Goal: Task Accomplishment & Management: Manage account settings

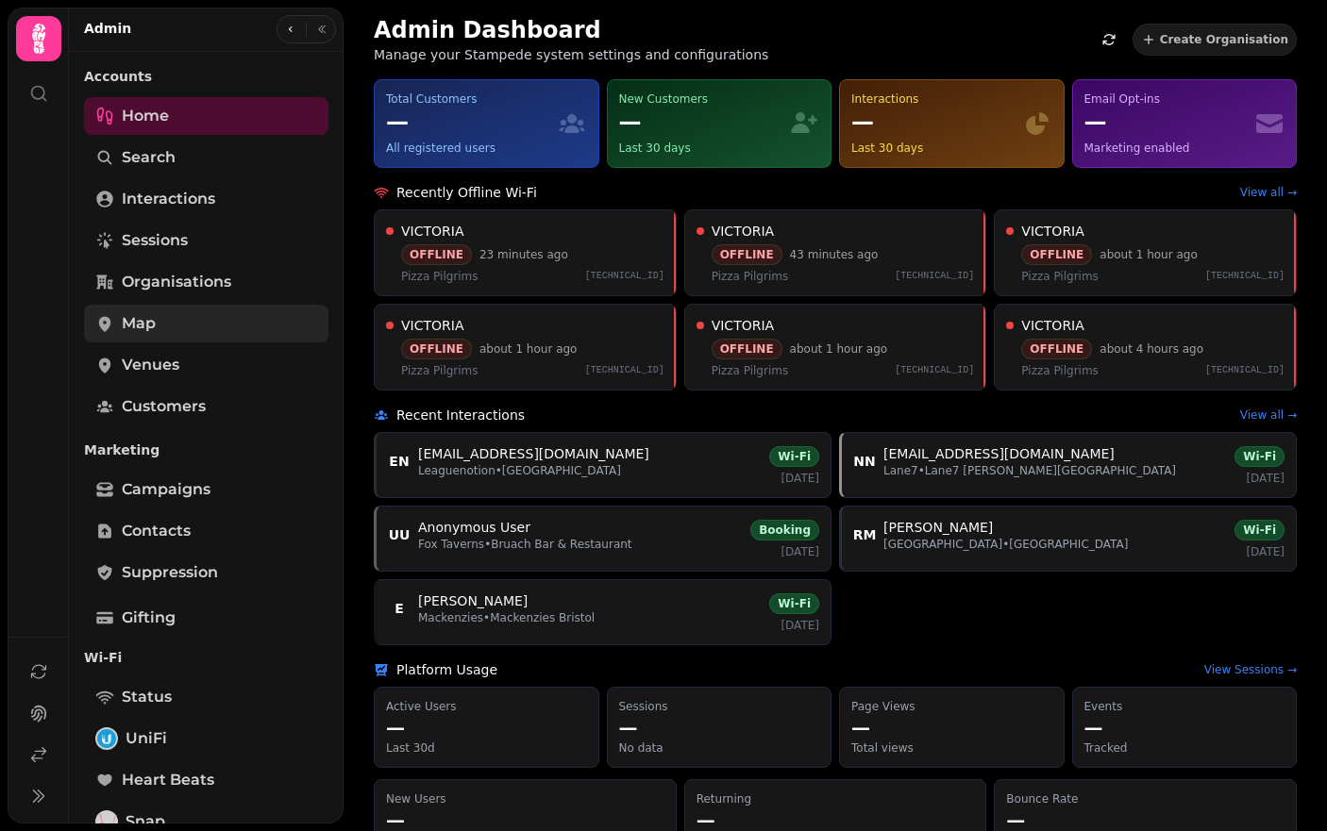
click at [182, 323] on link "Map" at bounding box center [206, 324] width 244 height 38
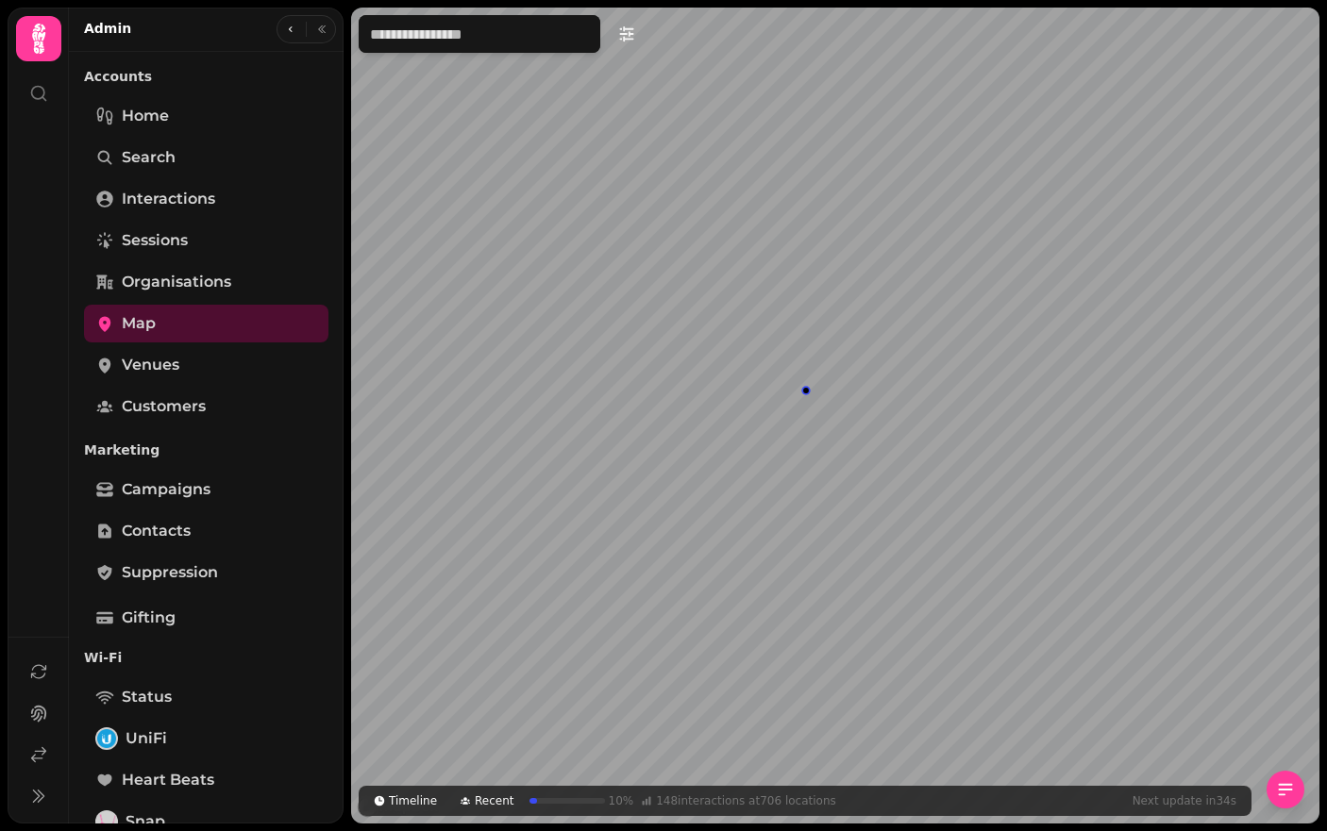
click at [811, 391] on div "Map marker" at bounding box center [805, 390] width 13 height 13
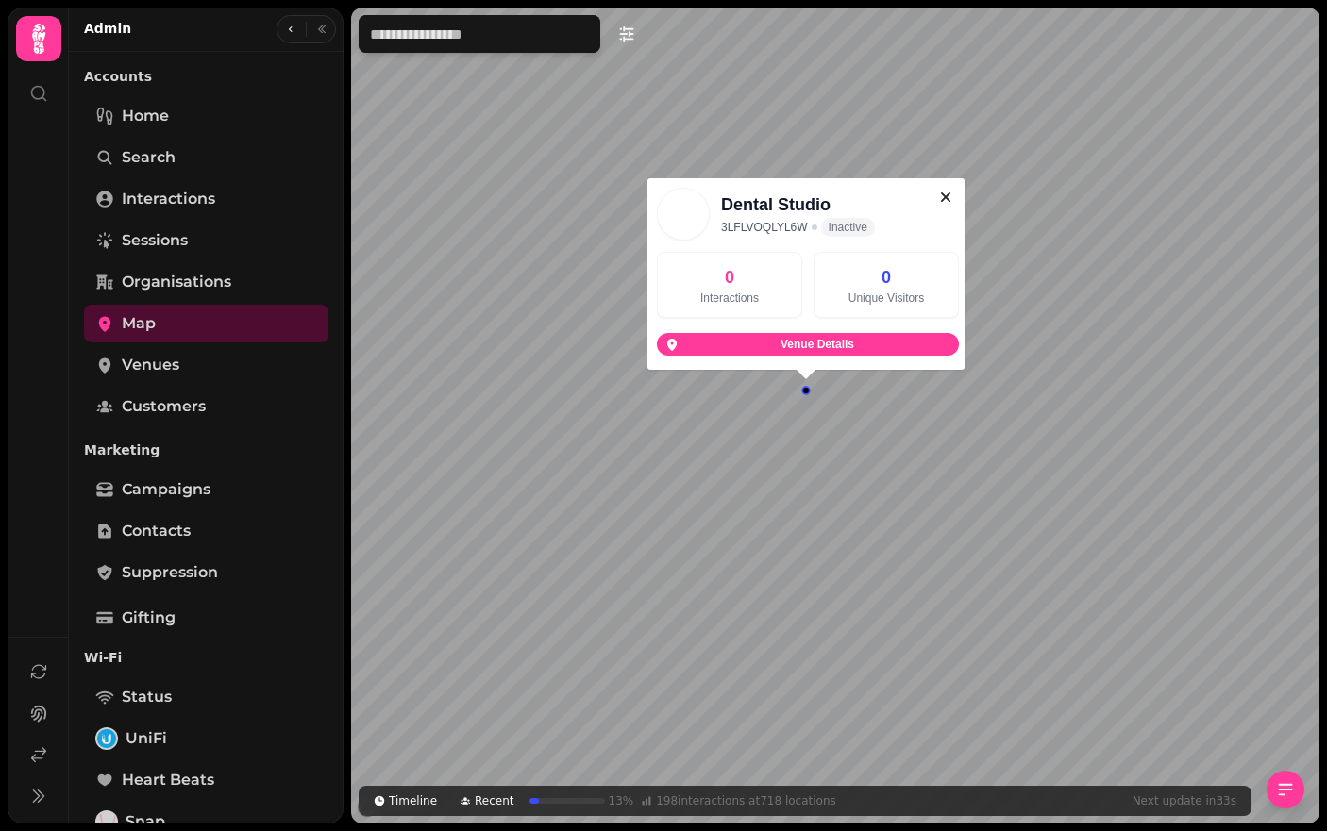
click at [793, 208] on h3 "Dental Studio" at bounding box center [840, 205] width 238 height 26
copy h3 "Dental Studio"
click at [793, 208] on h3 "Dental Studio" at bounding box center [840, 205] width 238 height 26
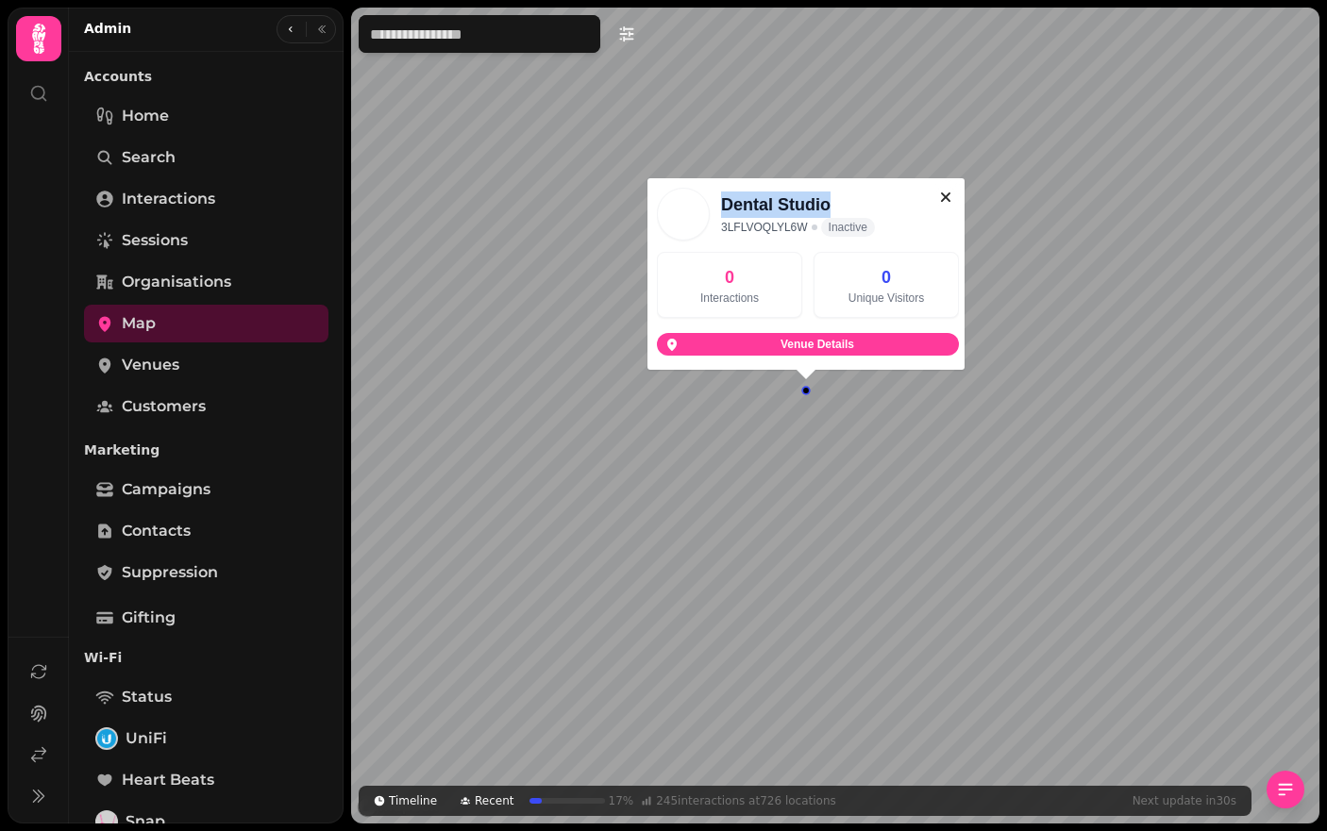
drag, startPoint x: 834, startPoint y: 206, endPoint x: 720, endPoint y: 205, distance: 114.2
click at [720, 205] on div "Dental Studio 3LFLVOQLYL6W Inactive" at bounding box center [808, 214] width 302 height 53
copy h3 "Dental Studio"
click at [762, 343] on span "Venue Details" at bounding box center [817, 344] width 268 height 11
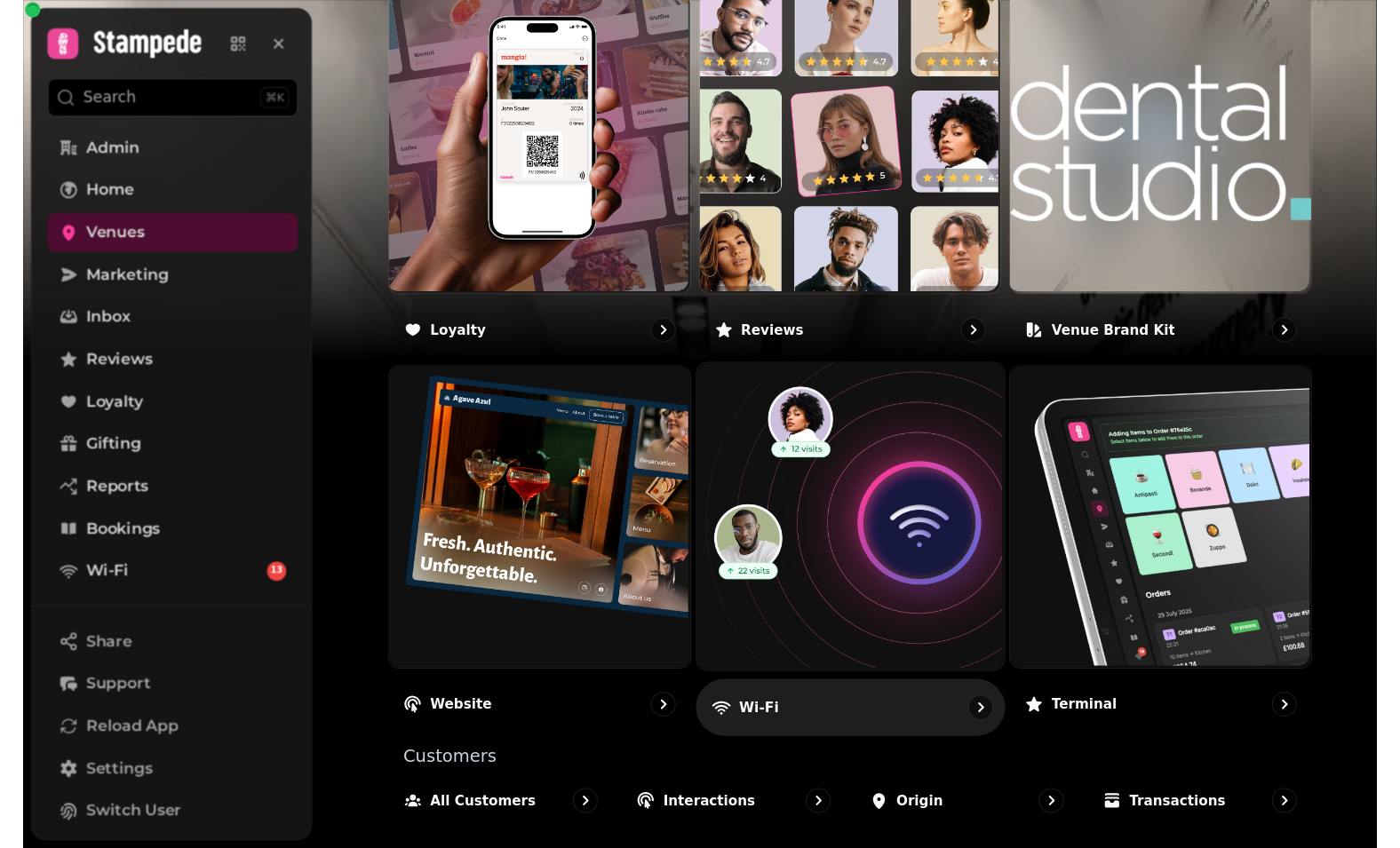
scroll to position [934, 0]
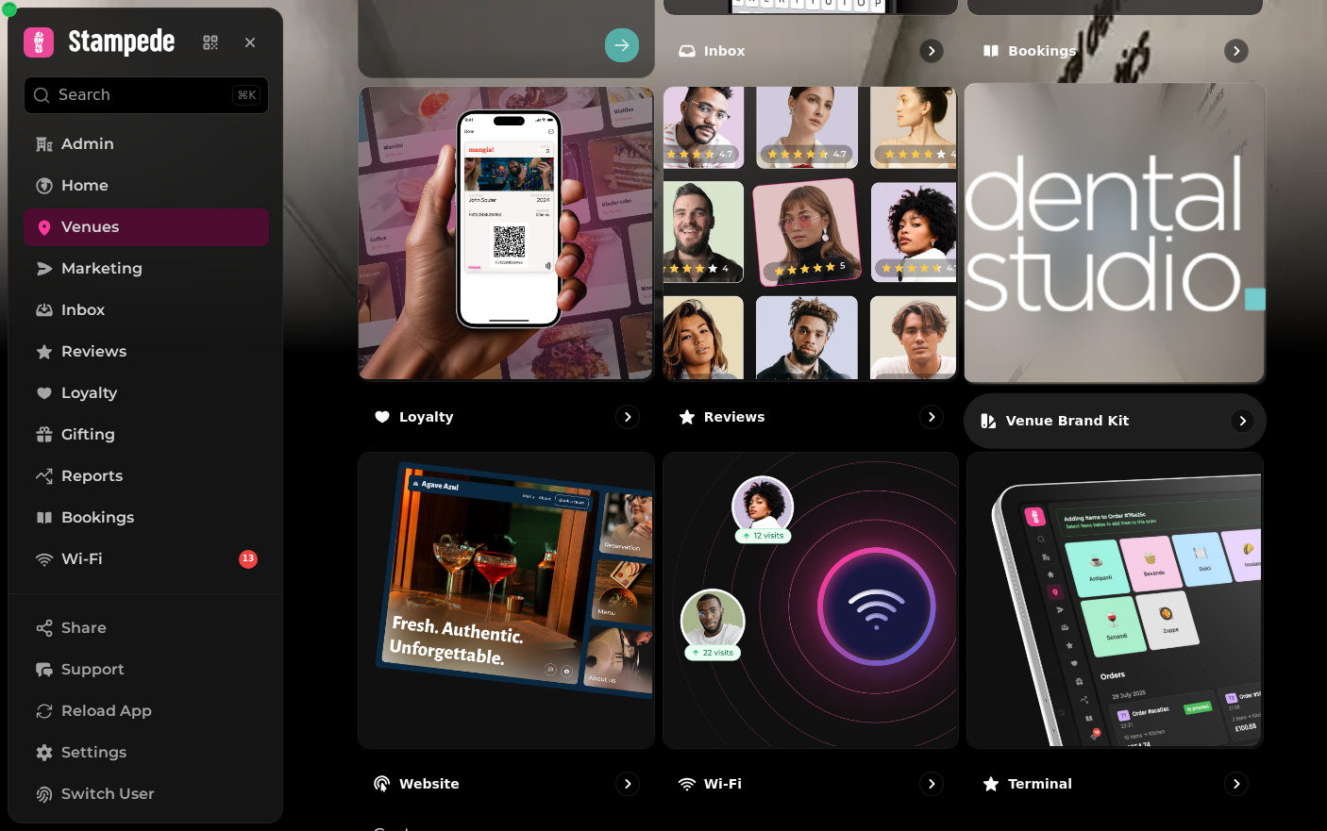
click at [1138, 225] on img at bounding box center [1114, 233] width 301 height 301
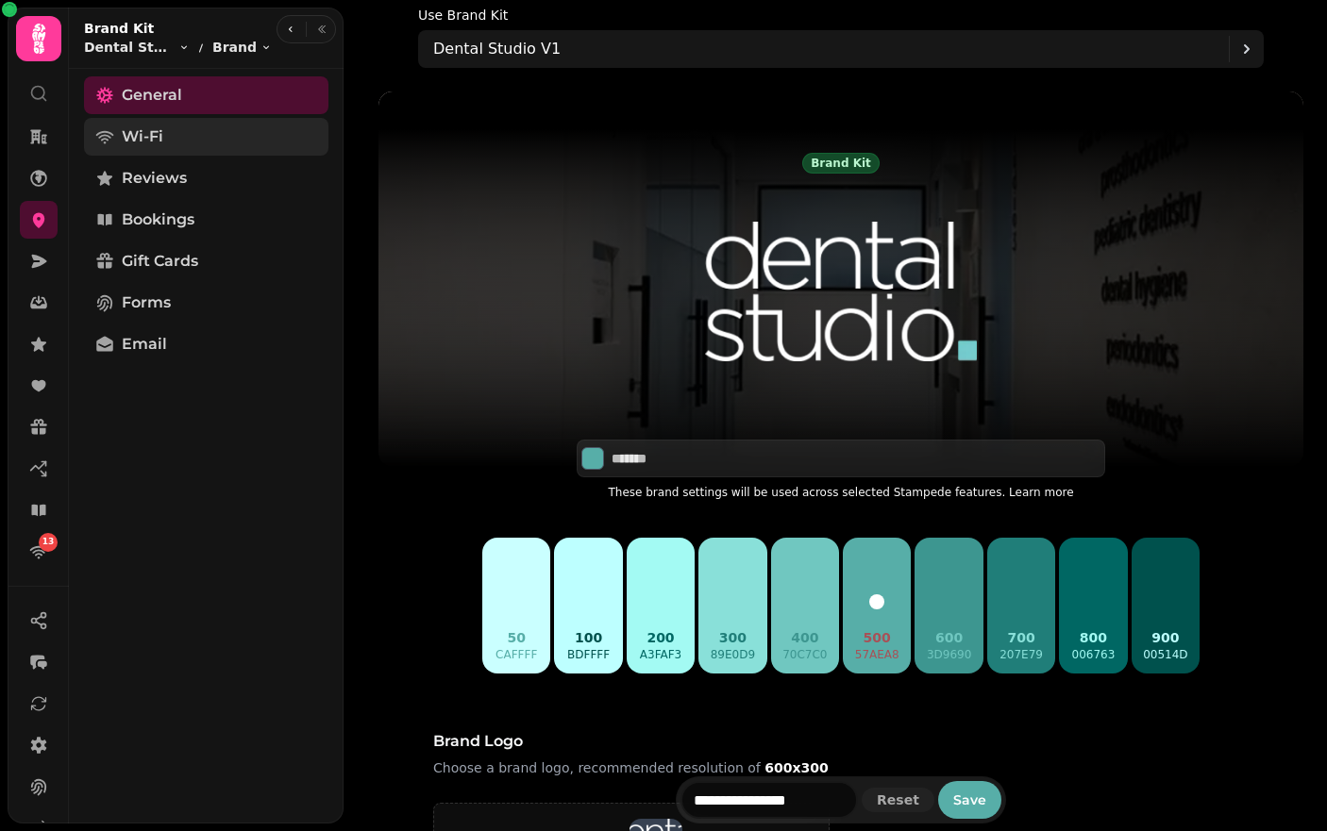
click at [199, 137] on link "Wi-Fi" at bounding box center [206, 137] width 244 height 38
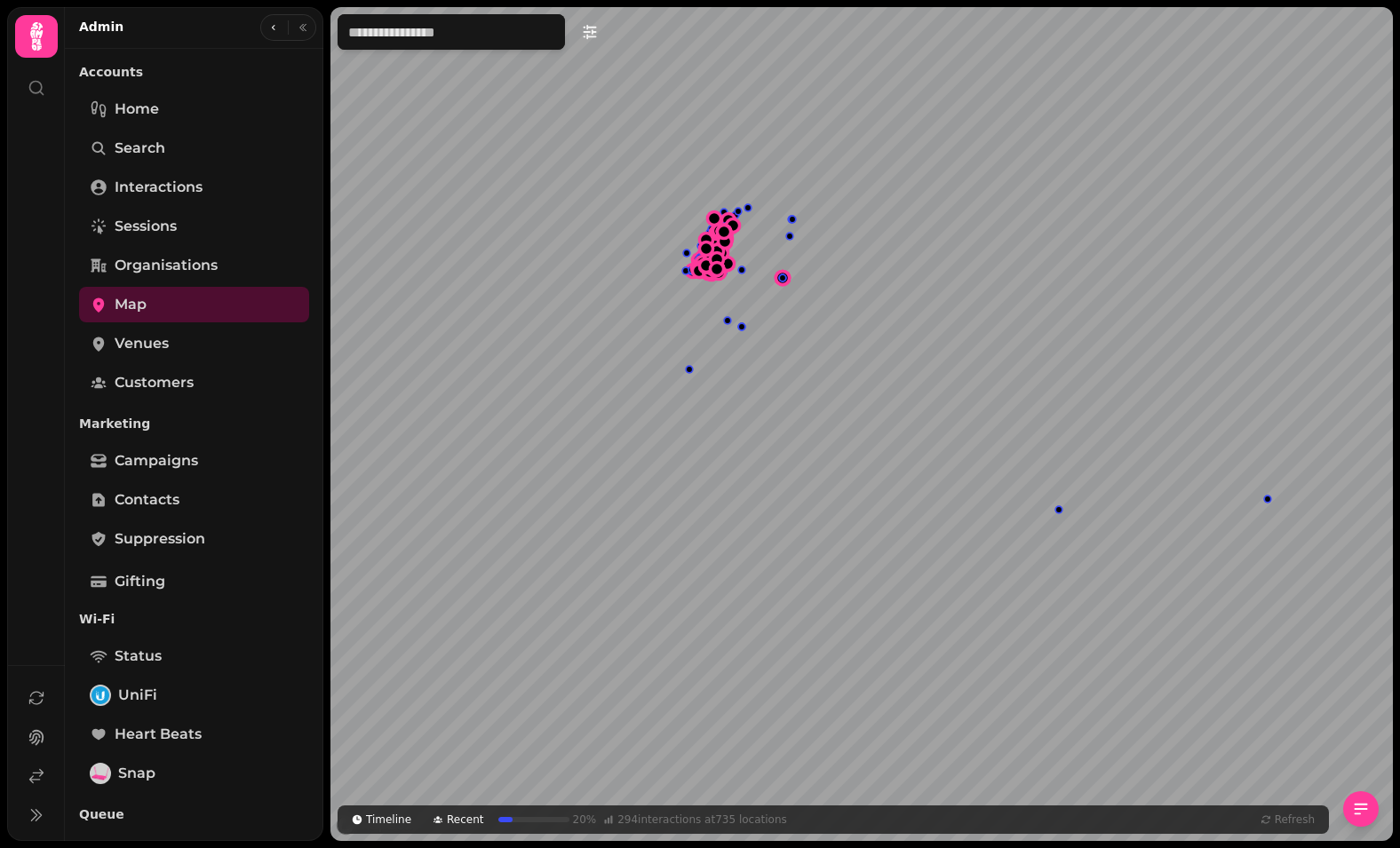
click at [1059, 512] on div "Map marker" at bounding box center [1058, 509] width 12 height 12
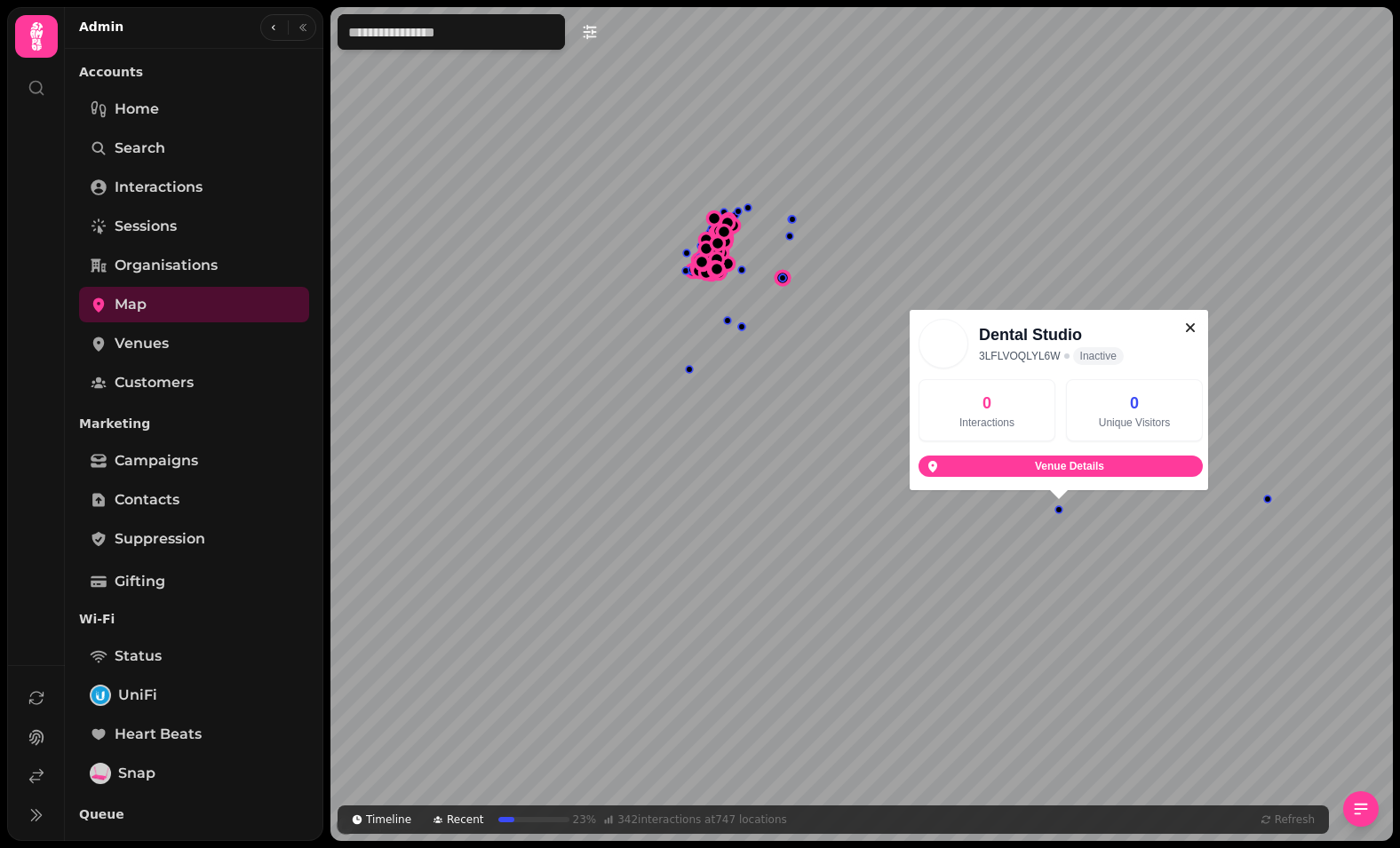
click at [1196, 333] on icon "button" at bounding box center [1190, 328] width 18 height 18
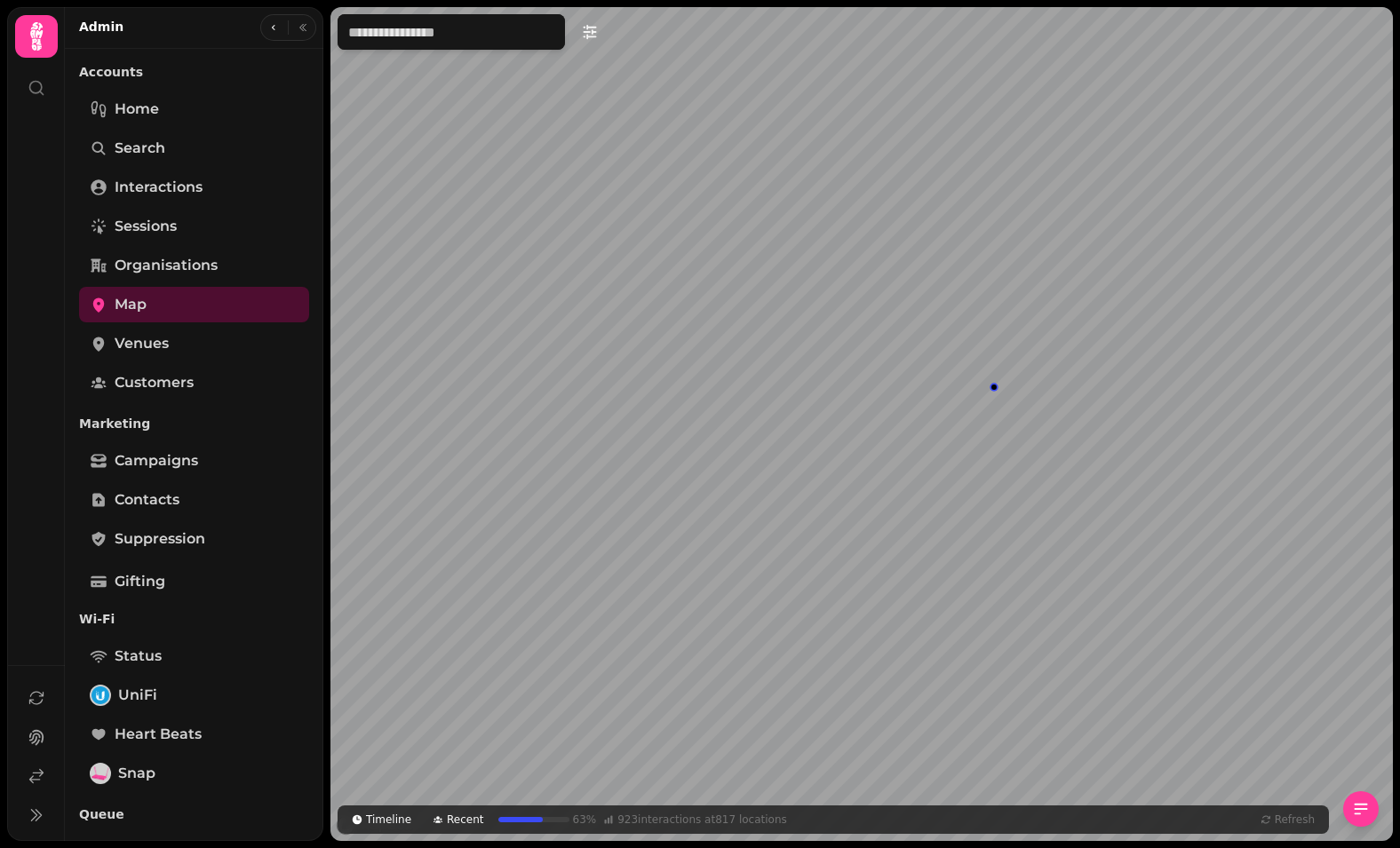
click at [996, 392] on div "Map marker" at bounding box center [993, 387] width 12 height 12
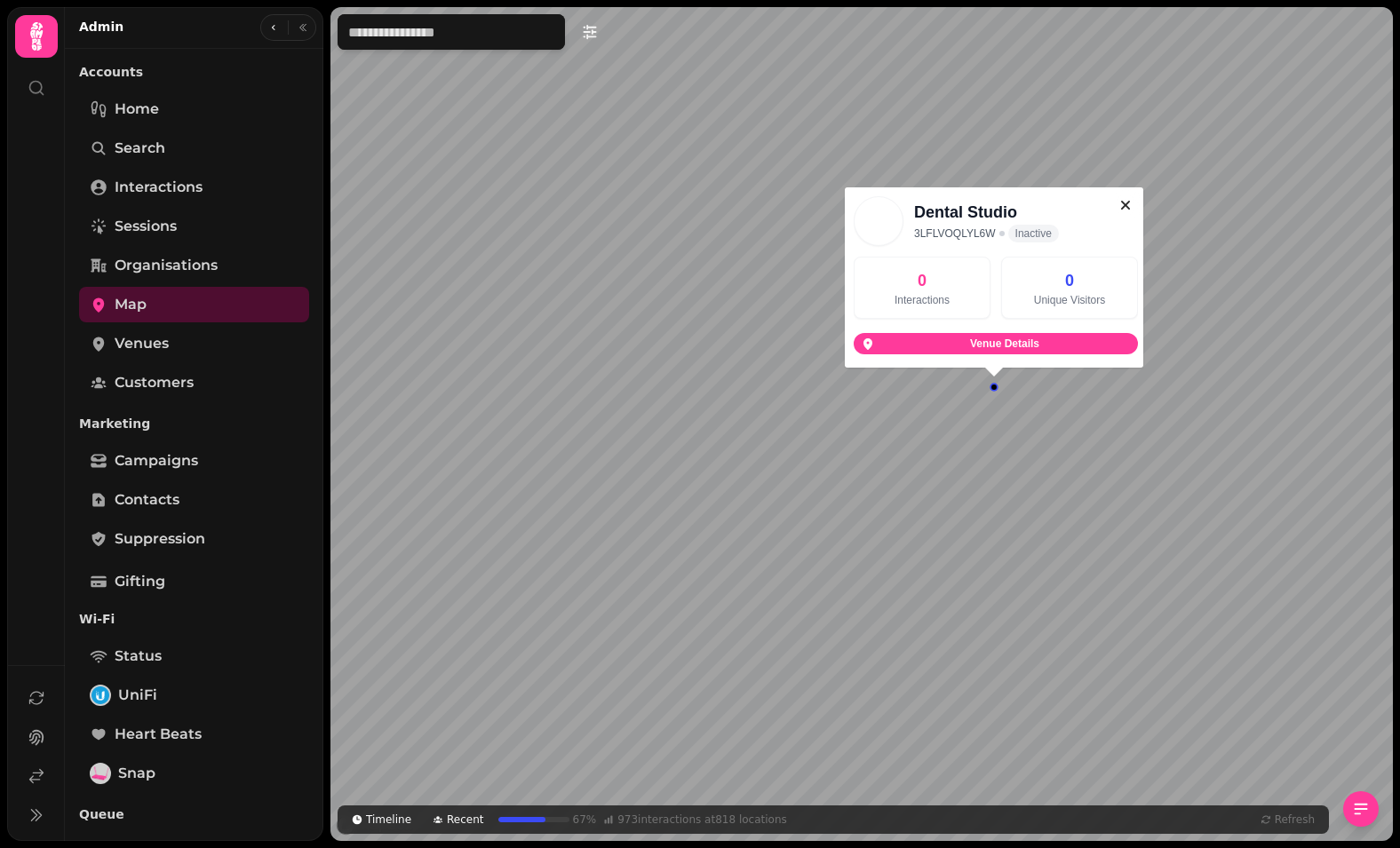
click at [1128, 208] on icon "button" at bounding box center [1125, 204] width 8 height 8
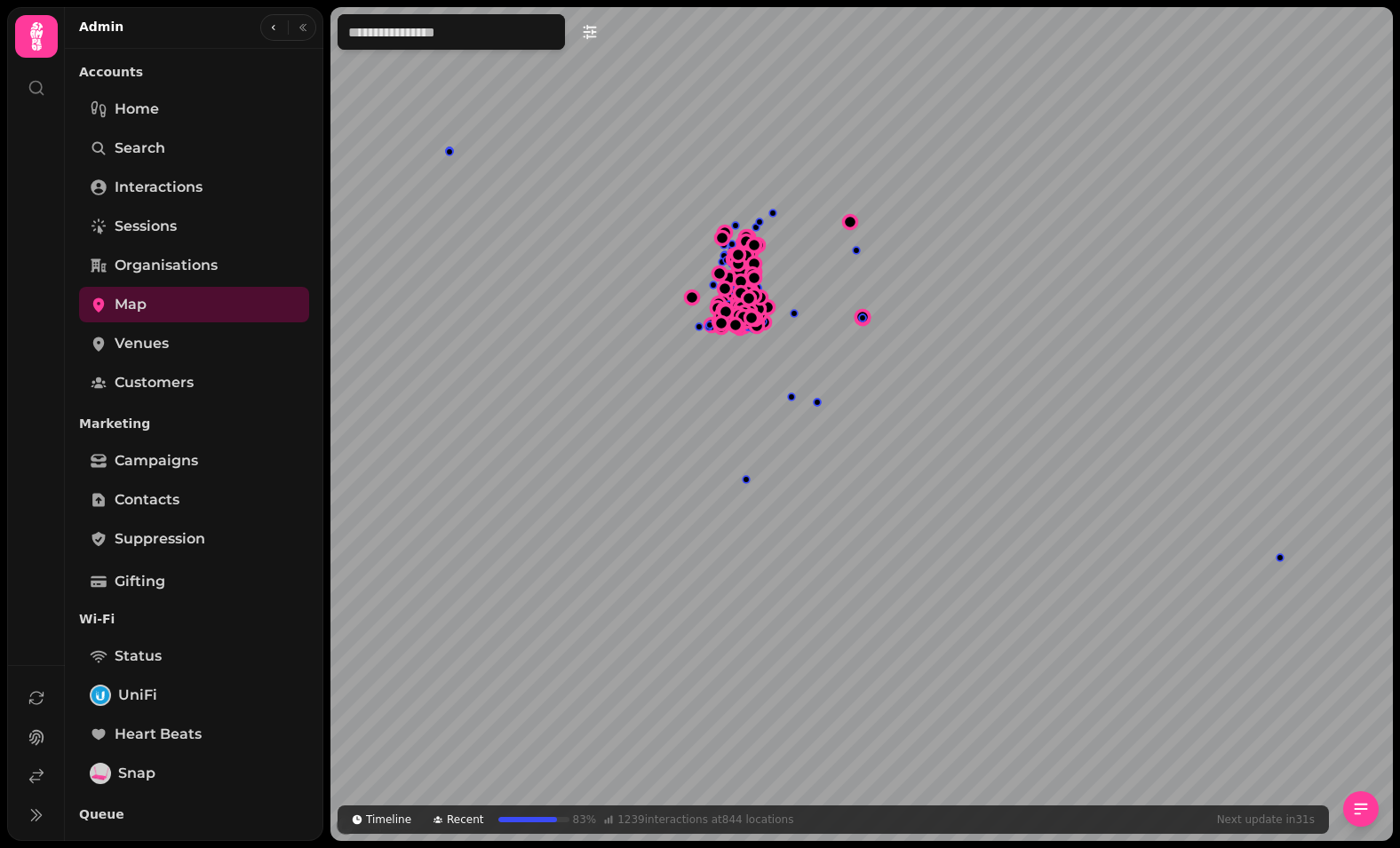
click at [743, 478] on div "Map marker" at bounding box center [746, 479] width 12 height 12
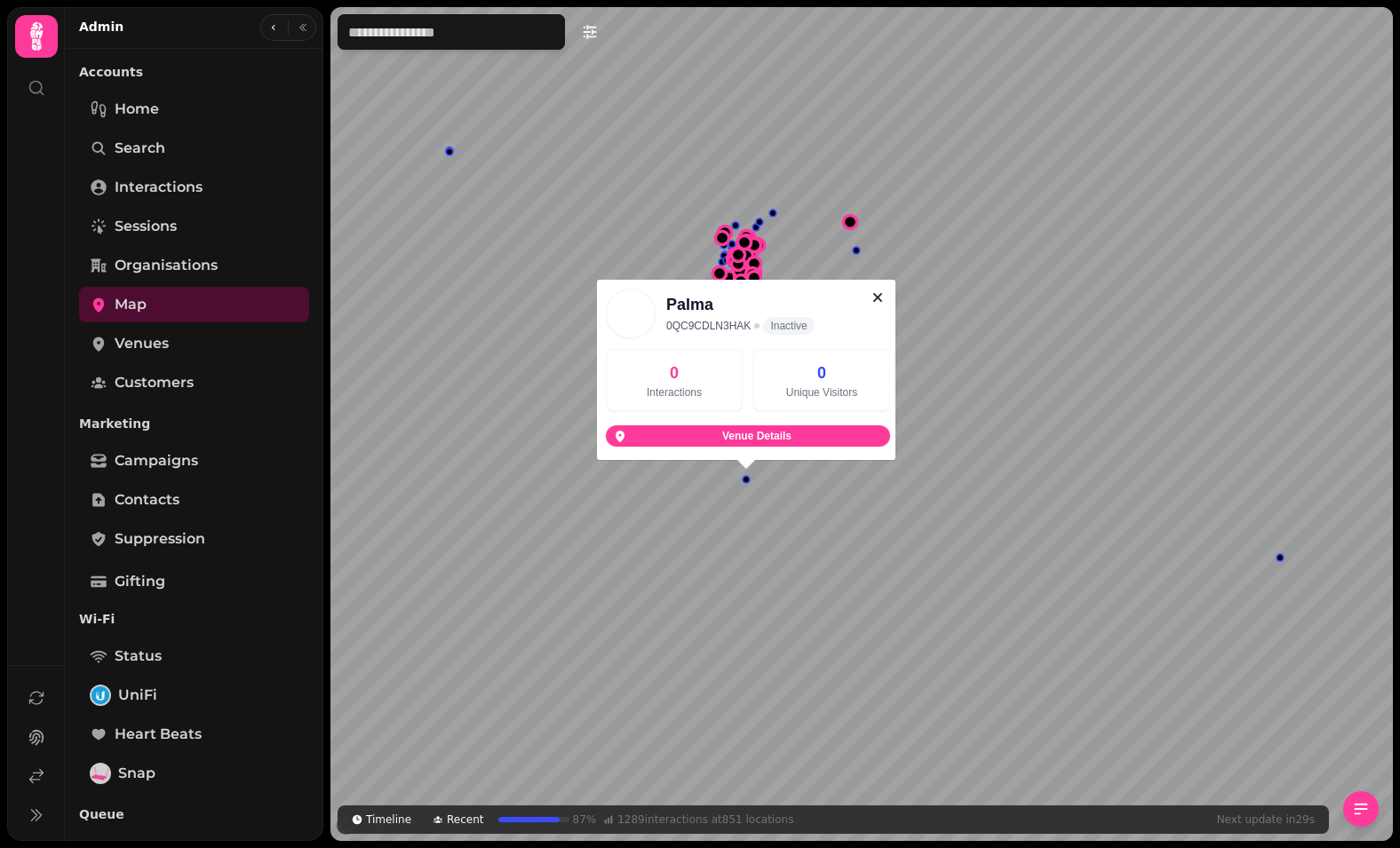
click at [876, 297] on icon "button" at bounding box center [877, 297] width 18 height 18
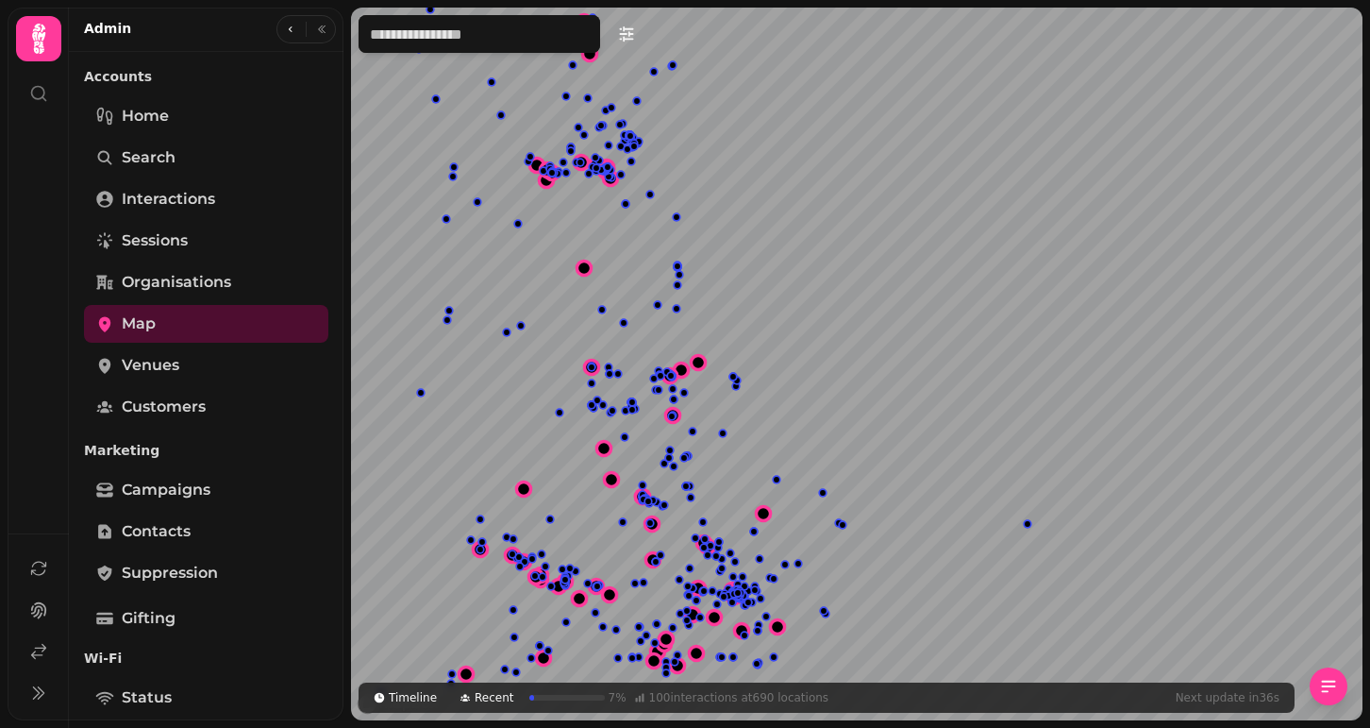
click at [25, 25] on icon at bounding box center [39, 39] width 38 height 38
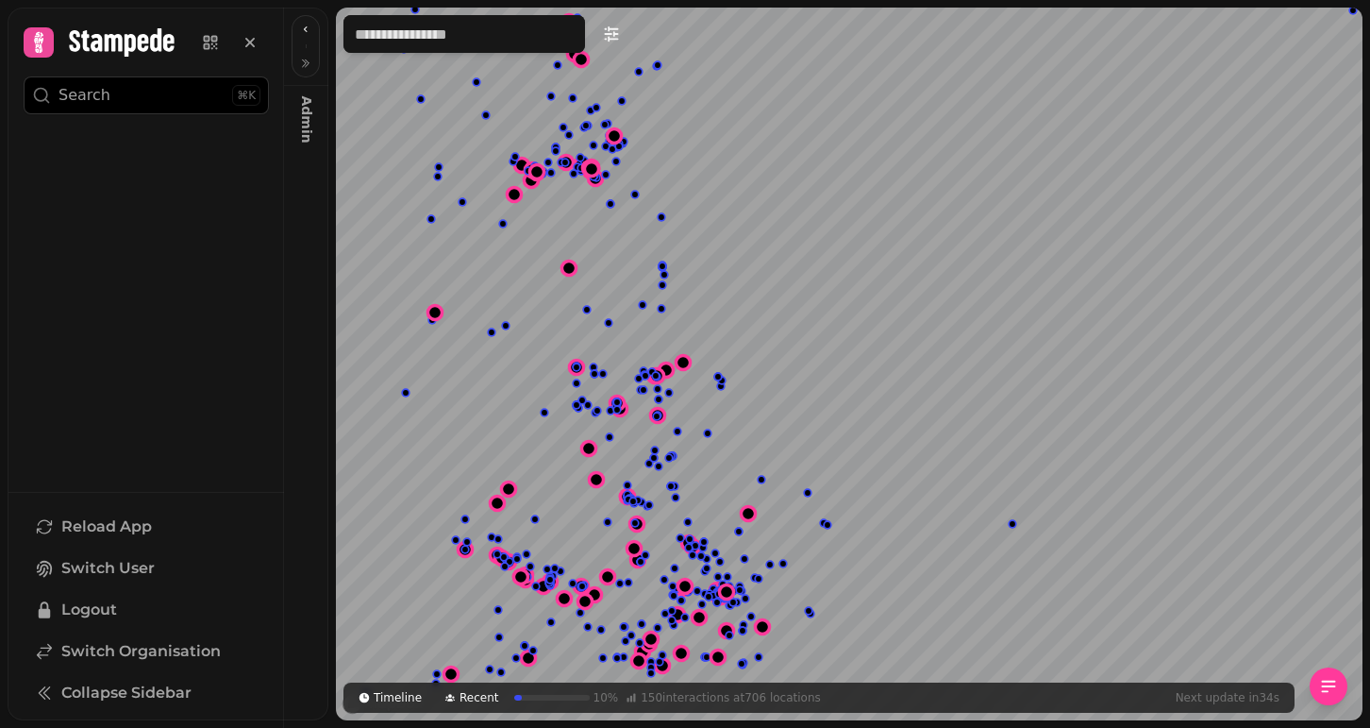
click at [32, 40] on icon at bounding box center [38, 42] width 26 height 26
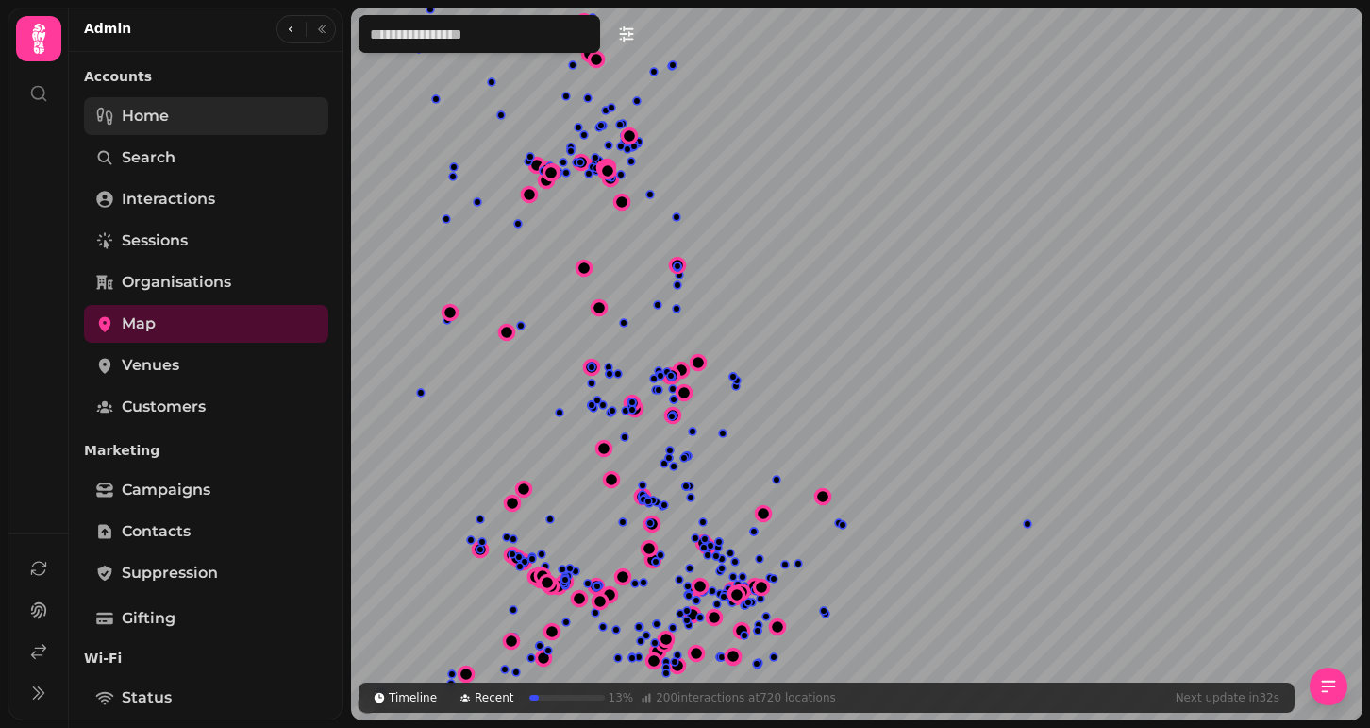
click at [175, 111] on link "Home" at bounding box center [206, 116] width 244 height 38
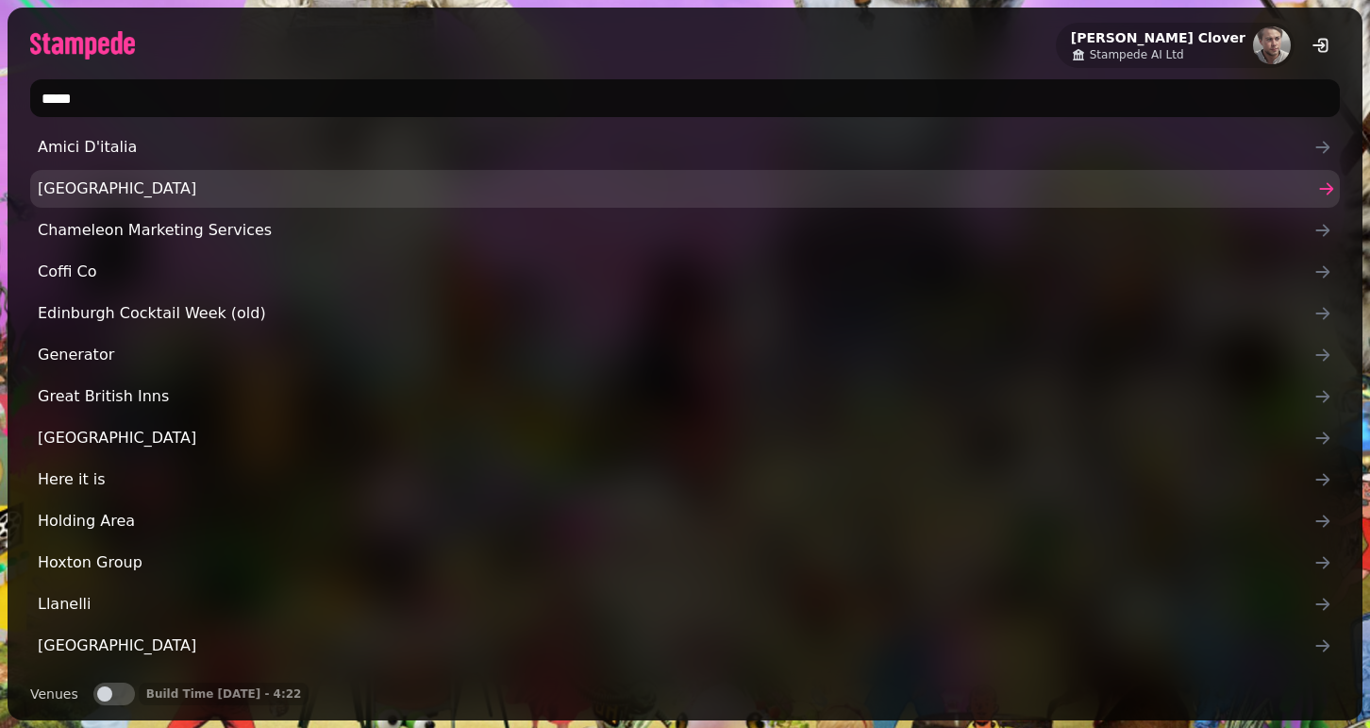
type input "******"
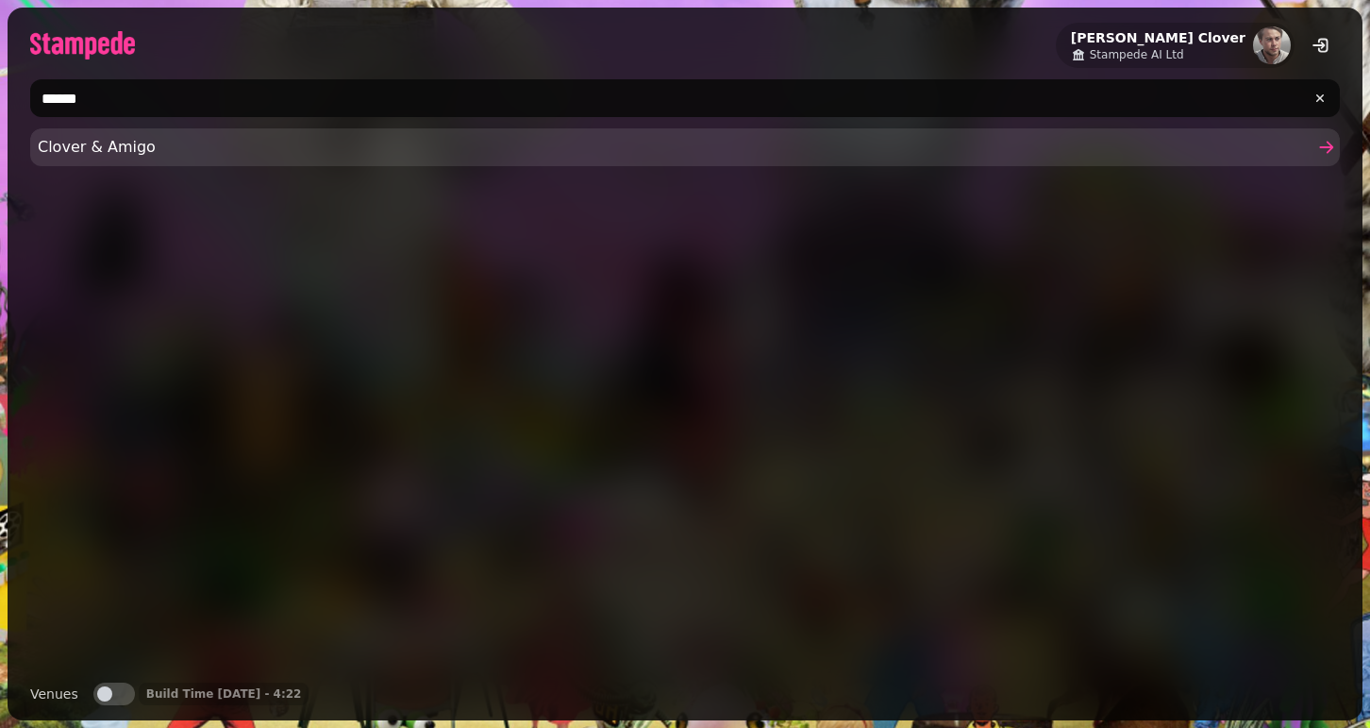
click at [148, 138] on span "Clover & Amigo" at bounding box center [676, 147] width 1276 height 23
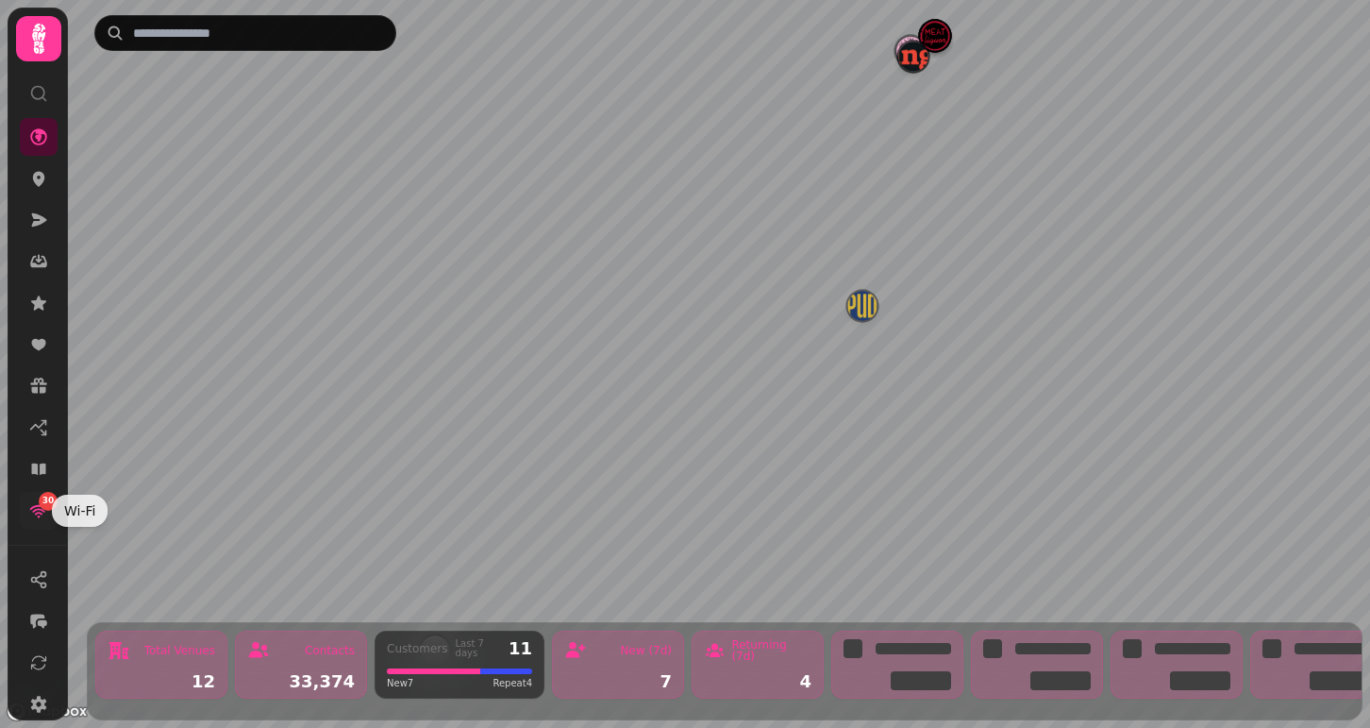
click at [36, 511] on icon at bounding box center [39, 511] width 18 height 13
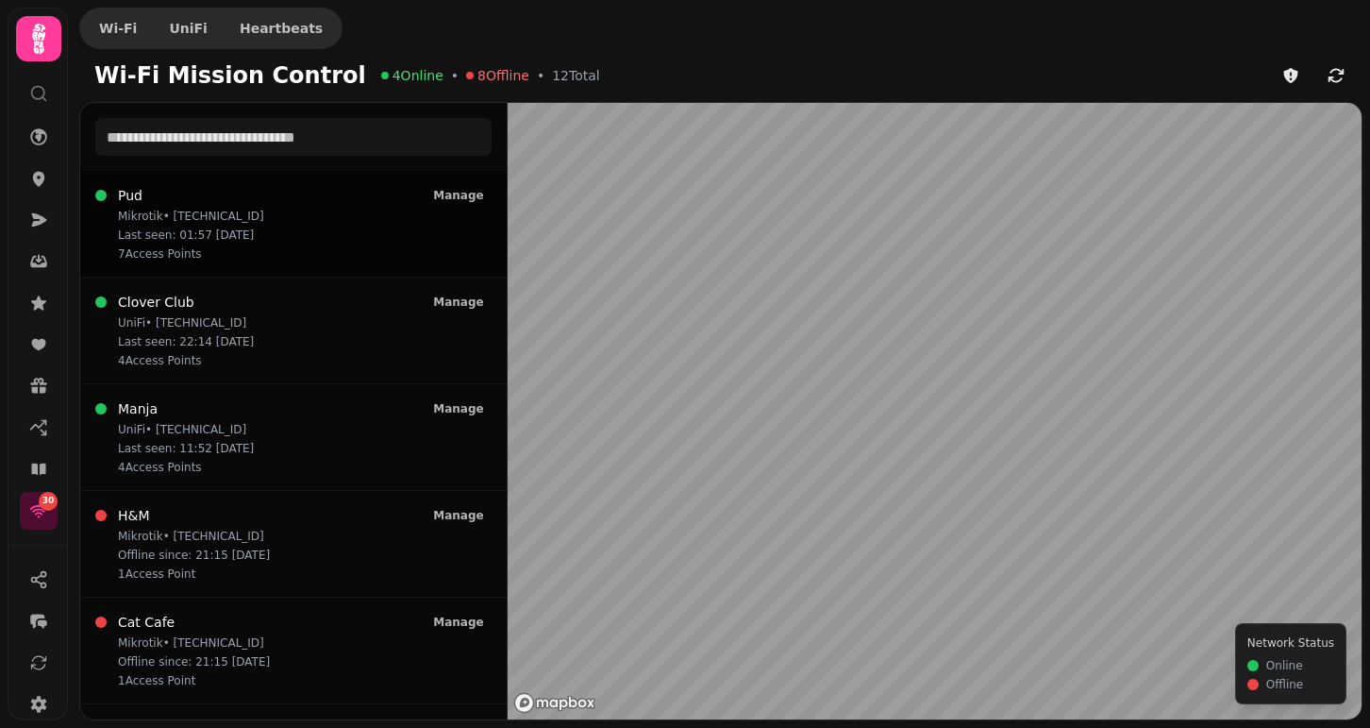
click at [329, 239] on div "Pud Mikrotik • 84.68.240.169 Last seen: 01:57 20/08 7 Access Point s Manage" at bounding box center [293, 223] width 396 height 75
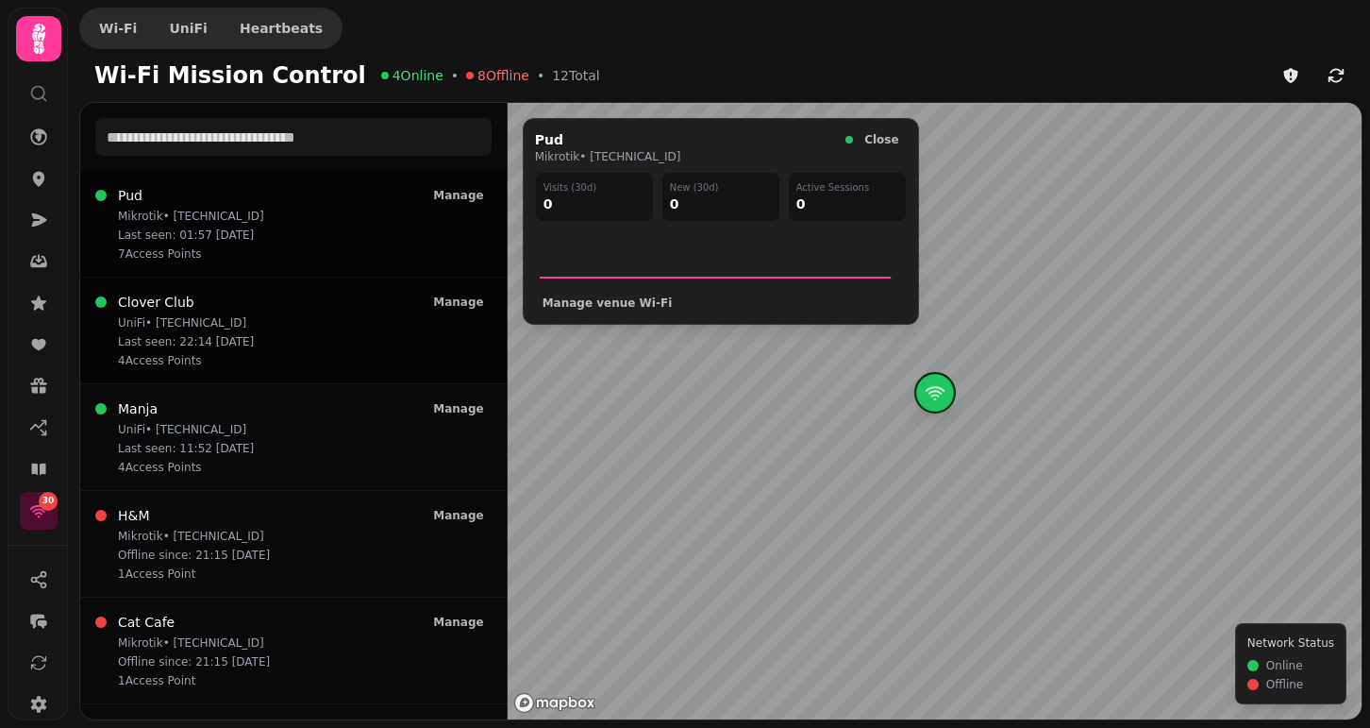
click at [280, 326] on div "Clover Club UniFi • 84.68.66.241 Last seen: 22:14 31/05 4 Access Point s Manage" at bounding box center [293, 330] width 396 height 75
click at [251, 427] on div "Manja UniFi • 84.68.240.169 Last seen: 11:52 03/08 4 Access Point s Manage" at bounding box center [293, 436] width 396 height 75
click at [226, 520] on h3 "H&M" at bounding box center [194, 515] width 152 height 19
click at [228, 594] on div "H&M Mikrotik • 90.247.138.22 Offline since: 21:15 31/03 1 Access Point Manage" at bounding box center [293, 543] width 427 height 107
click at [213, 625] on h3 "Cat Cafe" at bounding box center [194, 621] width 152 height 19
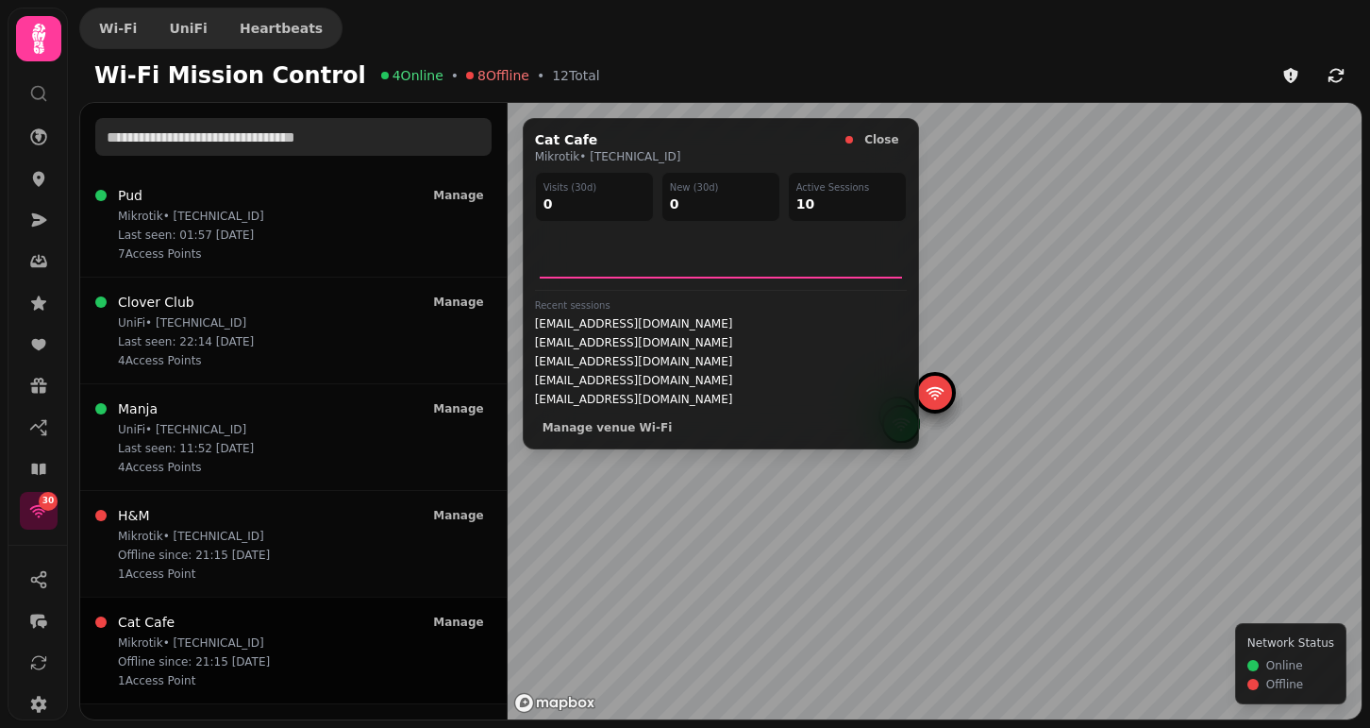
click at [320, 127] on input "text" at bounding box center [293, 137] width 396 height 38
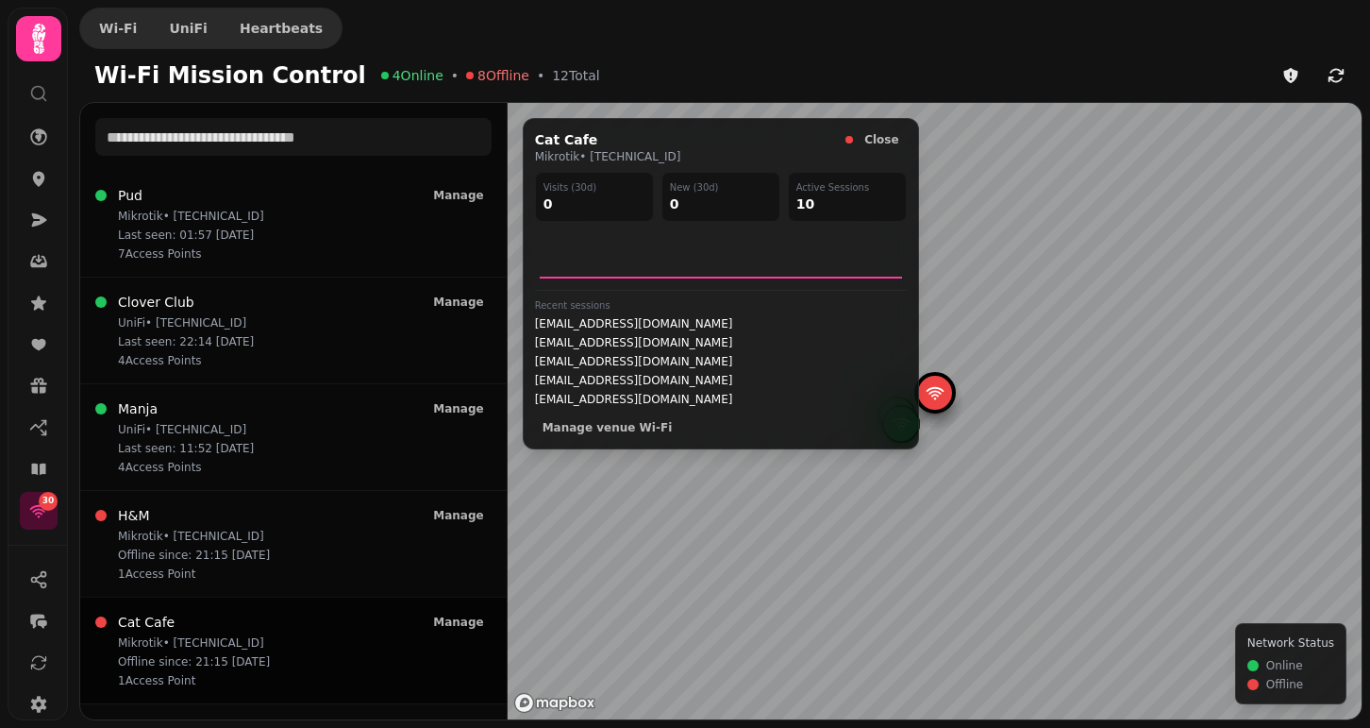
click at [393, 74] on span "4 Online" at bounding box center [418, 75] width 51 height 19
drag, startPoint x: 577, startPoint y: 80, endPoint x: 113, endPoint y: 79, distance: 463.3
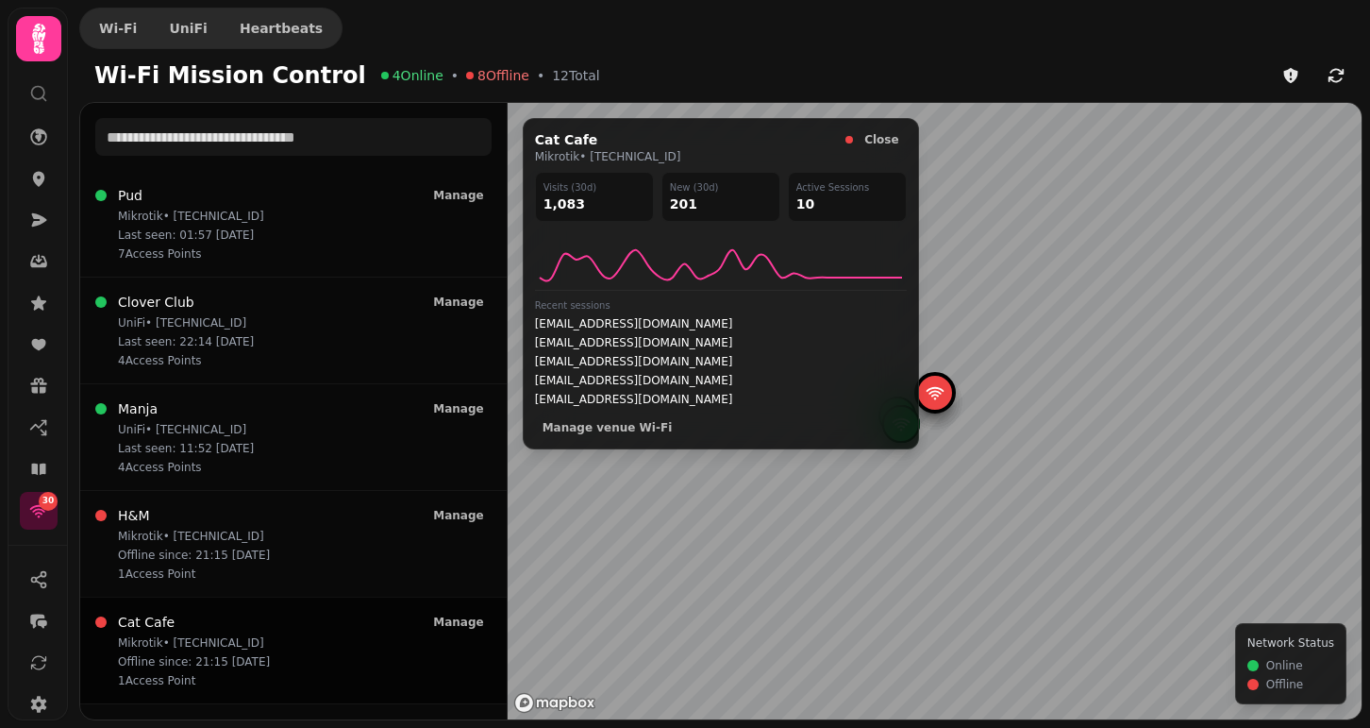
click at [113, 79] on div "Wi-Fi Mission Control 4 Online • 8 Offline • 12 Total" at bounding box center [724, 76] width 1291 height 38
click at [113, 79] on h2 "Wi-Fi Mission Control" at bounding box center [230, 75] width 272 height 30
click at [127, 76] on h2 "Wi-Fi Mission Control" at bounding box center [230, 75] width 272 height 30
click at [120, 76] on h2 "Wi-Fi Mission Control" at bounding box center [230, 75] width 272 height 30
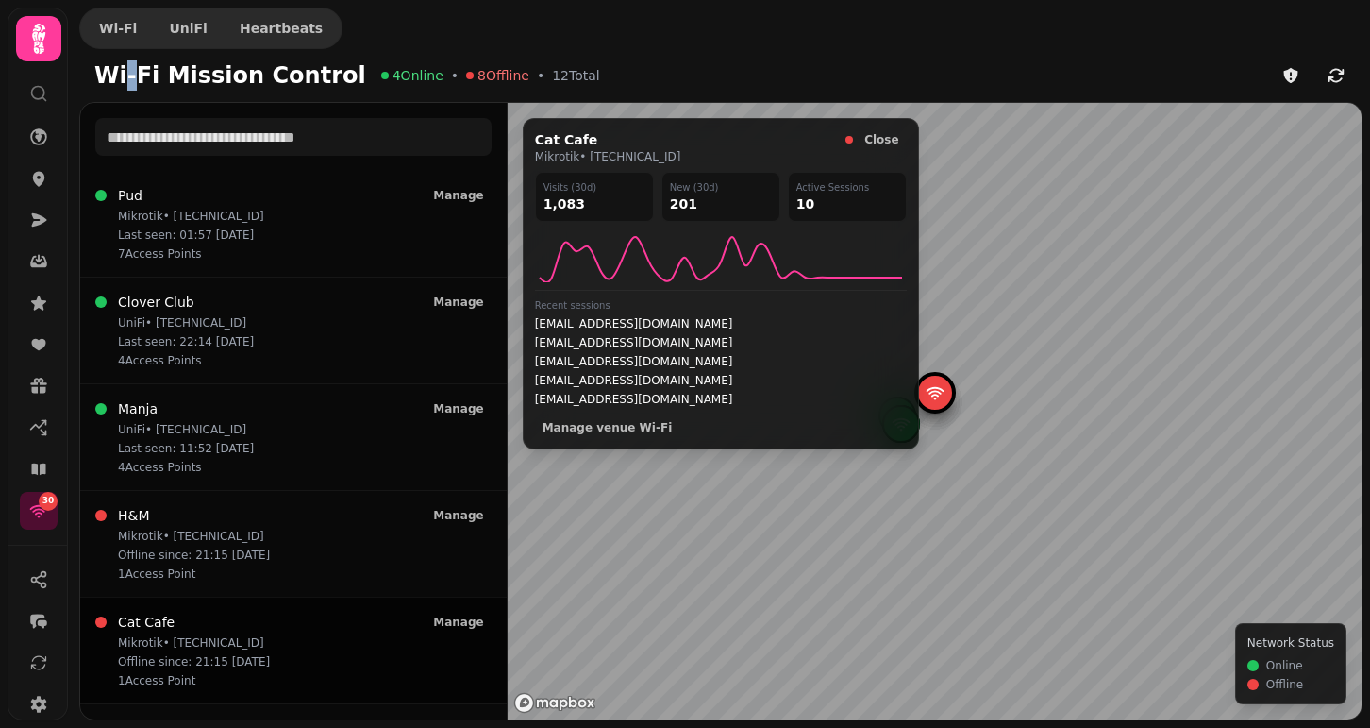
click at [120, 76] on h2 "Wi-Fi Mission Control" at bounding box center [230, 75] width 272 height 30
click at [263, 206] on div "Pud Mikrotik • 84.68.240.169 Last seen: 01:57 20/08 7 Access Point s Manage" at bounding box center [293, 223] width 396 height 75
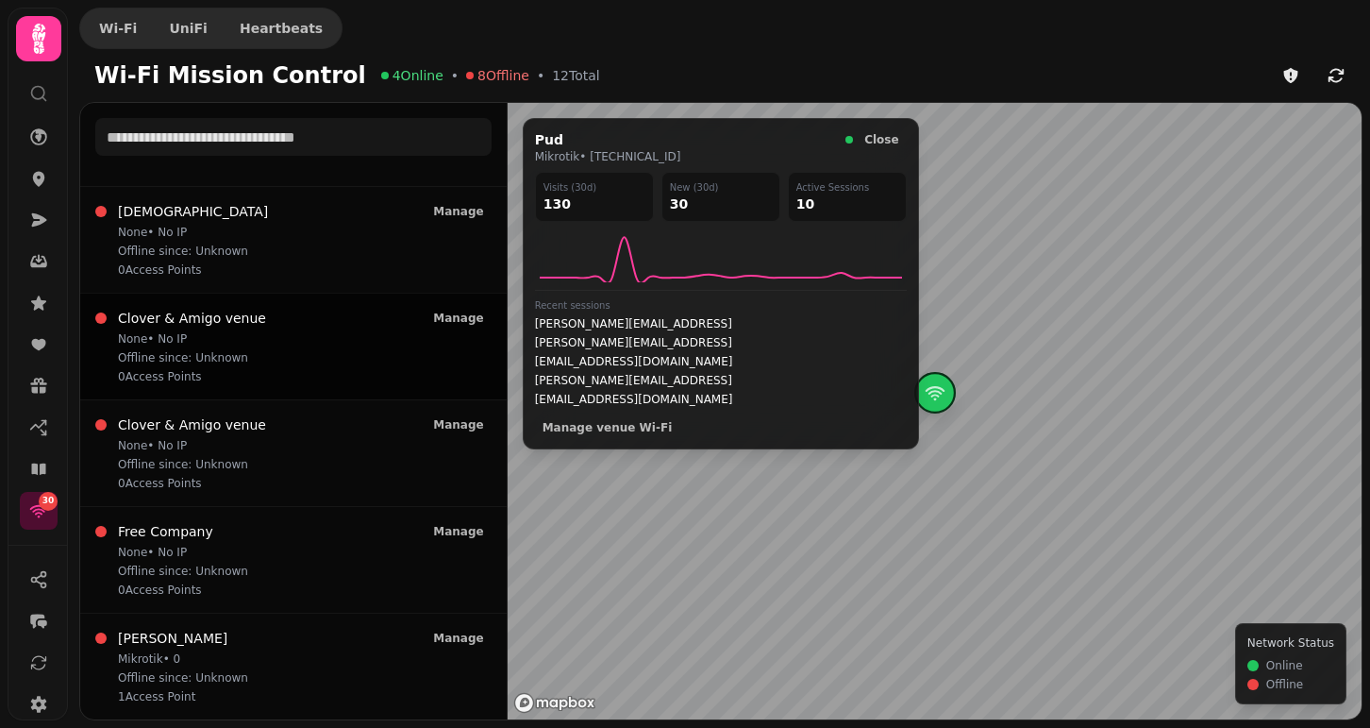
scroll to position [730, 0]
click at [218, 653] on p "Mikrotik • 0" at bounding box center [183, 658] width 130 height 15
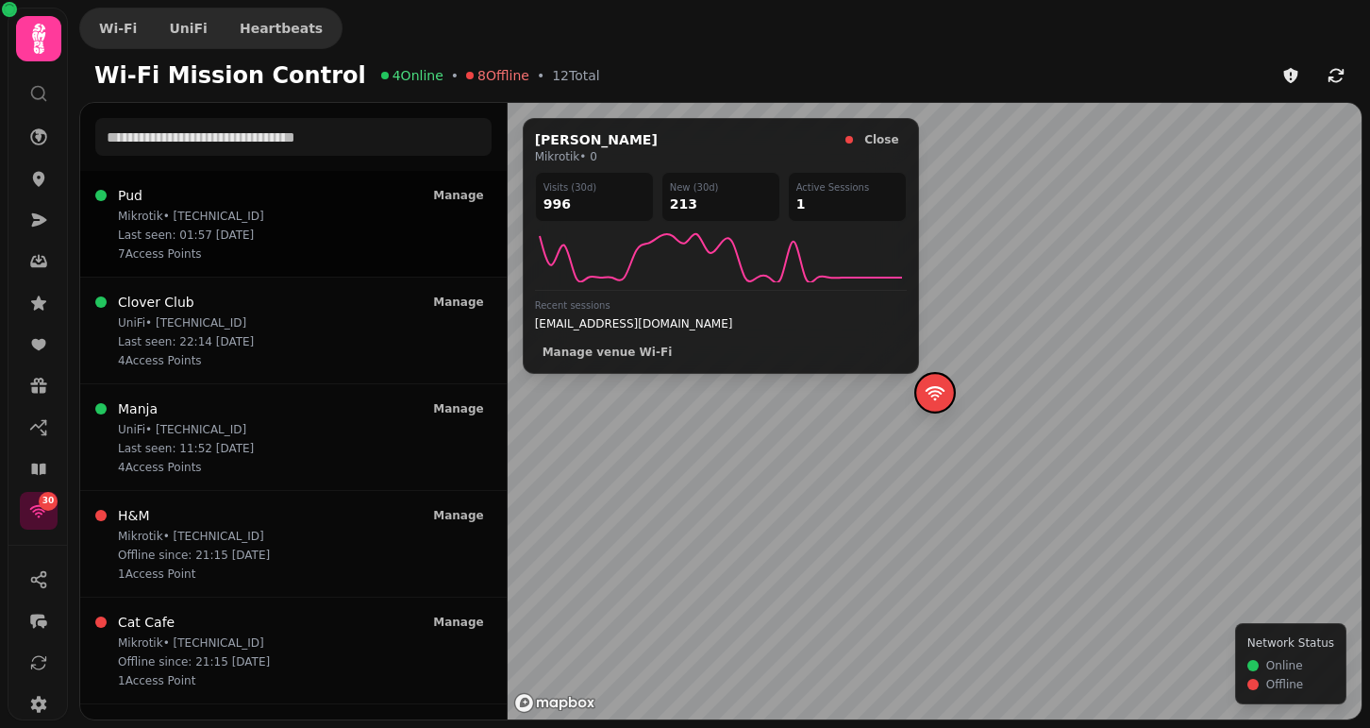
scroll to position [0, 0]
click at [249, 241] on p "Last seen: 01:57 20/08" at bounding box center [191, 234] width 146 height 15
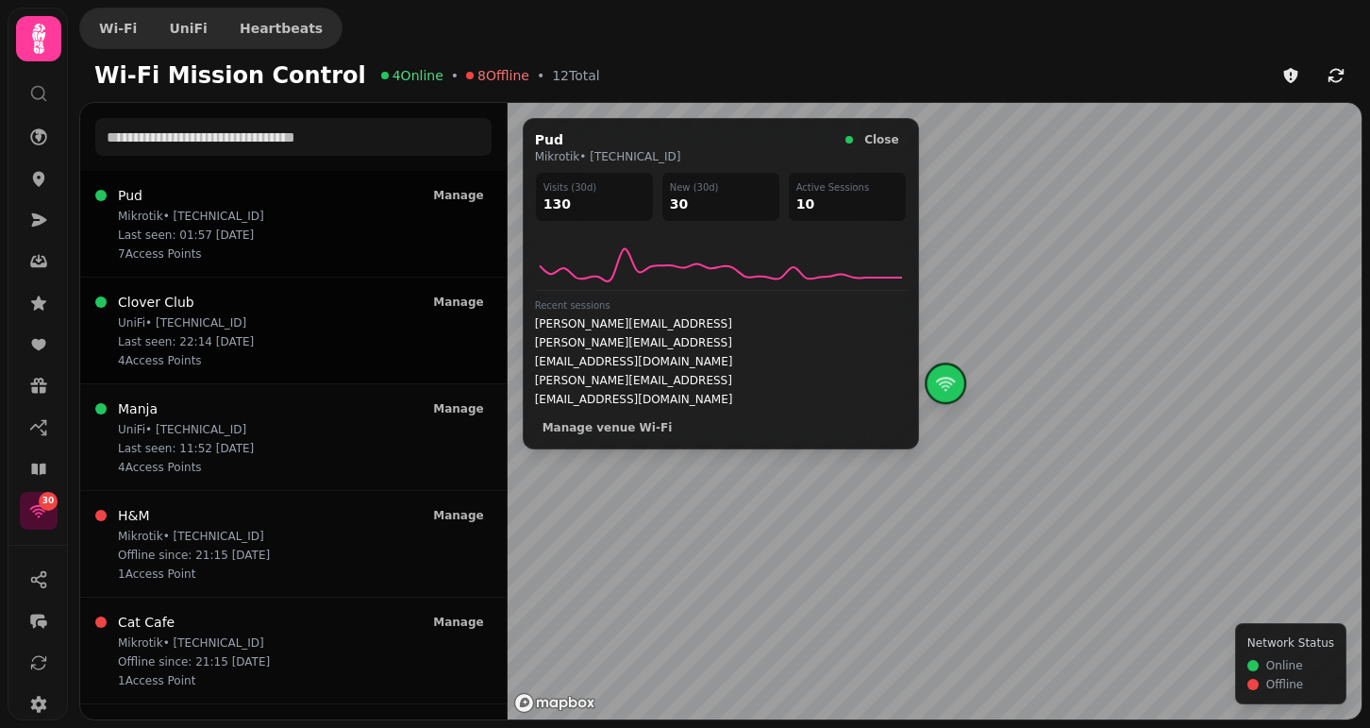
click at [233, 313] on div "Clover Club UniFi • 84.68.66.241 Last seen: 22:14 31/05 4 Access Point s" at bounding box center [186, 330] width 136 height 75
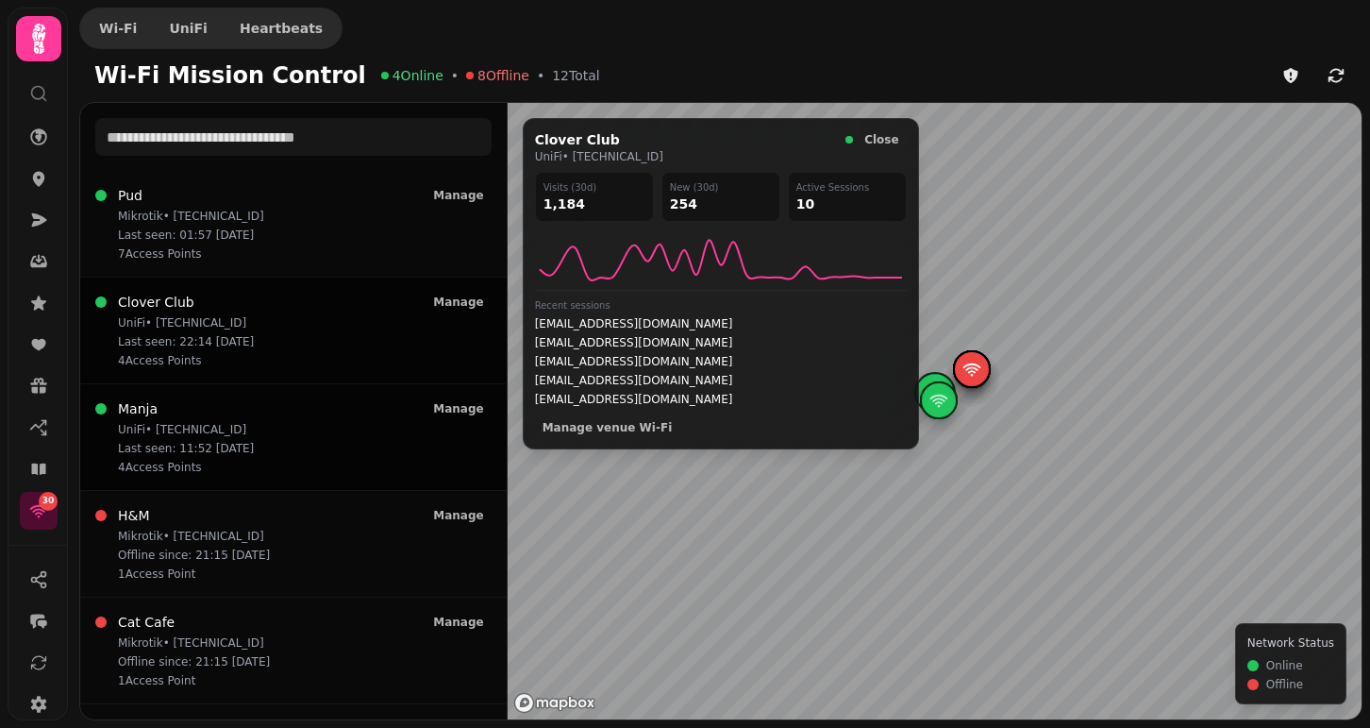
click at [232, 423] on p "UniFi • 84.68.240.169" at bounding box center [186, 429] width 136 height 15
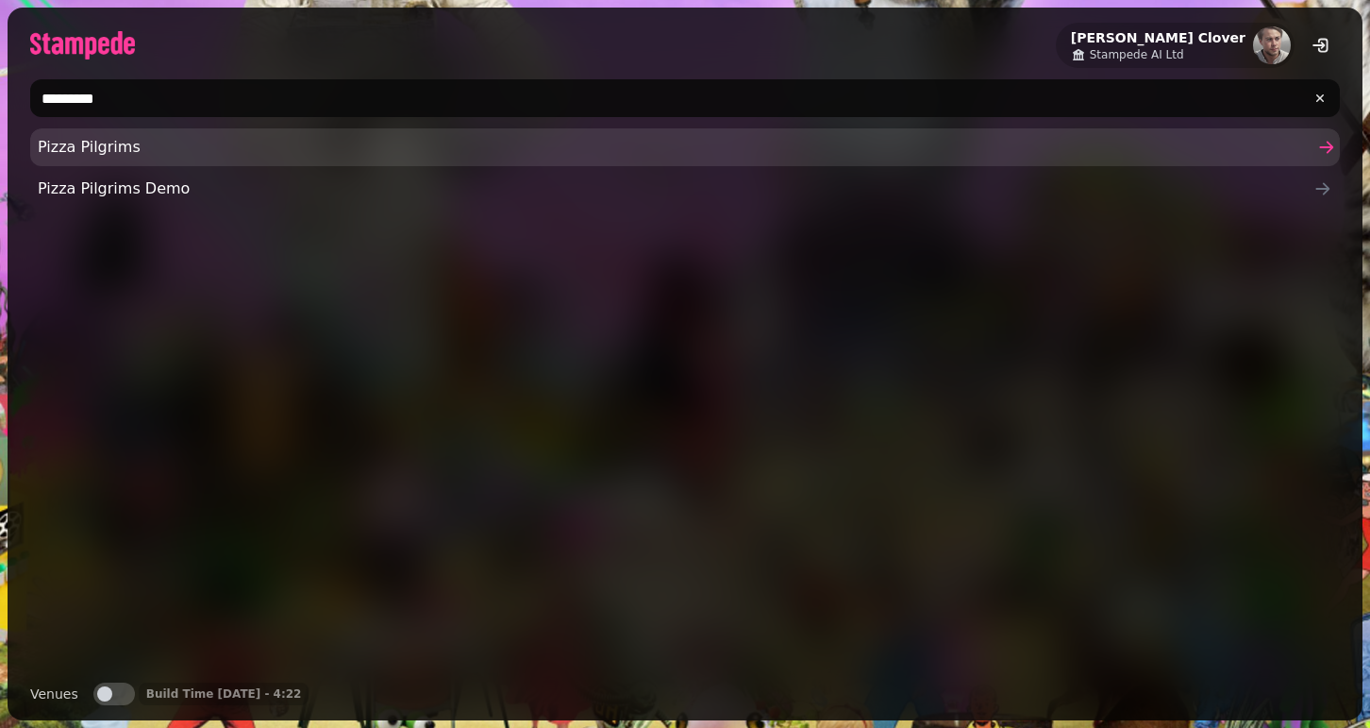
type input "*********"
click at [288, 142] on span "Pizza Pilgrims" at bounding box center [676, 147] width 1276 height 23
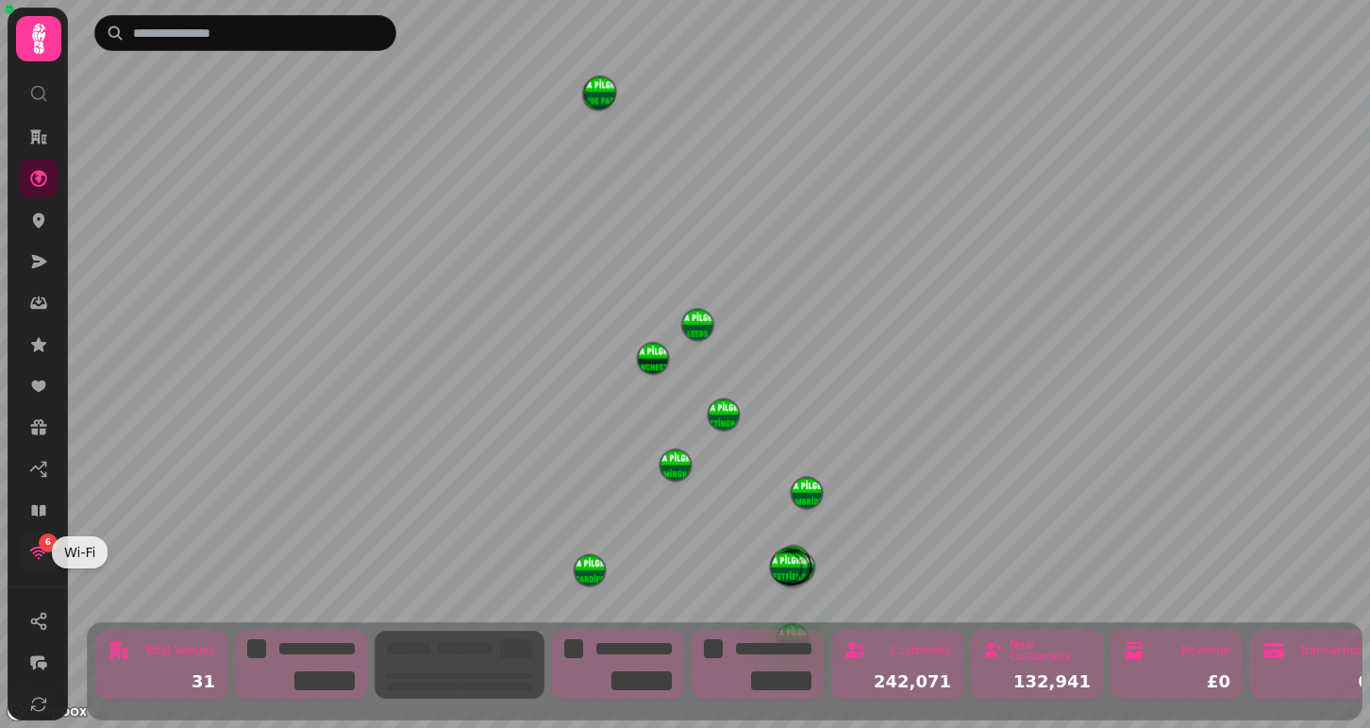
click at [34, 545] on icon at bounding box center [38, 552] width 19 height 19
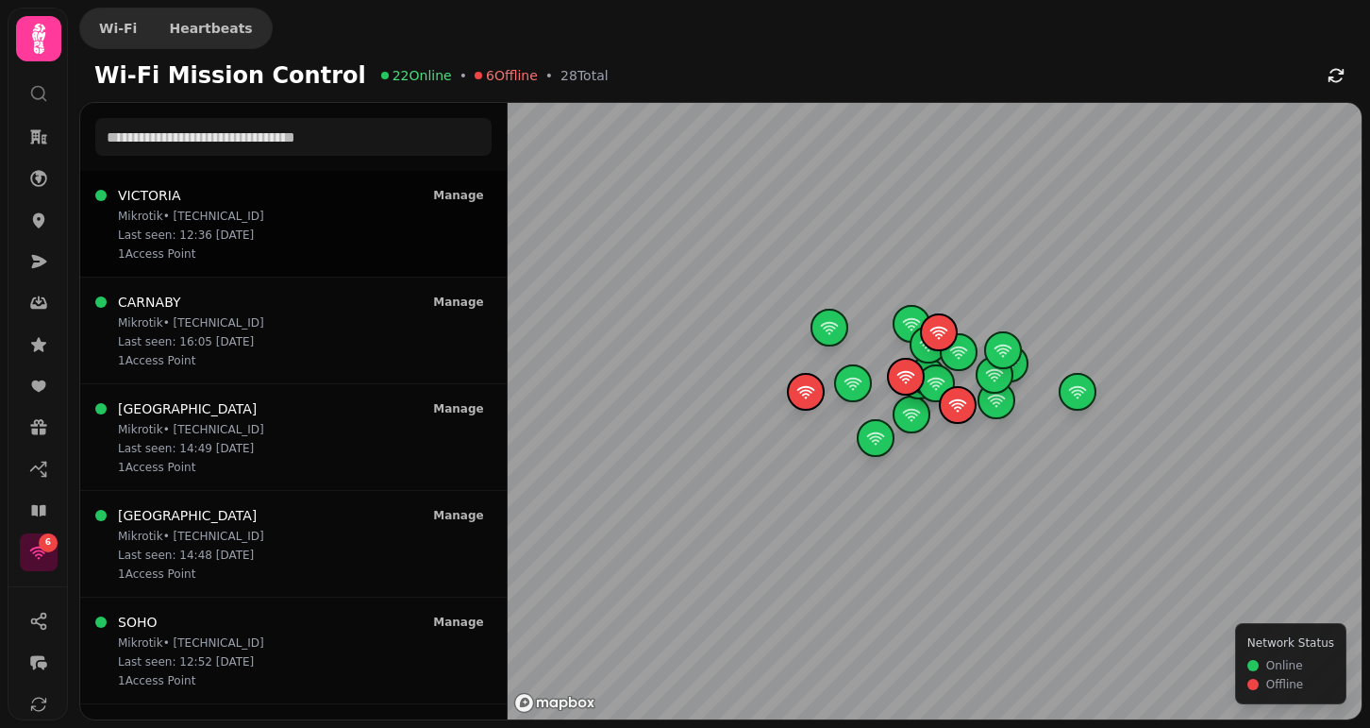
click at [261, 241] on div "[PERSON_NAME] • [TECHNICAL_ID] Last seen: 12:36 [DATE] 1 Access [GEOGRAPHIC_DAT…" at bounding box center [293, 223] width 396 height 75
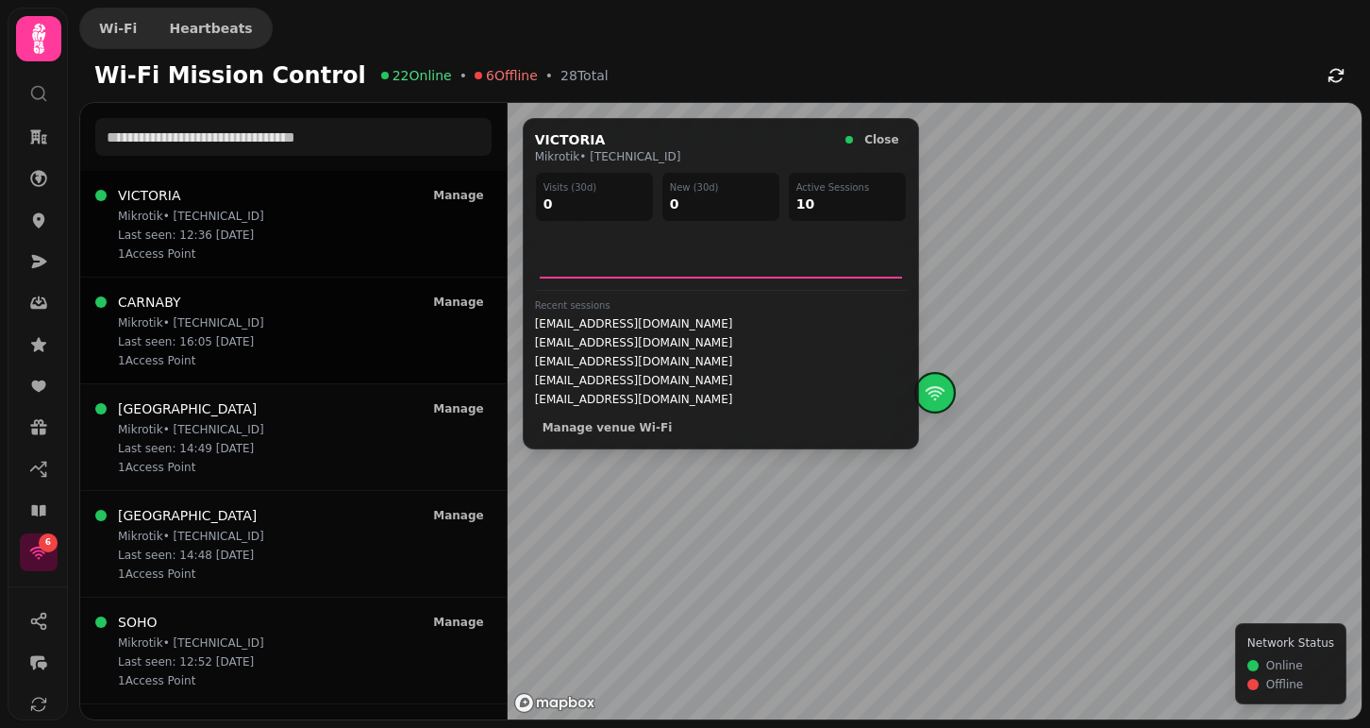
click at [249, 319] on div "CARNABY Mikrotik • [TECHNICAL_ID] Last seen: 16:05 [DATE] 1 Access [GEOGRAPHIC_…" at bounding box center [293, 330] width 396 height 75
click at [235, 426] on p "Mikrotik • [TECHNICAL_ID]" at bounding box center [191, 429] width 146 height 15
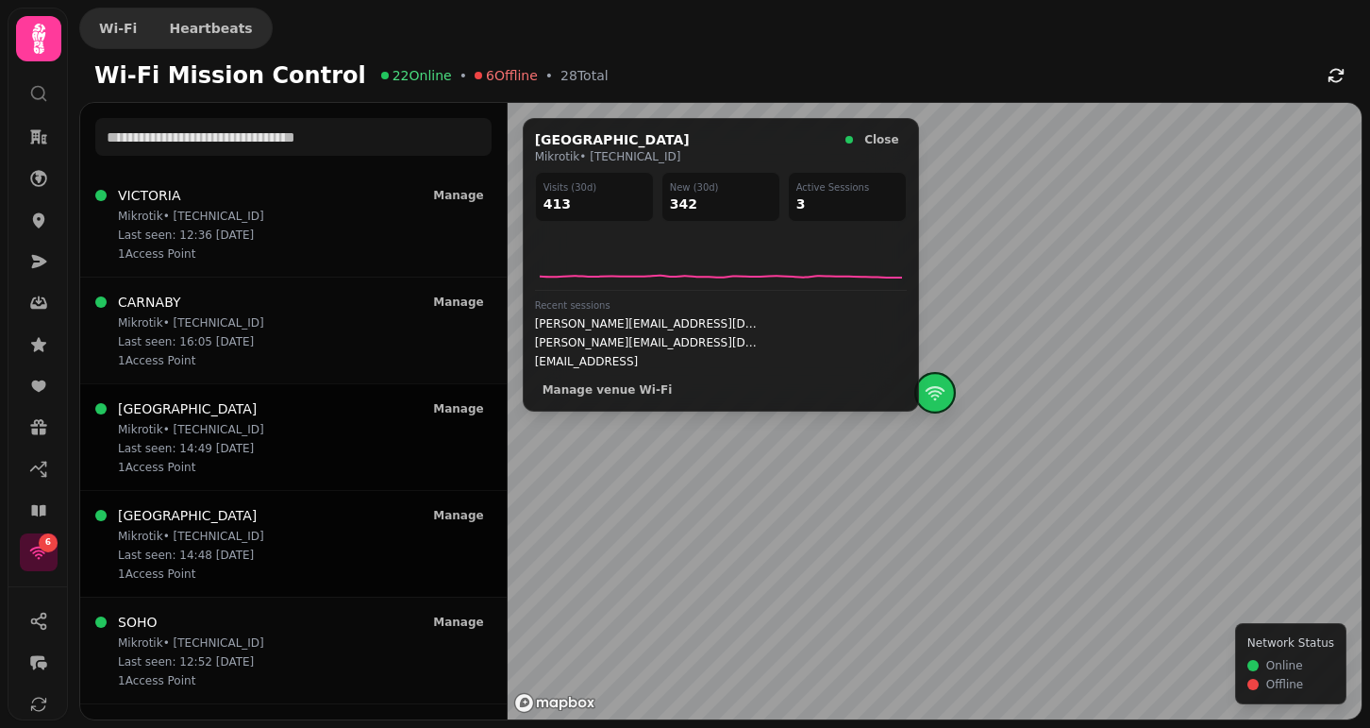
click at [247, 546] on div "LEEDS Mikrotik • [TECHNICAL_ID] Last seen: 14:48 [DATE] 1 Access [GEOGRAPHIC_DA…" at bounding box center [293, 543] width 396 height 75
click at [266, 215] on div "VICTORIA Mikrotik • 78.33.207.229 Last seen: 12:36 25/08 1 Access Point Manage" at bounding box center [293, 223] width 396 height 75
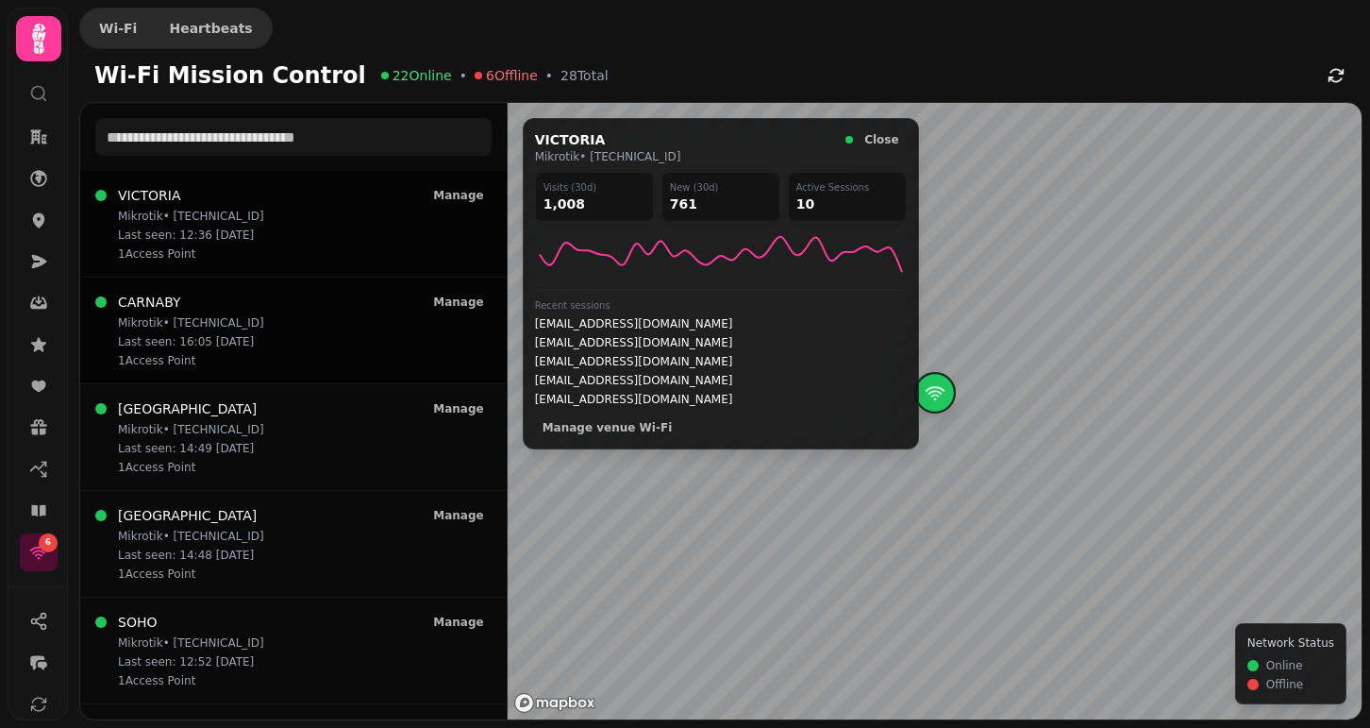
click at [245, 328] on p "Mikrotik • 185.222.81.76" at bounding box center [191, 322] width 146 height 15
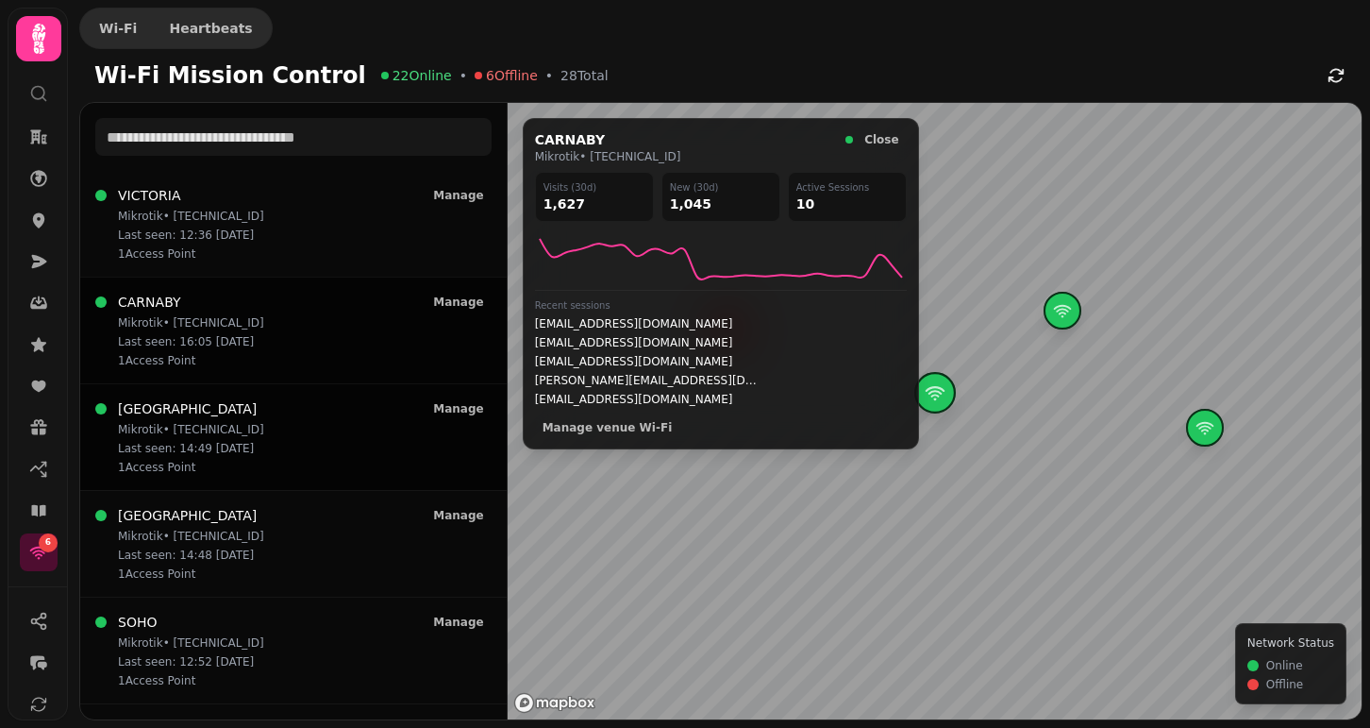
click at [238, 424] on p "Mikrotik • 109.170.175.70" at bounding box center [191, 429] width 146 height 15
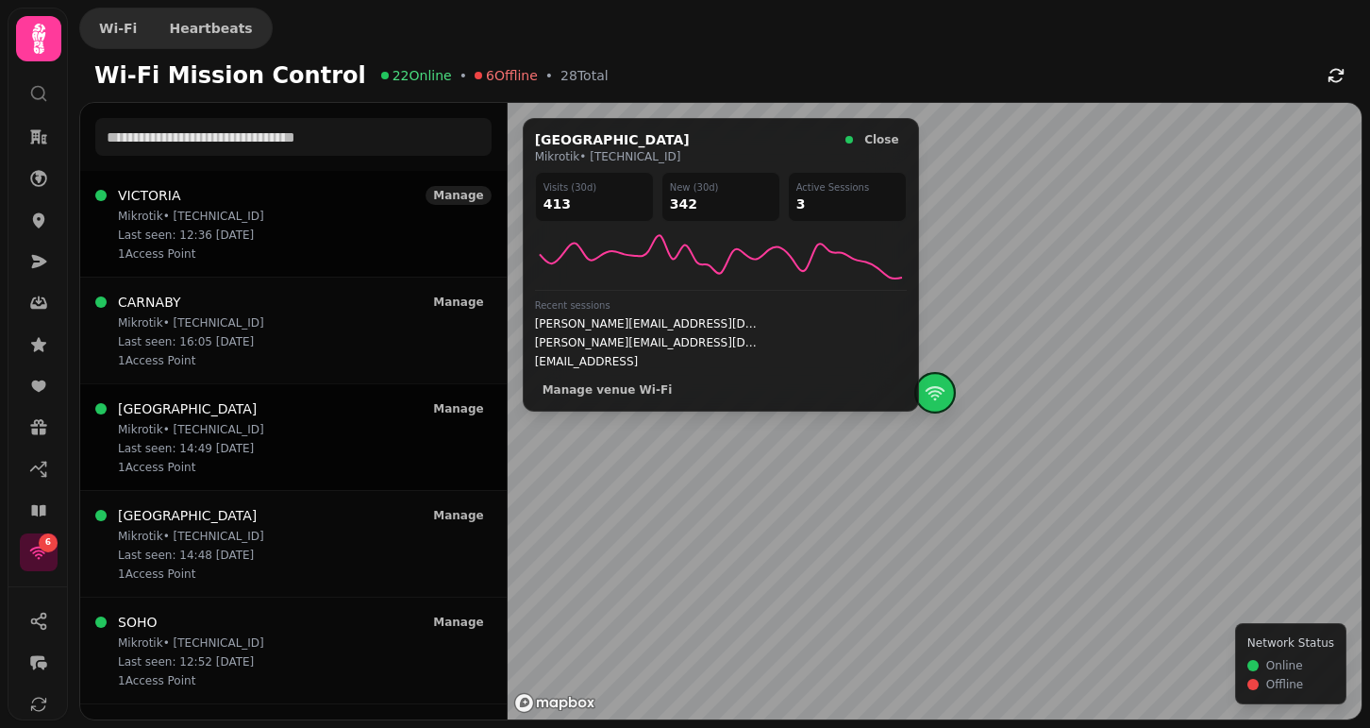
click at [456, 196] on span "Manage" at bounding box center [458, 195] width 50 height 11
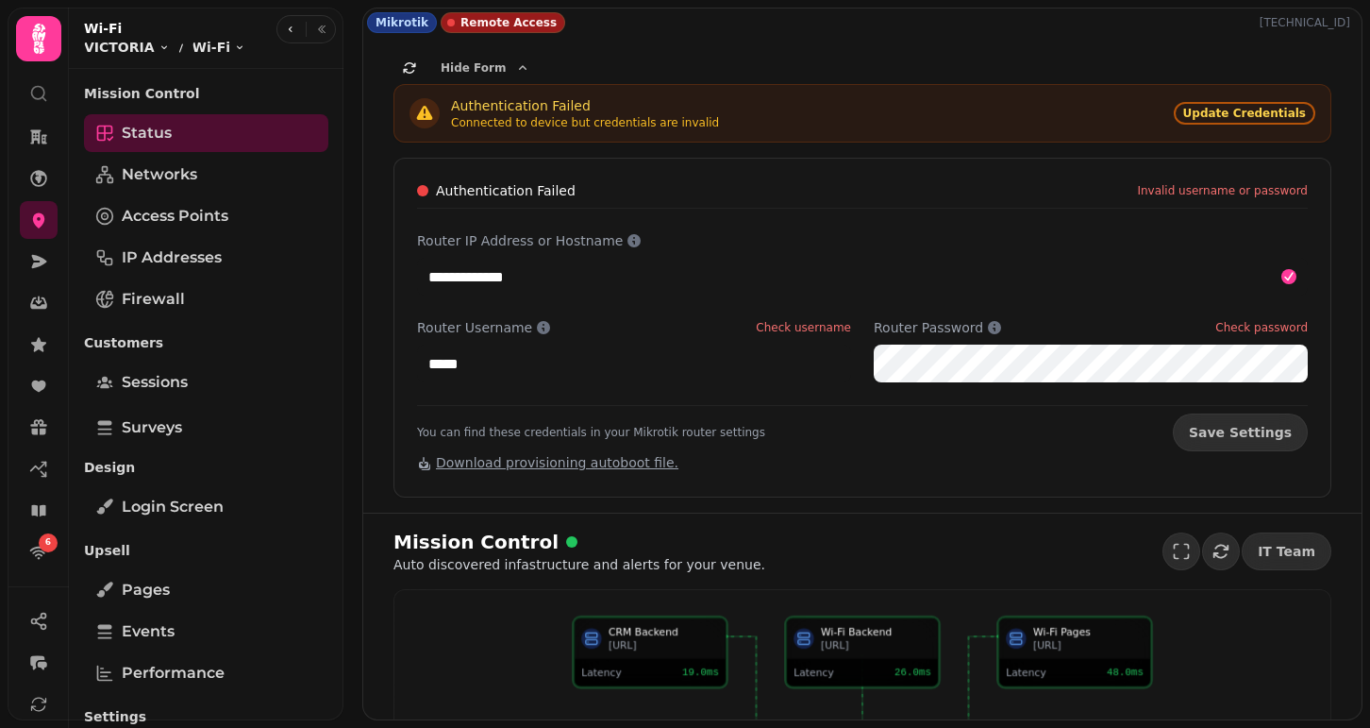
click at [884, 207] on div "Authentication Failed Invalid username or password" at bounding box center [862, 194] width 891 height 27
click at [1313, 23] on p "78.33.207.229" at bounding box center [1309, 22] width 98 height 15
copy p "78.33.207.229"
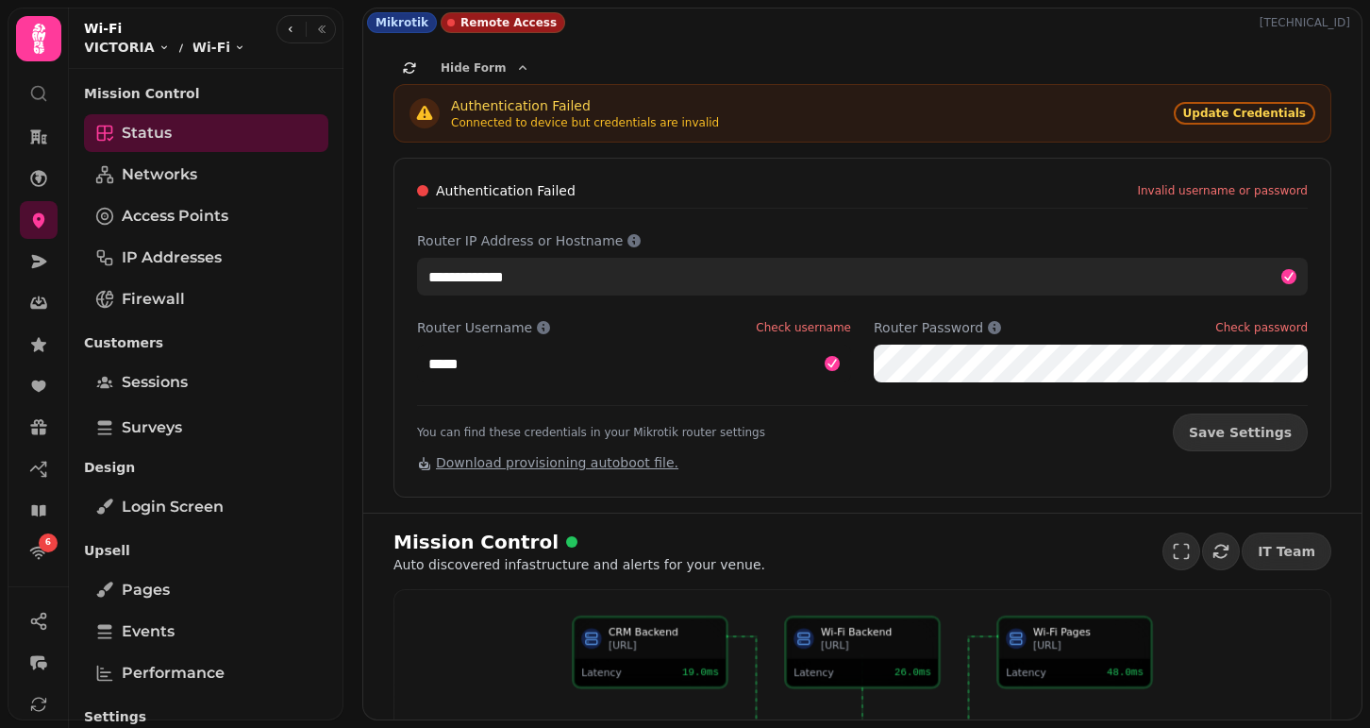
click at [464, 279] on input "**********" at bounding box center [862, 277] width 891 height 38
paste input "text"
type input "**********"
click at [1248, 432] on button "Save Settings" at bounding box center [1240, 432] width 135 height 38
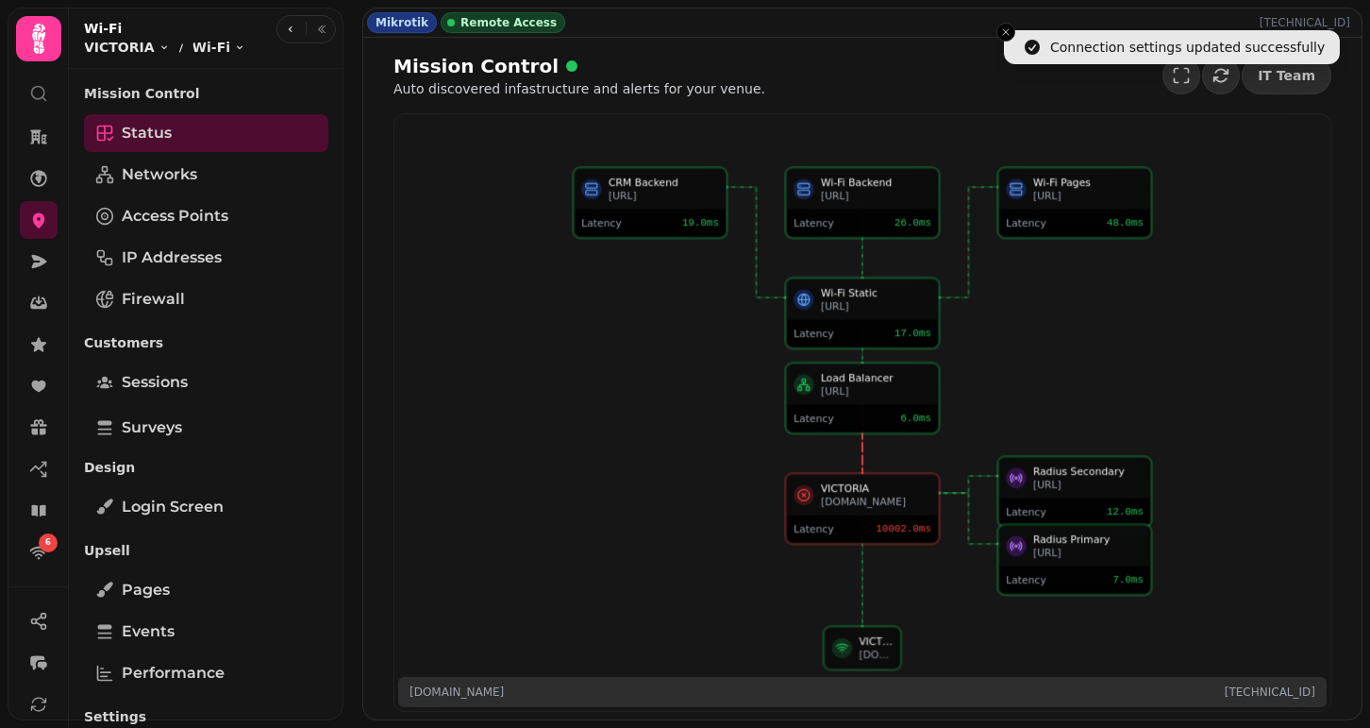
click at [492, 13] on div "Remote Access" at bounding box center [503, 22] width 125 height 21
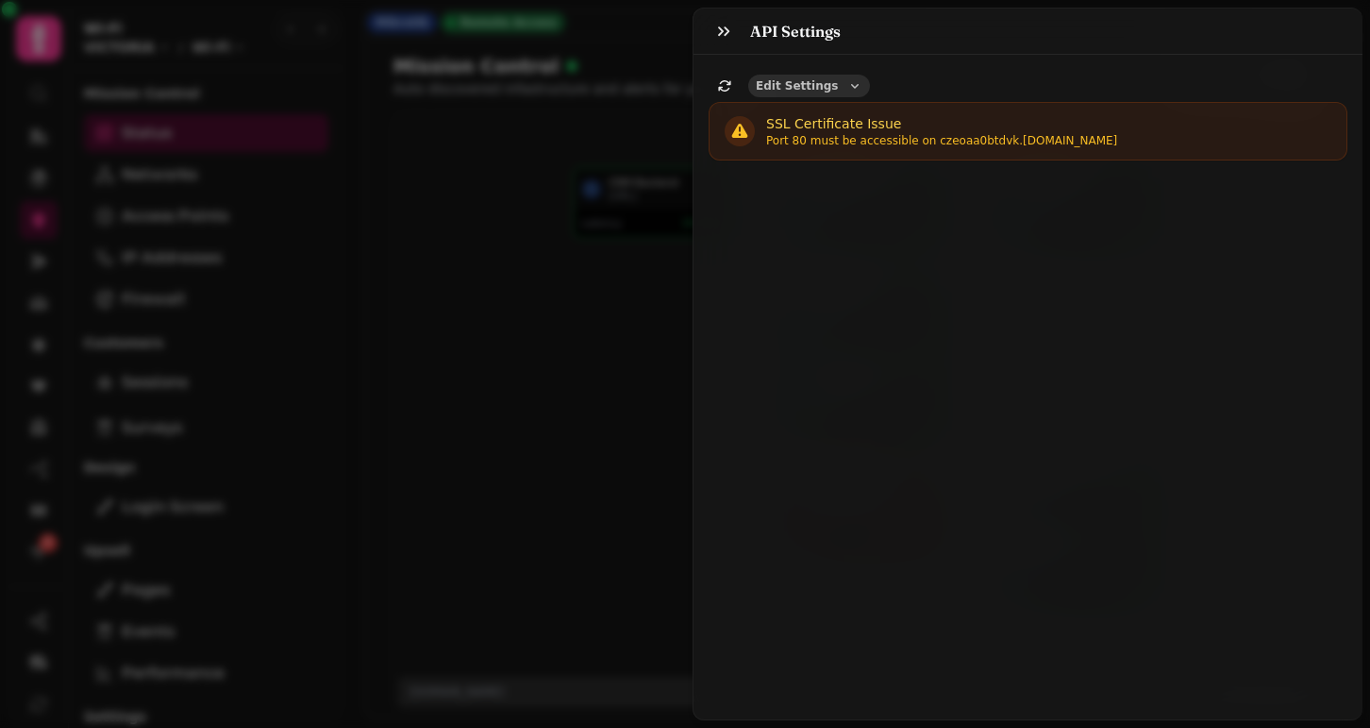
click at [825, 87] on span "Edit Settings" at bounding box center [797, 85] width 82 height 11
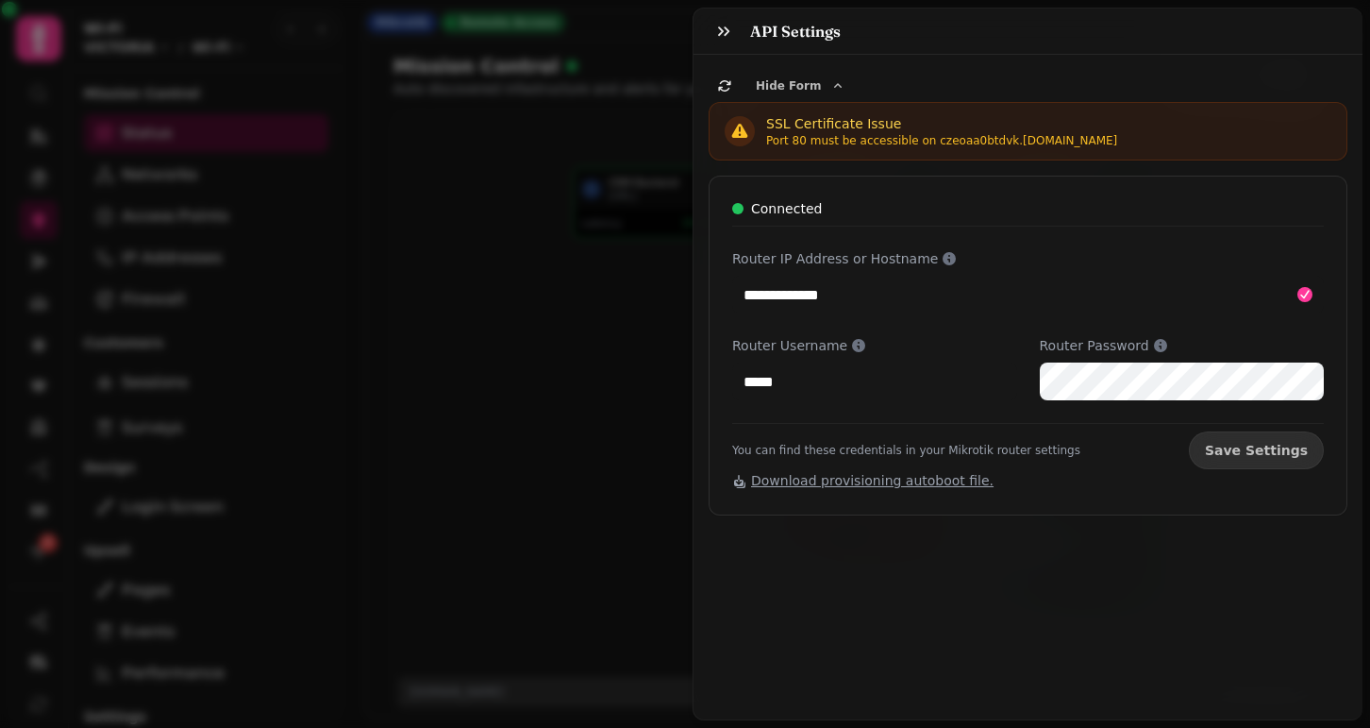
click at [502, 260] on div "**********" at bounding box center [685, 378] width 1370 height 697
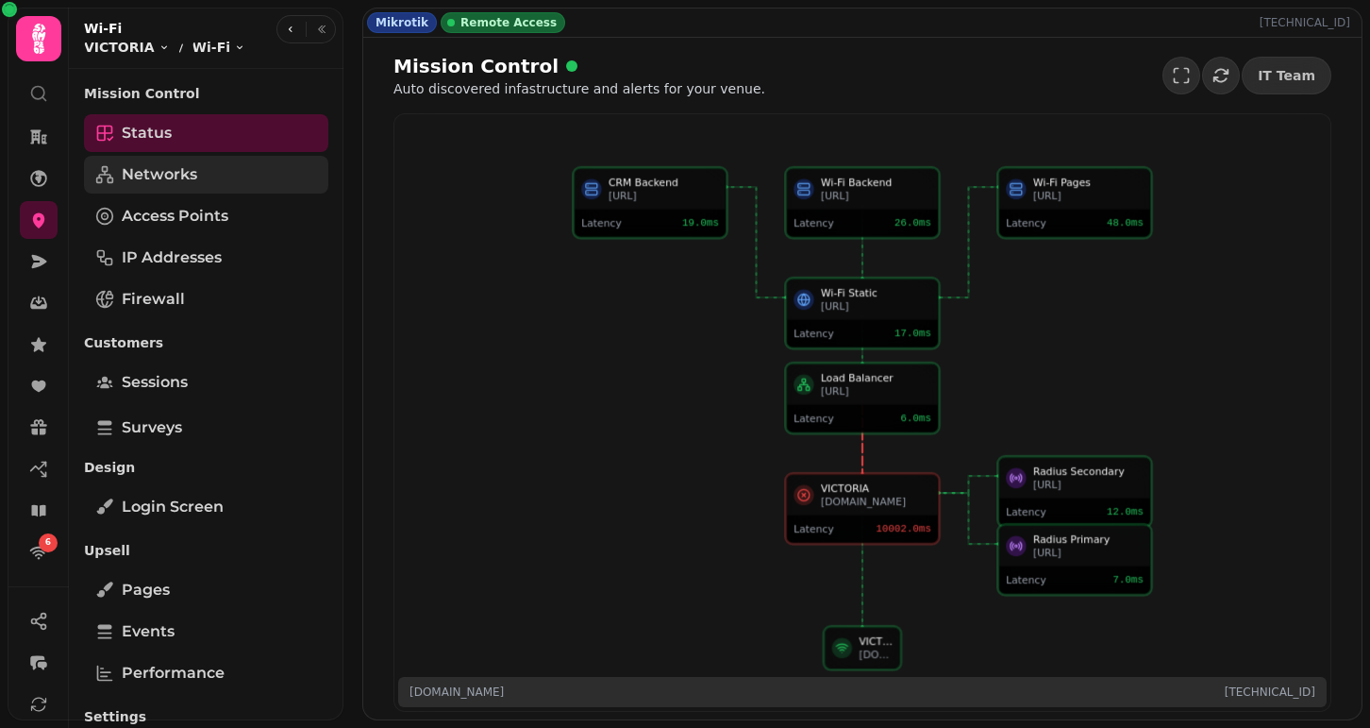
click at [133, 167] on span "Networks" at bounding box center [159, 174] width 75 height 23
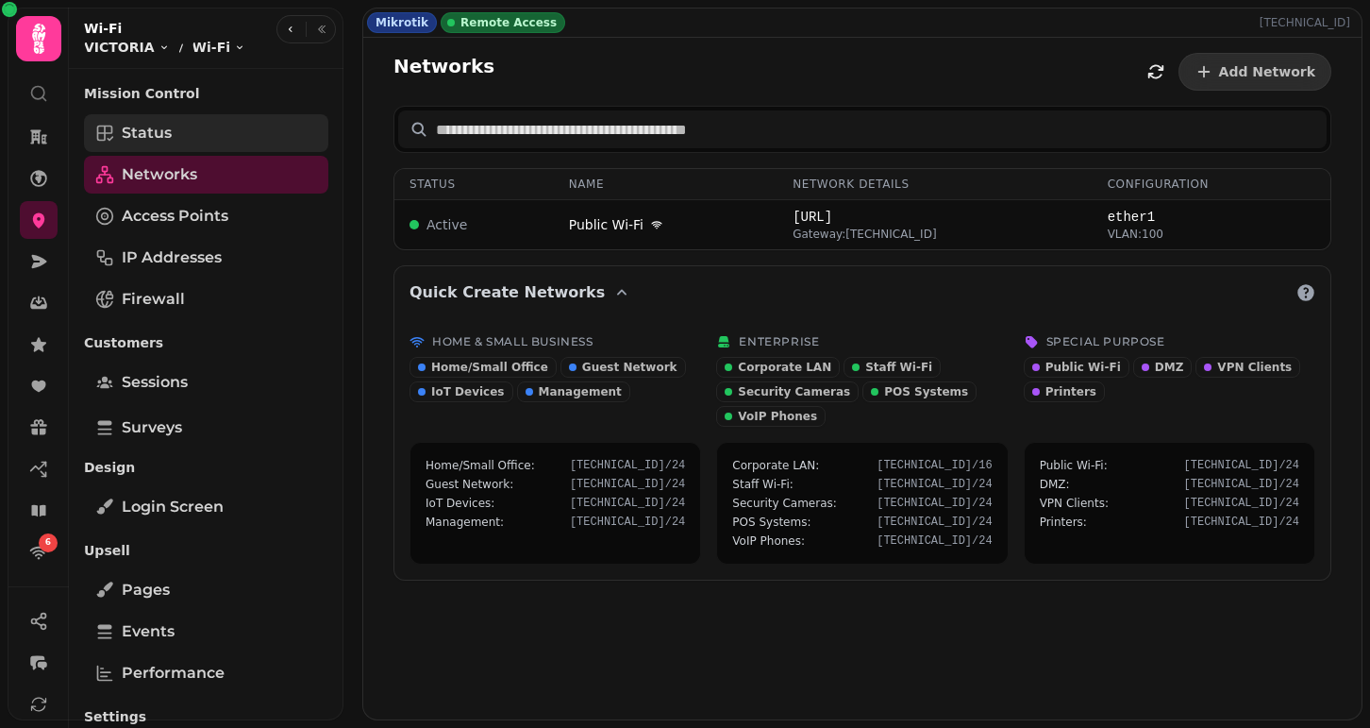
click at [183, 117] on link "Status" at bounding box center [206, 133] width 244 height 38
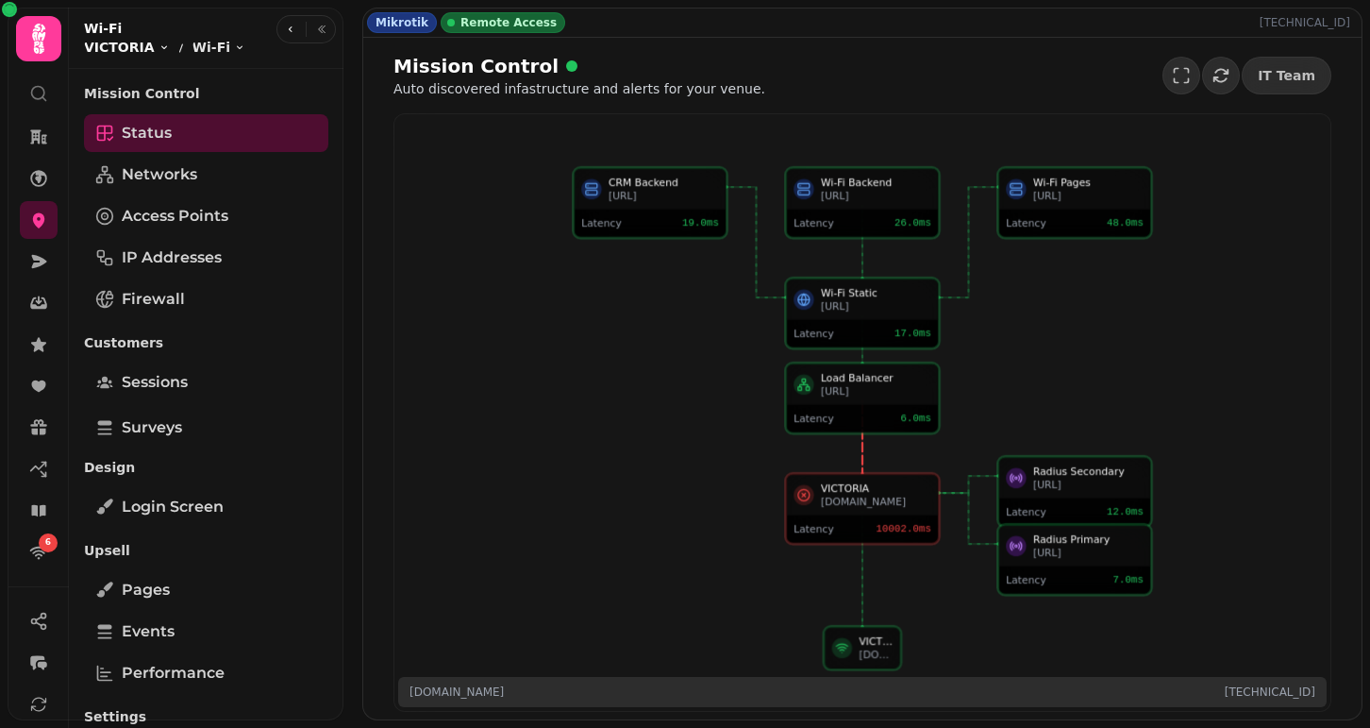
click at [117, 45] on span "VICTORIA" at bounding box center [119, 47] width 71 height 19
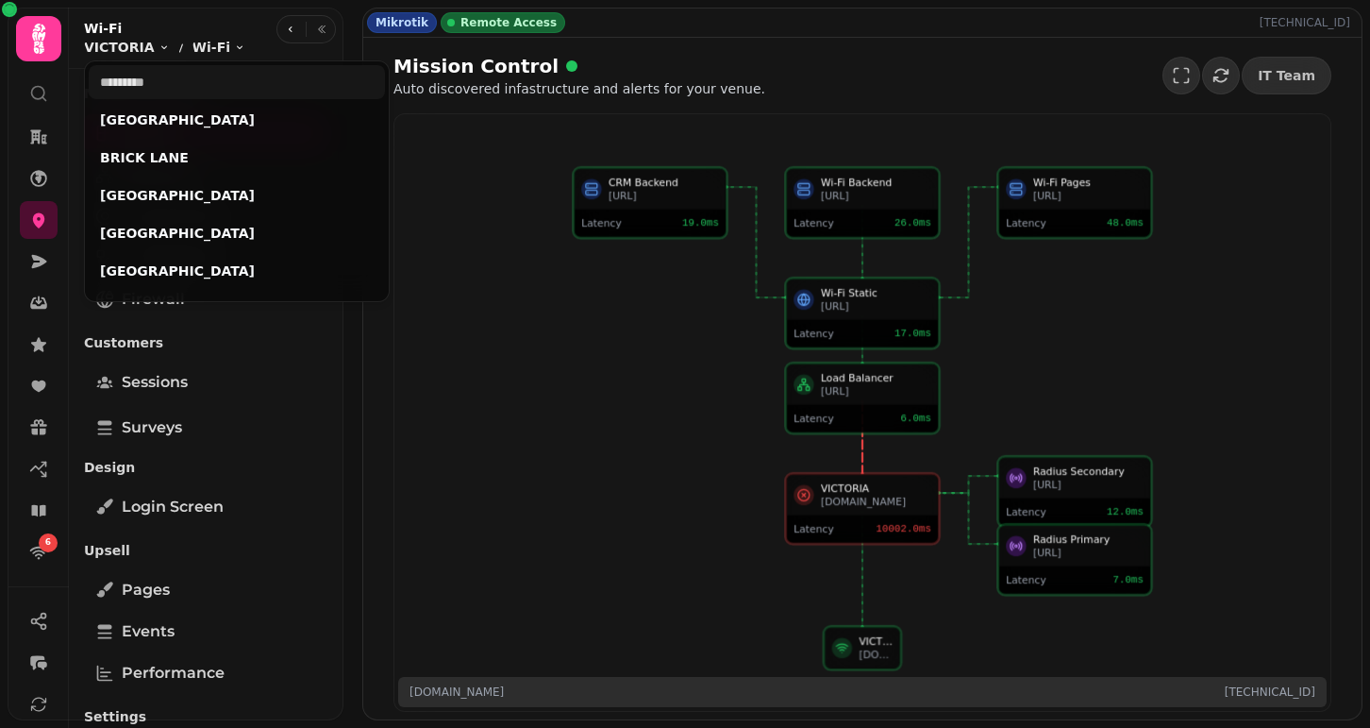
click at [402, 133] on html "6 Mikrotik Remote Access 78.33.207.229 Mission Control Auto discovered infastru…" at bounding box center [685, 364] width 1370 height 728
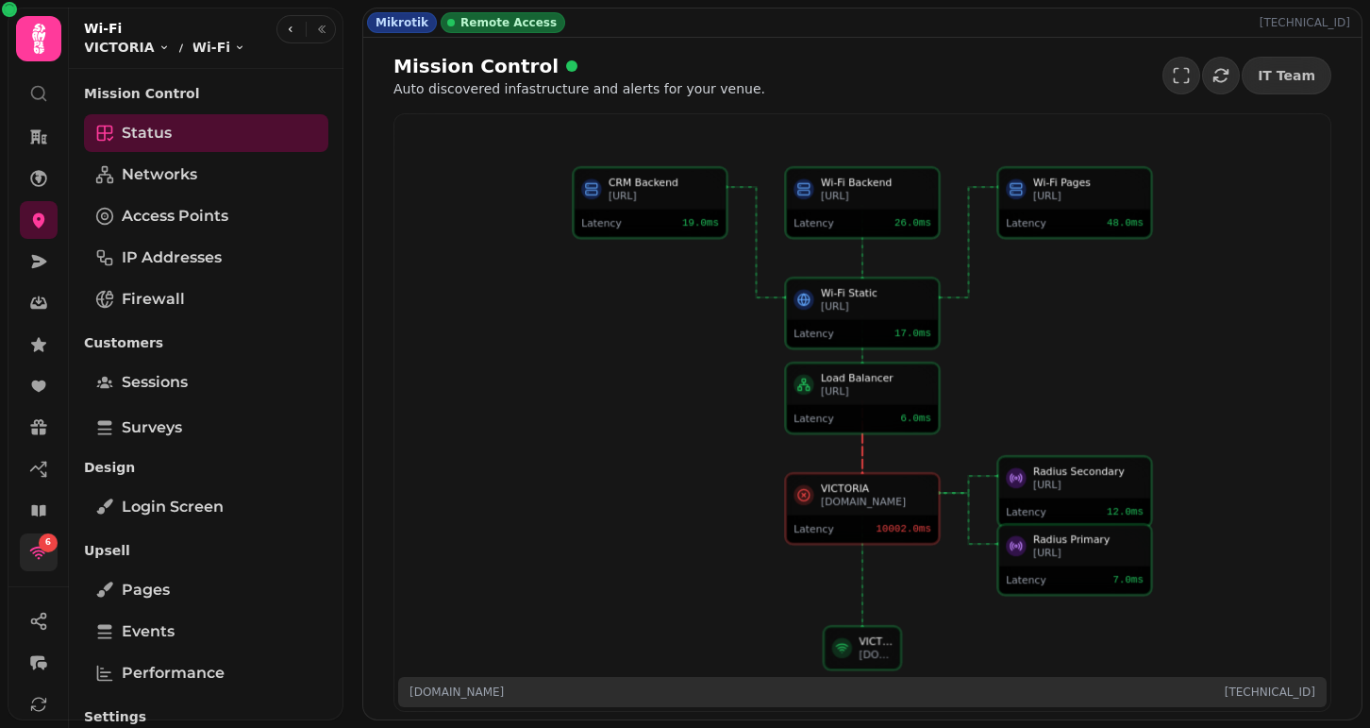
click at [34, 553] on icon at bounding box center [38, 552] width 19 height 19
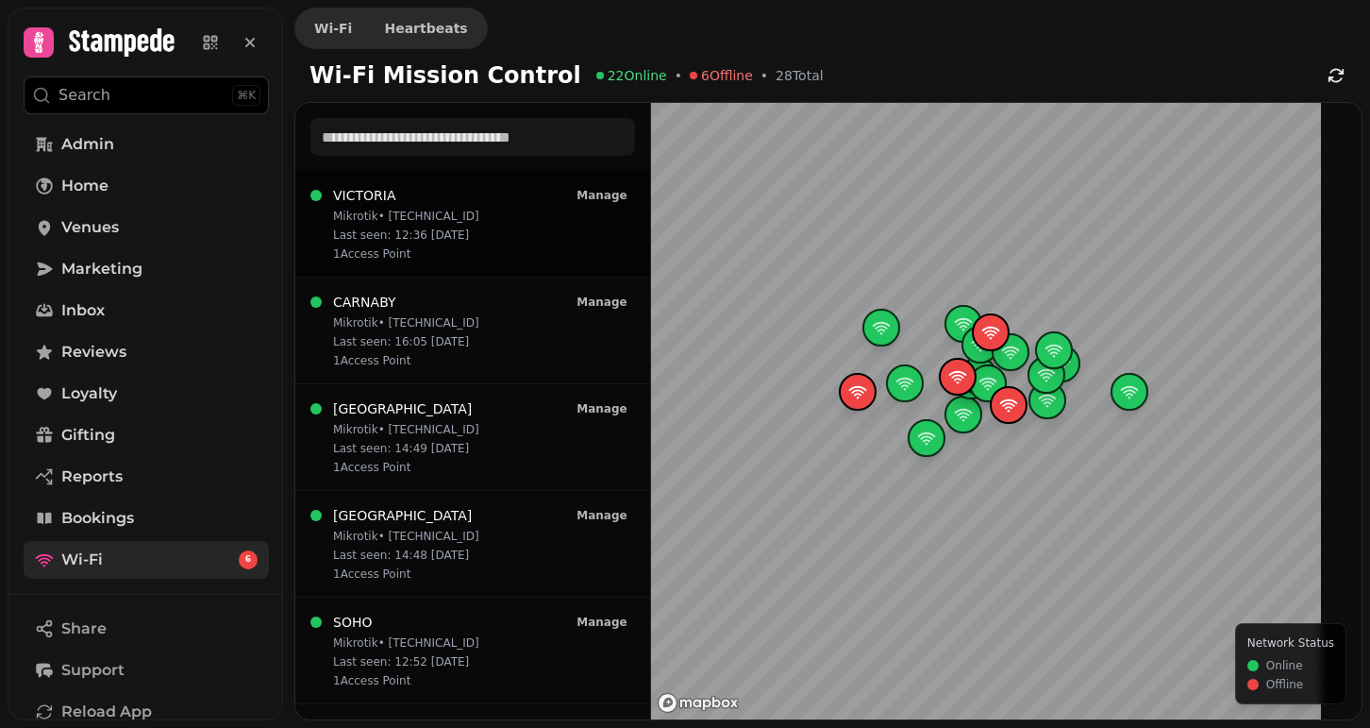
click at [441, 242] on p "Last seen: 12:36 25/08" at bounding box center [406, 234] width 146 height 15
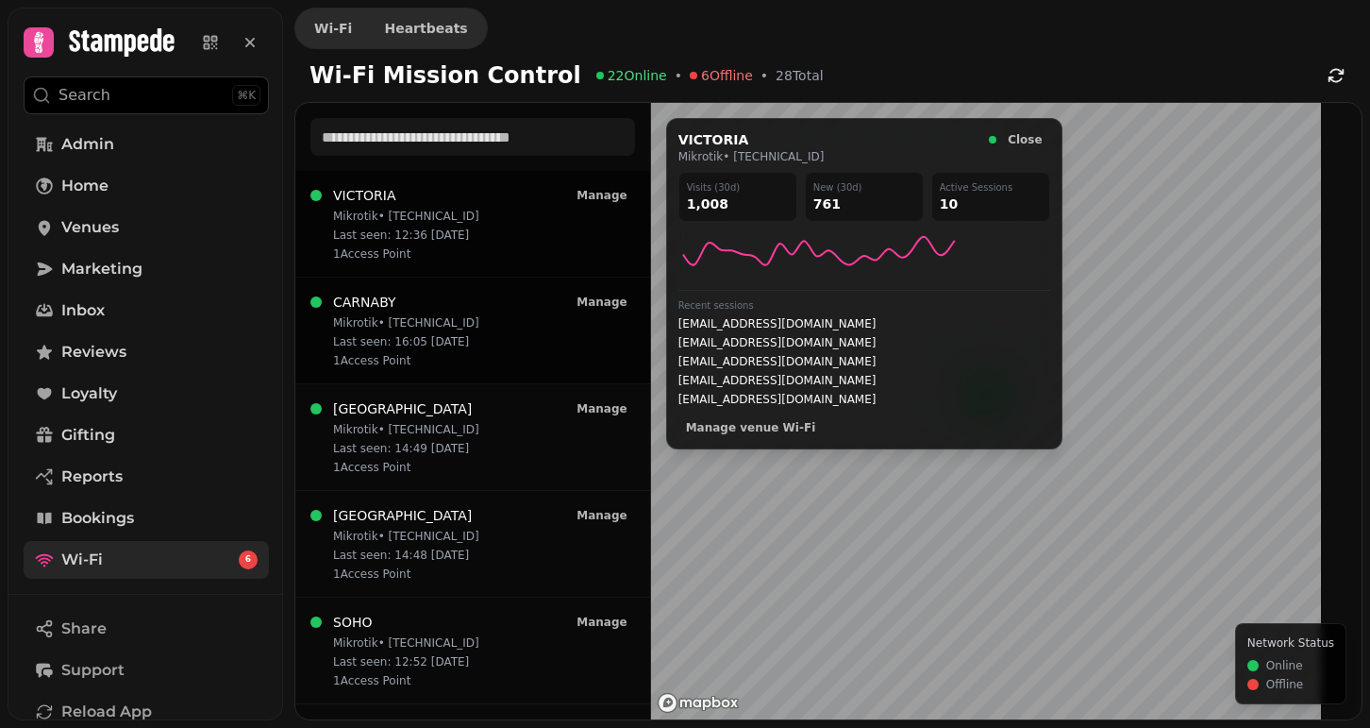
click at [424, 316] on p "Mikrotik • 185.222.81.76" at bounding box center [406, 322] width 146 height 15
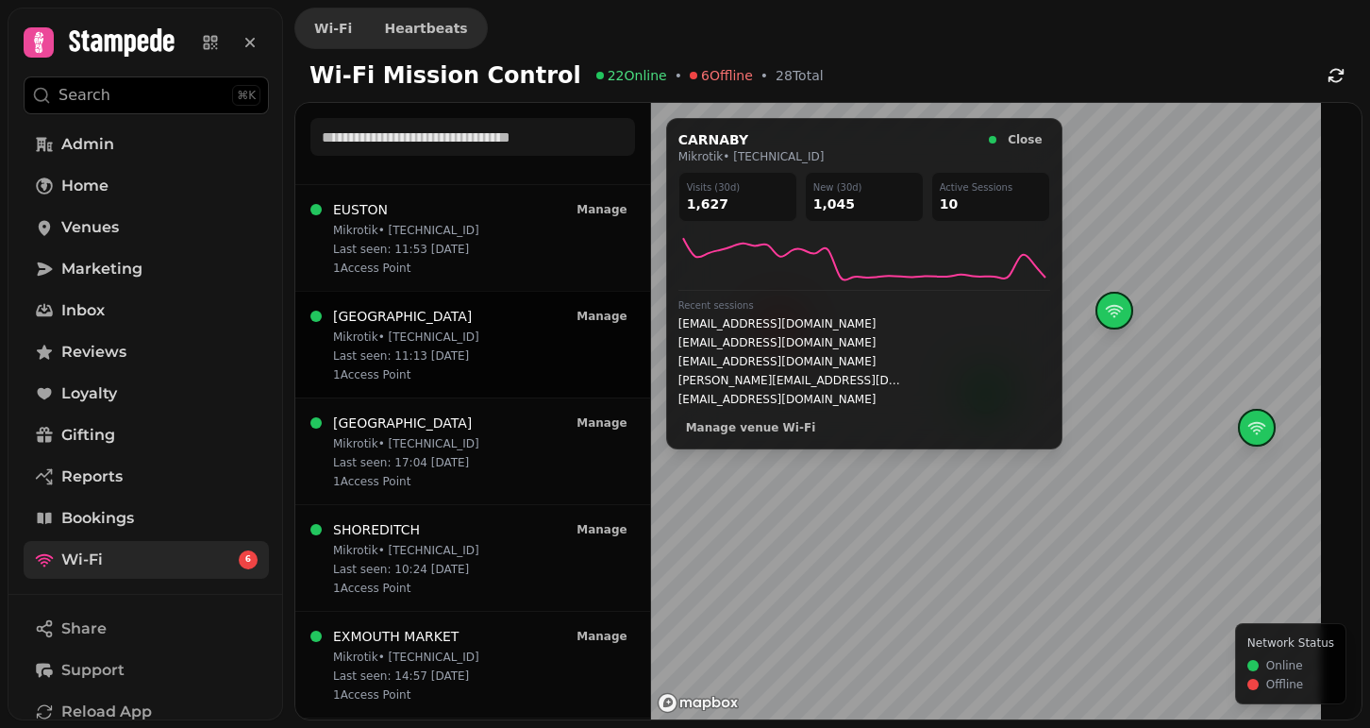
scroll to position [1593, 0]
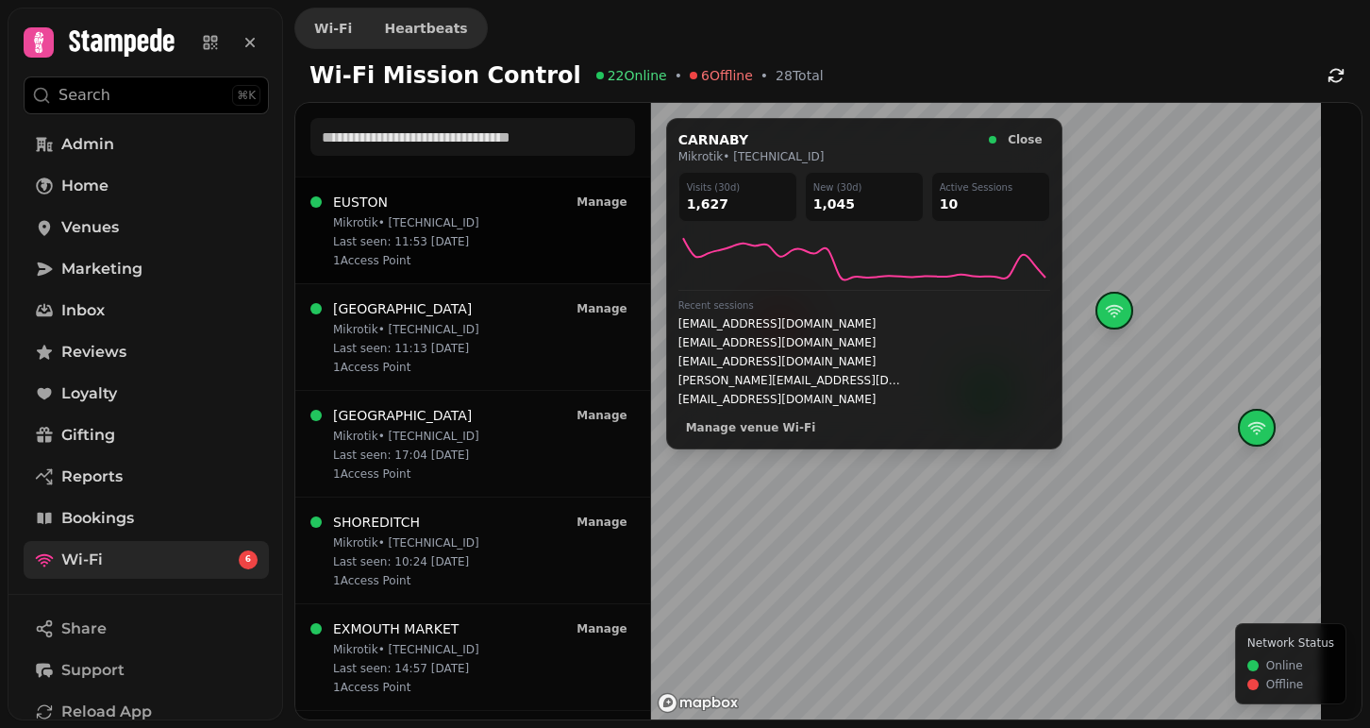
click at [422, 243] on p "Last seen: 11:53 12/08" at bounding box center [406, 241] width 146 height 15
click at [414, 326] on p "Mikrotik • 45.133.126.43" at bounding box center [406, 329] width 146 height 15
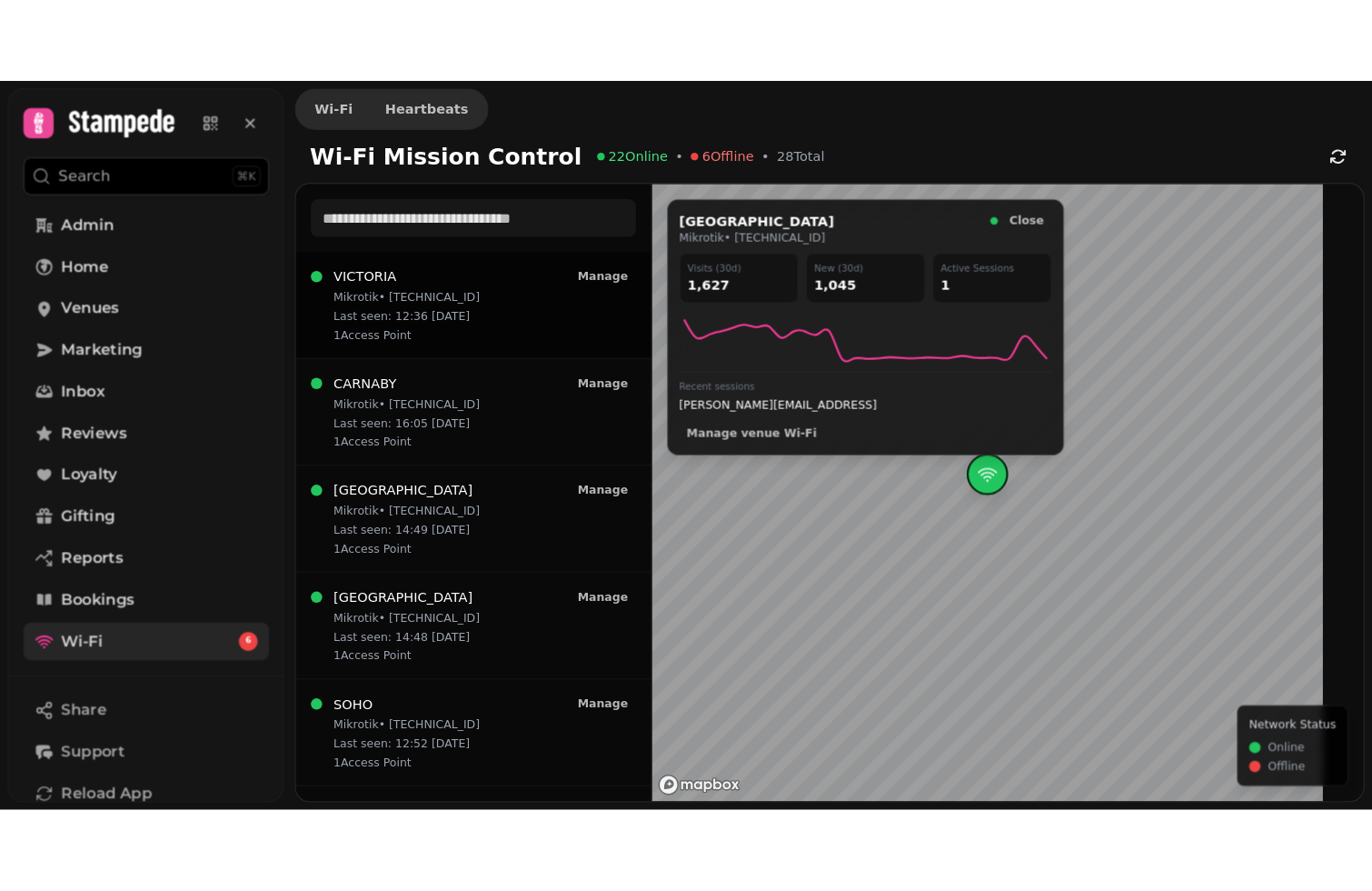
scroll to position [0, 0]
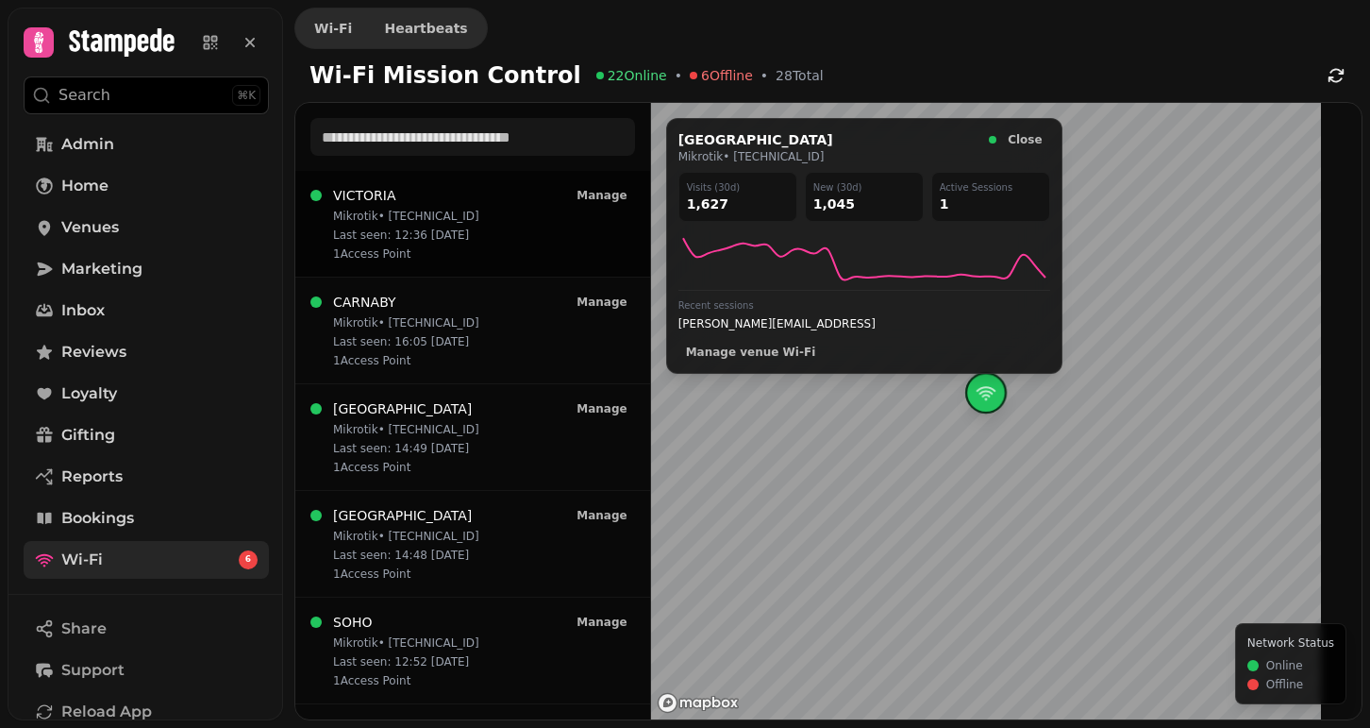
click at [448, 226] on div "Mikrotik • 78.33.207.229 Last seen: 12:36 25/08 1 Access Point" at bounding box center [406, 235] width 146 height 53
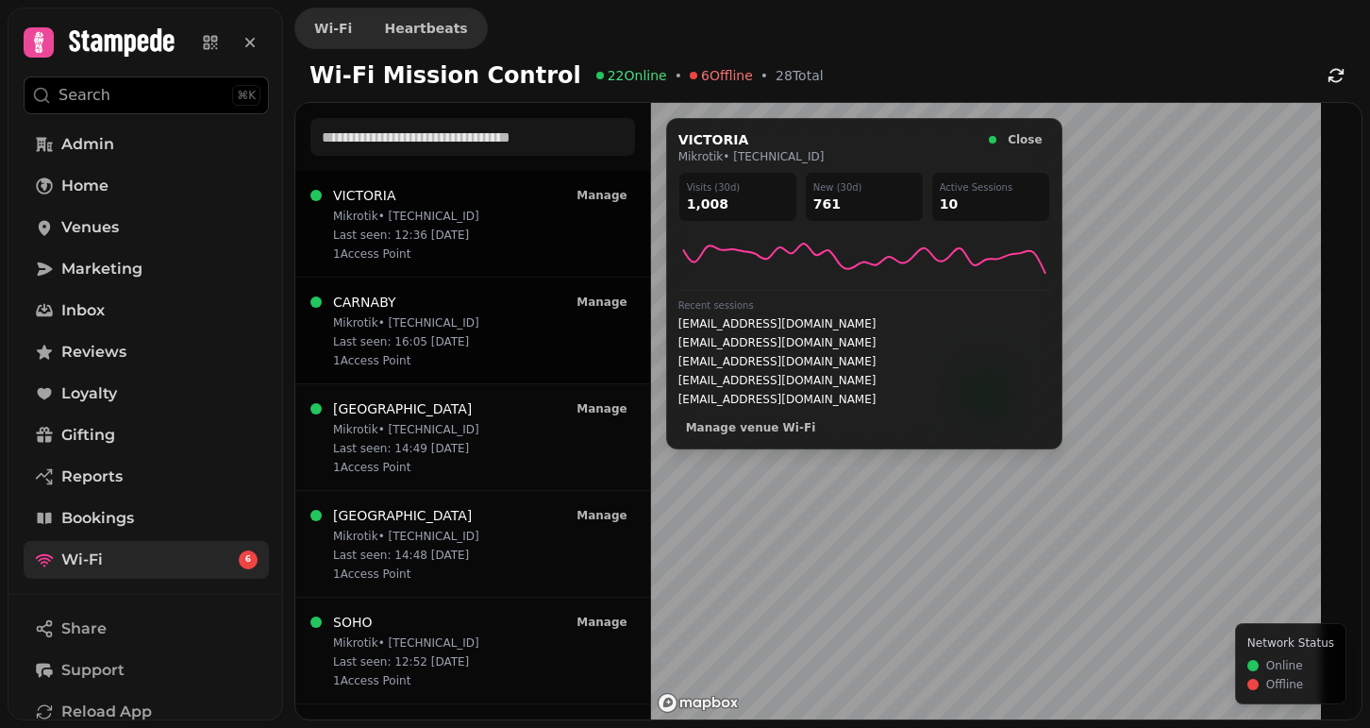
click at [424, 317] on p "Mikrotik • 185.222.81.76" at bounding box center [406, 322] width 146 height 15
click at [500, 198] on div "VICTORIA Mikrotik • 78.33.207.229 Last seen: 12:36 25/08 1 Access Point Manage" at bounding box center [472, 223] width 325 height 75
click at [454, 318] on p "Mikrotik • 185.222.81.76" at bounding box center [406, 322] width 146 height 15
click at [463, 233] on p "Last seen: 12:36 25/08" at bounding box center [406, 234] width 146 height 15
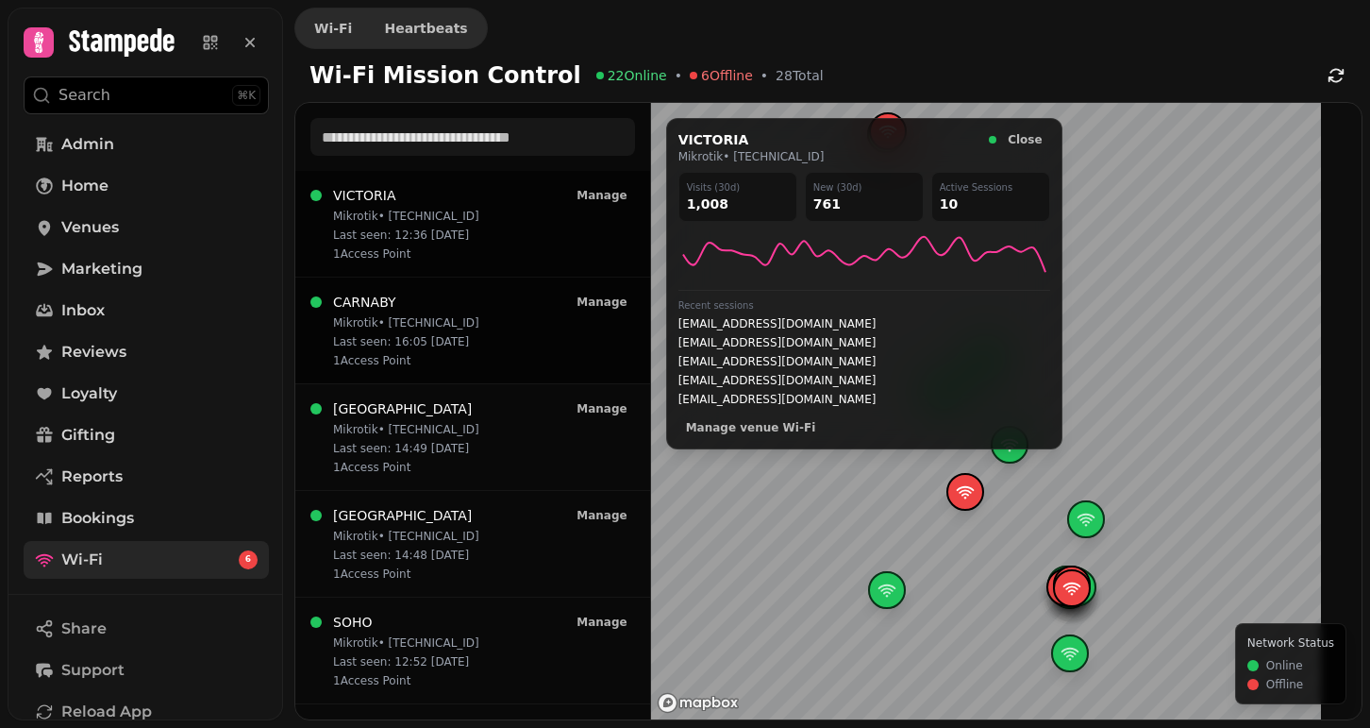
click at [441, 330] on div "Mikrotik • 185.222.81.76 Last seen: 16:05 22/08 1 Access Point" at bounding box center [406, 341] width 146 height 53
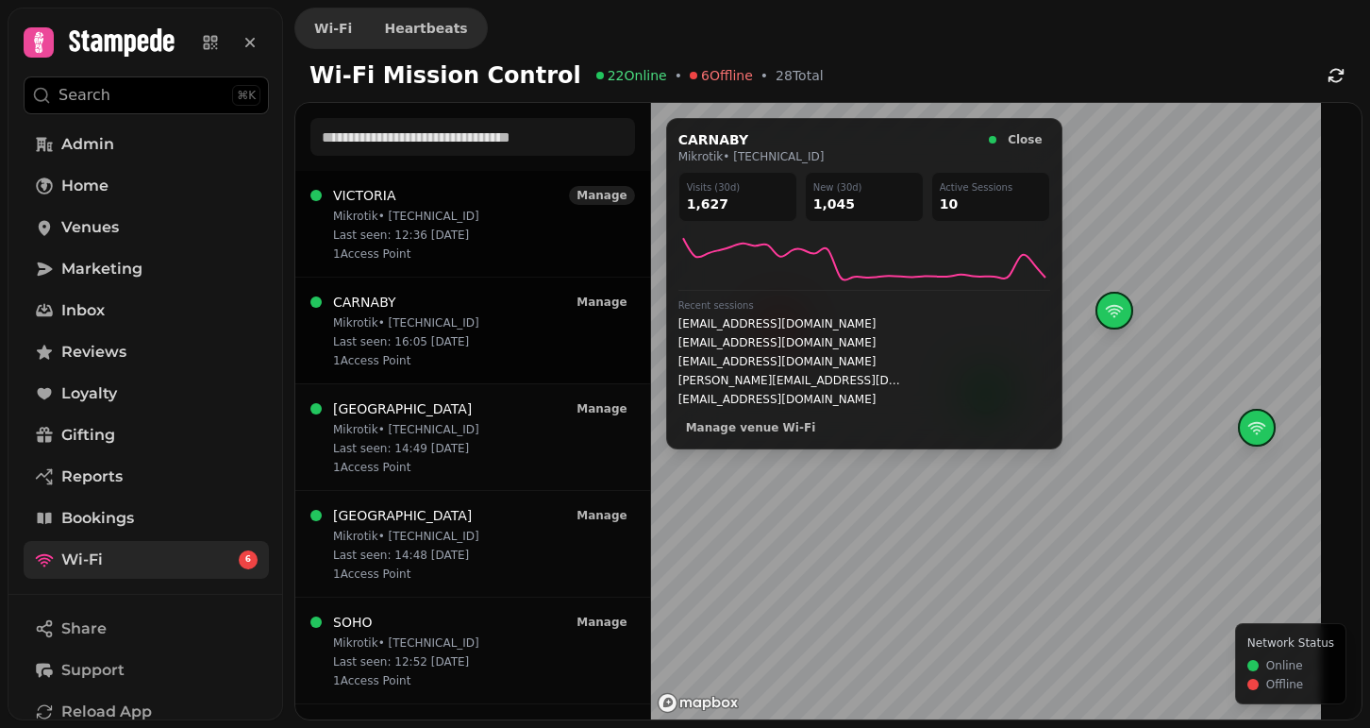
click at [612, 190] on span "Manage" at bounding box center [602, 195] width 50 height 11
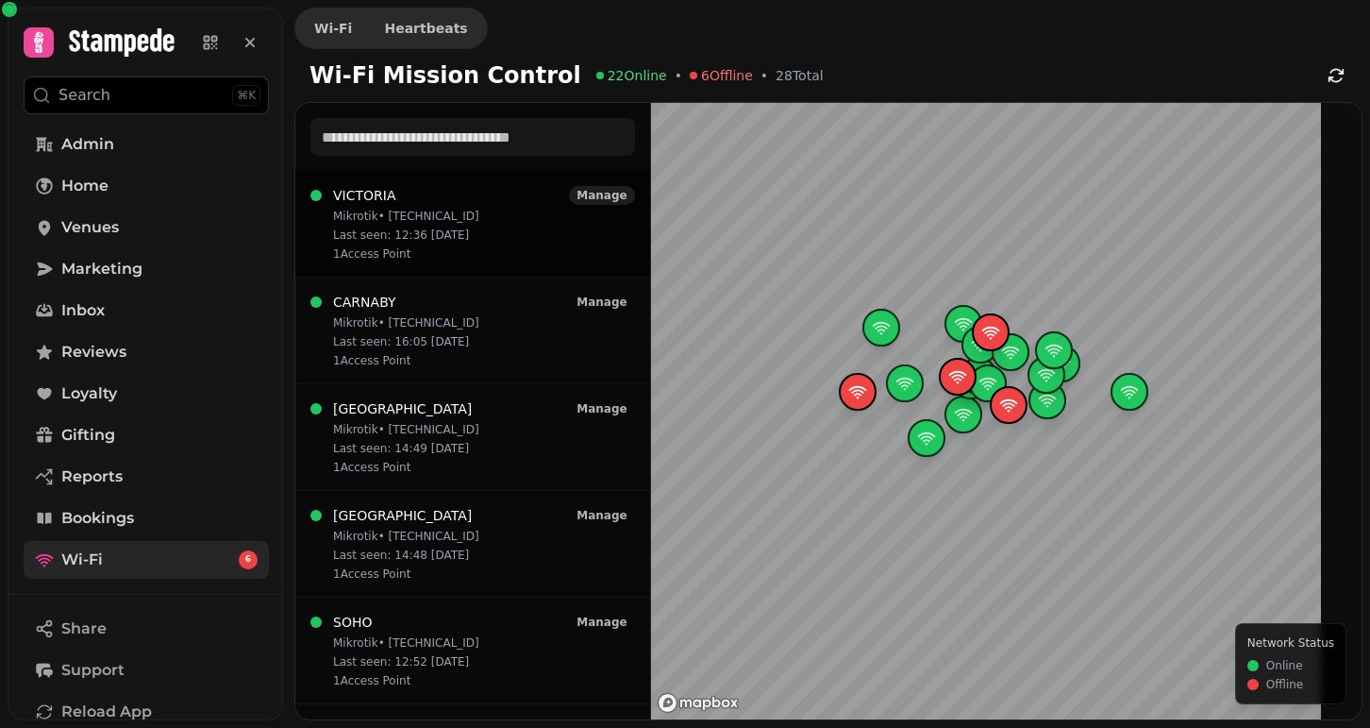
click at [603, 194] on span "Manage" at bounding box center [602, 195] width 50 height 11
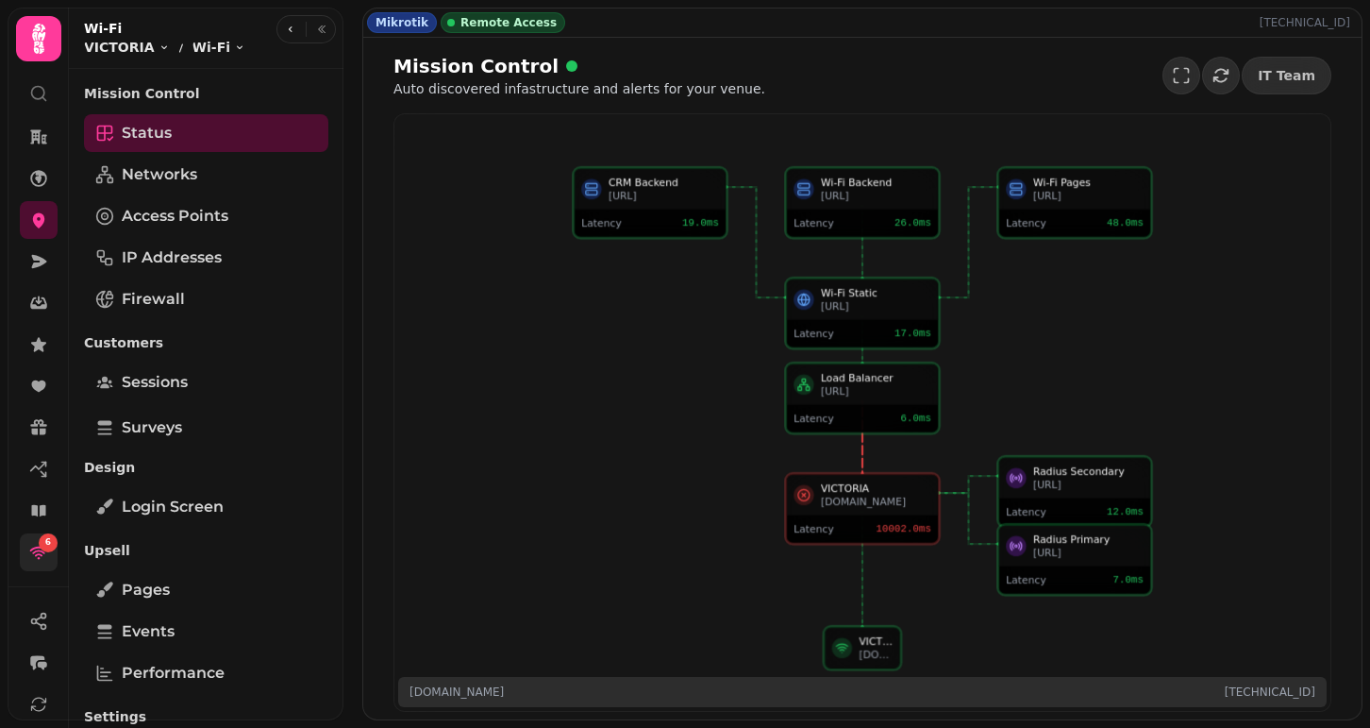
click at [509, 30] on div "Remote Access" at bounding box center [503, 22] width 125 height 21
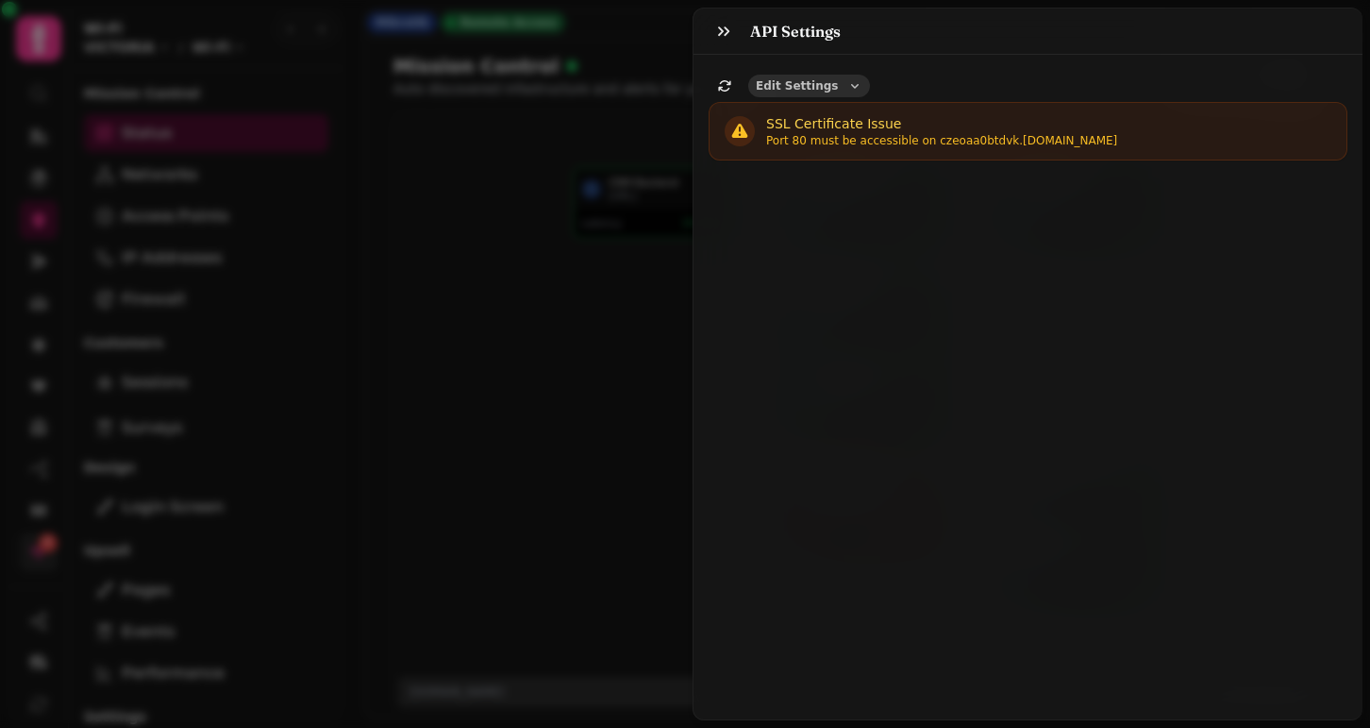
click at [817, 80] on span "Edit Settings" at bounding box center [797, 85] width 82 height 11
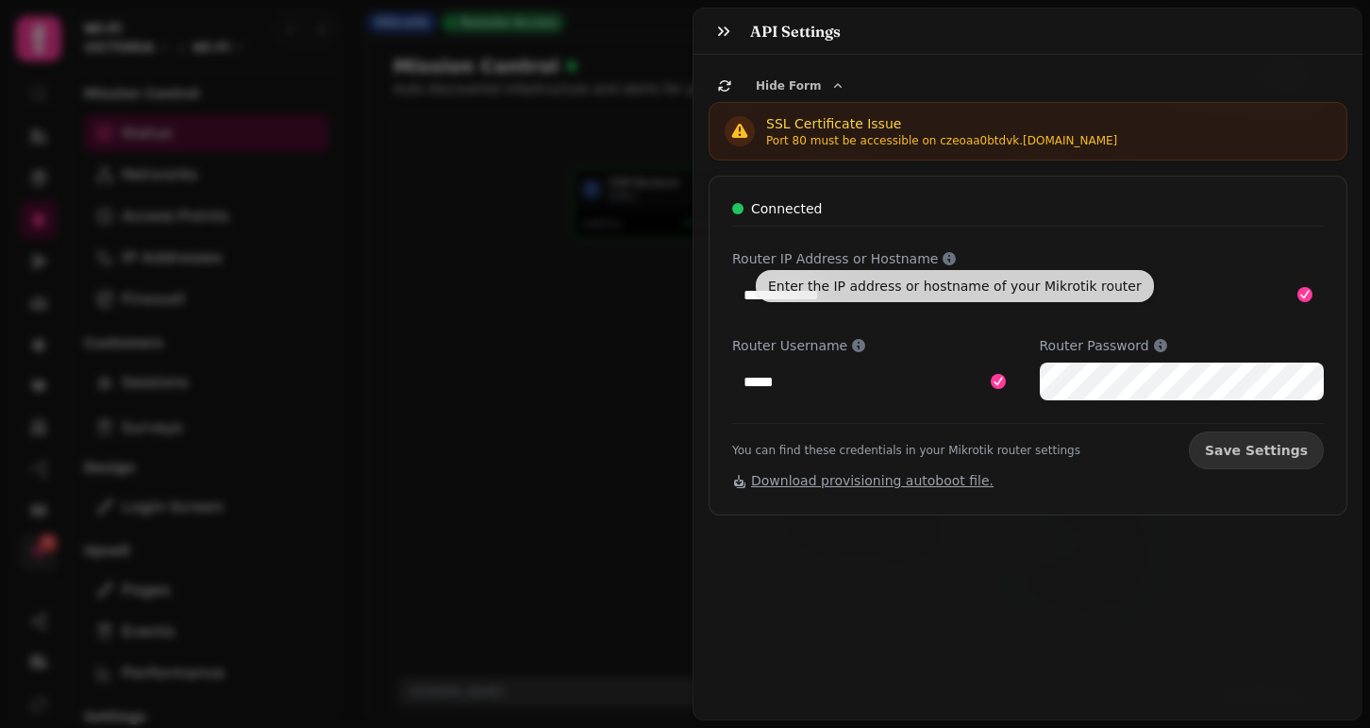
click at [996, 226] on div "Connected" at bounding box center [1028, 212] width 592 height 27
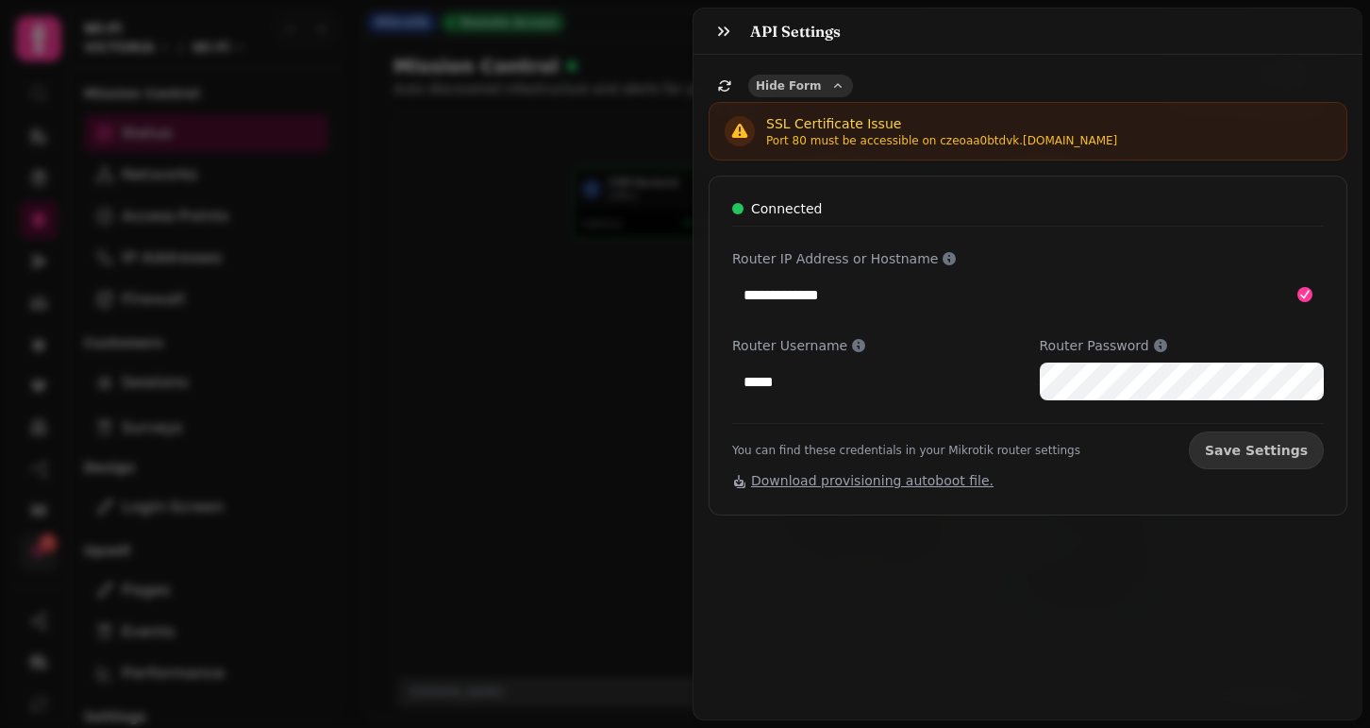
click at [796, 81] on span "Hide Form" at bounding box center [788, 85] width 65 height 11
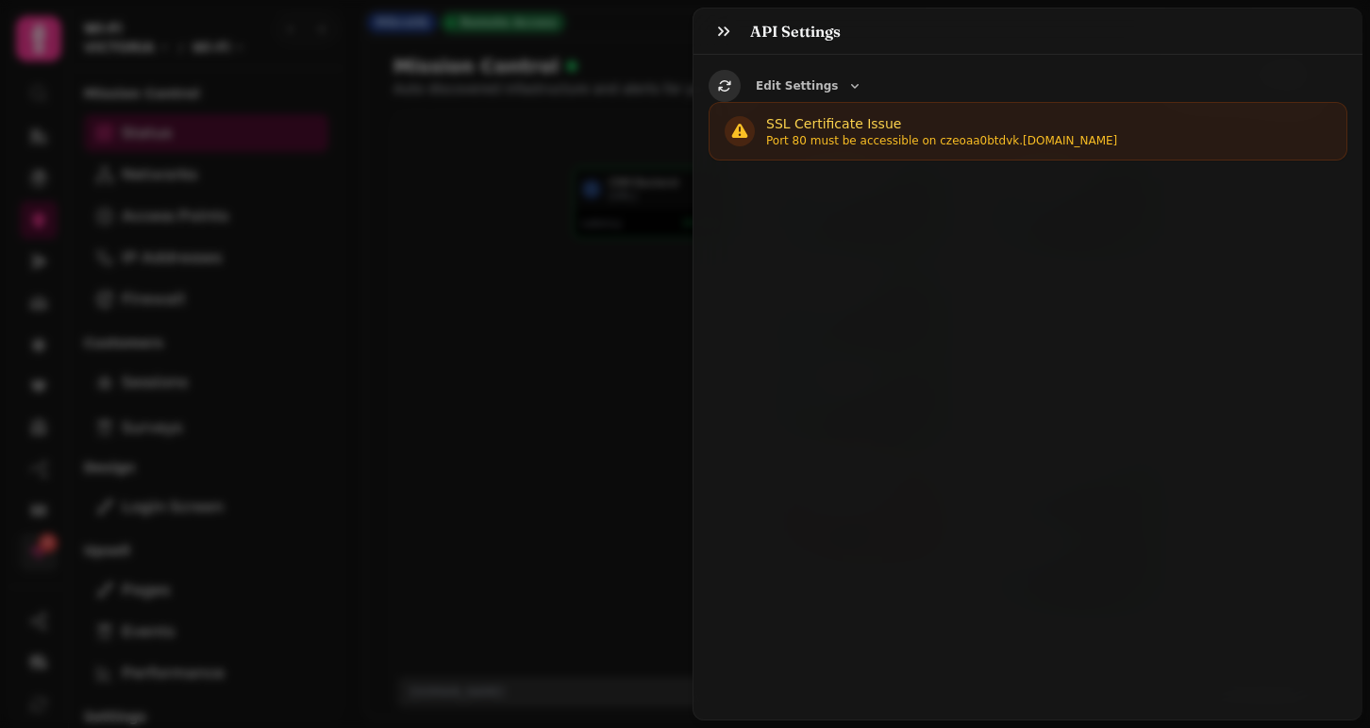
click at [722, 83] on icon "button" at bounding box center [724, 85] width 15 height 15
click at [786, 81] on span "Edit Settings" at bounding box center [797, 85] width 82 height 11
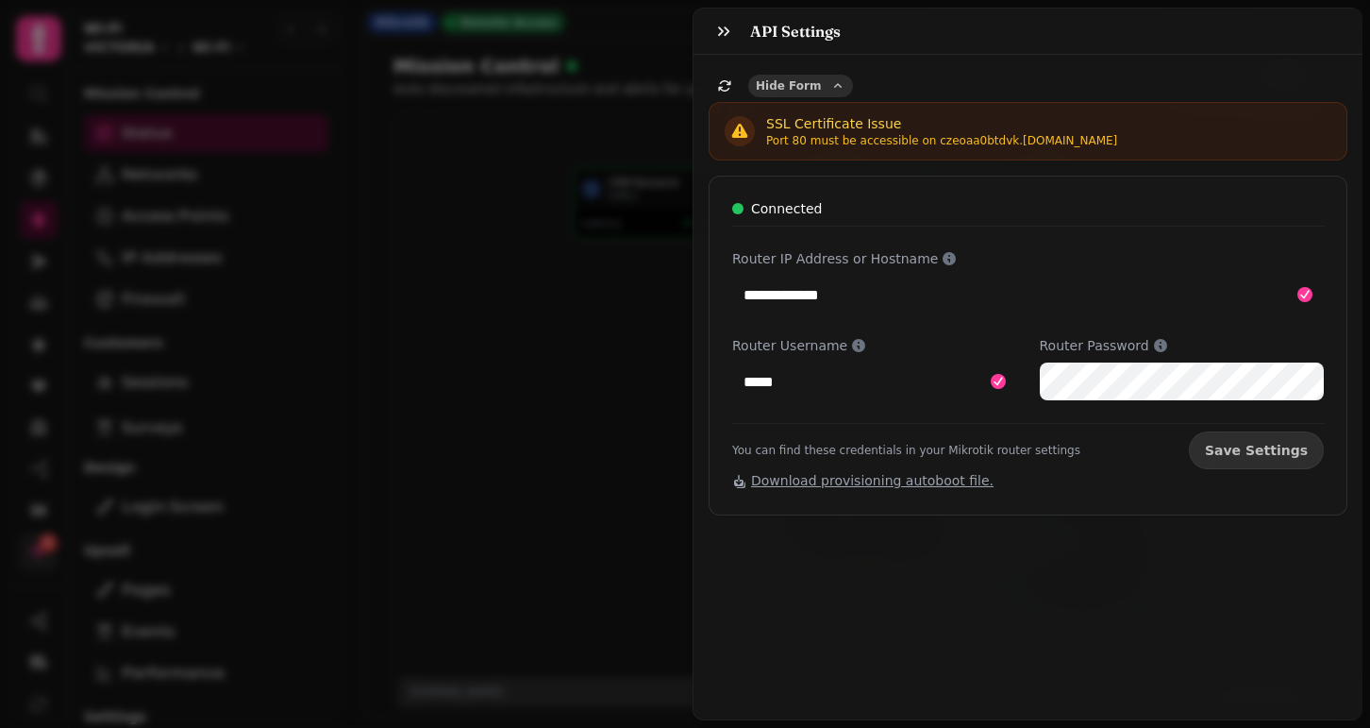
click at [773, 85] on span "Hide Form" at bounding box center [788, 85] width 65 height 11
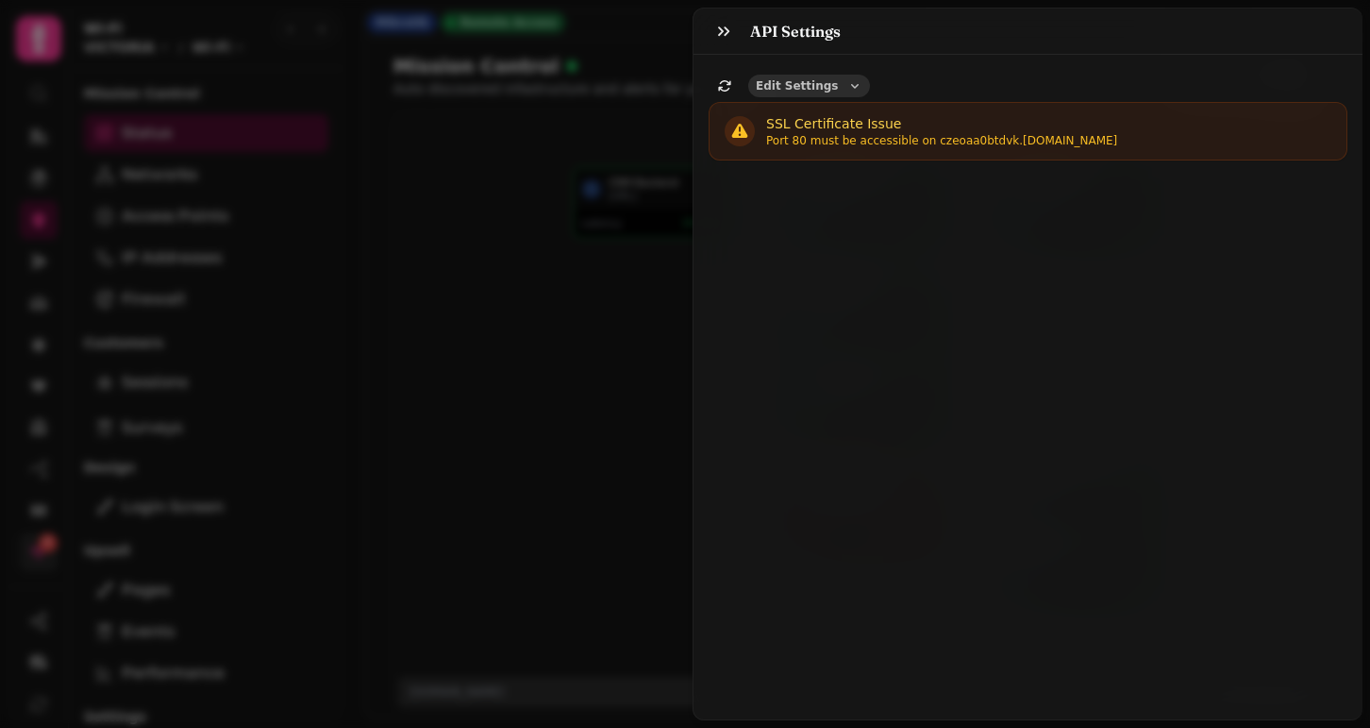
click at [773, 85] on span "Edit Settings" at bounding box center [797, 85] width 82 height 11
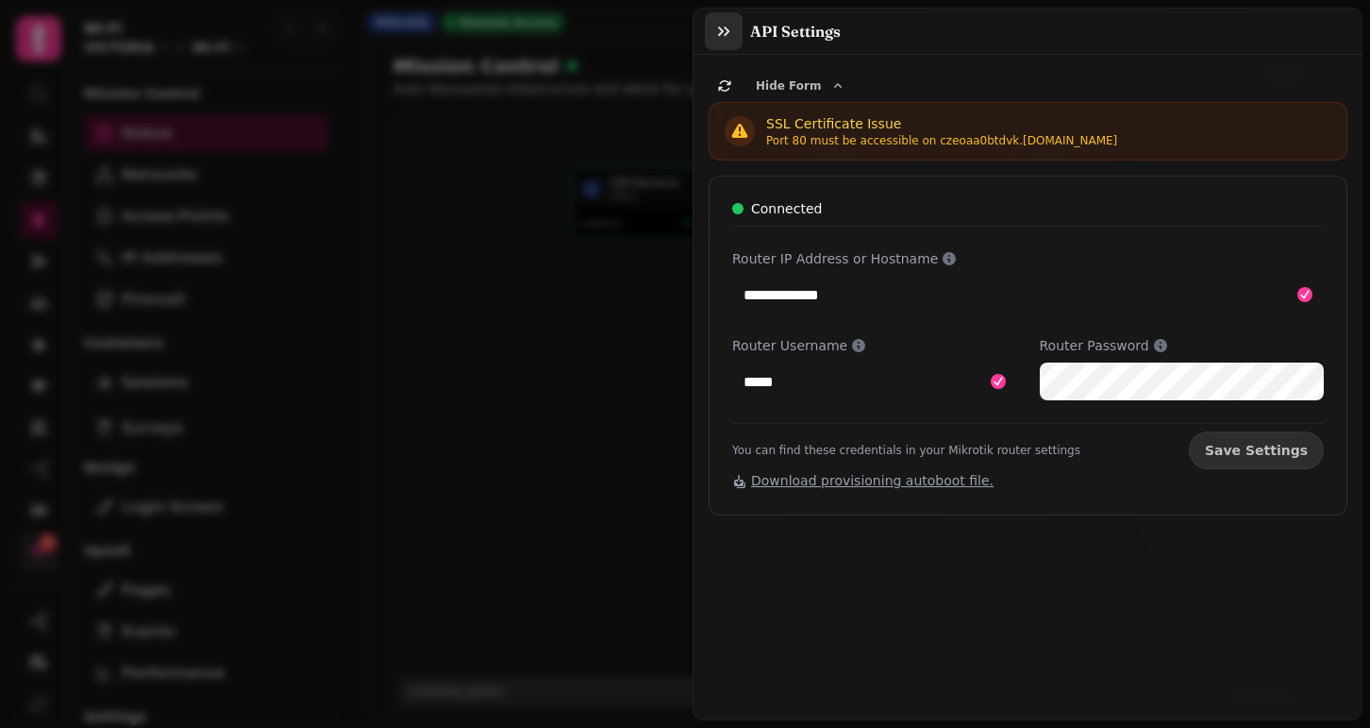
click at [726, 29] on icon "button" at bounding box center [723, 30] width 11 height 9
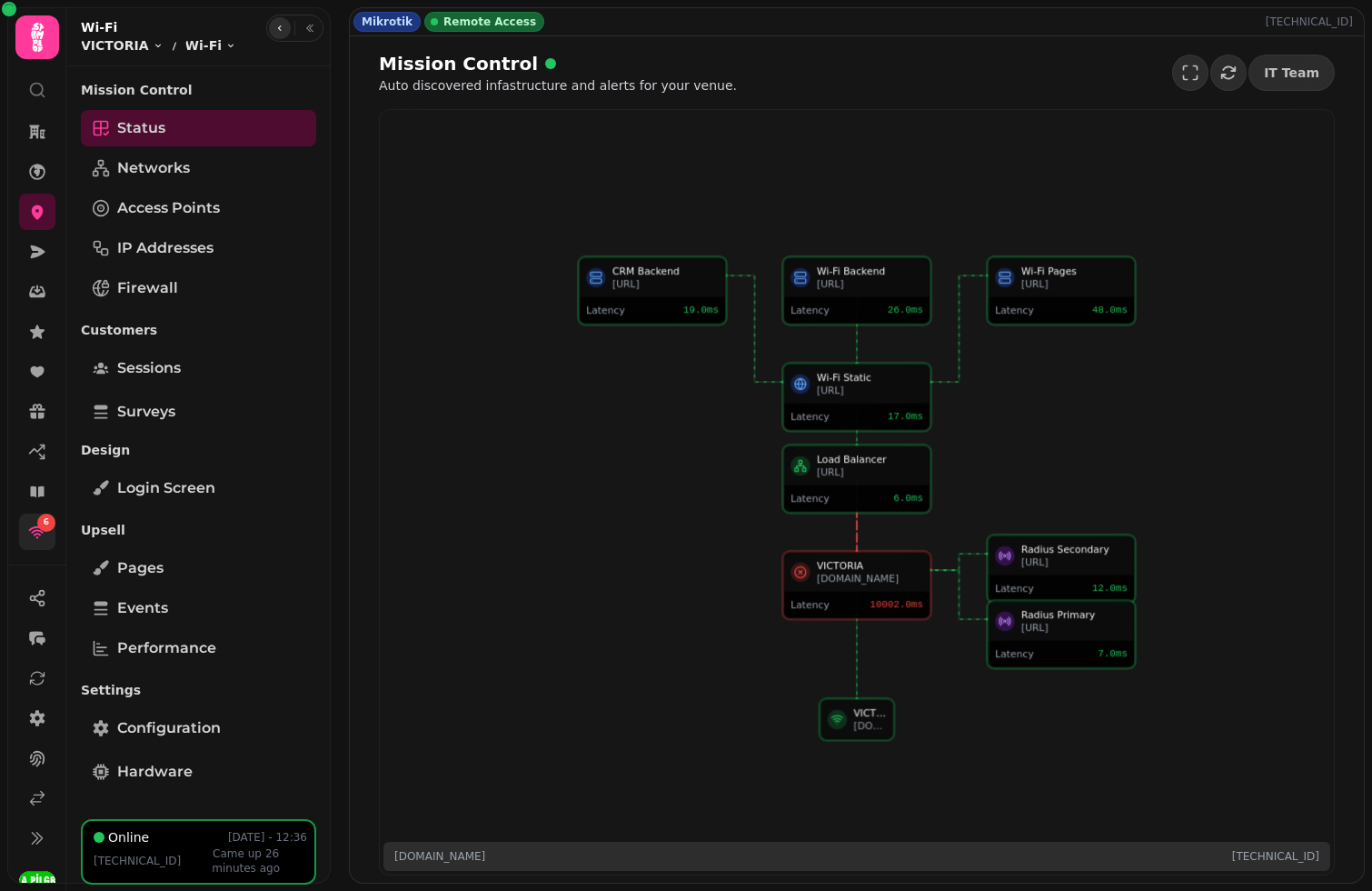
click at [286, 29] on button "button" at bounding box center [279, 28] width 22 height 22
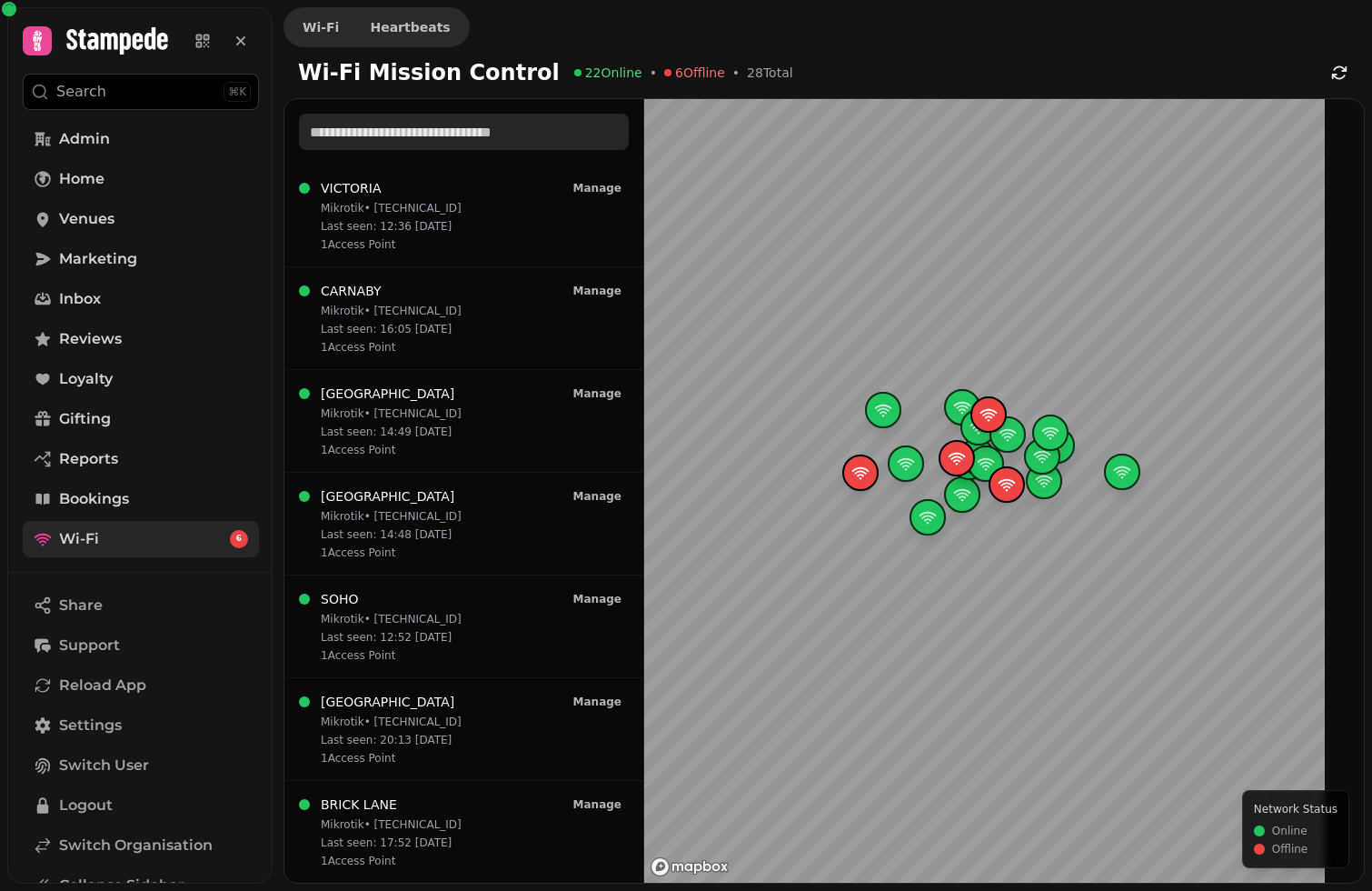
click at [382, 137] on input "text" at bounding box center [463, 132] width 330 height 37
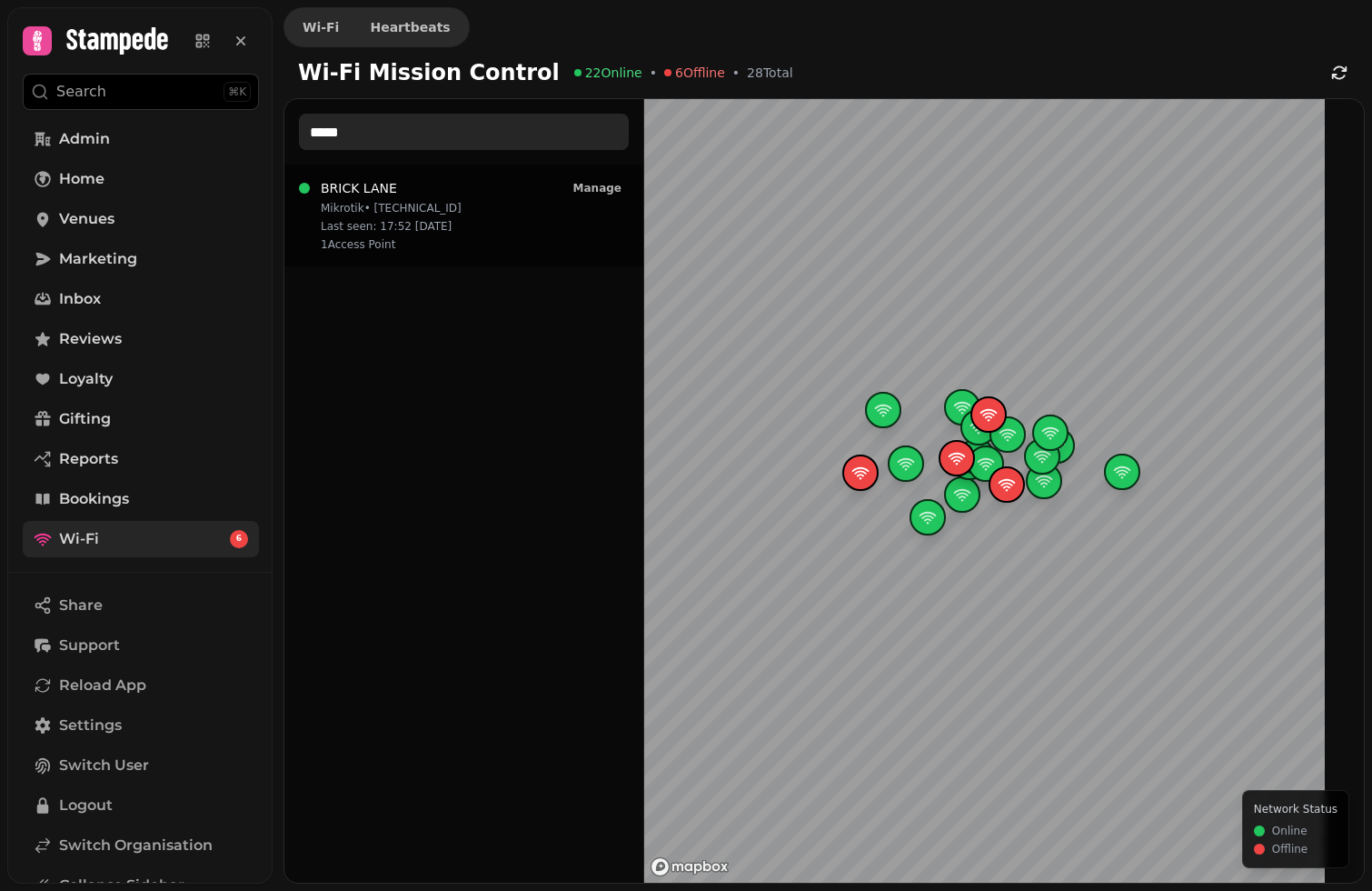
type input "*****"
click at [420, 232] on p "Last seen: 17:52 19/08" at bounding box center [391, 225] width 141 height 14
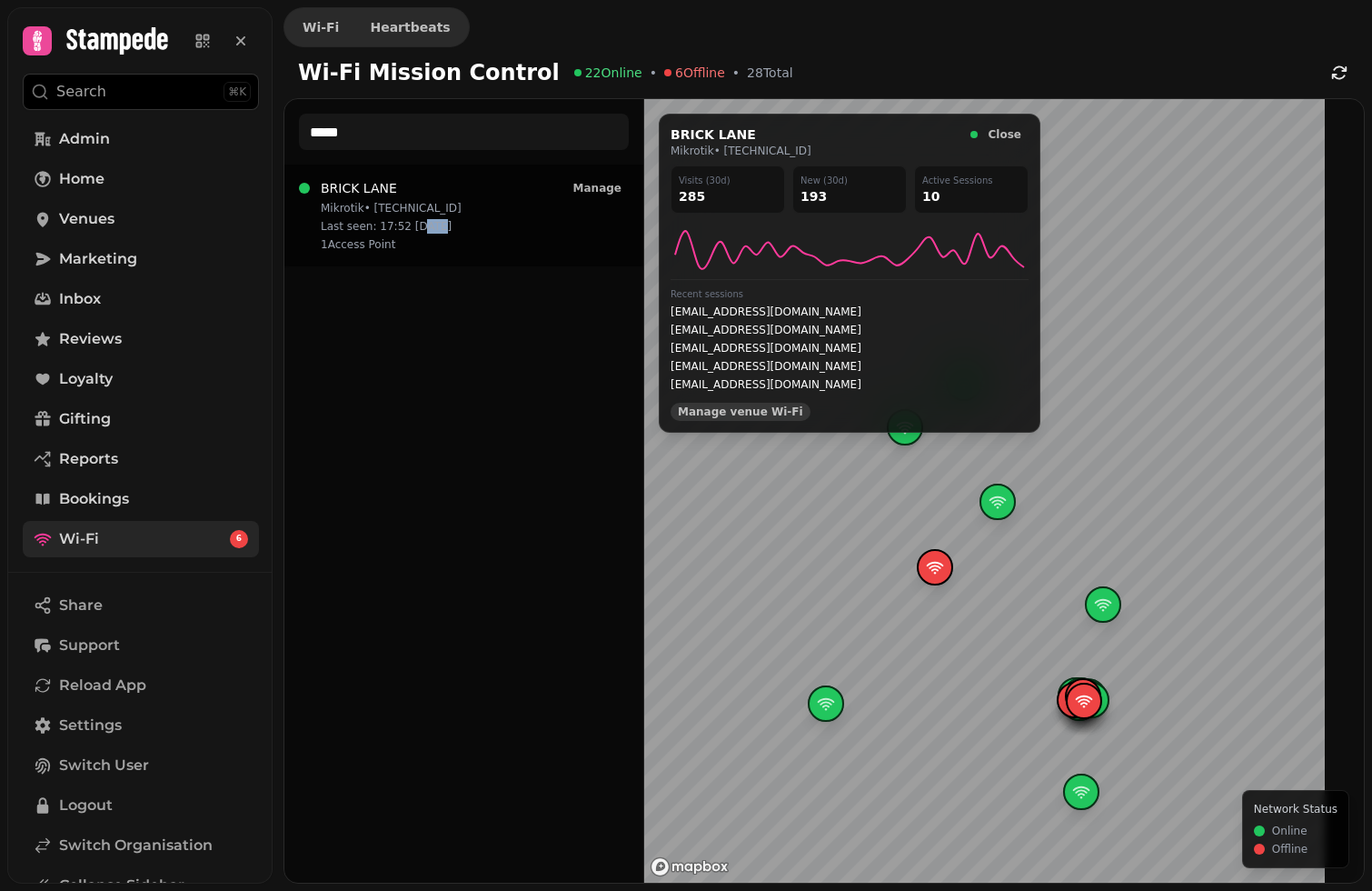
click at [742, 409] on span "Manage venue Wi‑Fi" at bounding box center [740, 411] width 125 height 11
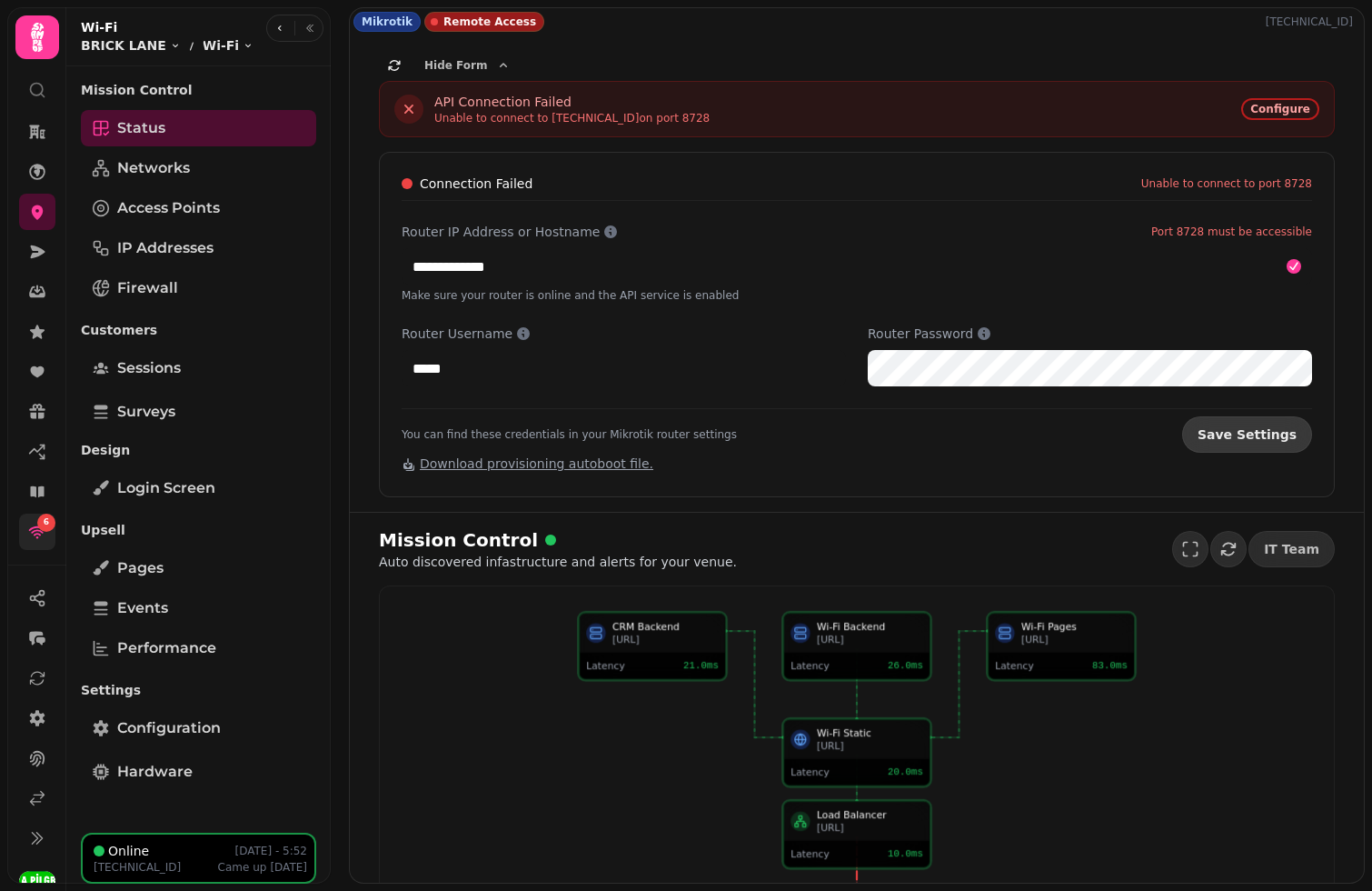
click at [1290, 434] on span "Save Settings" at bounding box center [1247, 433] width 99 height 13
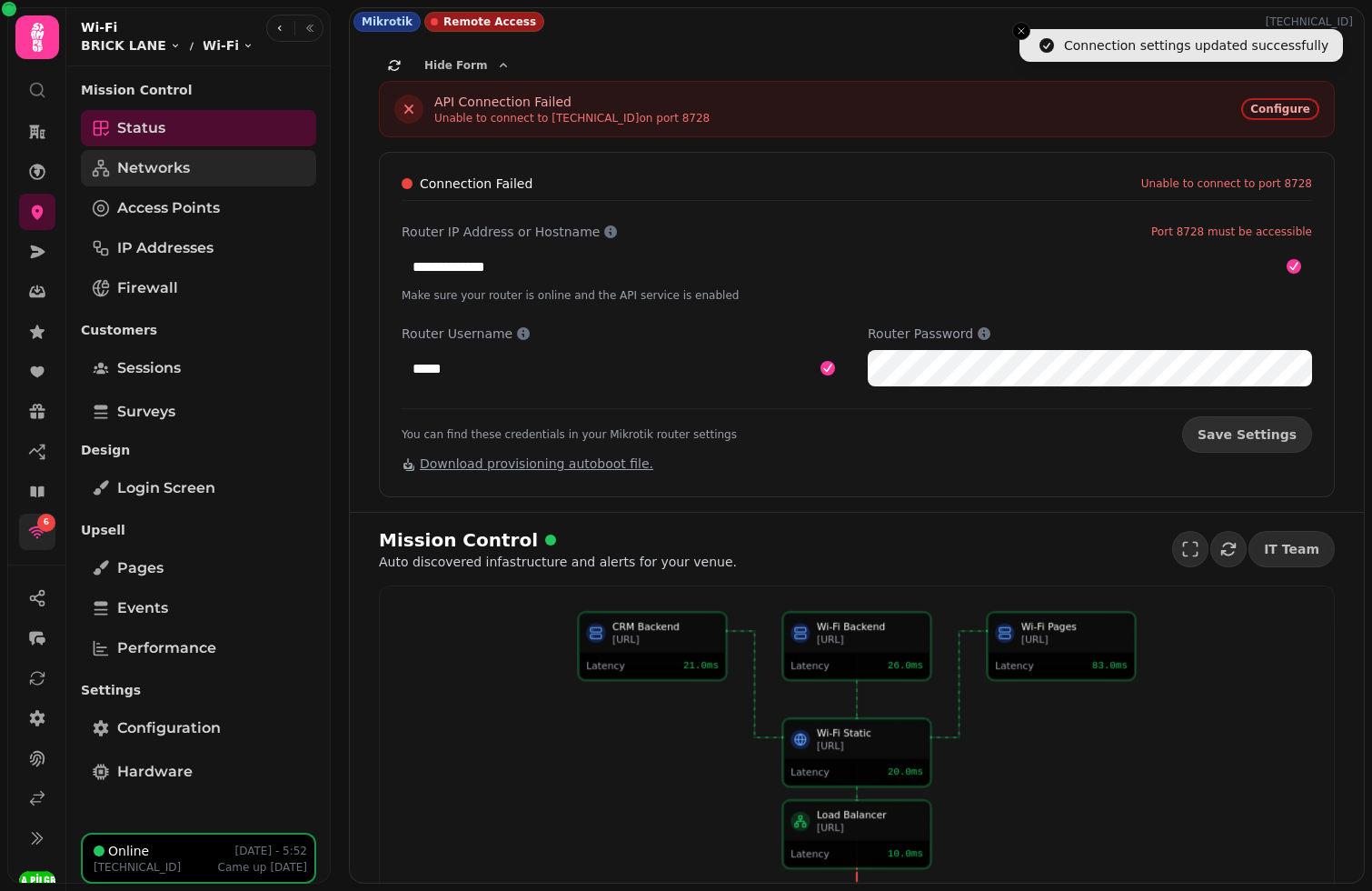
click at [169, 168] on span "Networks" at bounding box center [153, 168] width 72 height 22
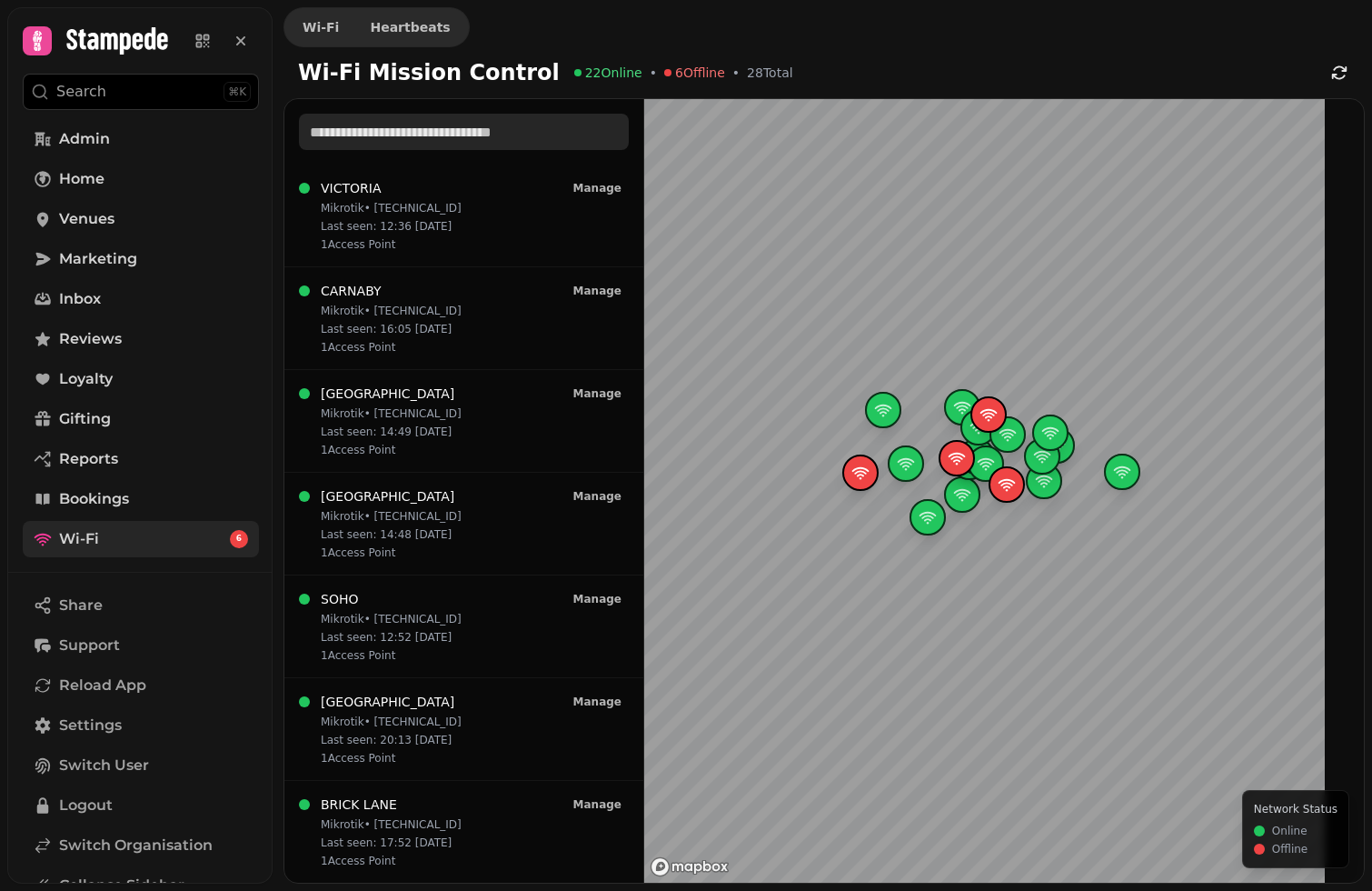
click at [476, 129] on input "text" at bounding box center [463, 132] width 330 height 37
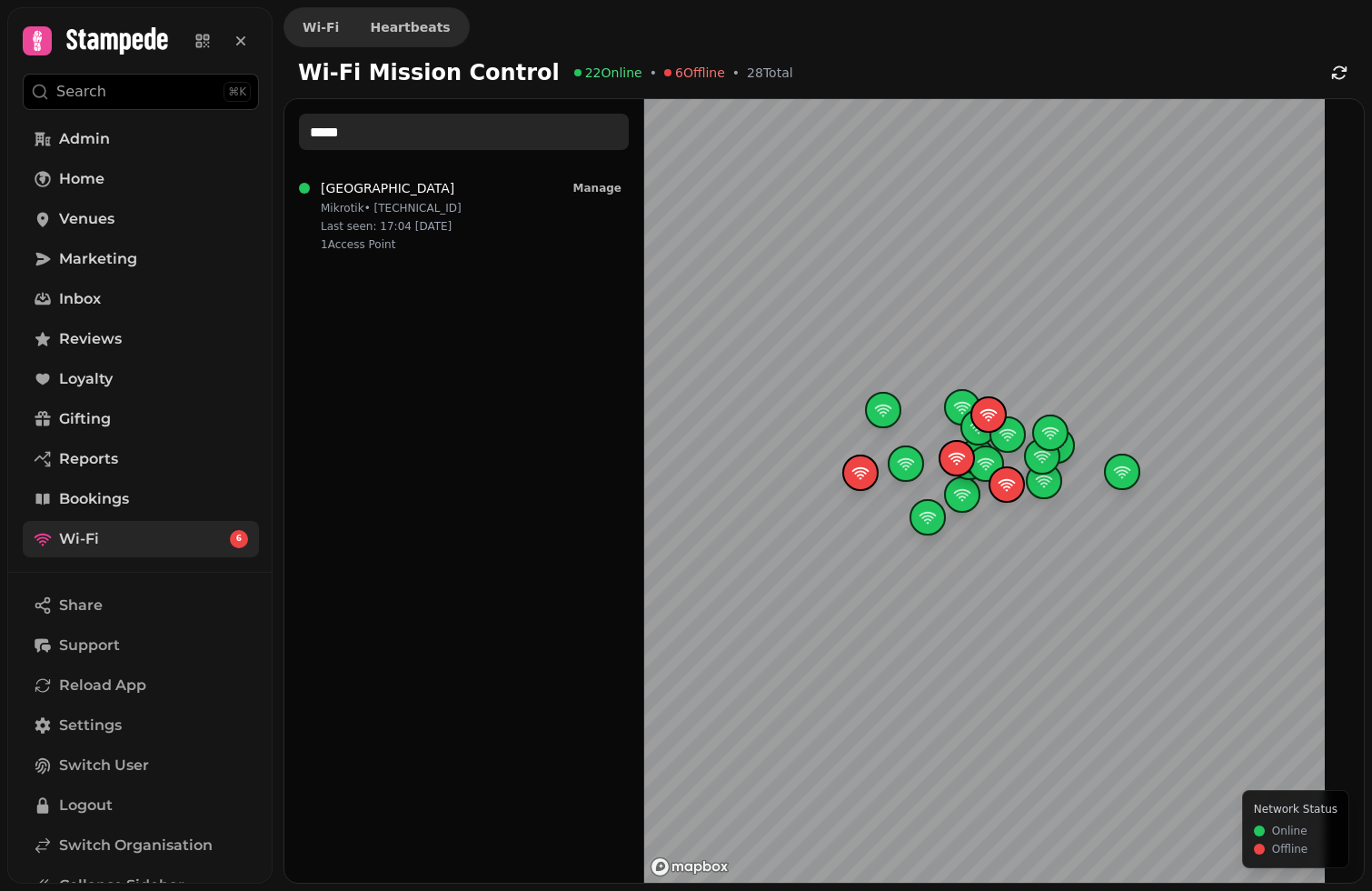
type input "******"
drag, startPoint x: 476, startPoint y: 129, endPoint x: 494, endPoint y: 219, distance: 91.8
click at [494, 219] on div "BRIGHTON Mikrotik • 193.117.205.230 Last seen: 17:04 05/08 1 Access Point Manage" at bounding box center [463, 215] width 330 height 72
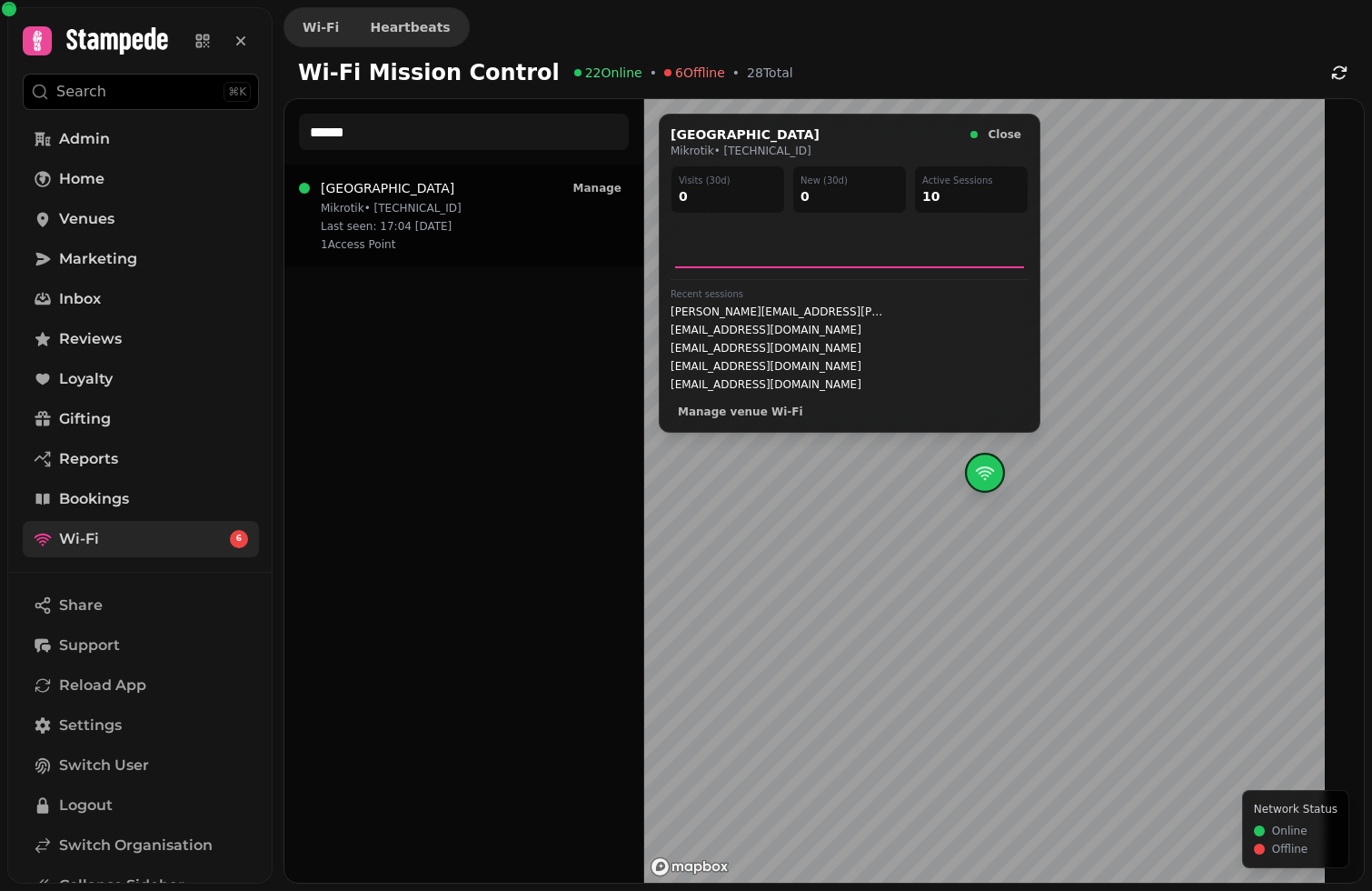
click at [753, 308] on span "pierce.stephanie.diane@gmail.com" at bounding box center [777, 311] width 215 height 14
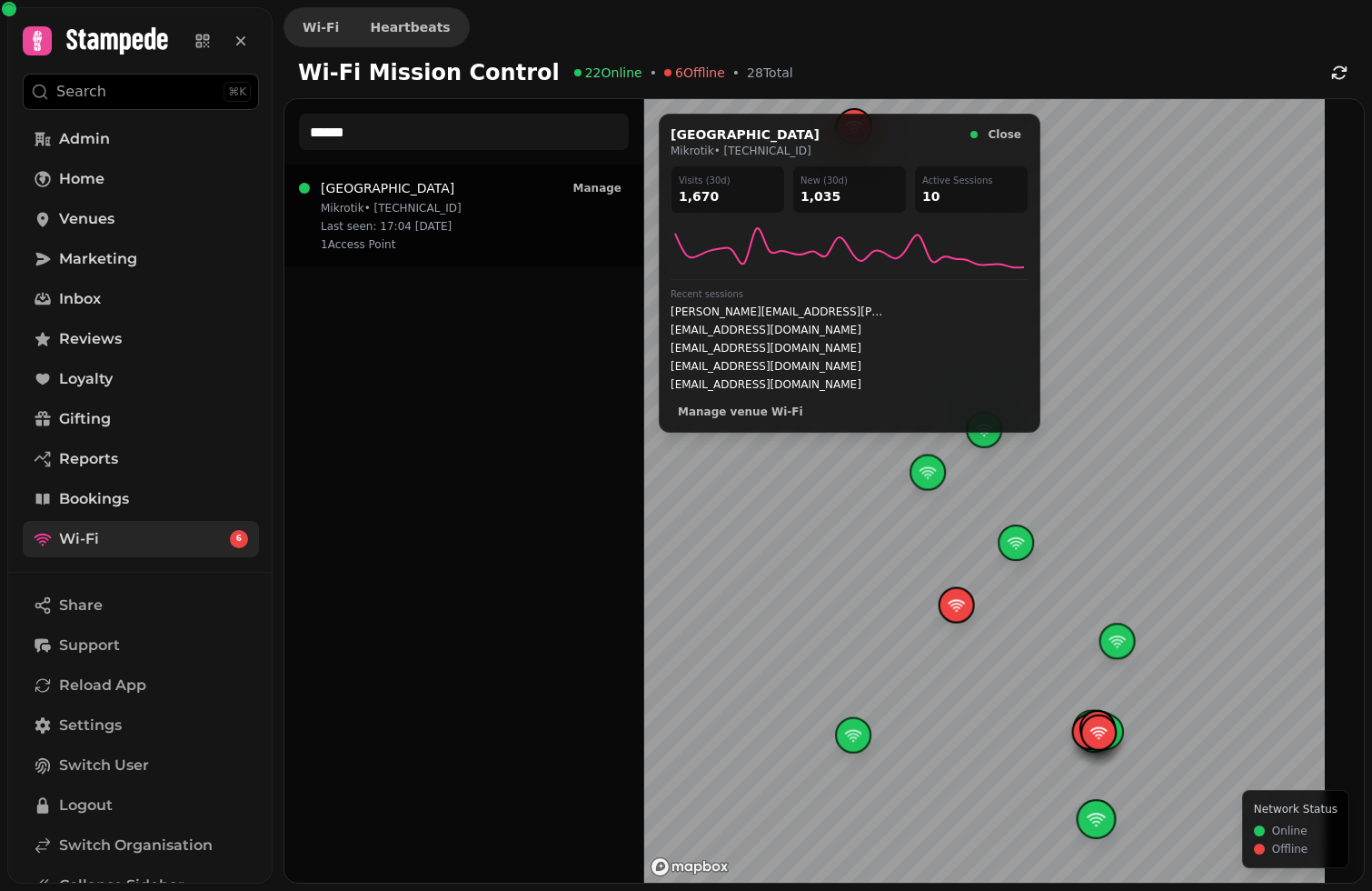
click at [758, 377] on div "pierce.stephanie.diane@gmail.com bethanychriis@gmail.com bethanychriis@gmail.co…" at bounding box center [849, 348] width 358 height 88
click at [1012, 137] on span "Close" at bounding box center [1005, 134] width 33 height 11
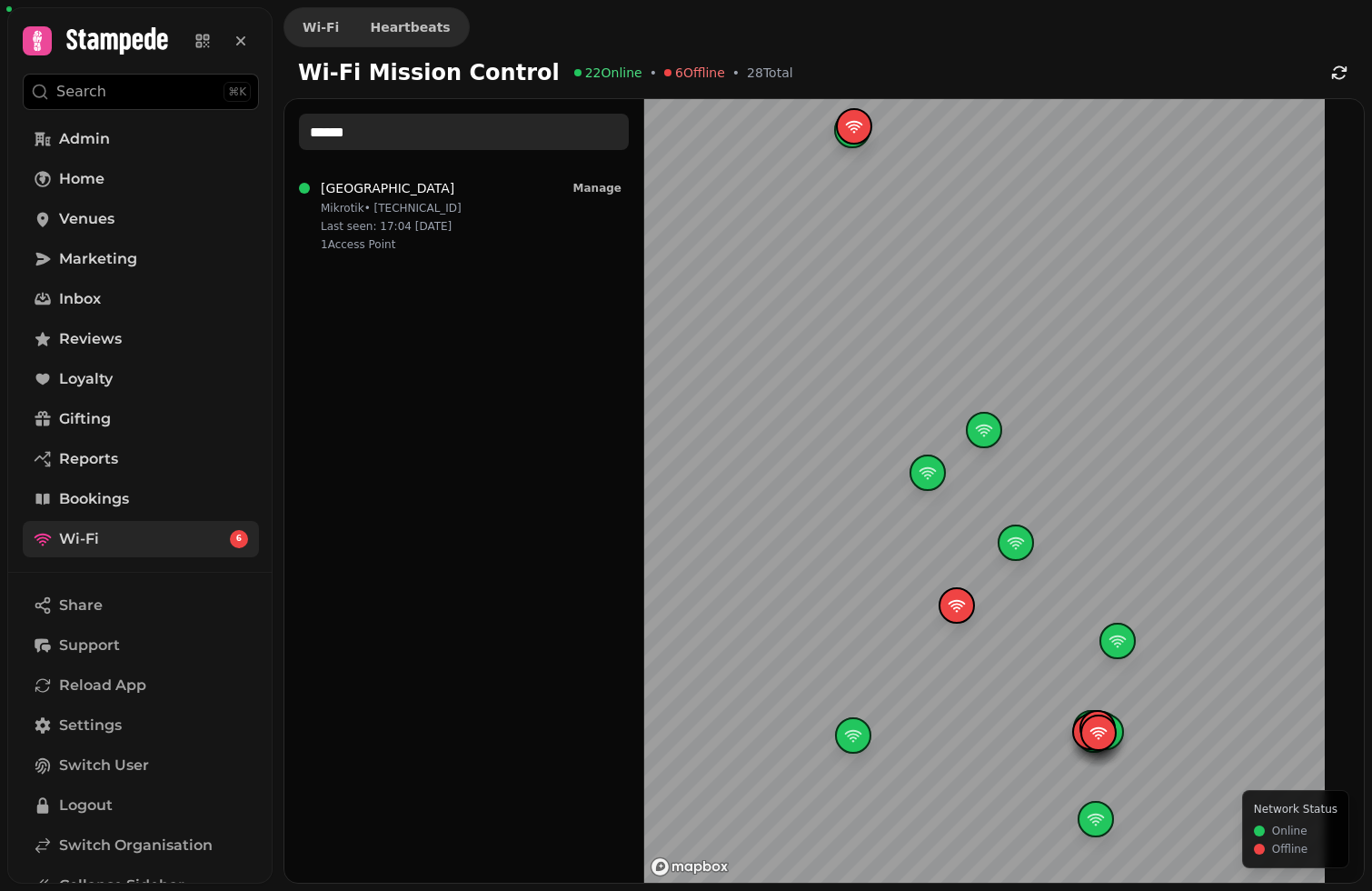
click at [460, 132] on input "******" at bounding box center [463, 132] width 330 height 37
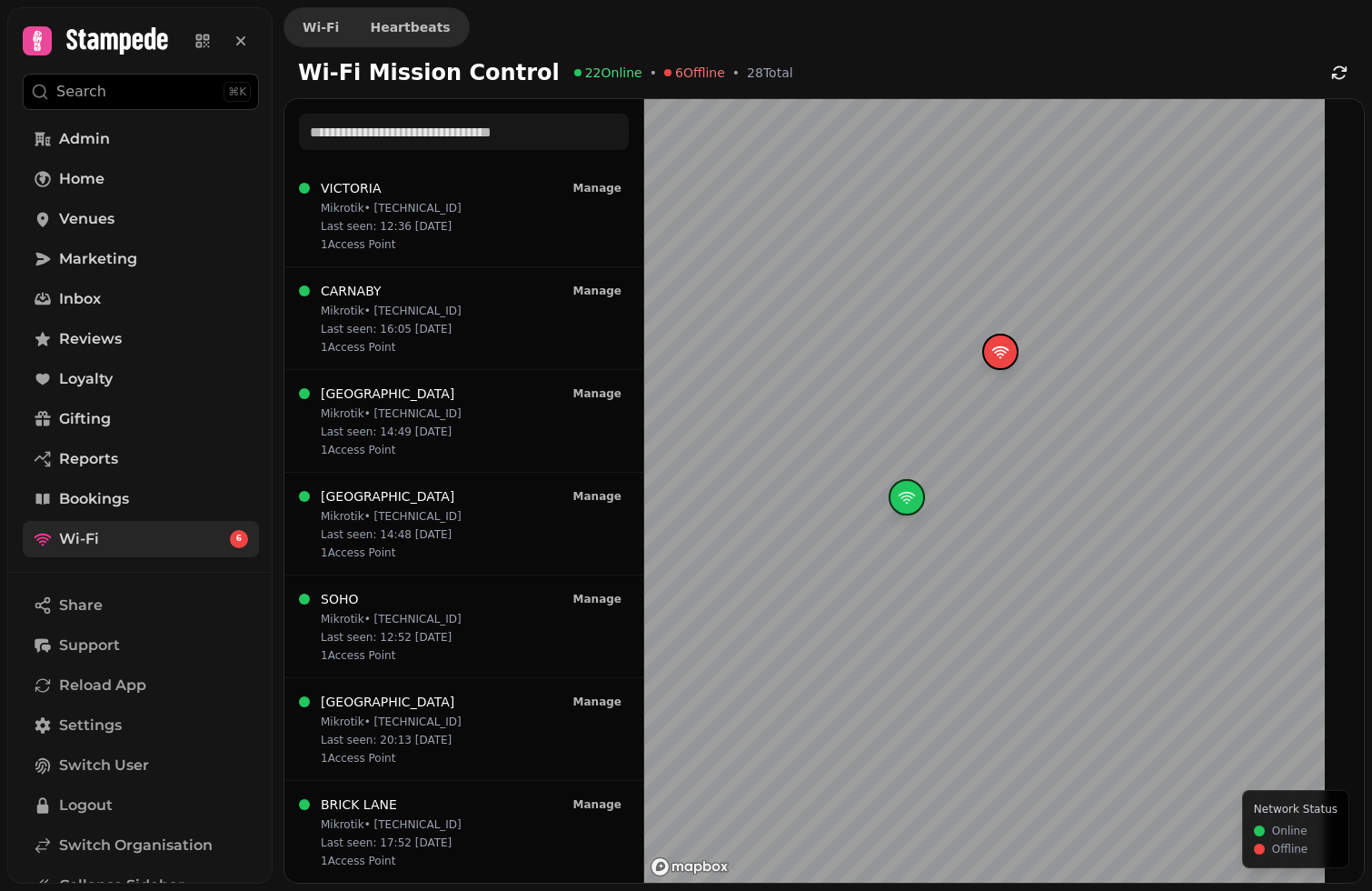
click at [88, 39] on icon at bounding box center [117, 40] width 102 height 27
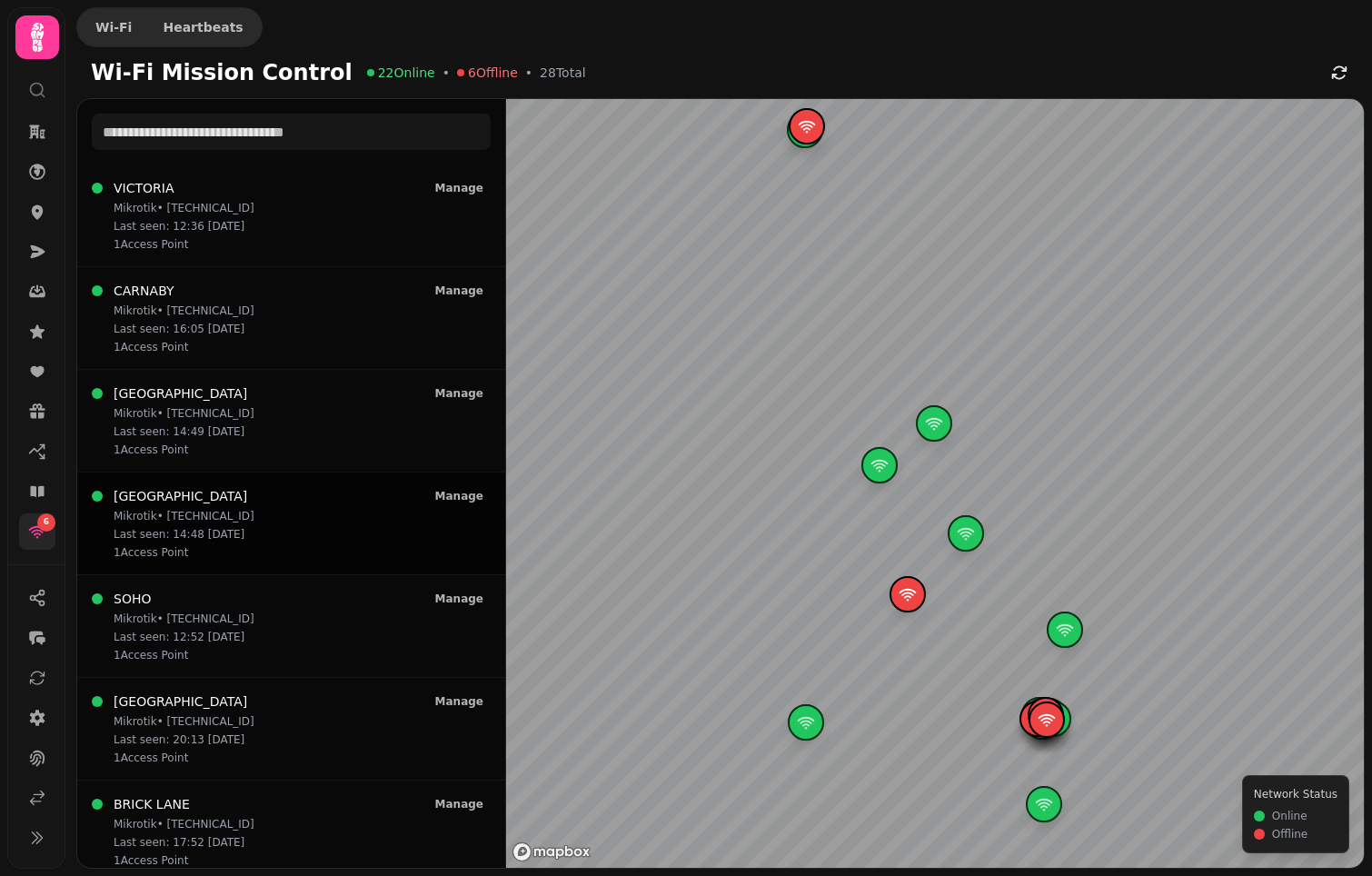
click at [246, 505] on div "LEEDS Mikrotik • 62.64.198.110 Last seen: 14:48 22/08 1 Access Point Manage" at bounding box center [291, 523] width 399 height 72
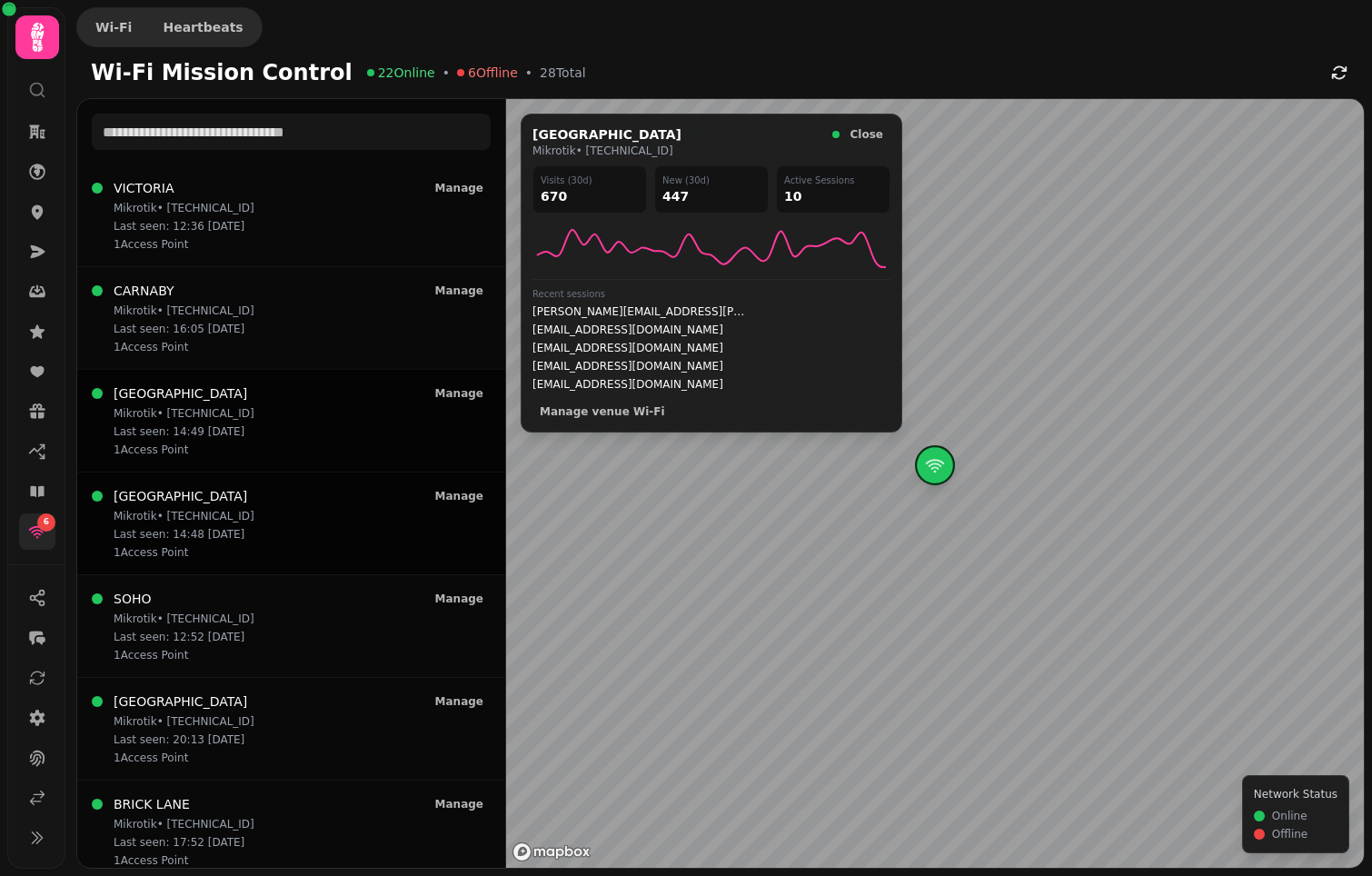
click at [252, 433] on div "LONDON BRIDGE Mikrotik • 109.170.175.70 Last seen: 14:49 22/08 1 Access Point M…" at bounding box center [291, 420] width 399 height 72
click at [863, 133] on span "Close" at bounding box center [867, 134] width 33 height 11
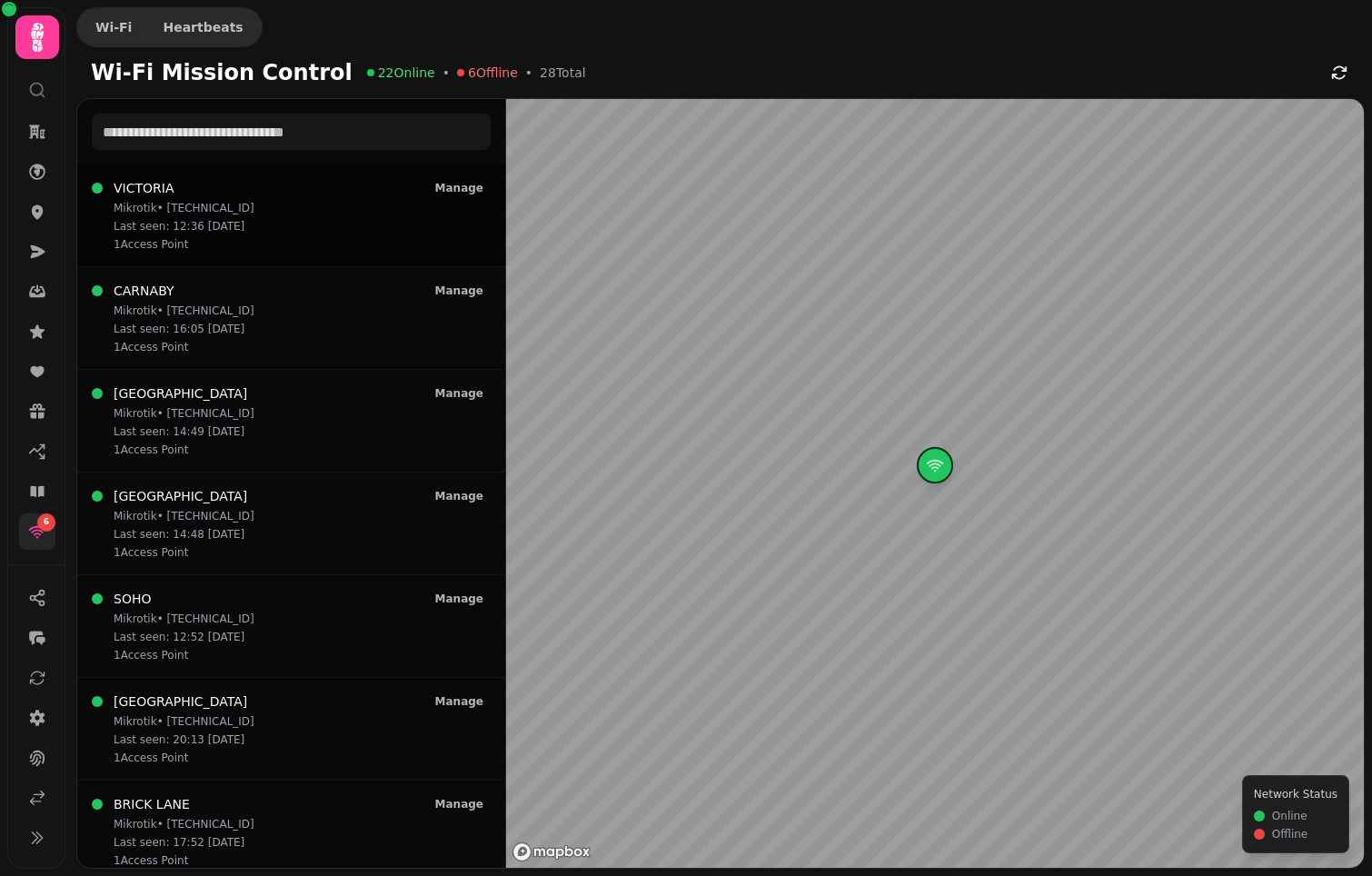
click at [288, 233] on div "VICTORIA Mikrotik • 78.33.207.229 Last seen: 12:36 25/08 1 Access Point Manage" at bounding box center [291, 215] width 399 height 72
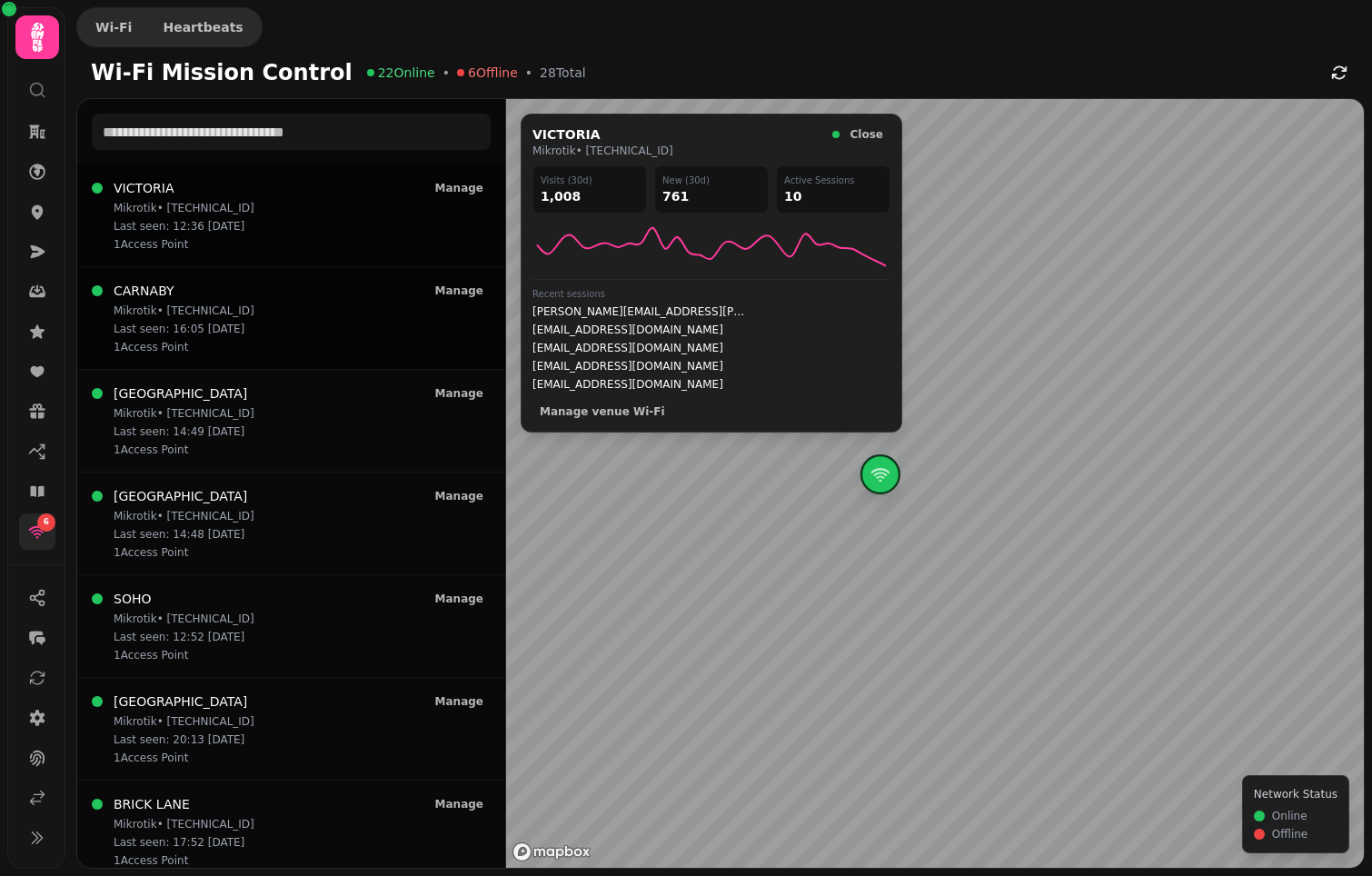
click at [232, 324] on p "Last seen: 16:05 22/08" at bounding box center [184, 328] width 141 height 14
click at [220, 412] on p "Mikrotik • 109.170.175.70" at bounding box center [184, 413] width 141 height 14
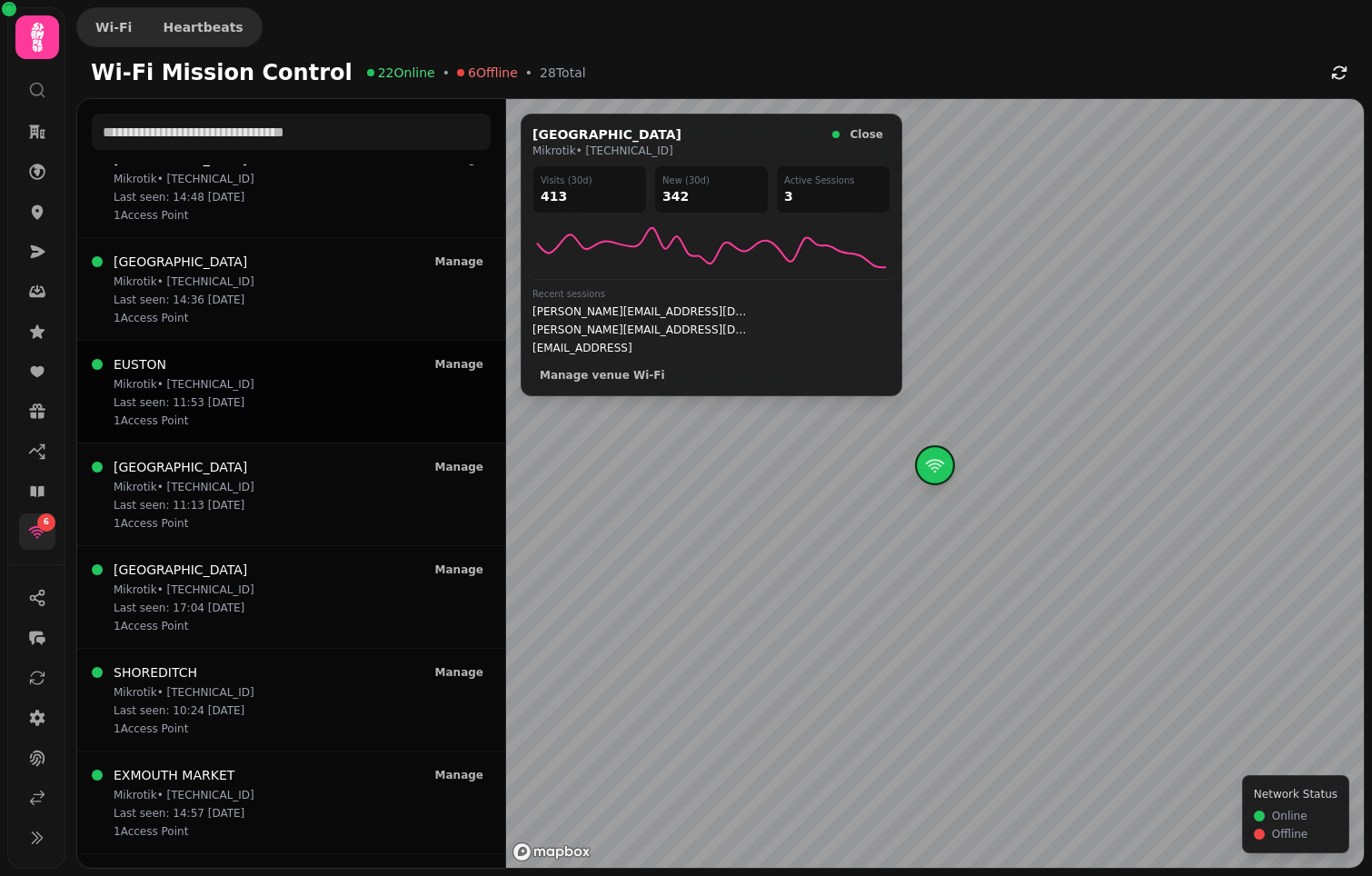
scroll to position [1393, 0]
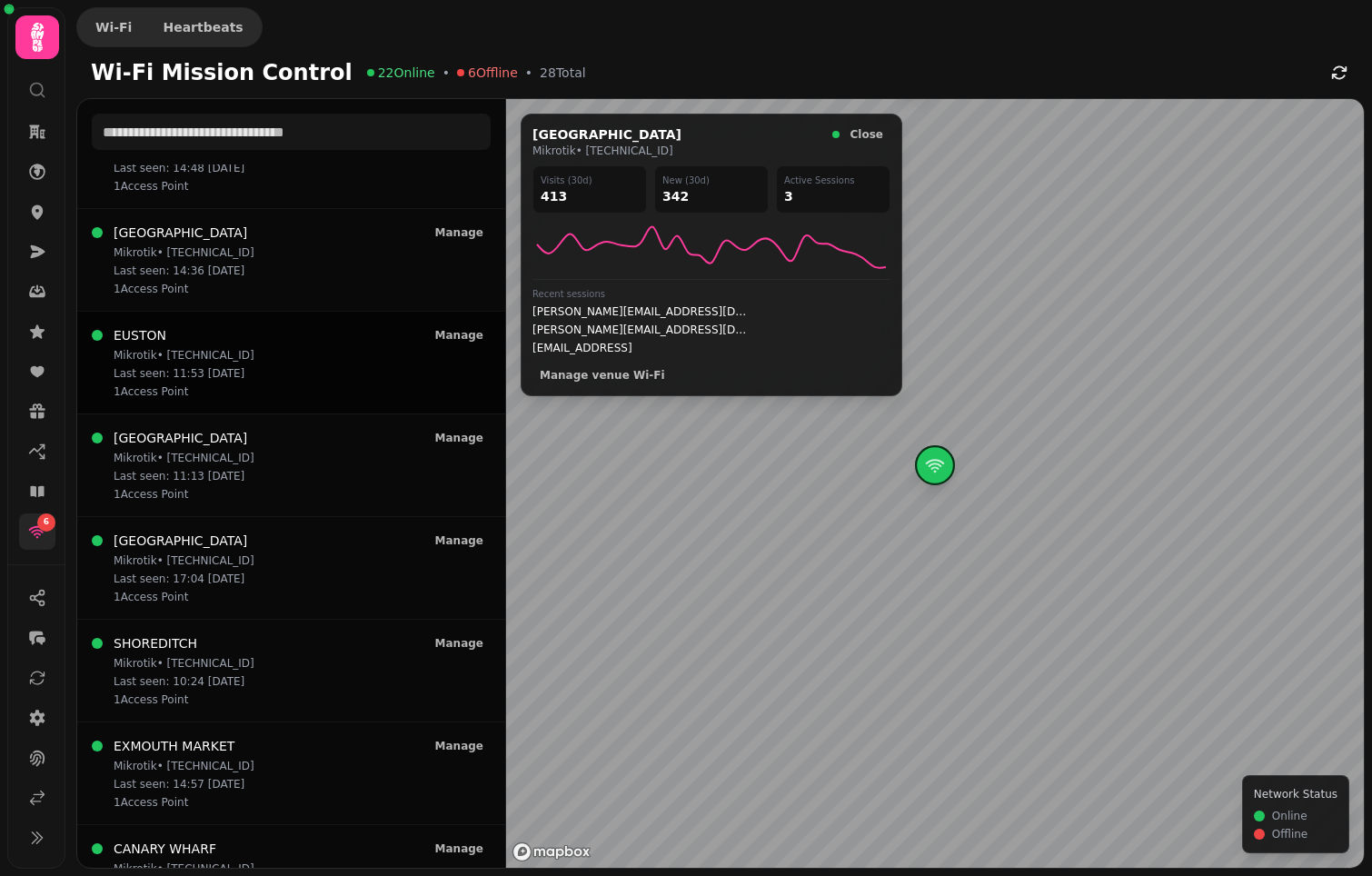
click at [220, 412] on div "EUSTON Mikrotik • 62.64.216.2 Last seen: 11:53 12/08 1 Access Point Manage" at bounding box center [291, 362] width 427 height 103
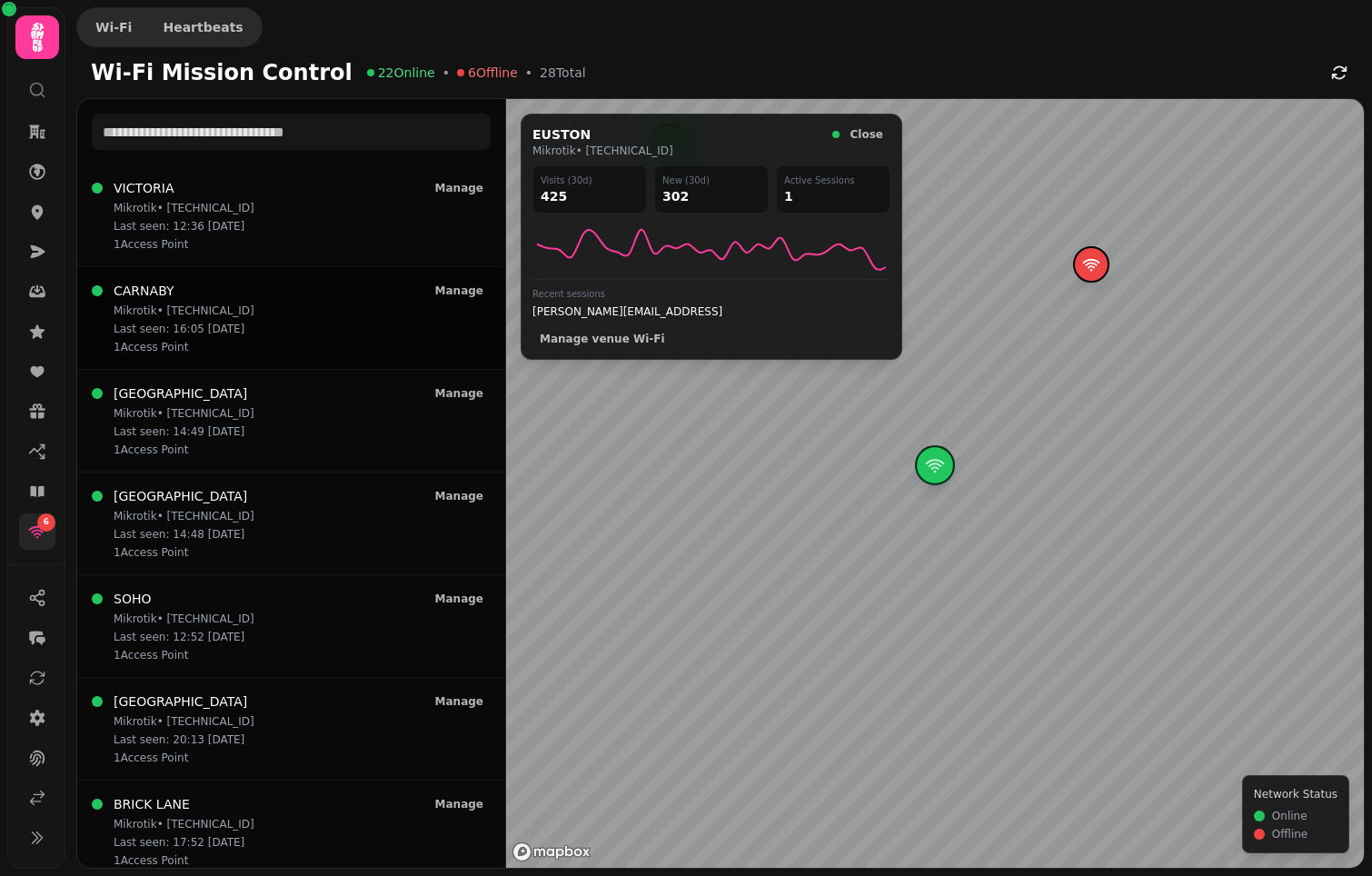
scroll to position [0, 0]
click at [276, 308] on div "CARNABY Mikrotik • 185.222.81.76 Last seen: 16:05 22/08 1 Access Point Manage" at bounding box center [291, 318] width 399 height 72
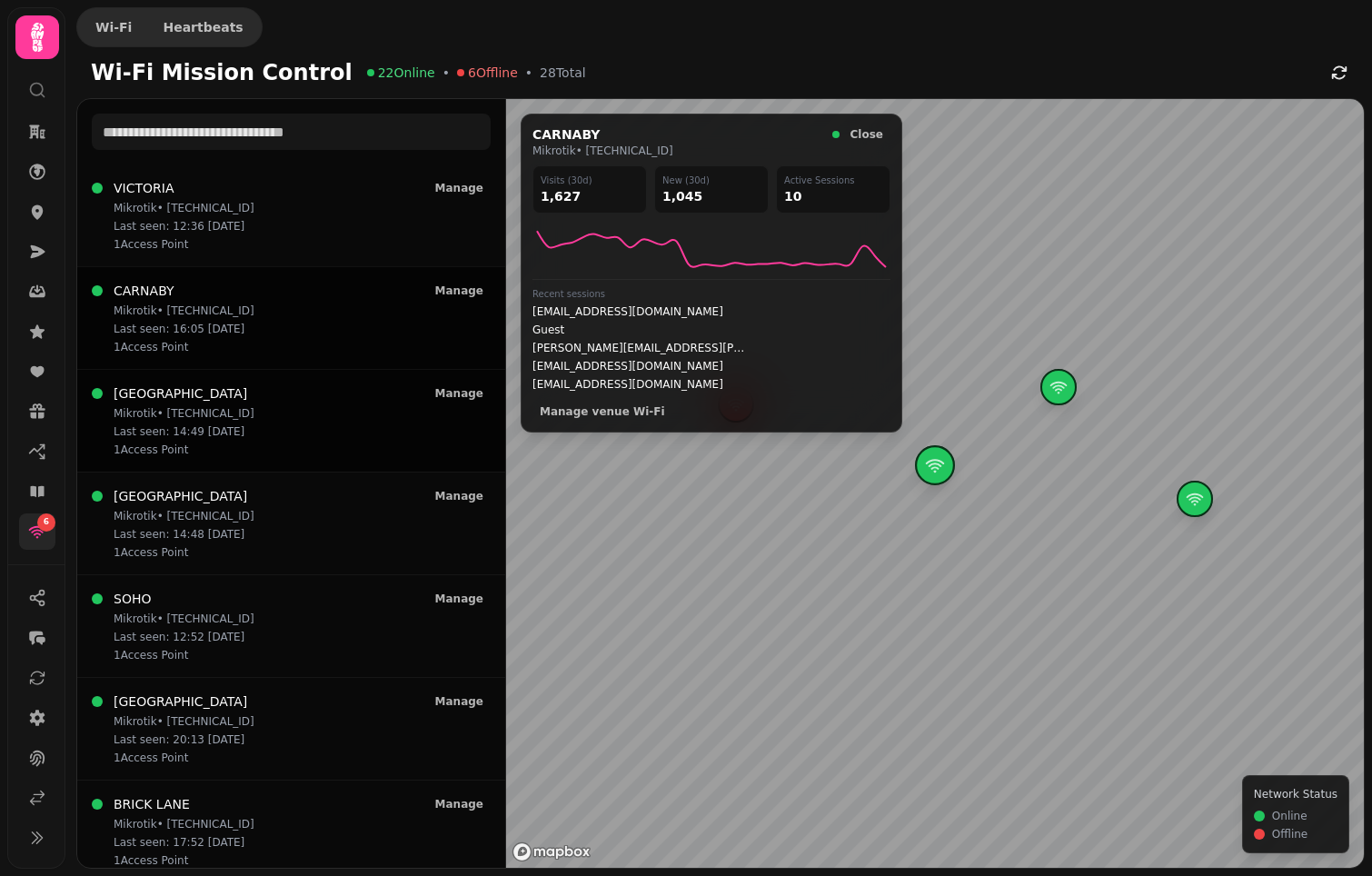
click at [255, 397] on div "LONDON BRIDGE Mikrotik • 109.170.175.70 Last seen: 14:49 22/08 1 Access Point M…" at bounding box center [291, 420] width 399 height 72
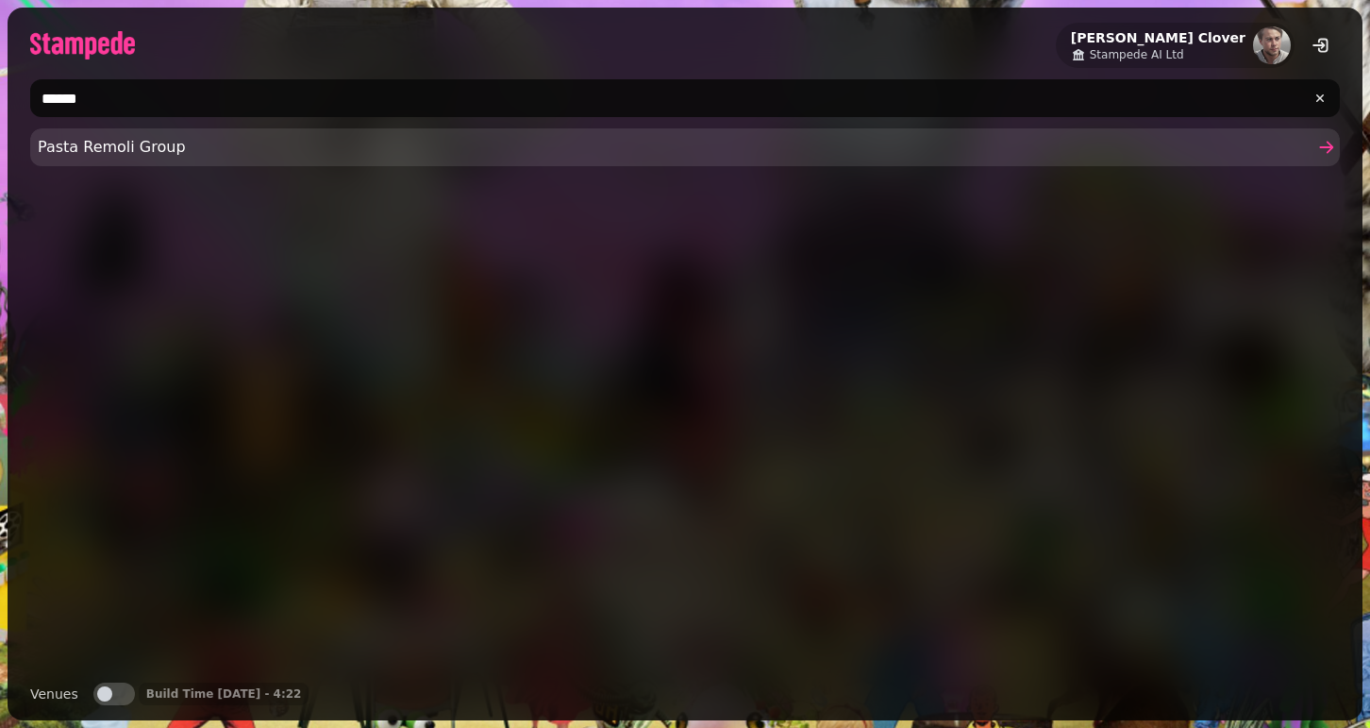
type input "******"
click at [90, 142] on span "Pasta Remoli Group" at bounding box center [676, 147] width 1276 height 23
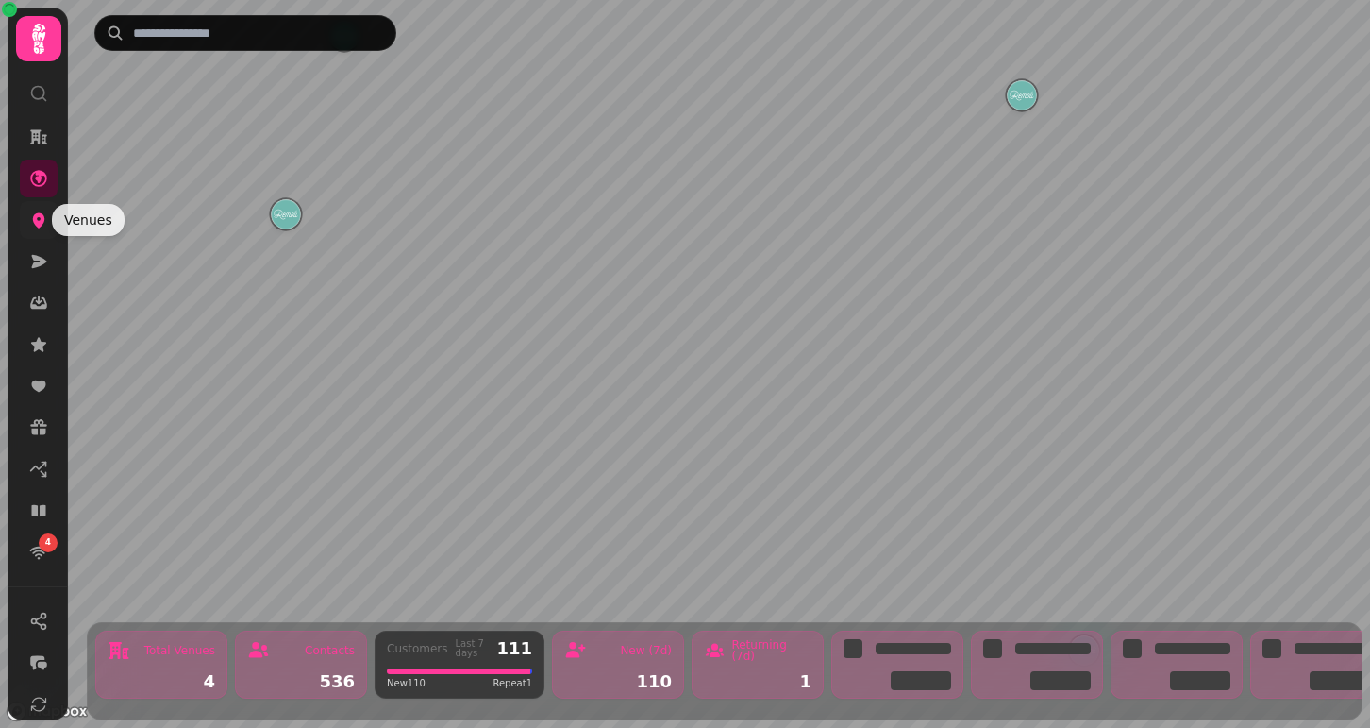
click at [36, 218] on icon at bounding box center [39, 220] width 12 height 15
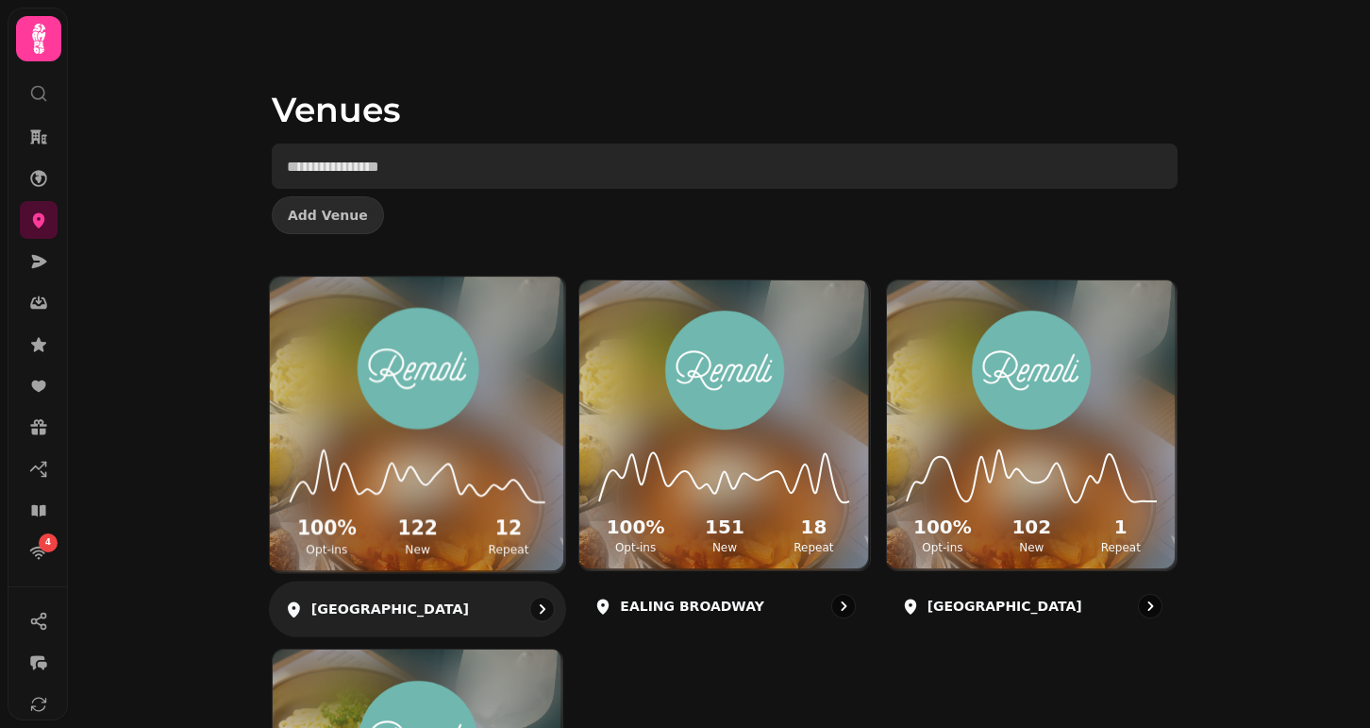
click at [387, 155] on input "text" at bounding box center [725, 165] width 906 height 45
click at [497, 168] on input "text" at bounding box center [725, 165] width 906 height 45
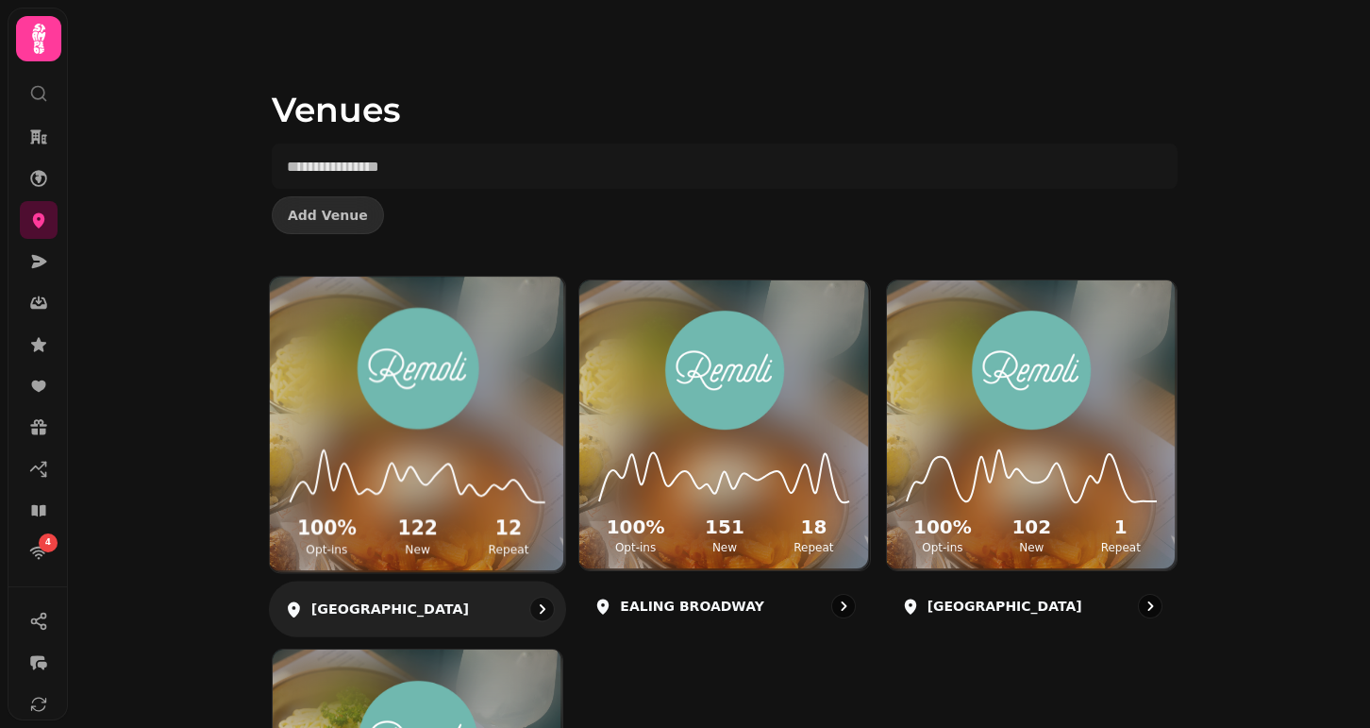
click at [162, 111] on div "Venues Add Venue 100 % Opt-ins 122 New 12 Repeat BROMLEY SOUTH 100 % Opt-ins 15…" at bounding box center [719, 364] width 1302 height 728
drag, startPoint x: 86, startPoint y: 71, endPoint x: 89, endPoint y: 115, distance: 44.4
click at [89, 115] on div "Venues Add Venue 100 % Opt-ins 122 New 12 Repeat BROMLEY SOUTH 100 % Opt-ins 15…" at bounding box center [719, 364] width 1302 height 728
click at [104, 75] on div "Venues Add Venue 100 % Opt-ins 122 New 12 Repeat BROMLEY SOUTH 100 % Opt-ins 15…" at bounding box center [719, 364] width 1302 height 728
click at [80, 93] on div "Venues Add Venue 100 % Opt-ins 122 New 12 Repeat BROMLEY SOUTH 100 % Opt-ins 15…" at bounding box center [719, 364] width 1302 height 728
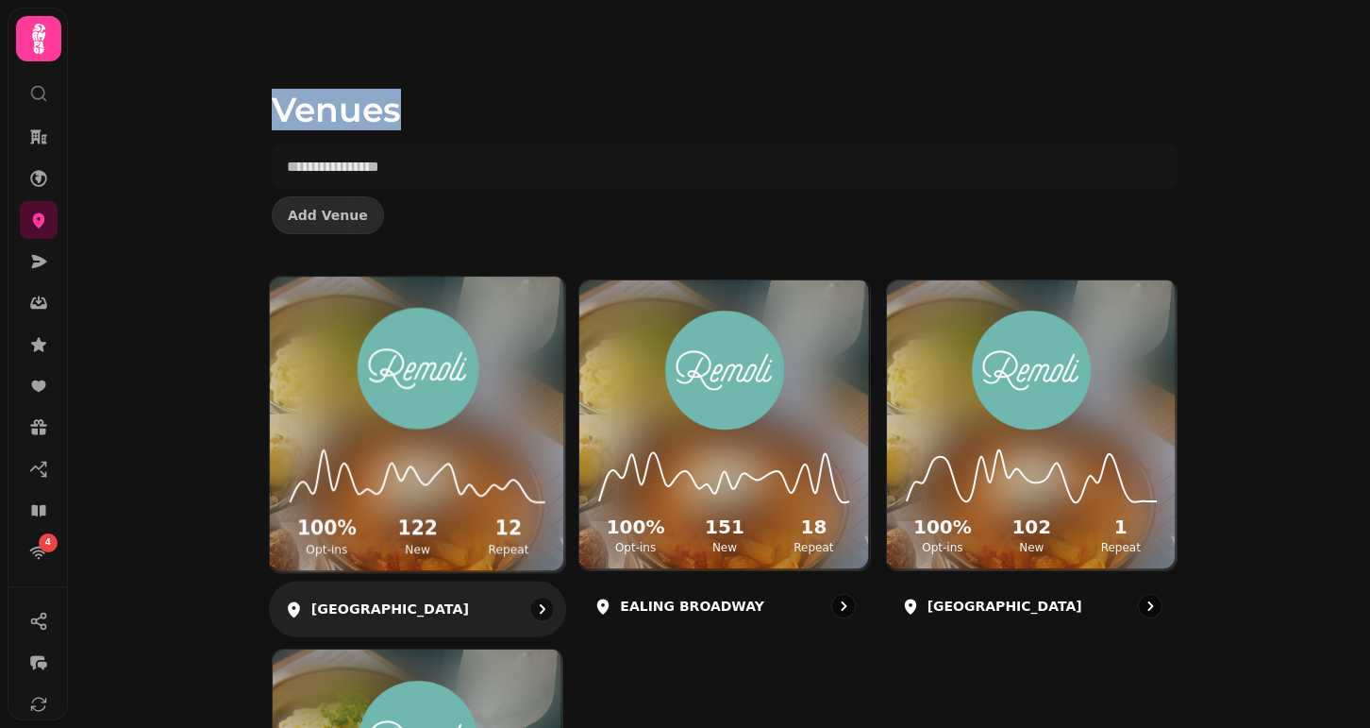
click at [80, 93] on div "Venues Add Venue 100 % Opt-ins 122 New 12 Repeat BROMLEY SOUTH 100 % Opt-ins 15…" at bounding box center [719, 364] width 1302 height 728
click at [42, 42] on icon at bounding box center [38, 39] width 13 height 30
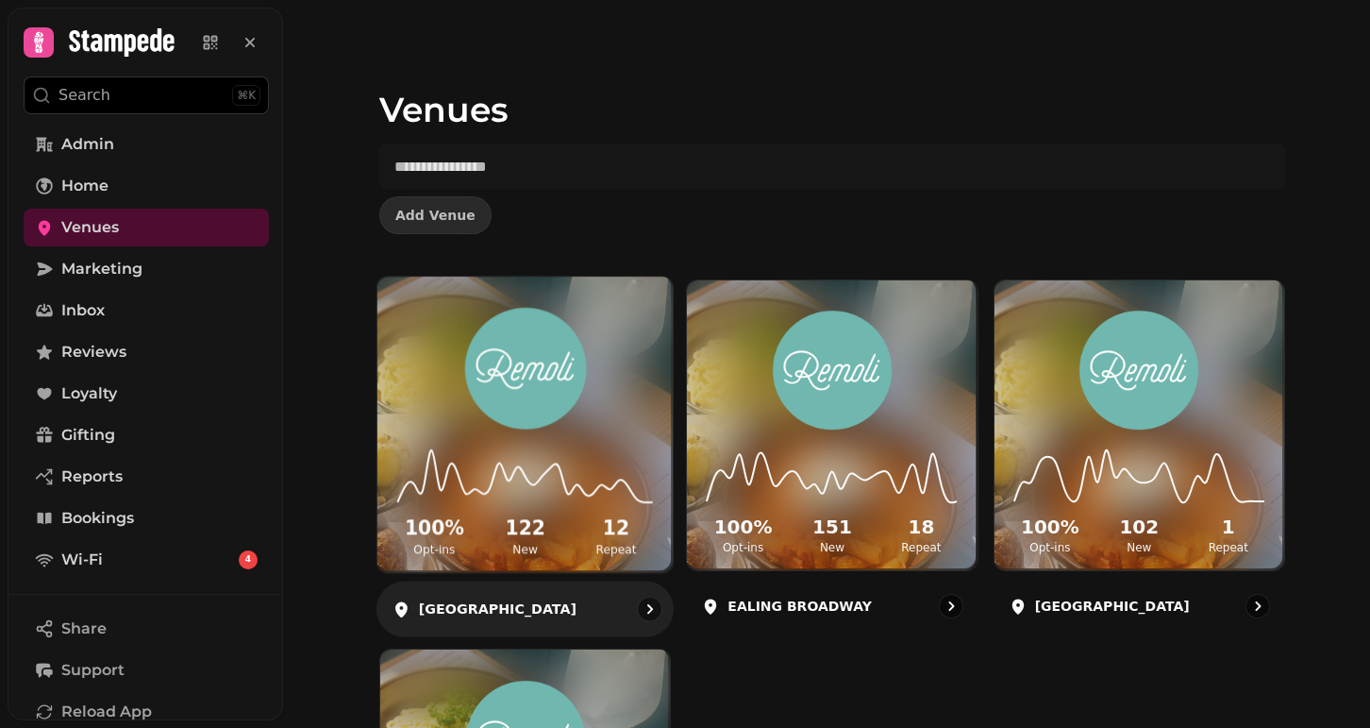
click at [42, 42] on icon at bounding box center [38, 42] width 26 height 26
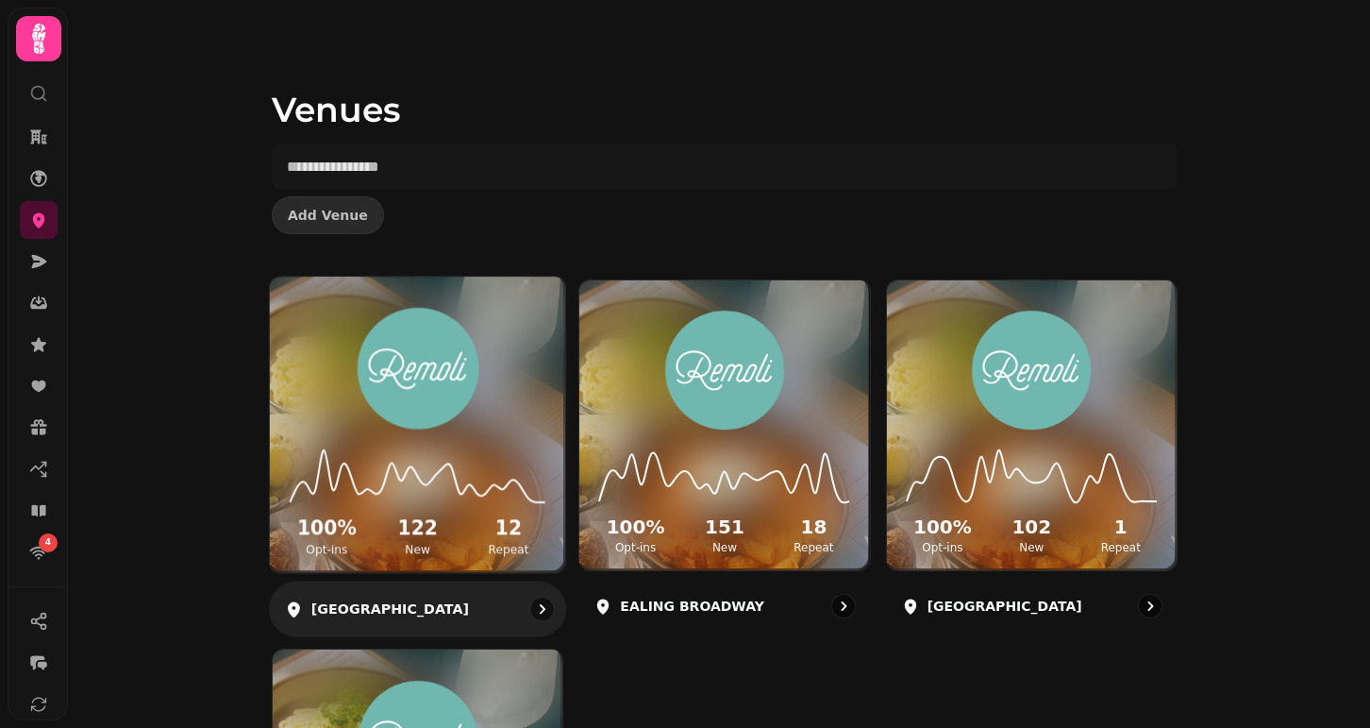
click at [42, 42] on icon at bounding box center [38, 39] width 13 height 30
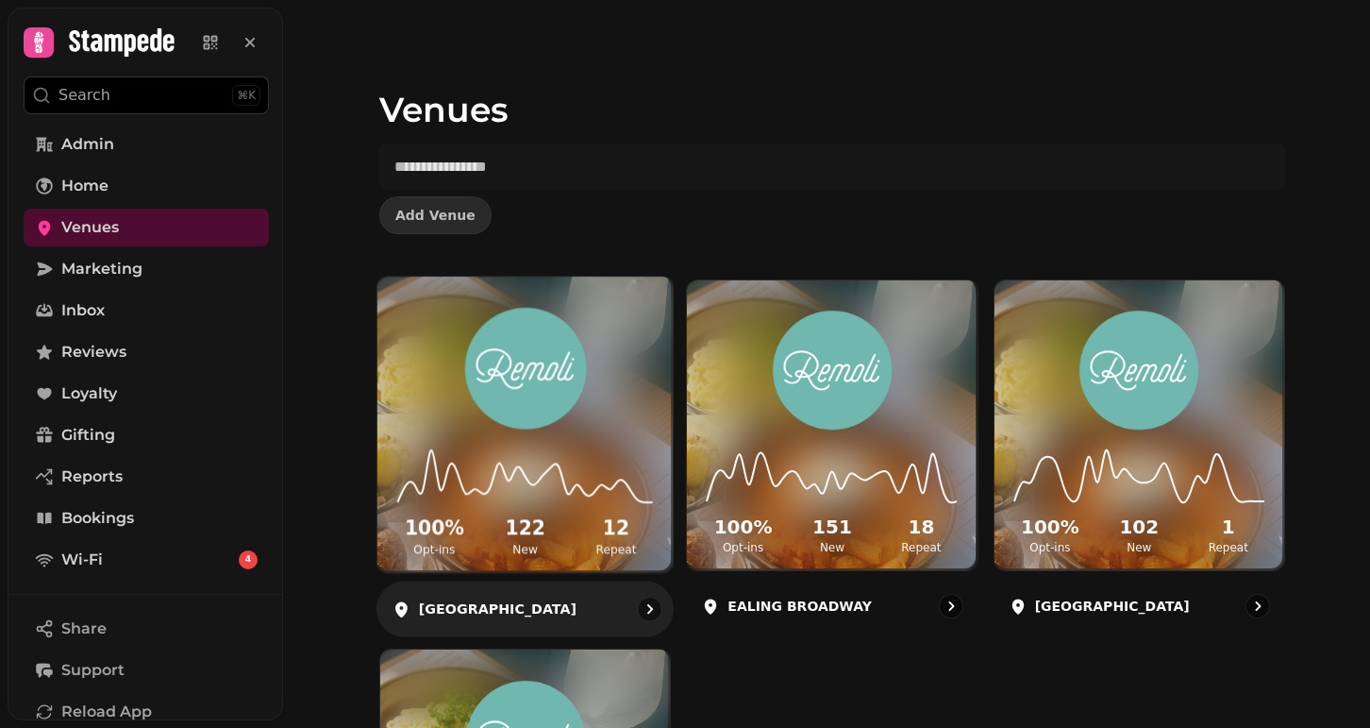
click at [42, 42] on icon at bounding box center [38, 42] width 26 height 26
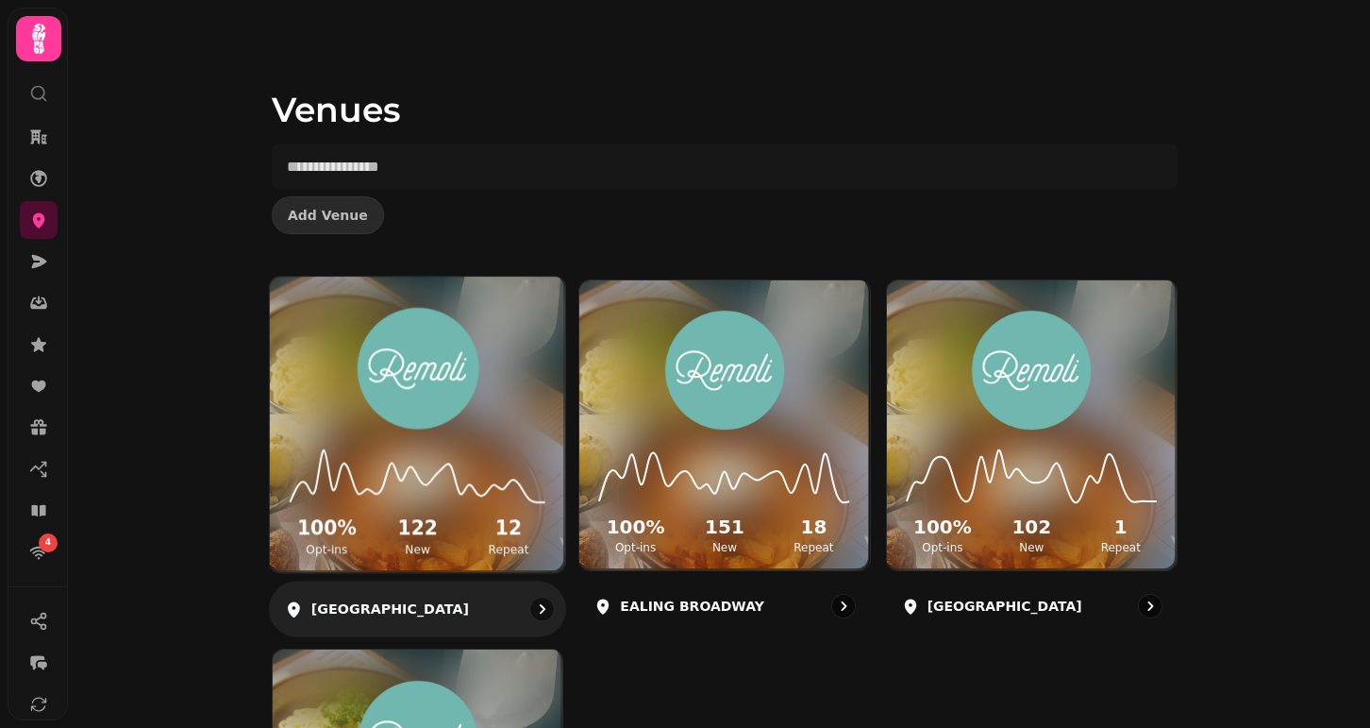
click at [42, 42] on icon at bounding box center [38, 39] width 13 height 30
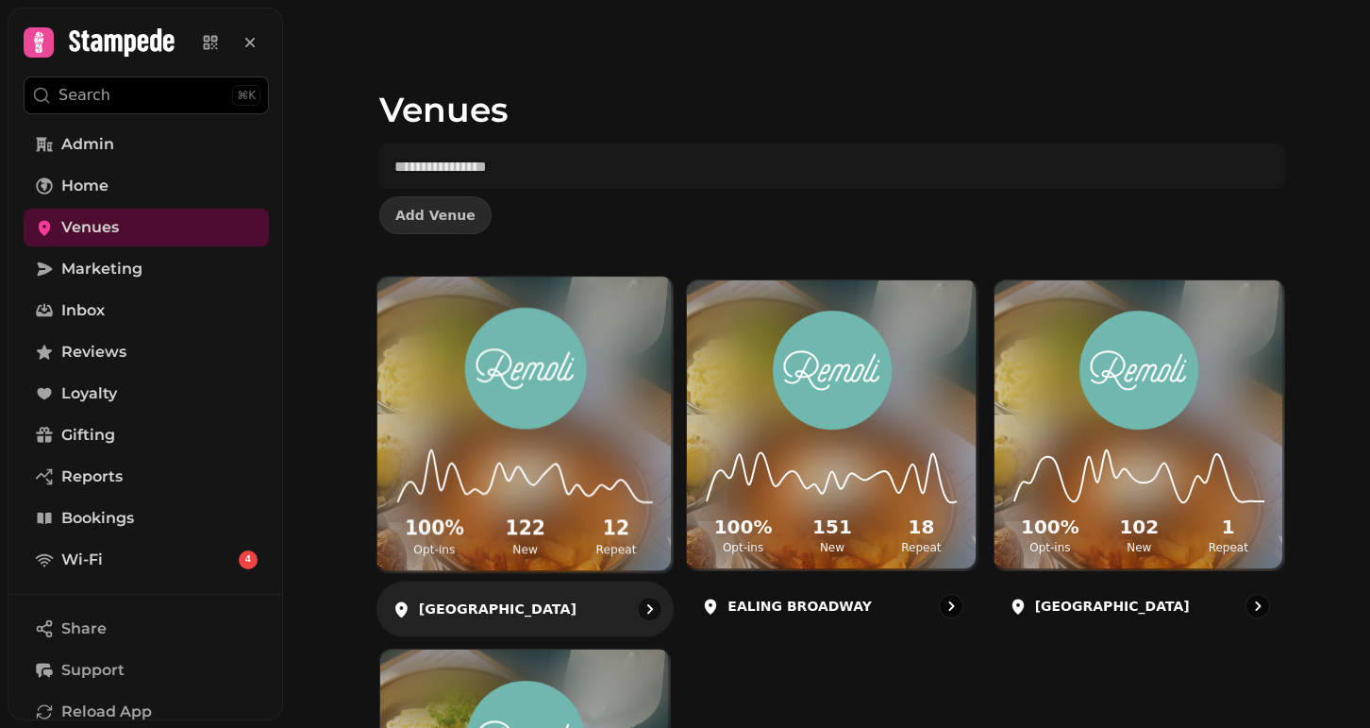
click at [42, 42] on icon at bounding box center [38, 42] width 26 height 26
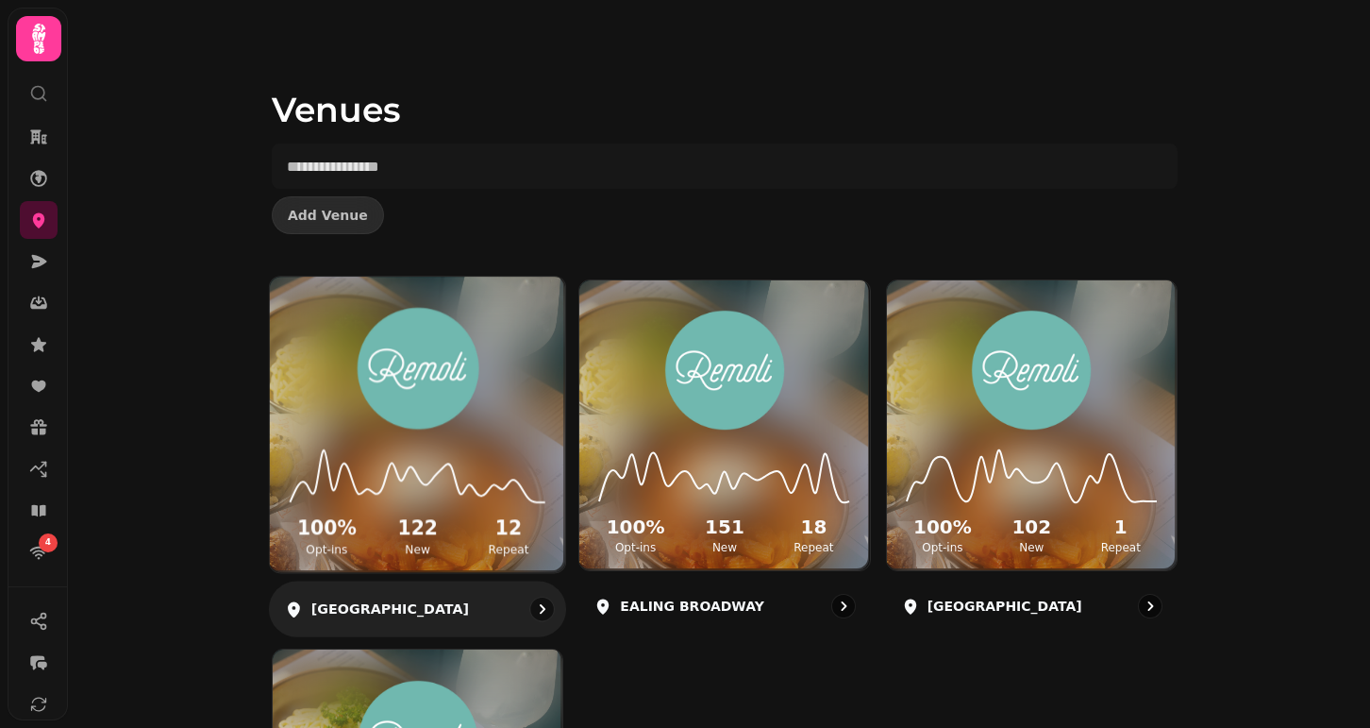
click at [42, 42] on icon at bounding box center [38, 39] width 13 height 30
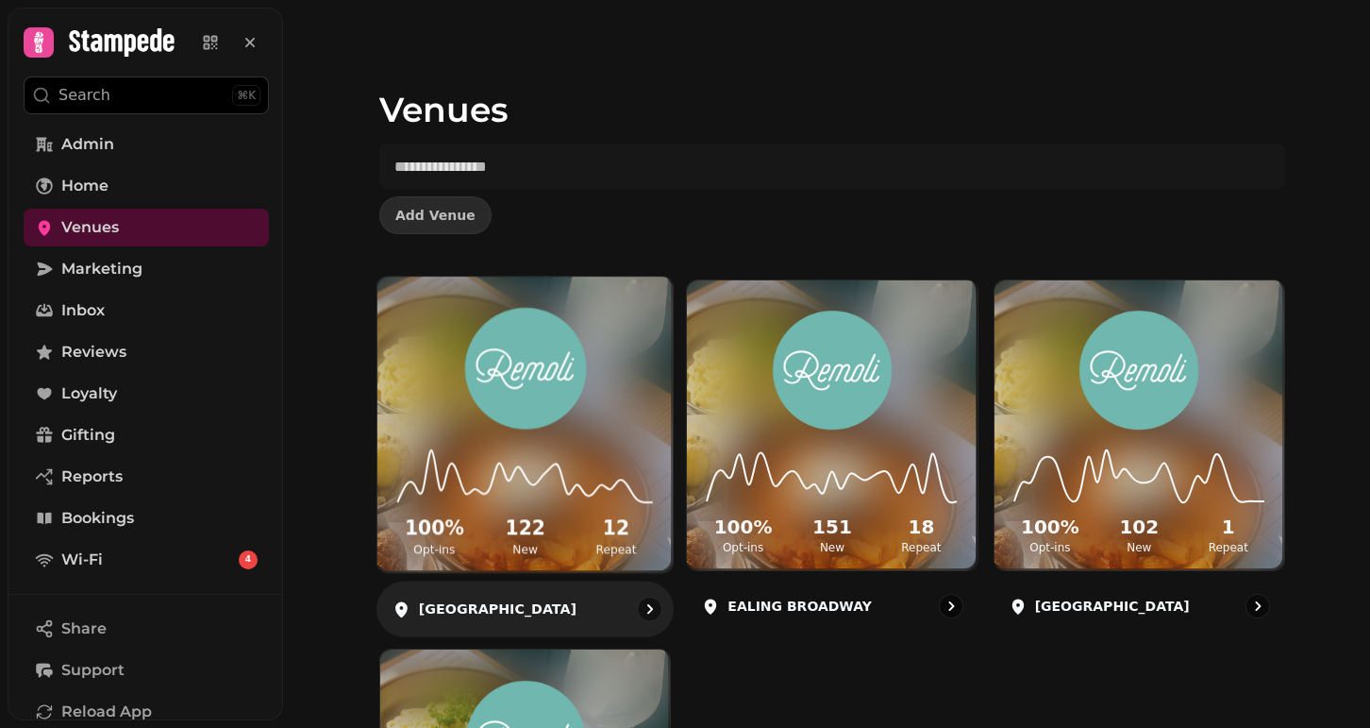
click at [42, 42] on icon at bounding box center [38, 42] width 26 height 26
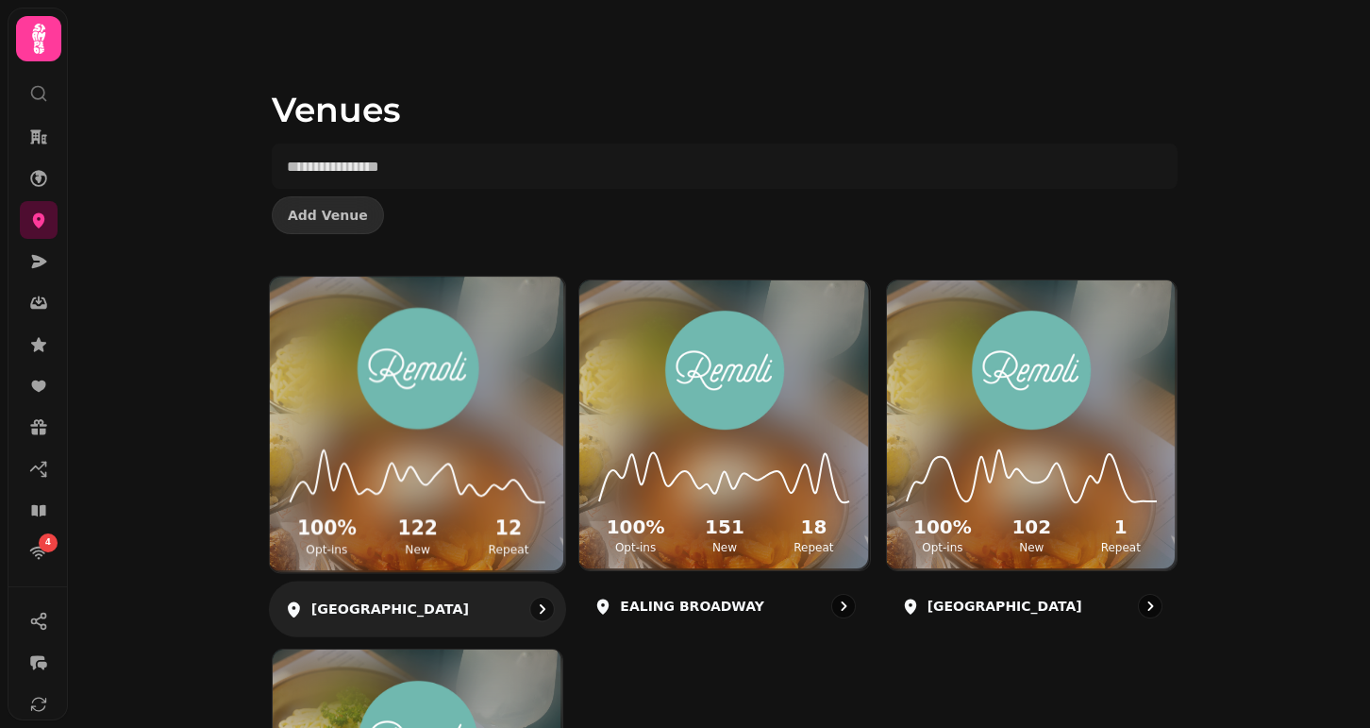
click at [42, 42] on icon at bounding box center [38, 39] width 13 height 30
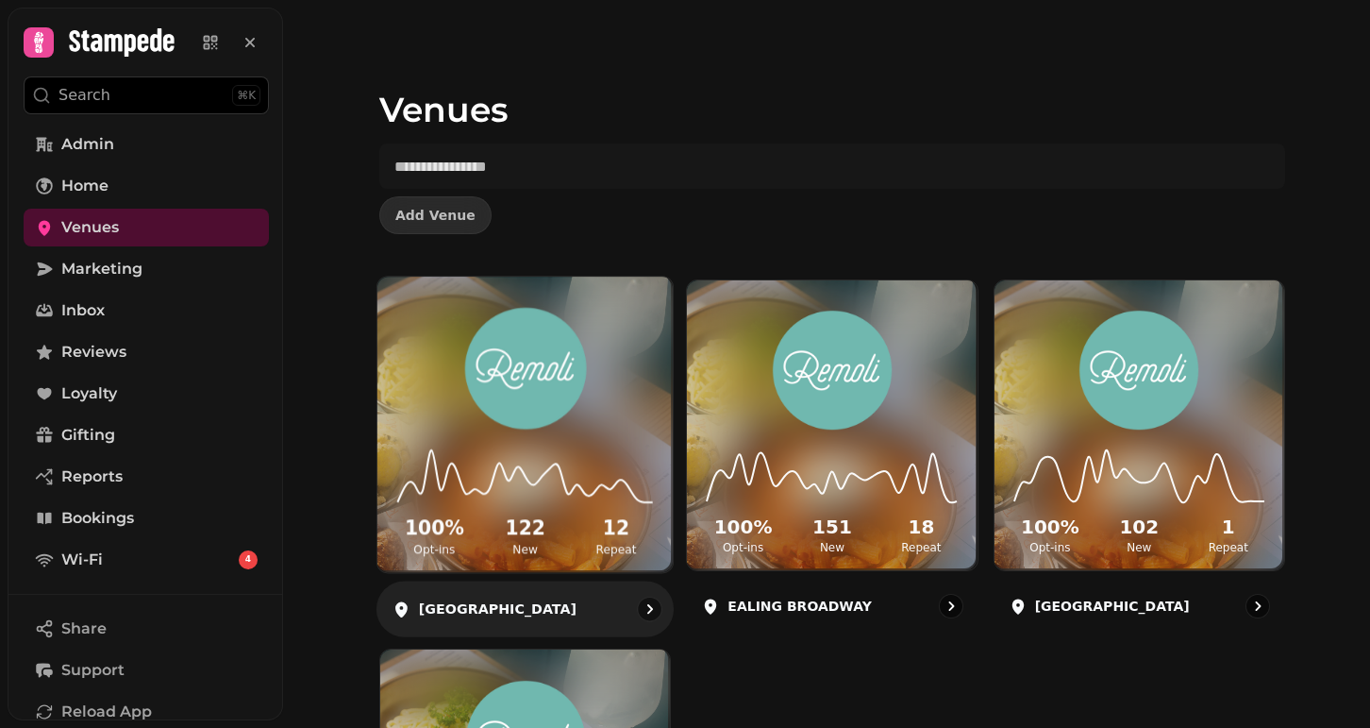
click at [42, 42] on icon at bounding box center [38, 42] width 26 height 26
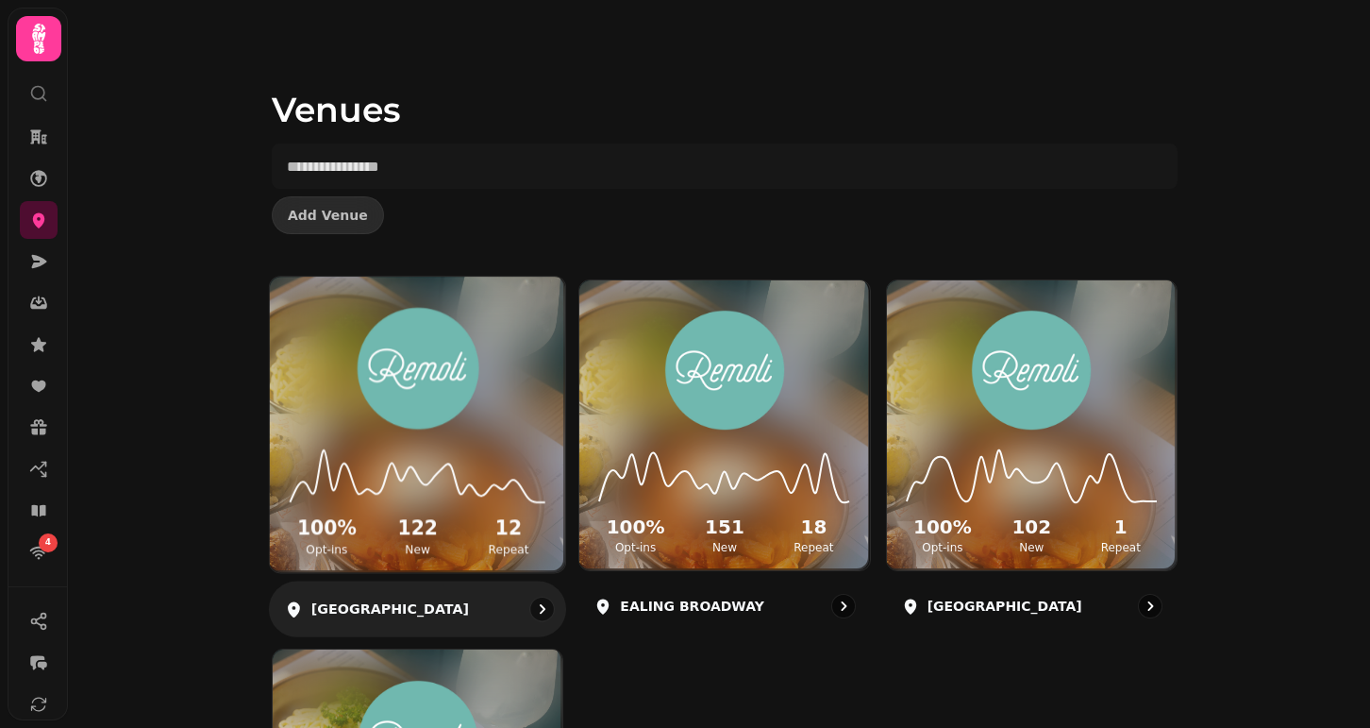
click at [42, 42] on icon at bounding box center [38, 39] width 13 height 30
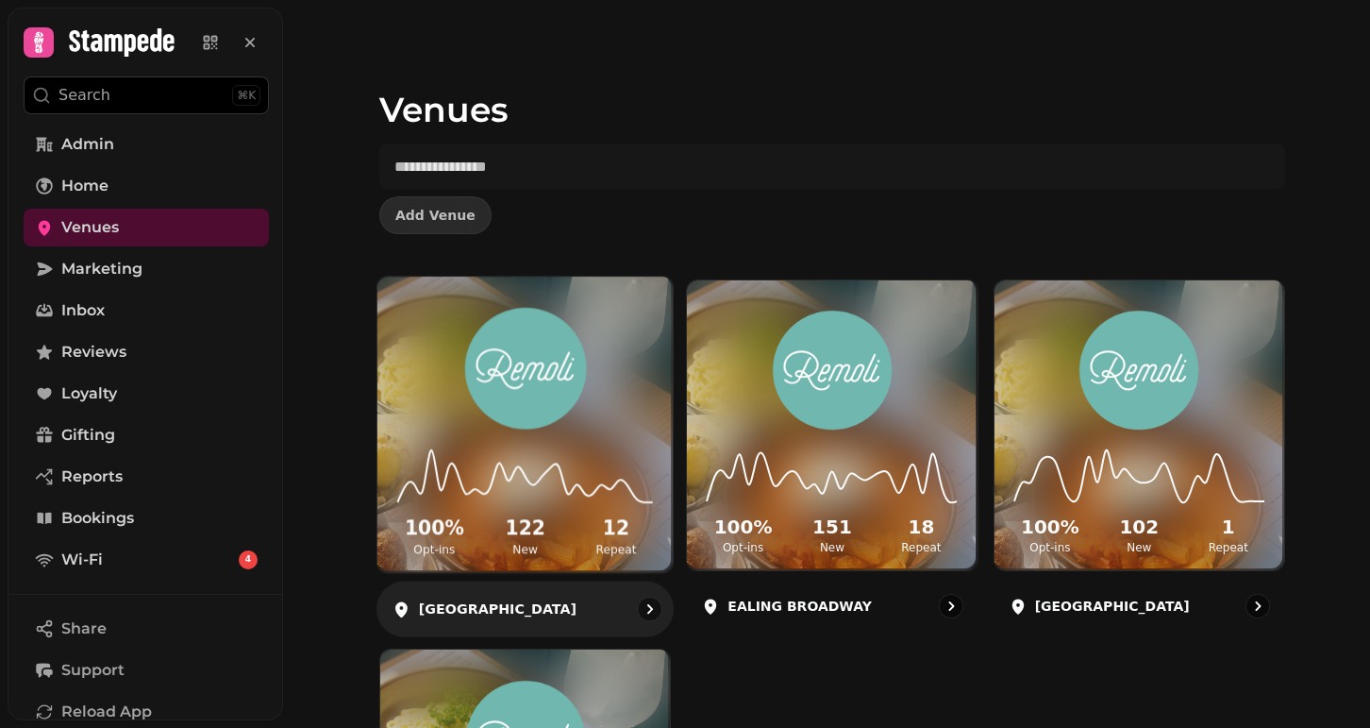
click at [42, 42] on icon at bounding box center [38, 42] width 26 height 26
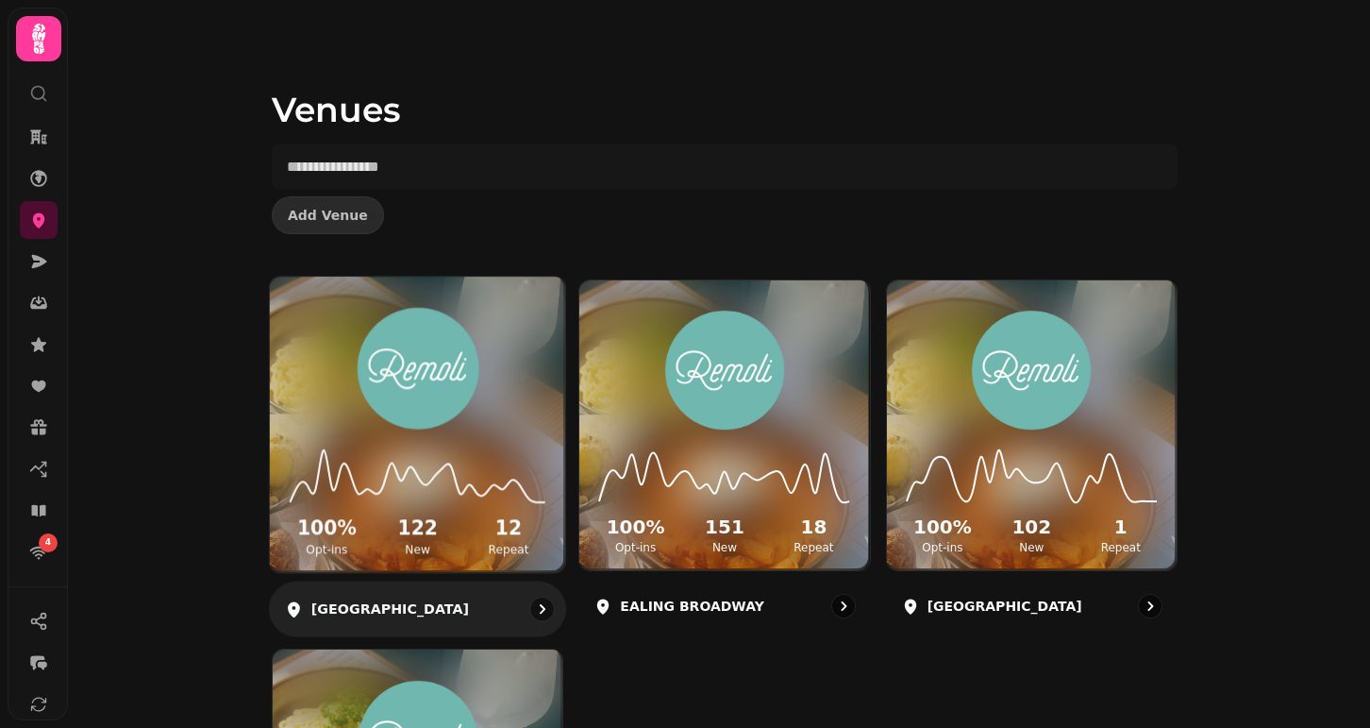
click at [42, 42] on icon at bounding box center [38, 39] width 13 height 30
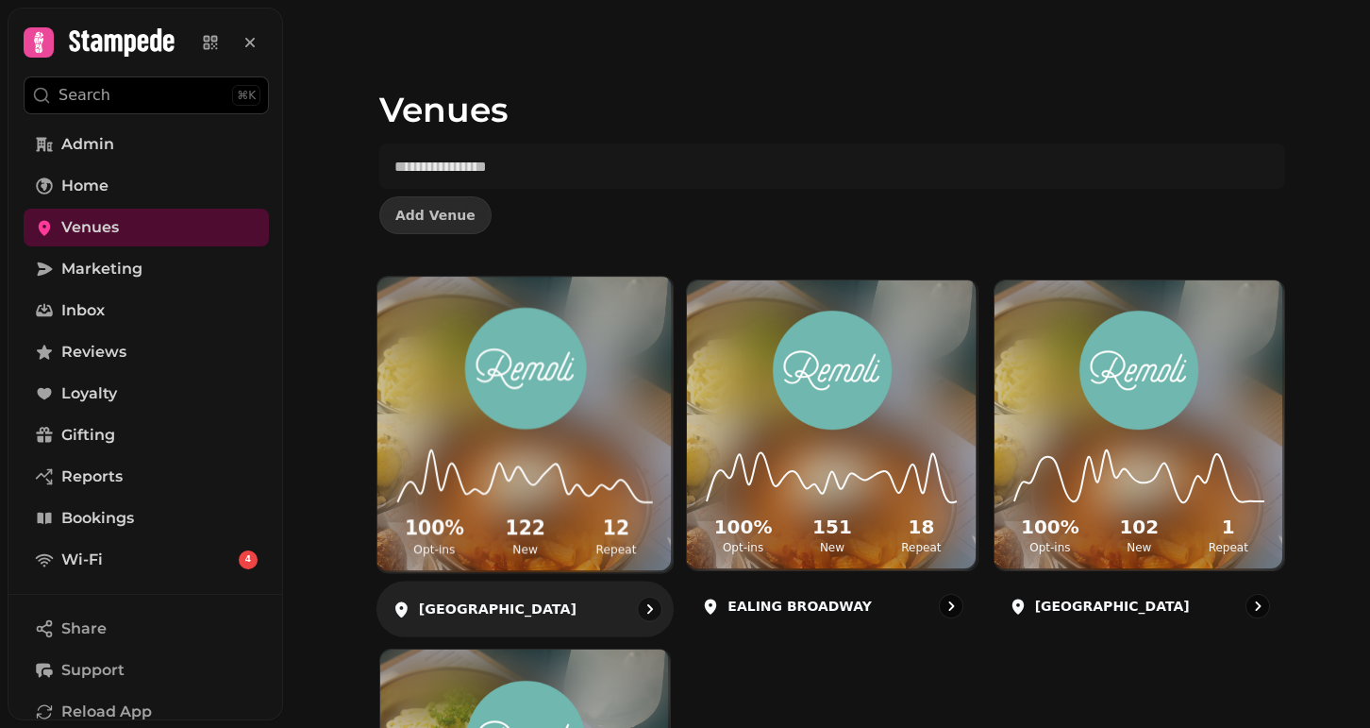
click at [42, 42] on icon at bounding box center [38, 42] width 26 height 26
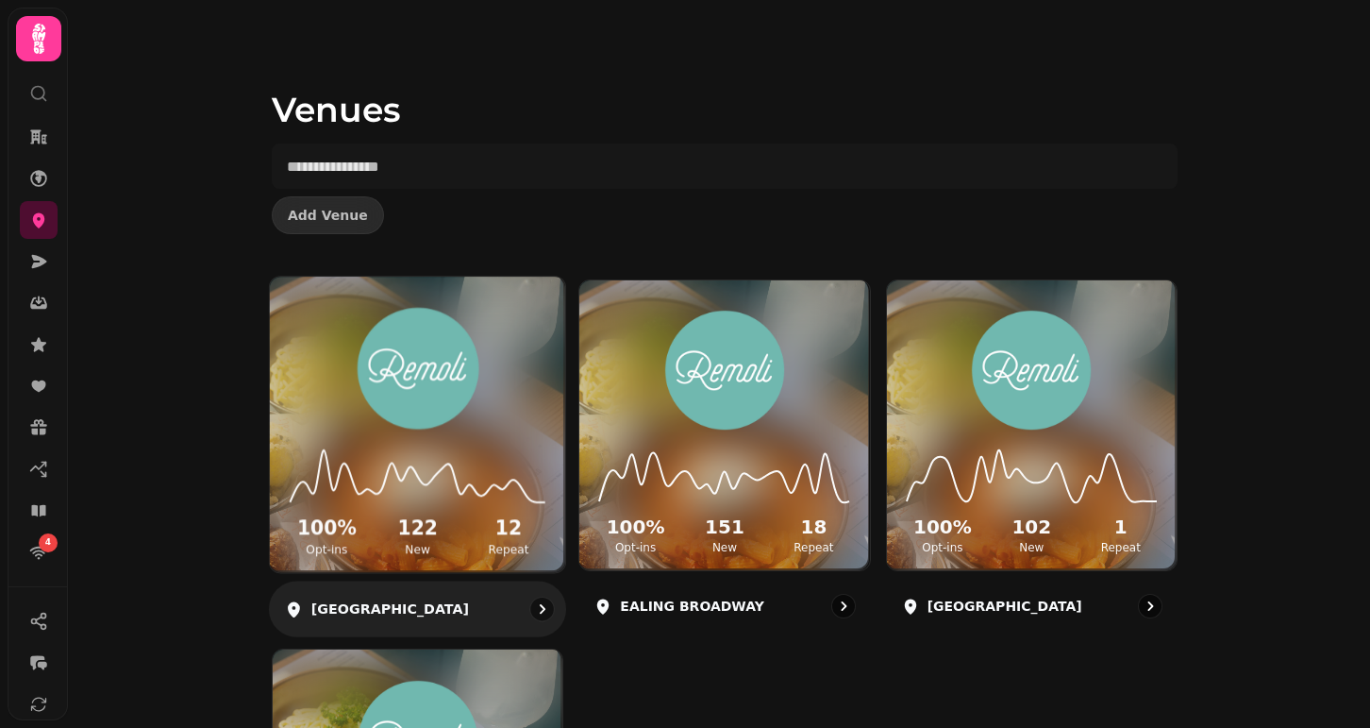
click at [42, 42] on icon at bounding box center [38, 39] width 13 height 30
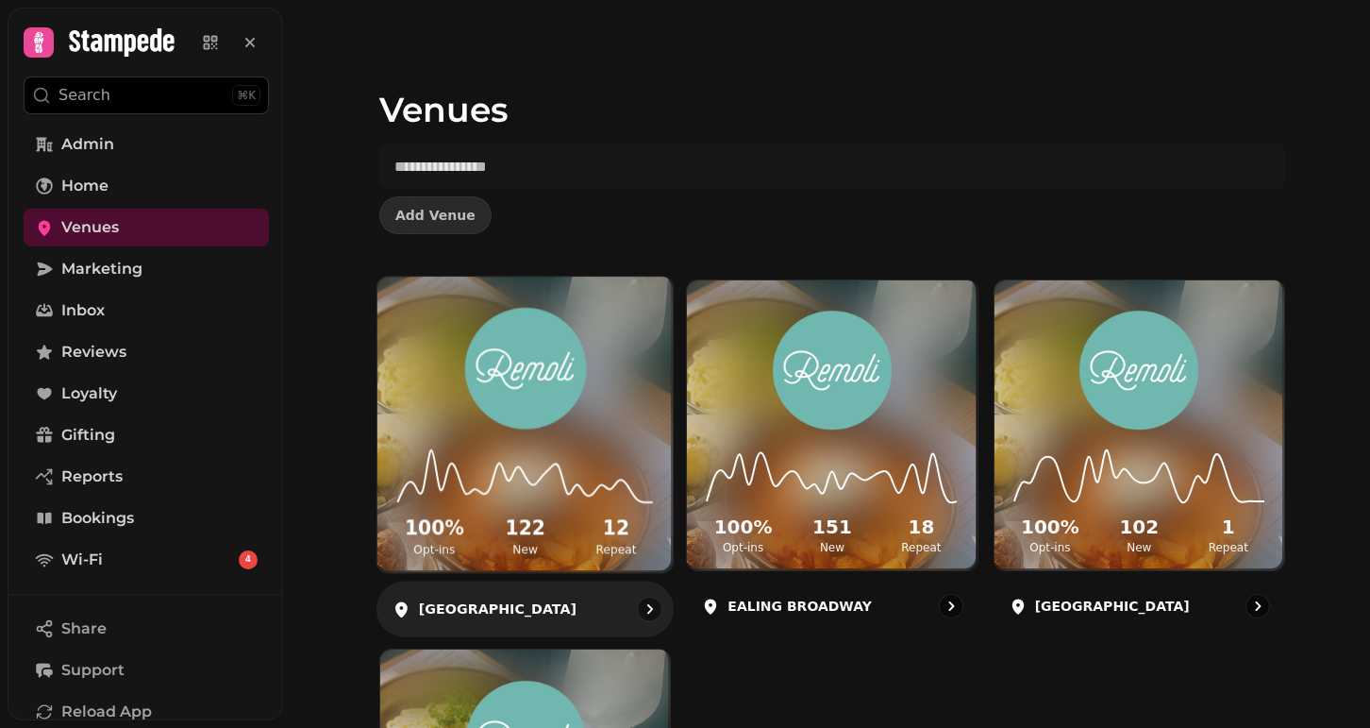
click at [42, 42] on icon at bounding box center [38, 42] width 26 height 26
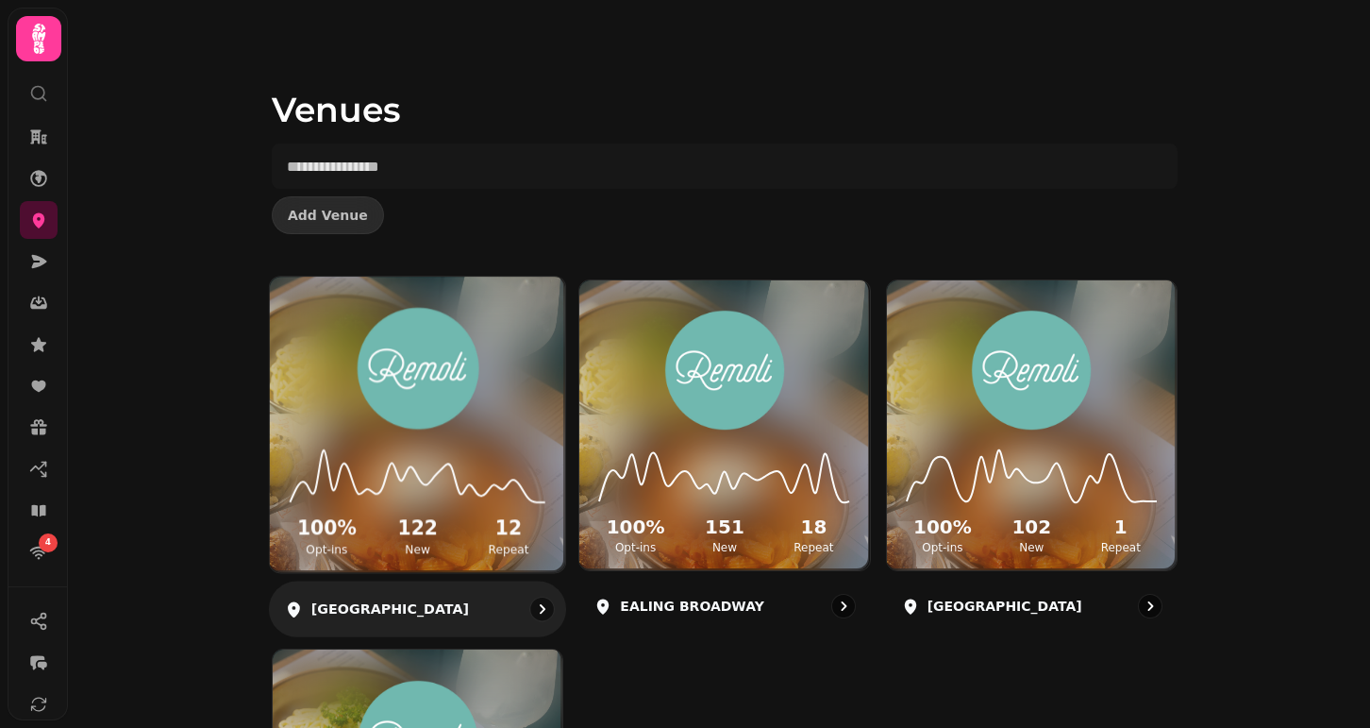
click at [42, 42] on icon at bounding box center [38, 39] width 13 height 30
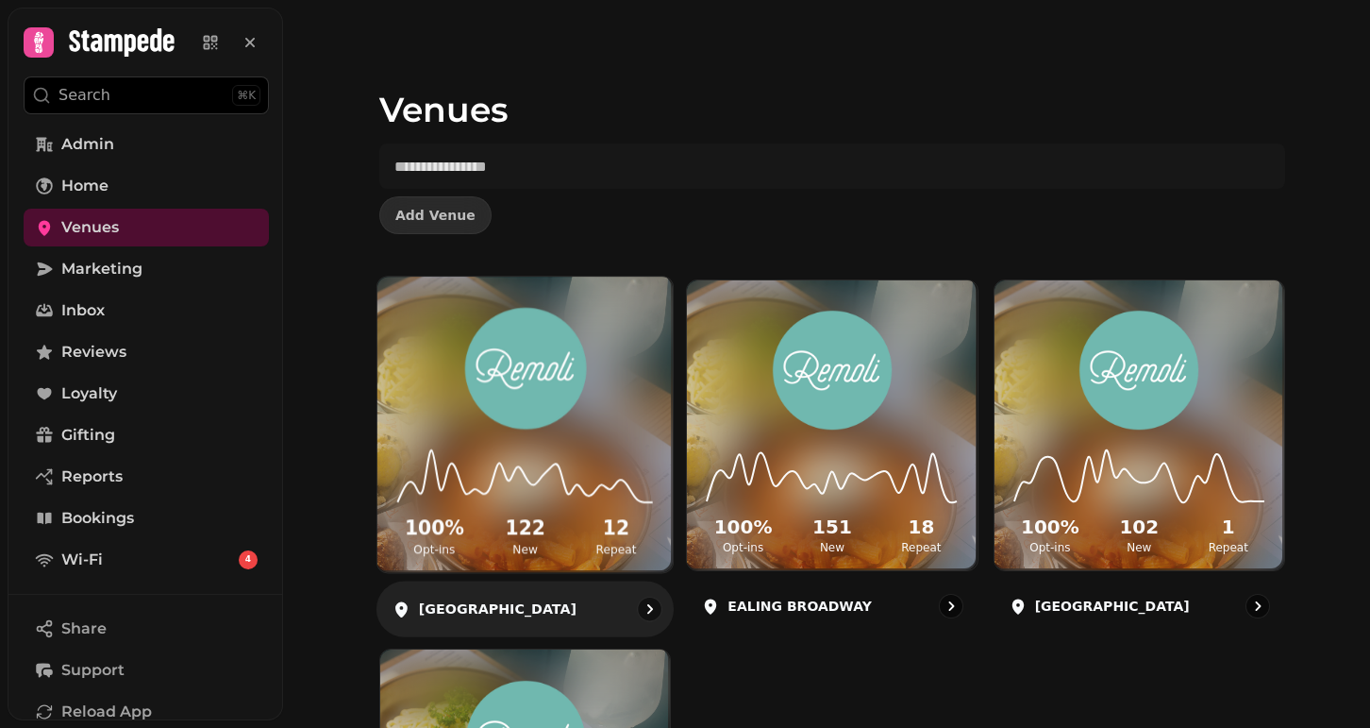
click at [44, 100] on circle at bounding box center [41, 95] width 12 height 12
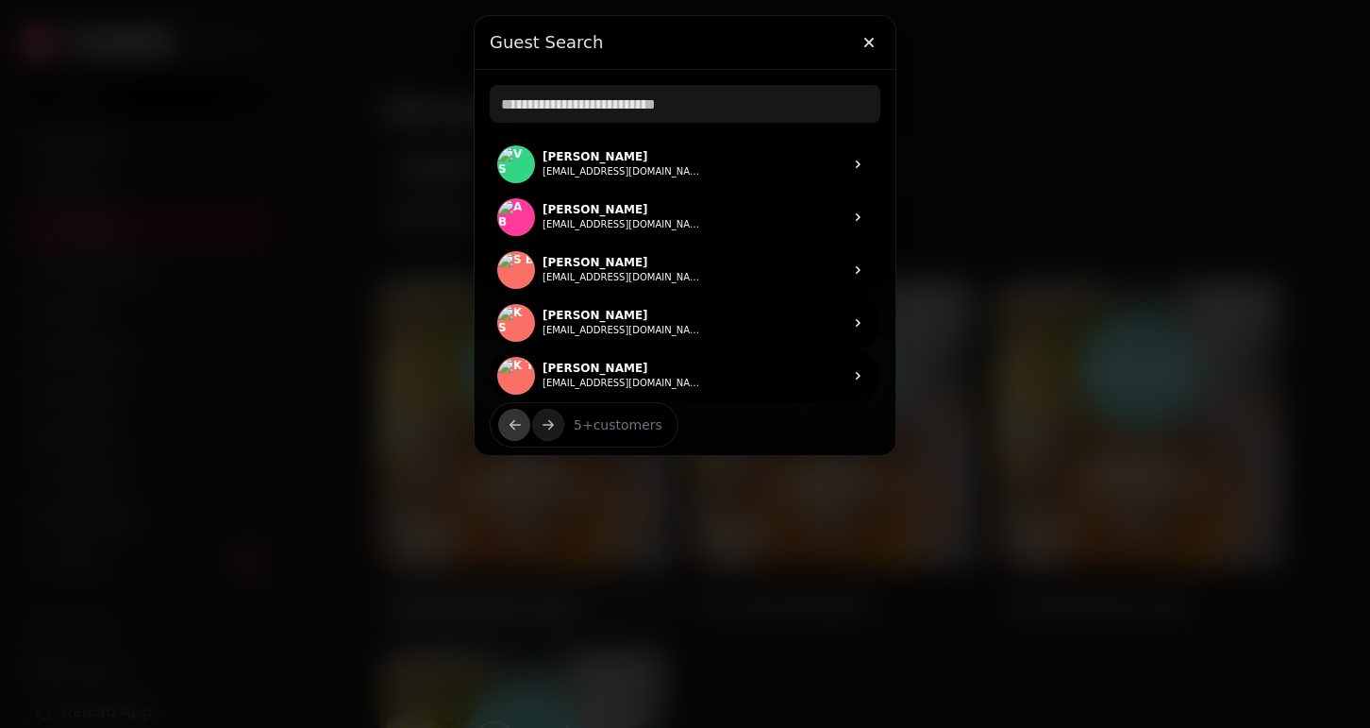
click at [46, 99] on div at bounding box center [685, 364] width 1370 height 728
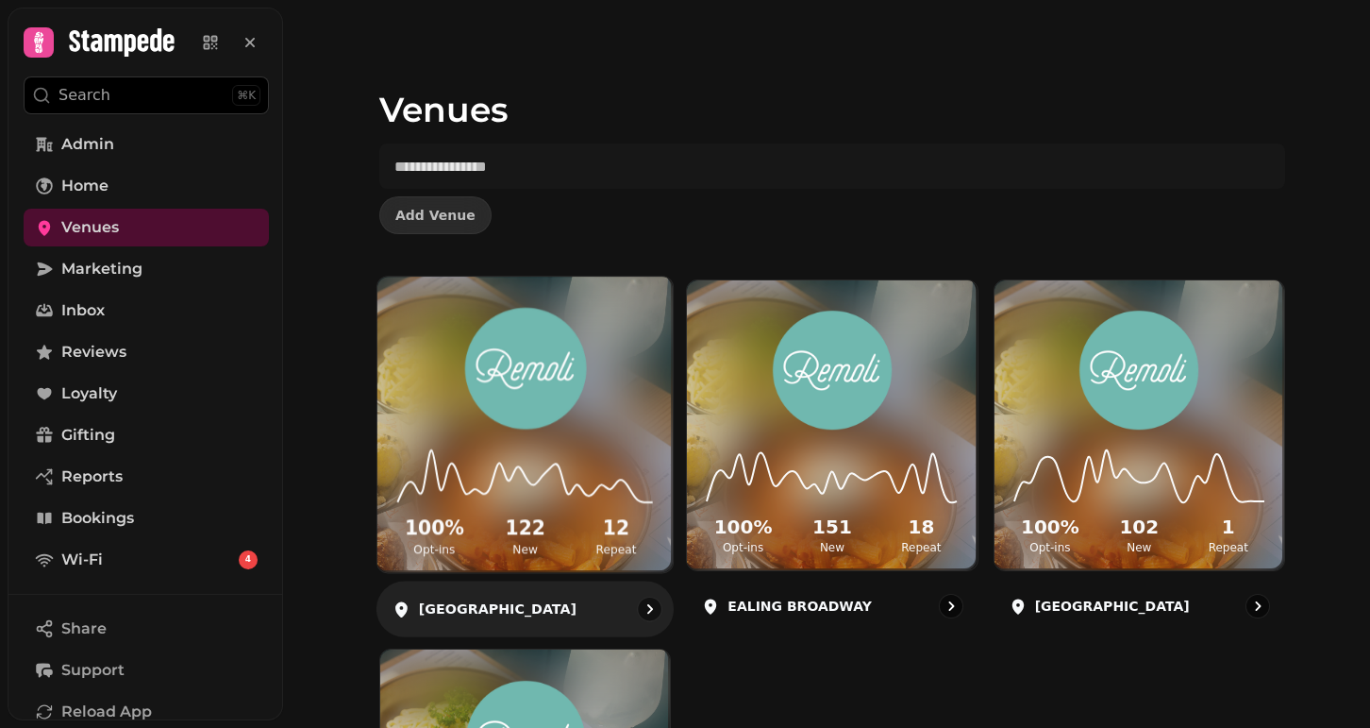
click at [39, 47] on icon at bounding box center [38, 42] width 26 height 26
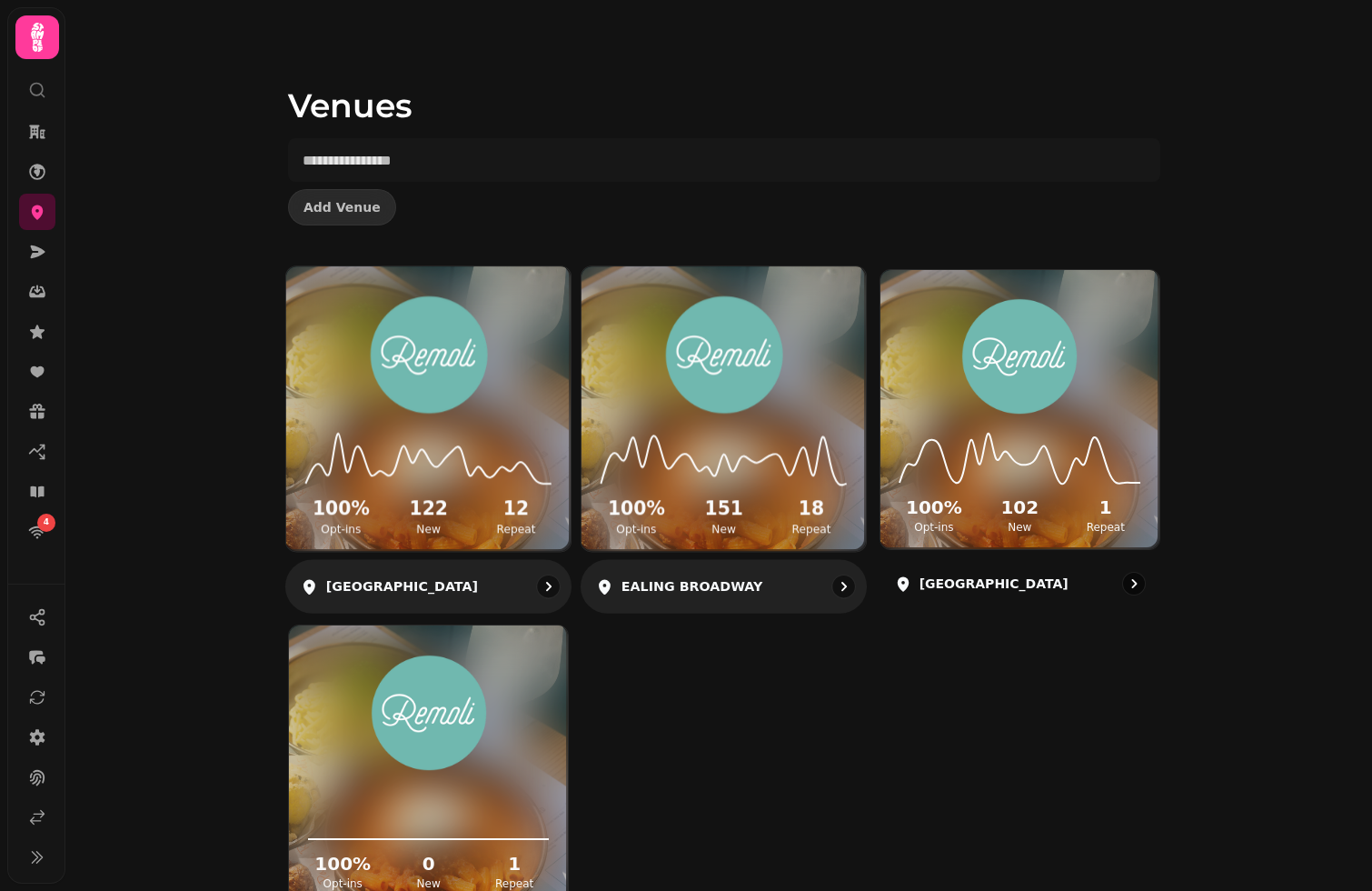
click at [713, 348] on img at bounding box center [724, 355] width 214 height 119
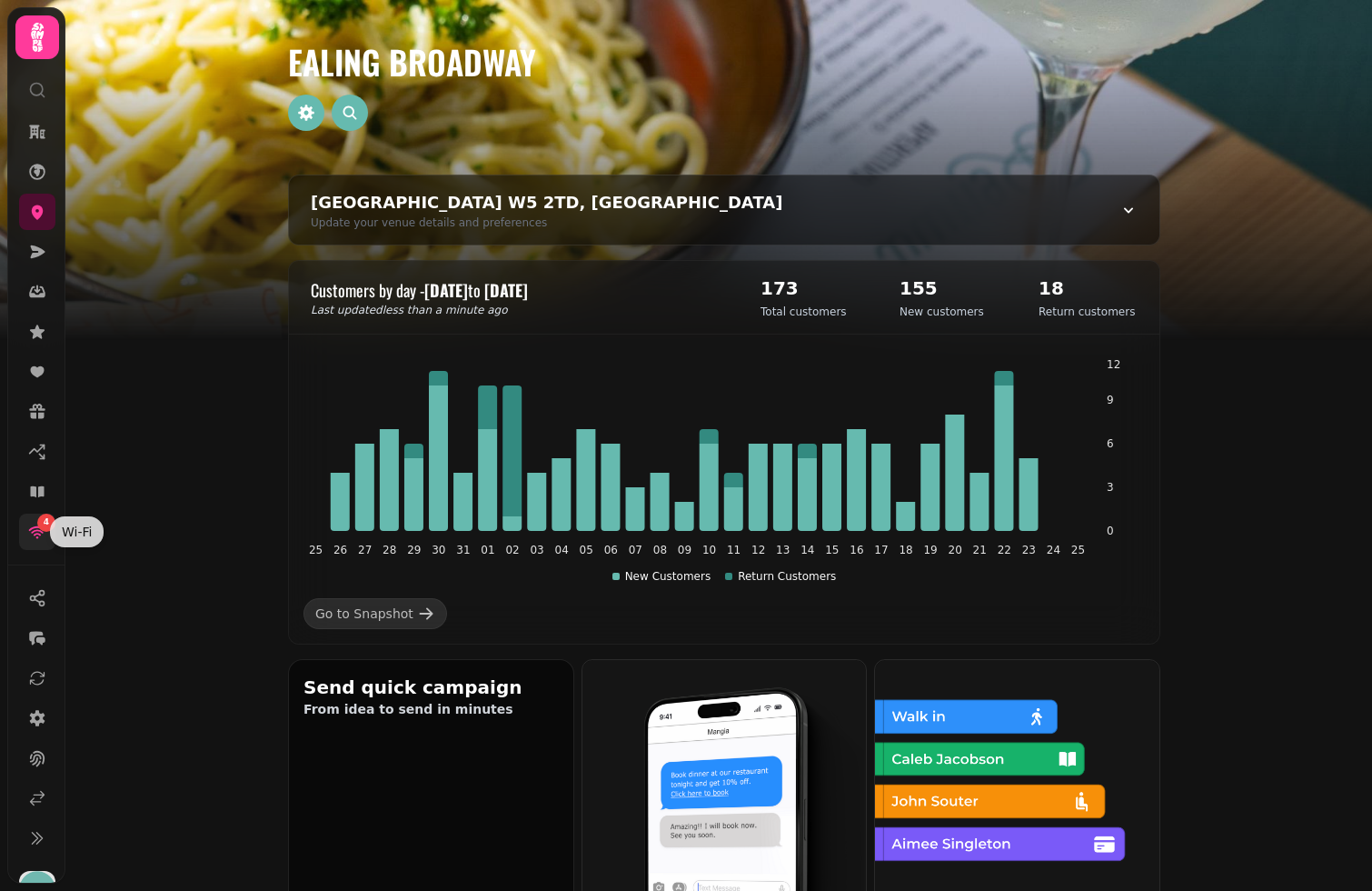
click at [33, 535] on icon at bounding box center [37, 532] width 18 height 18
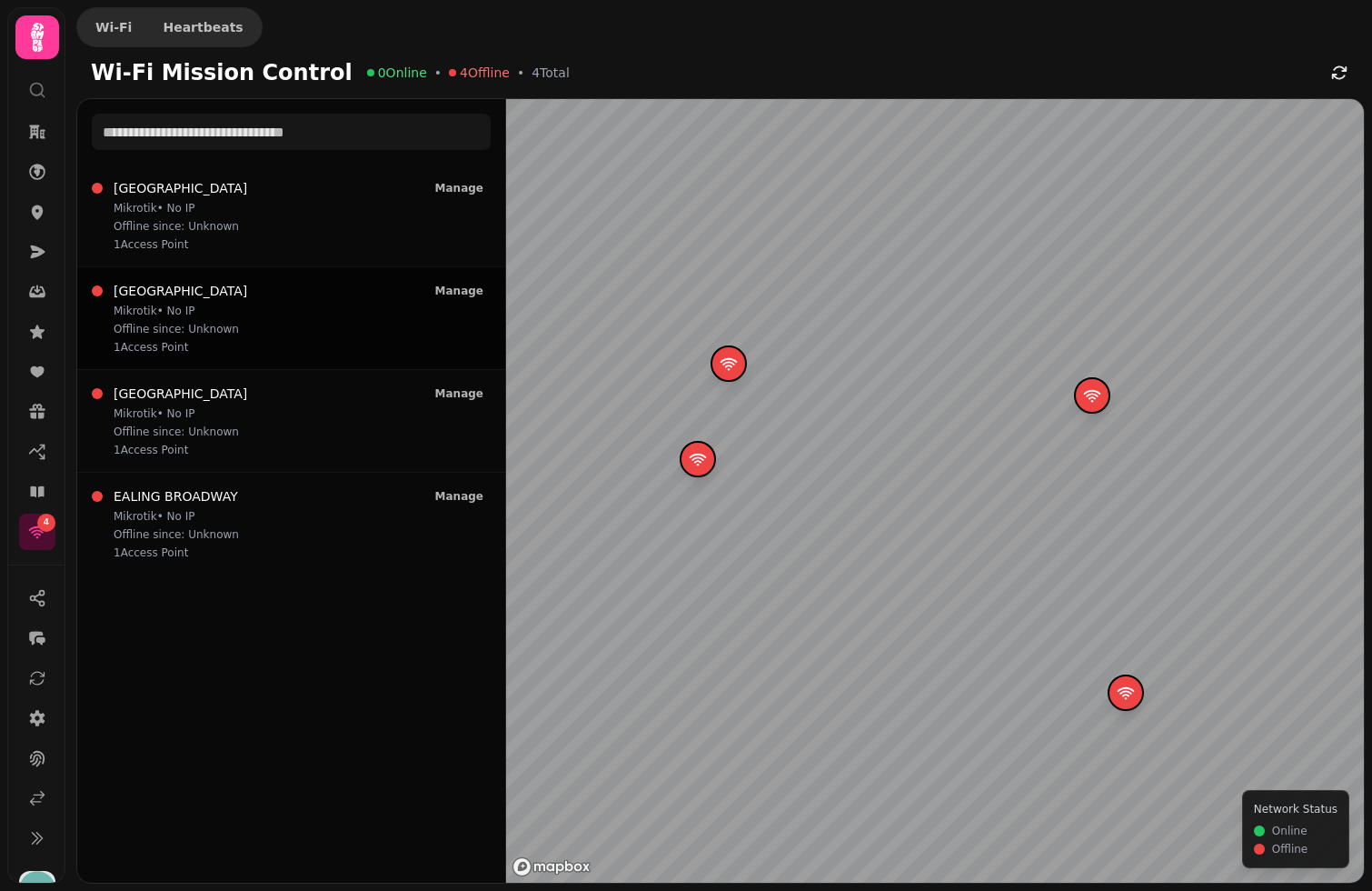
click at [272, 294] on div "WESTFIELD STRATFORD Mikrotik • No IP Offline since: Unknown 1 Access Point Mana…" at bounding box center [291, 318] width 399 height 72
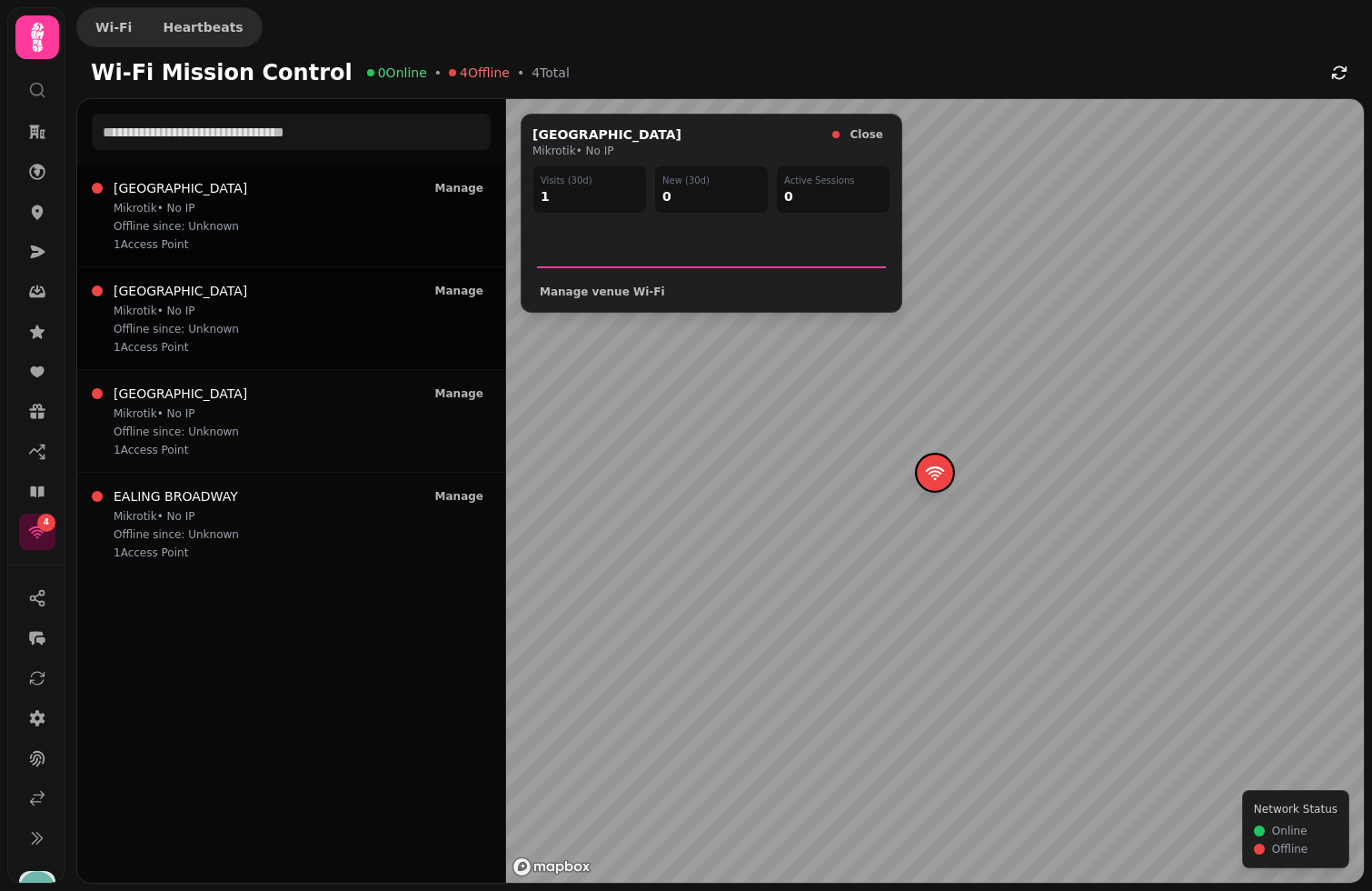
click at [269, 204] on div "BROMLEY SOUTH Mikrotik • No IP Offline since: Unknown 1 Access Point Manage" at bounding box center [291, 215] width 399 height 72
click at [232, 308] on p "Mikrotik • No IP" at bounding box center [180, 310] width 134 height 14
click at [218, 415] on p "Mikrotik • No IP" at bounding box center [180, 413] width 134 height 14
click at [193, 511] on p "Mikrotik • No IP" at bounding box center [176, 515] width 125 height 14
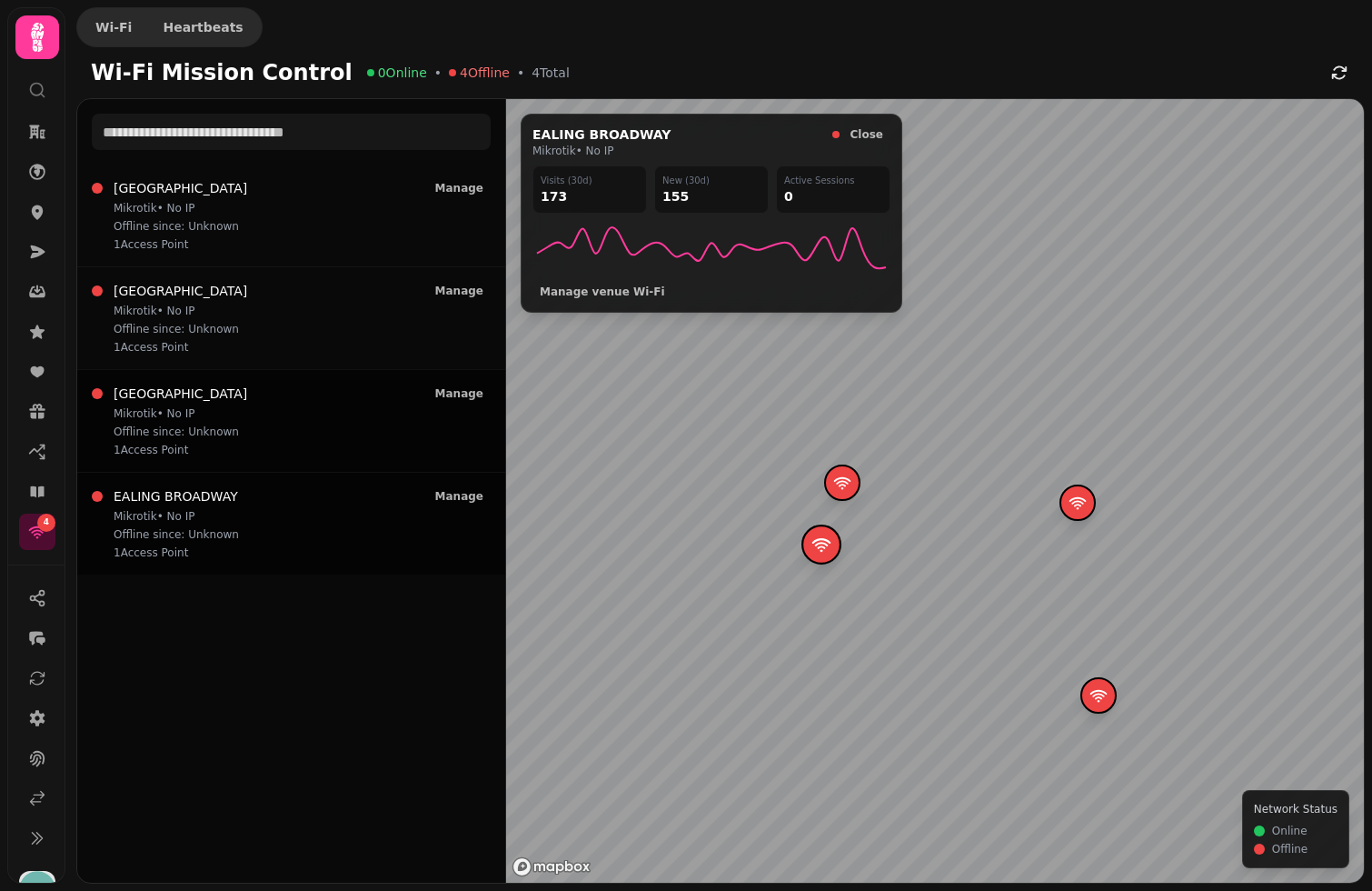
click at [282, 428] on div "WEMBLEY PARK Mikrotik • No IP Offline since: Unknown 1 Access Point Manage" at bounding box center [291, 420] width 399 height 72
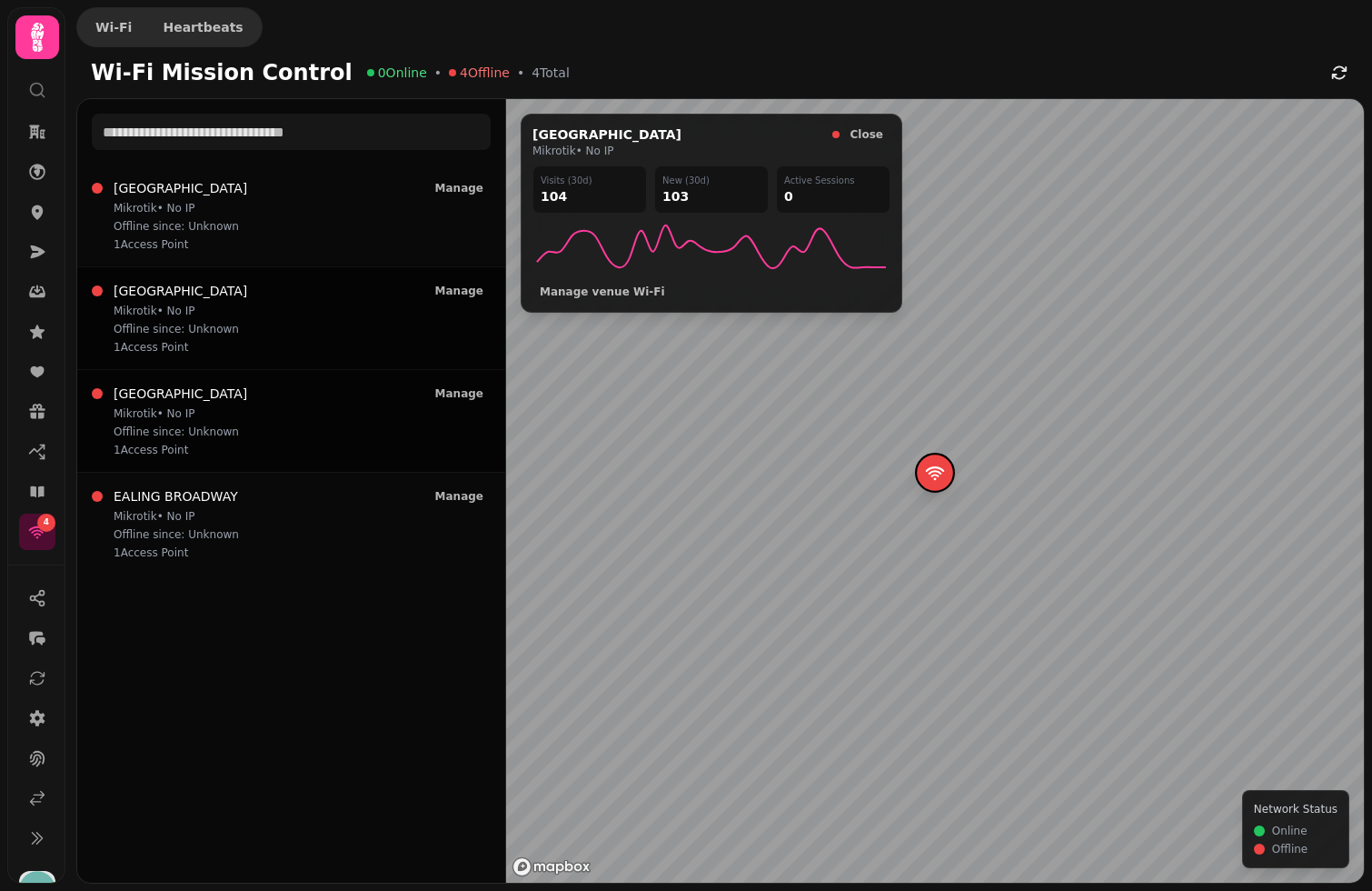
click at [274, 318] on div "WESTFIELD STRATFORD Mikrotik • No IP Offline since: Unknown 1 Access Point Mana…" at bounding box center [291, 318] width 399 height 72
click at [272, 228] on div "BROMLEY SOUTH Mikrotik • No IP Offline since: Unknown 1 Access Point Manage" at bounding box center [291, 215] width 399 height 72
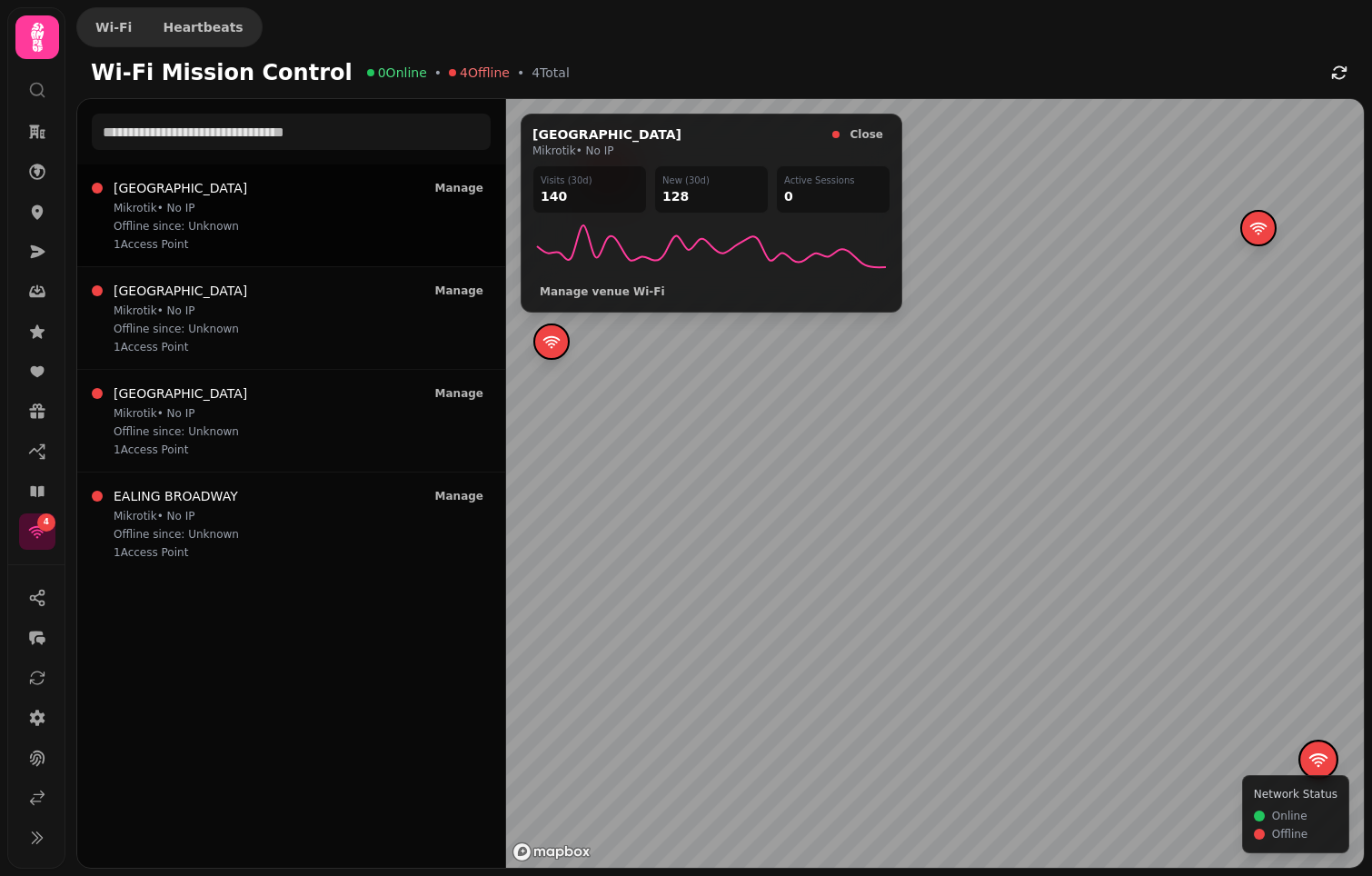
click at [1234, 5] on div "Wi-Fi Heartbeats" at bounding box center [724, 27] width 1296 height 55
click at [207, 323] on p "Offline since: Unknown" at bounding box center [180, 328] width 134 height 14
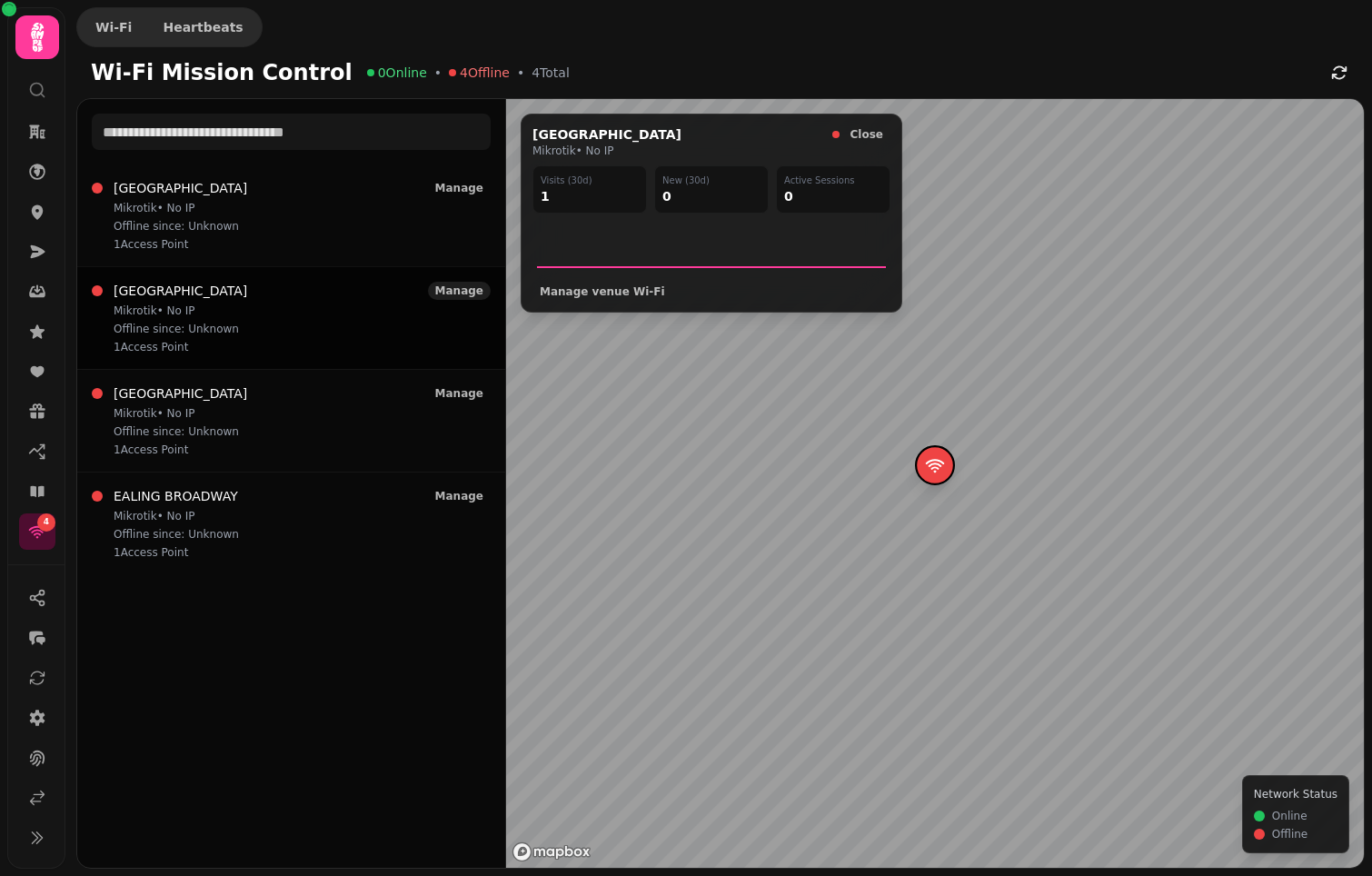
click at [464, 288] on span "Manage" at bounding box center [459, 290] width 48 height 11
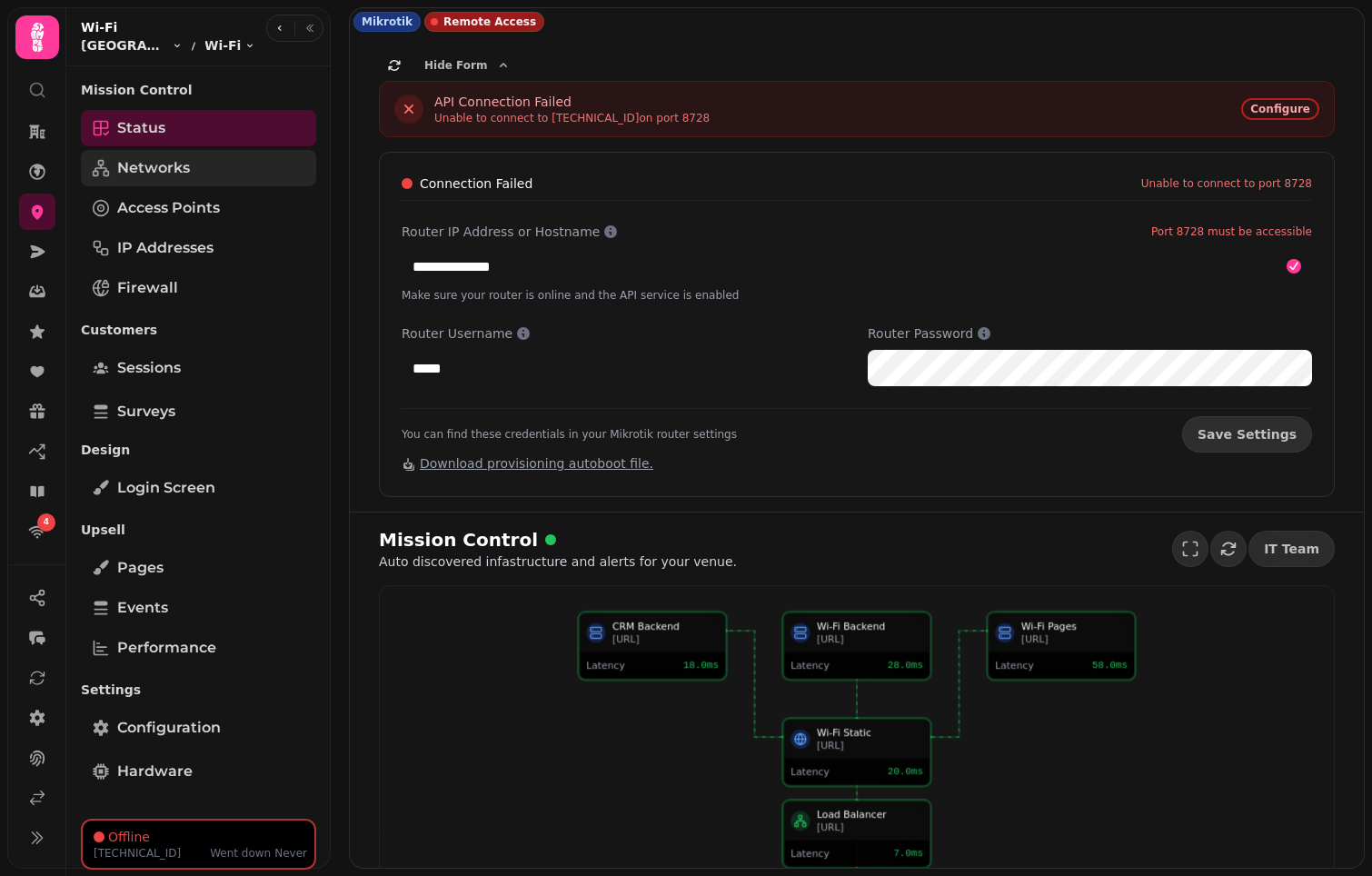
click at [142, 154] on link "Networks" at bounding box center [198, 168] width 235 height 37
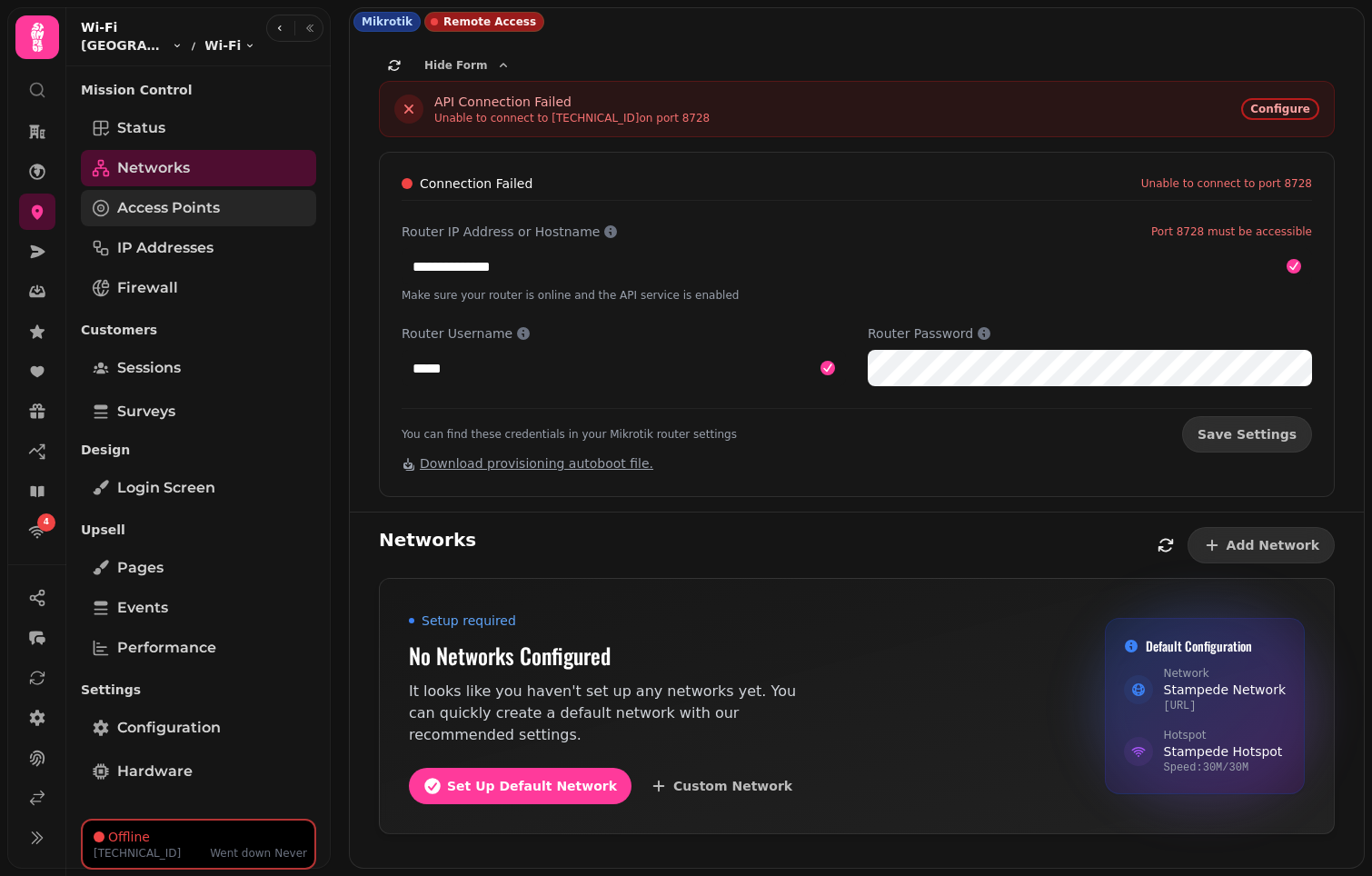
click at [156, 194] on link "Access Points" at bounding box center [198, 208] width 235 height 37
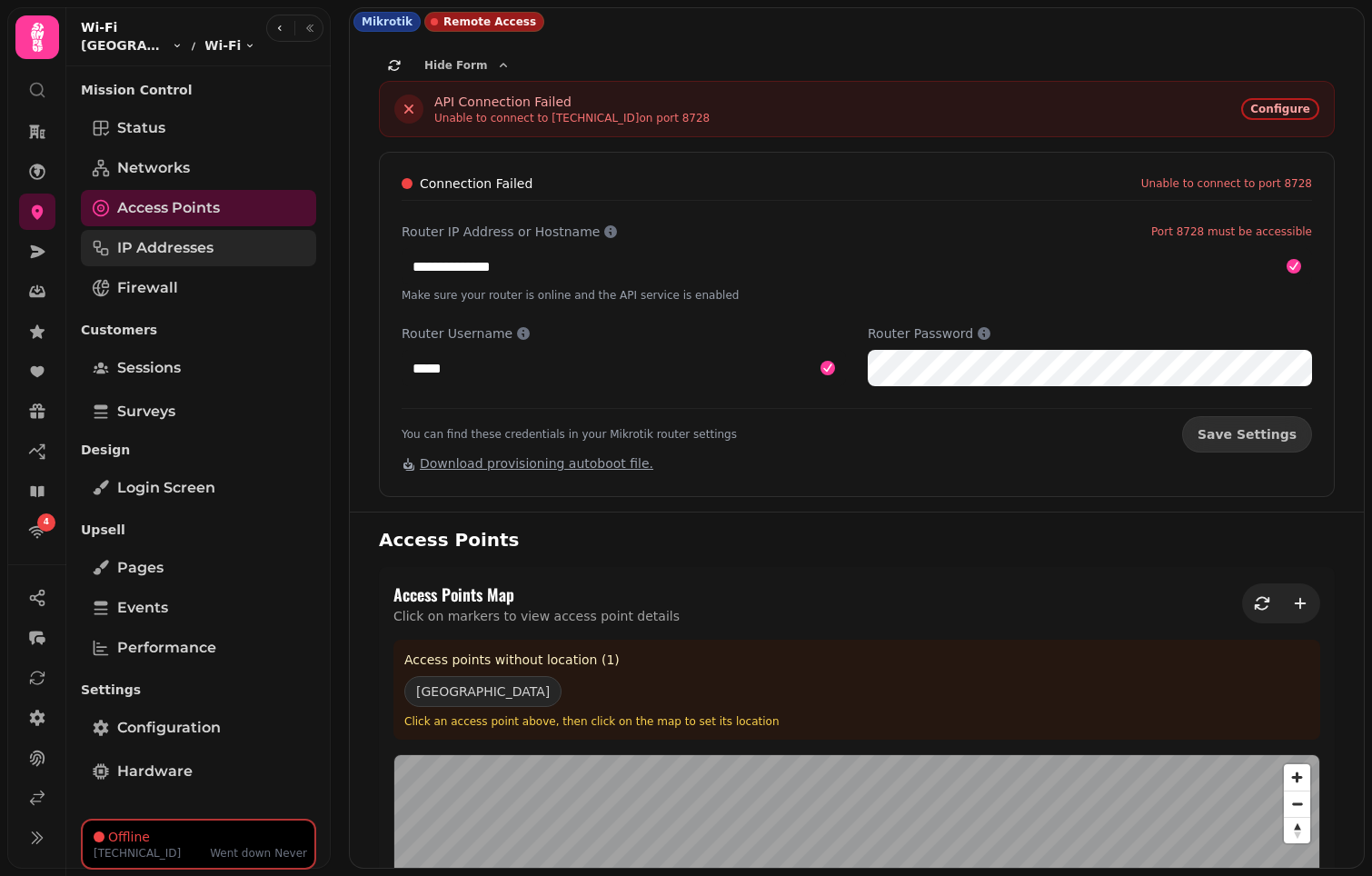
click at [151, 242] on span "IP Addresses" at bounding box center [166, 247] width 96 height 22
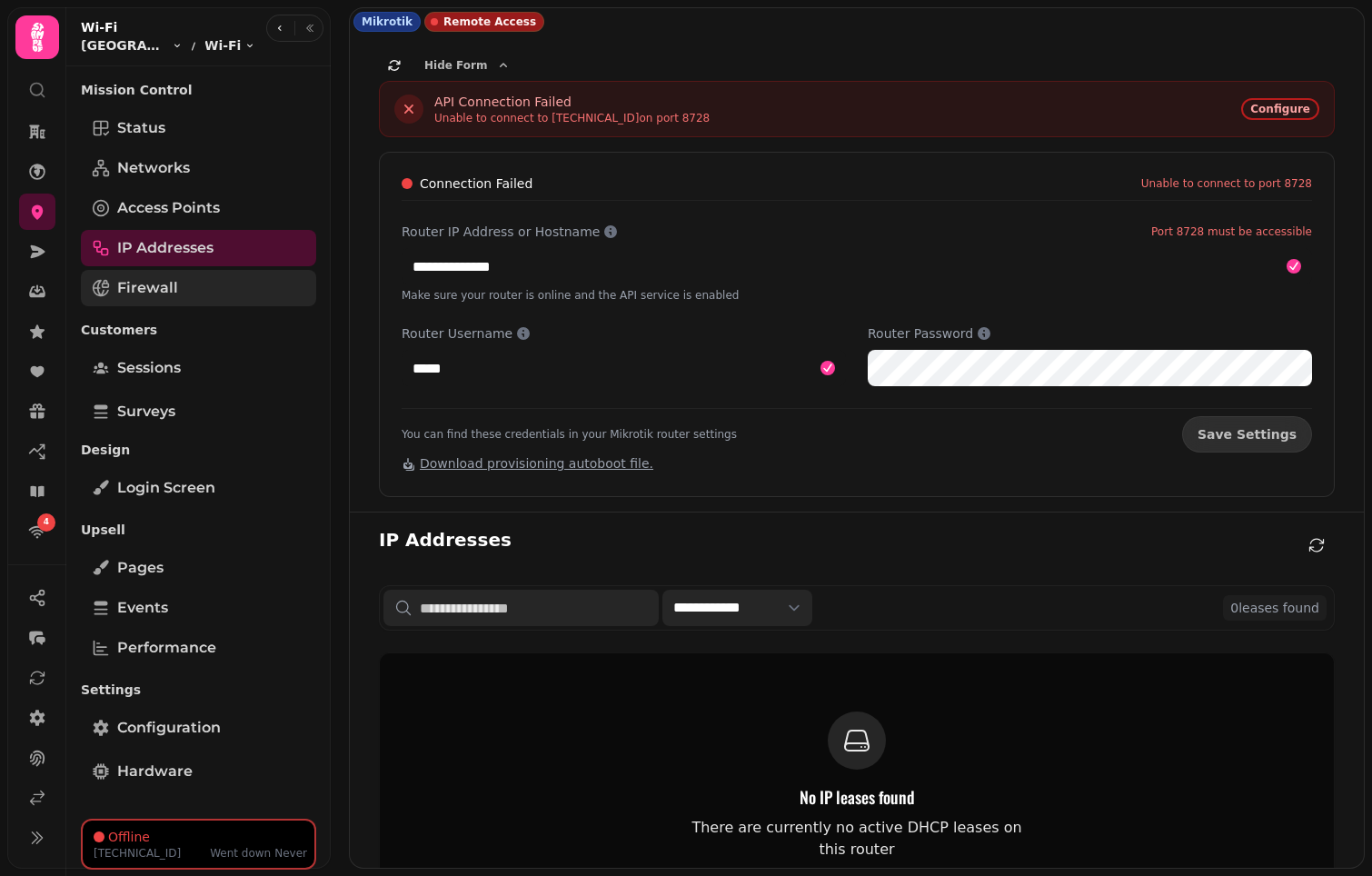
click at [141, 290] on span "Firewall" at bounding box center [147, 288] width 61 height 22
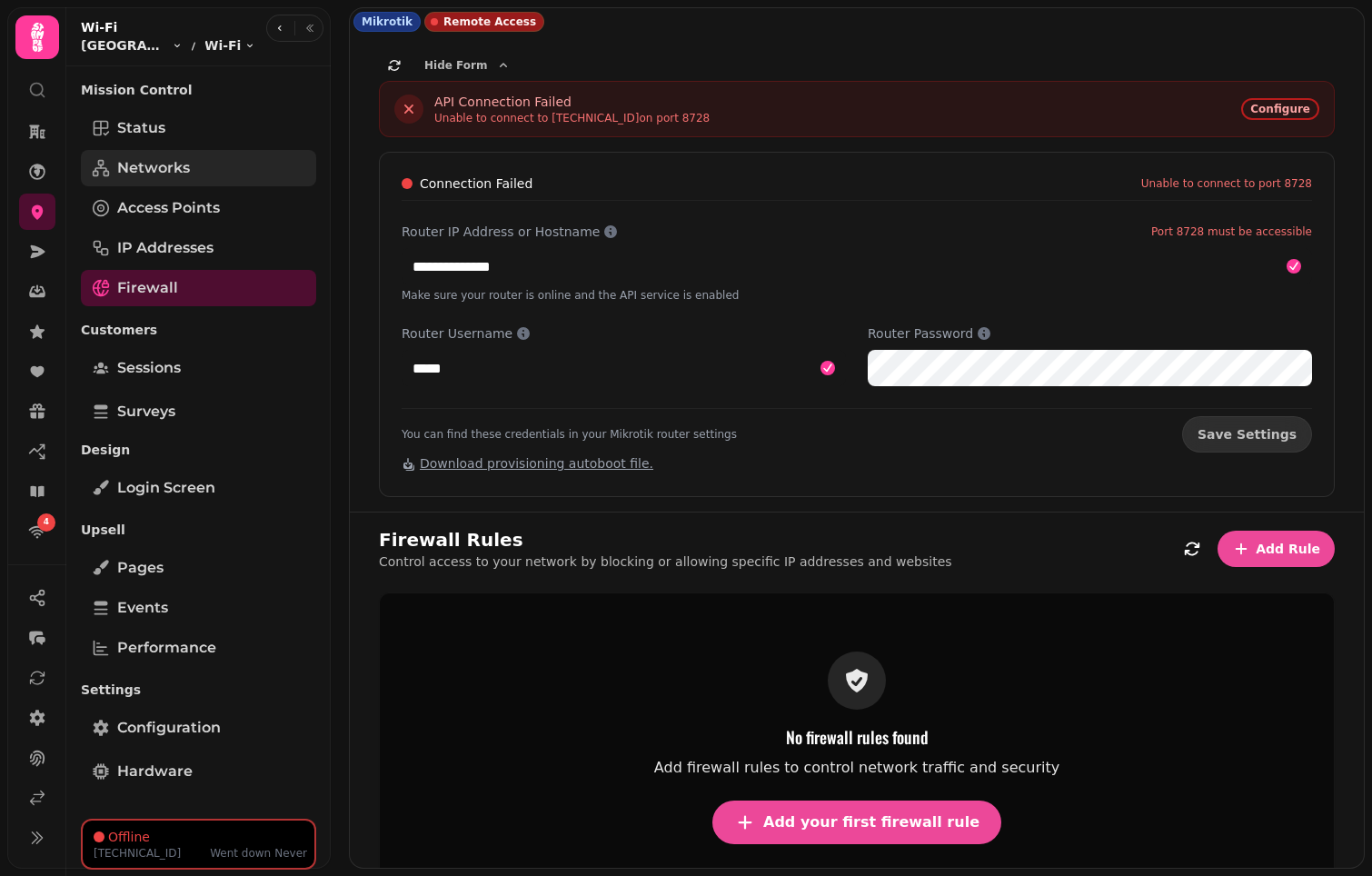
click at [150, 164] on span "Networks" at bounding box center [153, 167] width 72 height 22
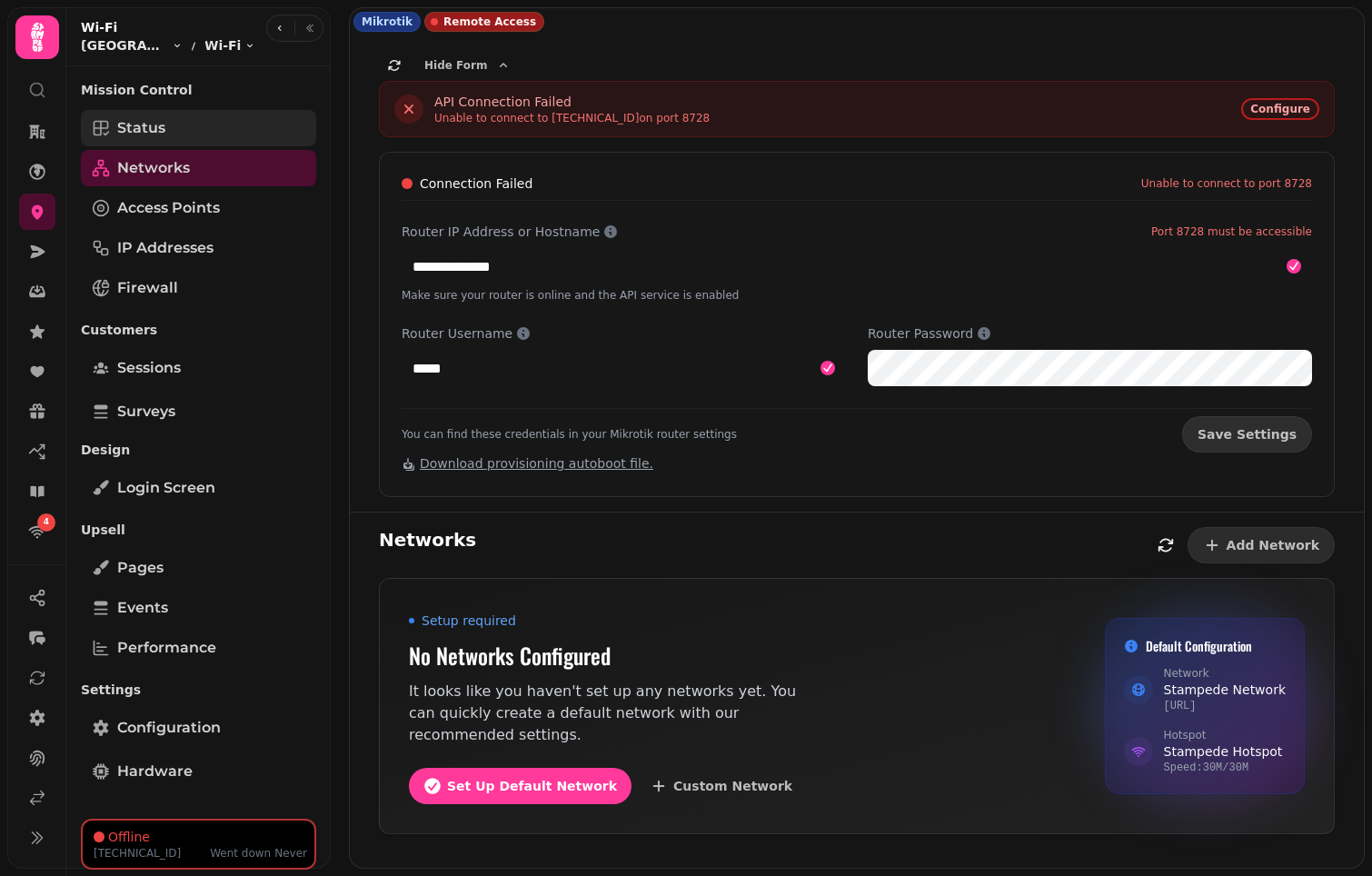
click at [221, 134] on link "Status" at bounding box center [198, 128] width 235 height 37
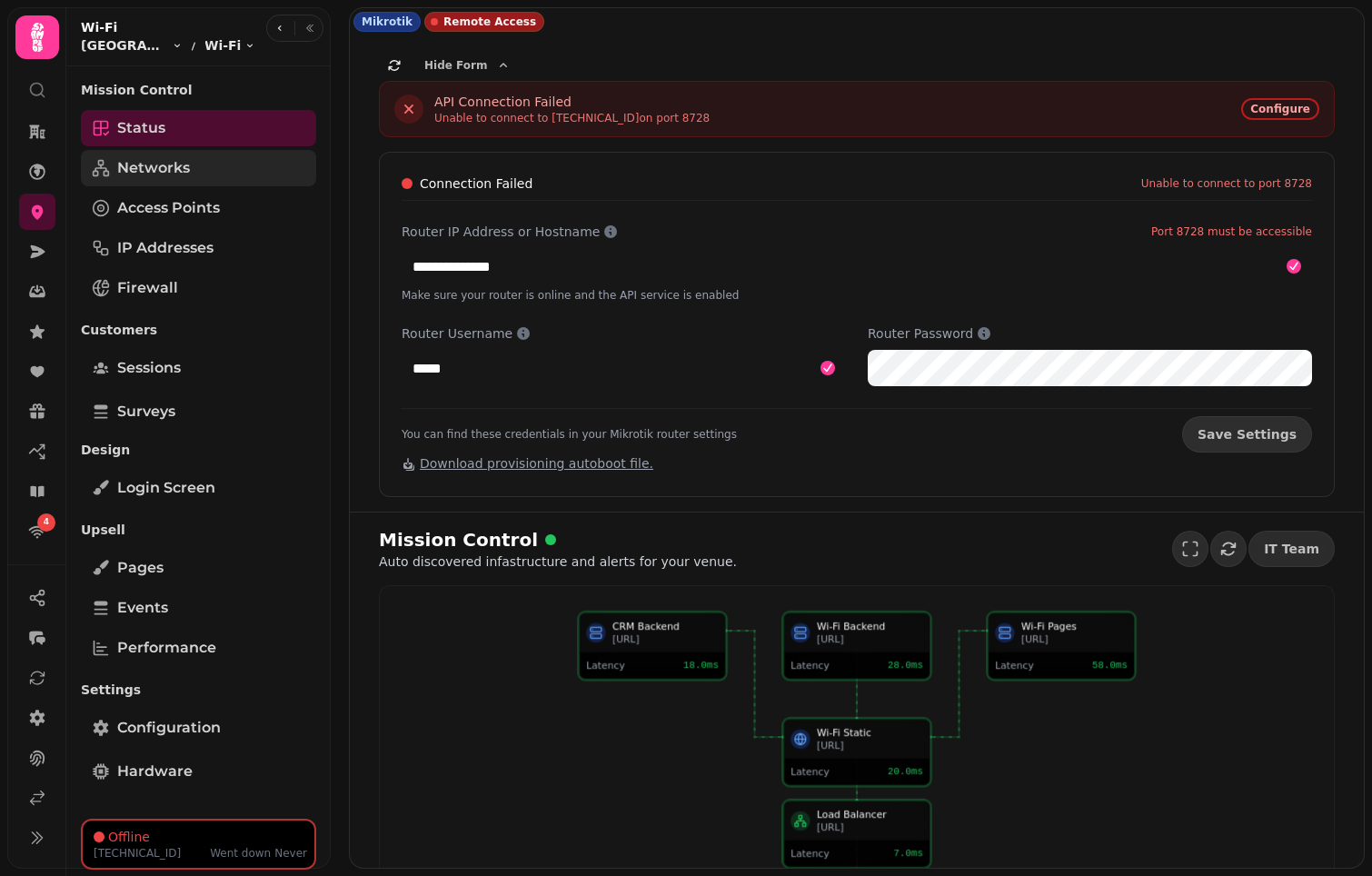
click at [192, 163] on link "Networks" at bounding box center [198, 168] width 235 height 37
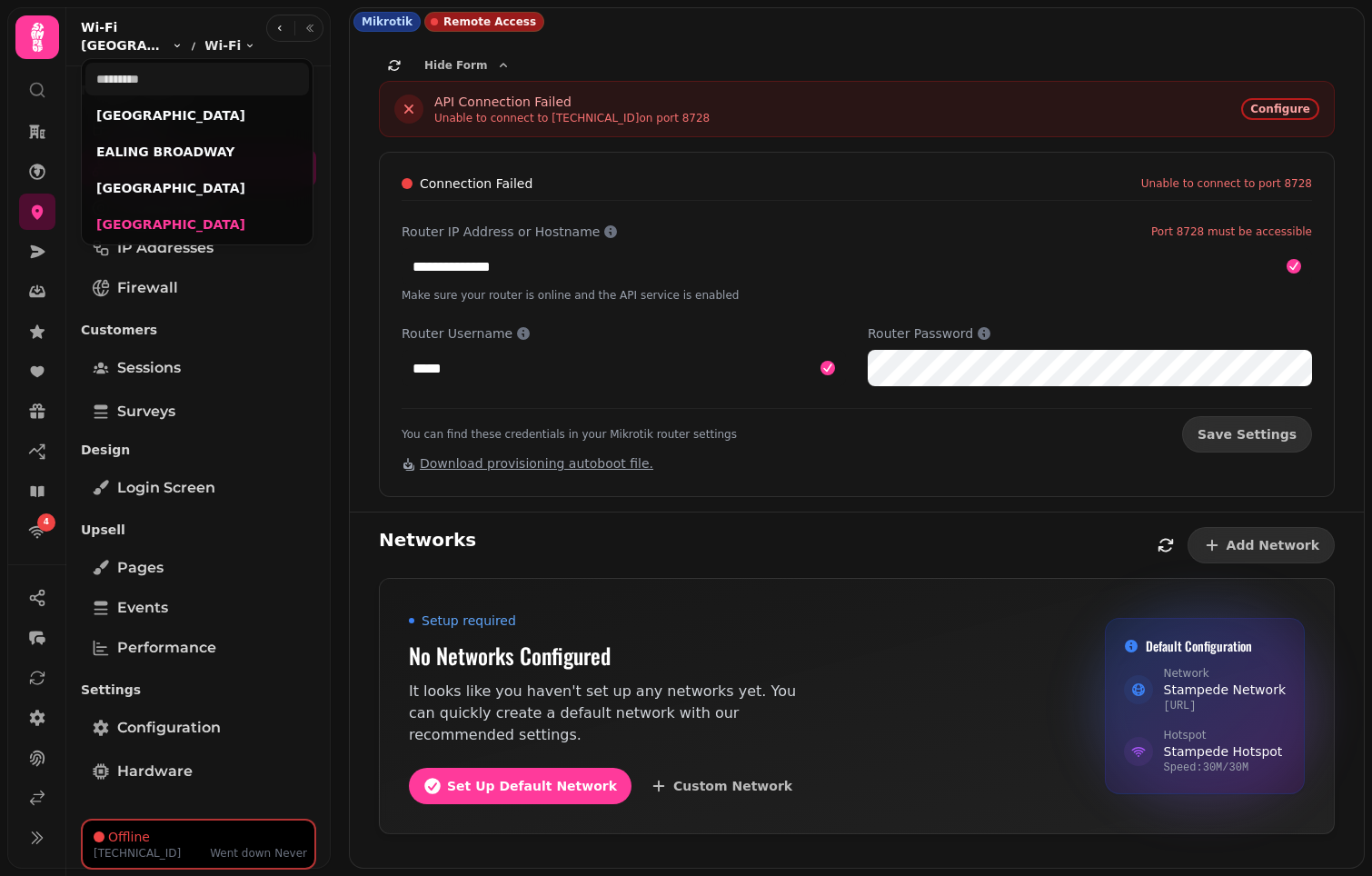
click at [129, 40] on span "WESTFIELD STRATFORD" at bounding box center [124, 45] width 88 height 18
click at [137, 188] on link "WEMBLEY PARK" at bounding box center [196, 188] width 201 height 18
click at [179, 228] on link "[GEOGRAPHIC_DATA]" at bounding box center [196, 224] width 201 height 18
click at [692, 137] on html "**********" at bounding box center [686, 438] width 1372 height 876
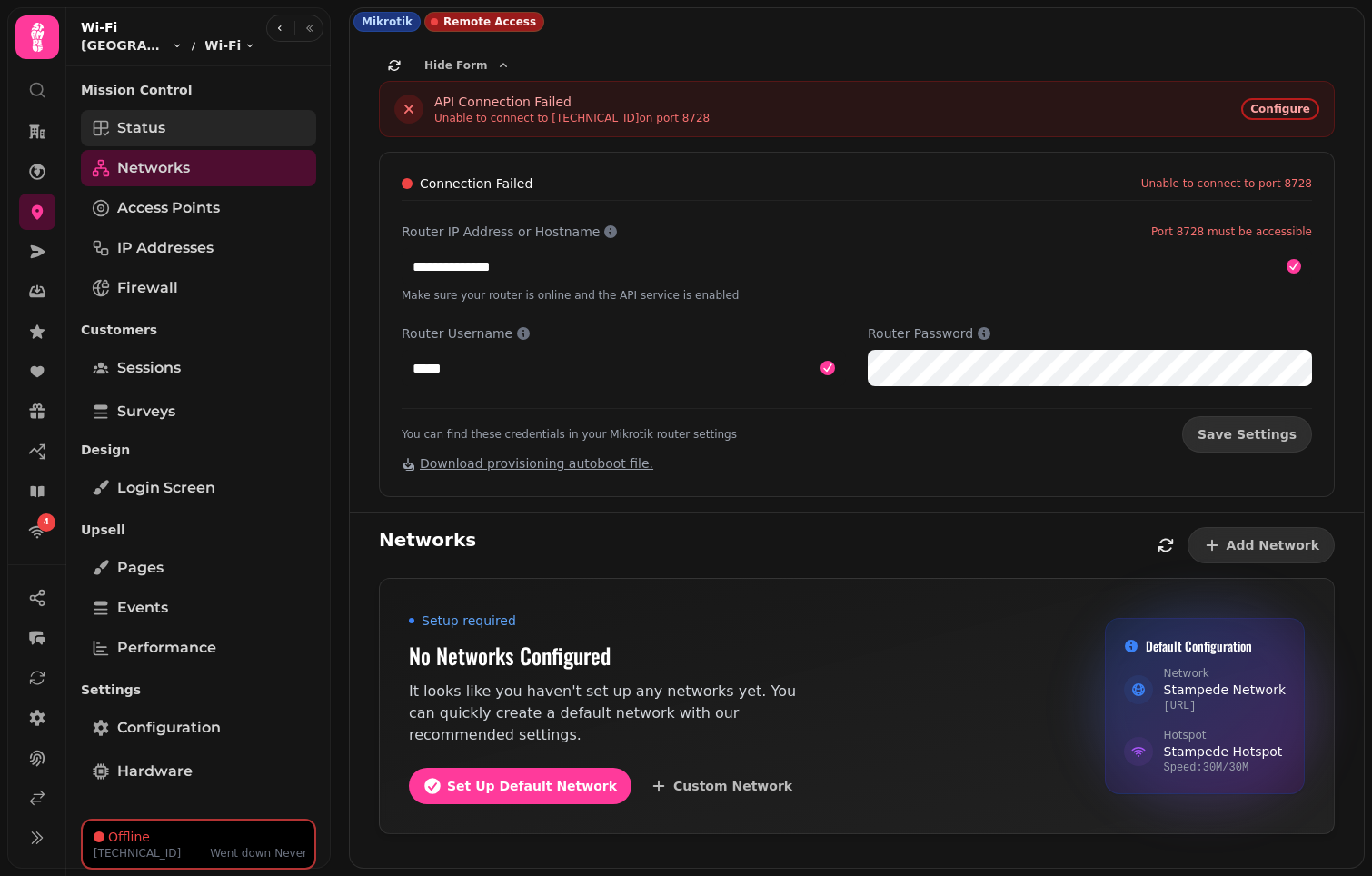
click at [167, 133] on link "Status" at bounding box center [198, 128] width 235 height 37
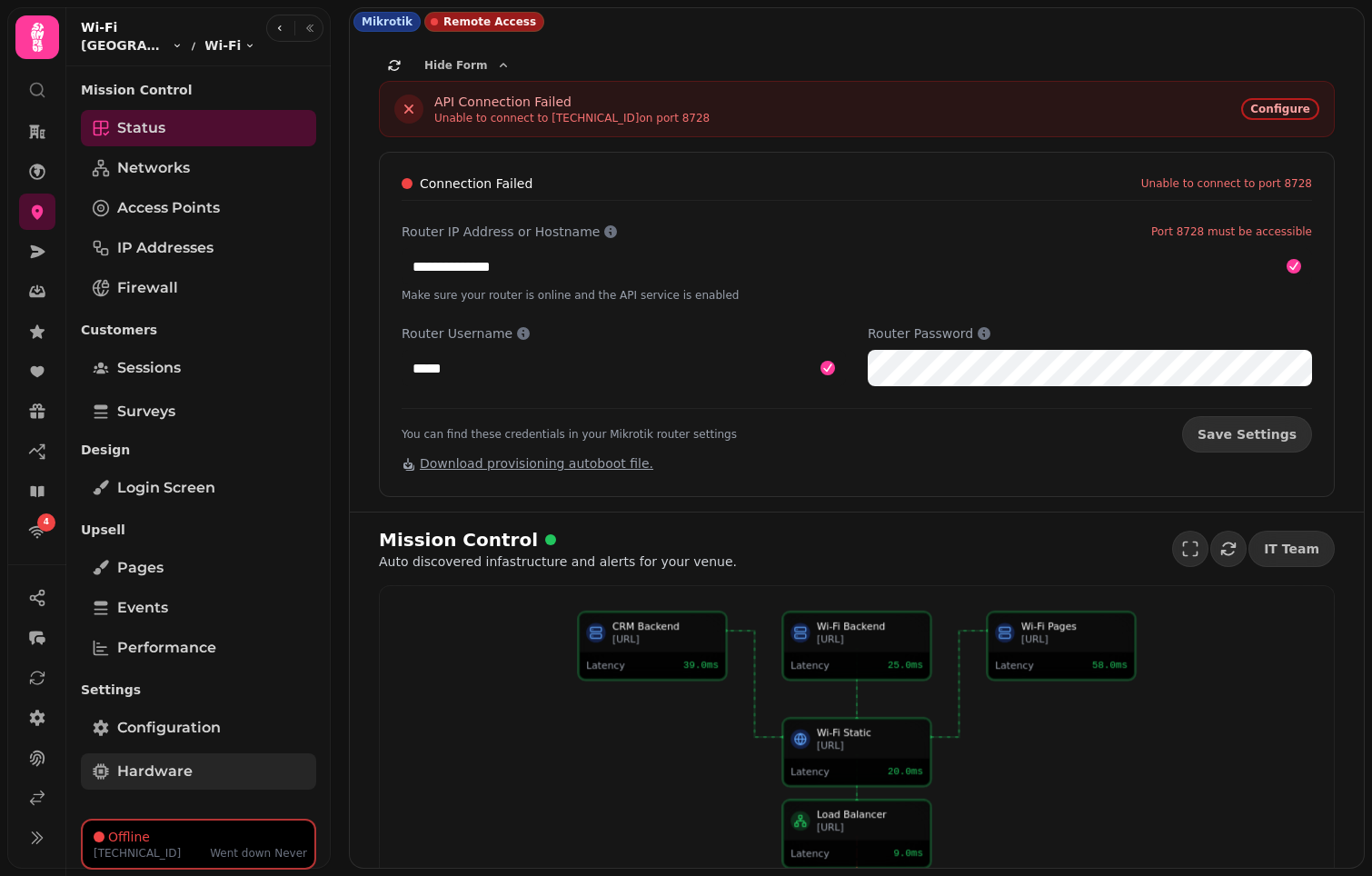
click at [135, 700] on span "Hardware" at bounding box center [155, 771] width 75 height 22
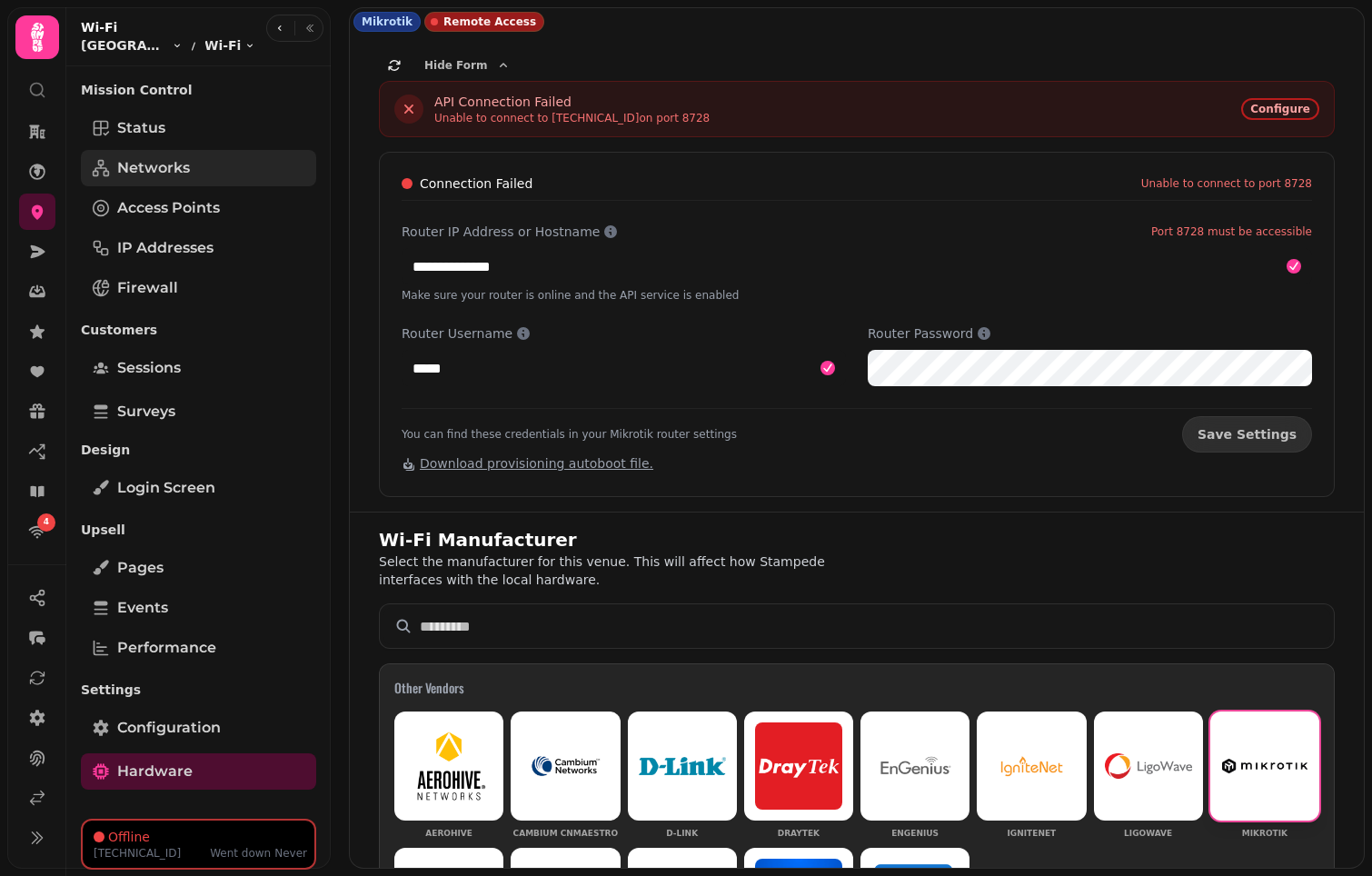
click at [185, 156] on link "Networks" at bounding box center [198, 168] width 235 height 37
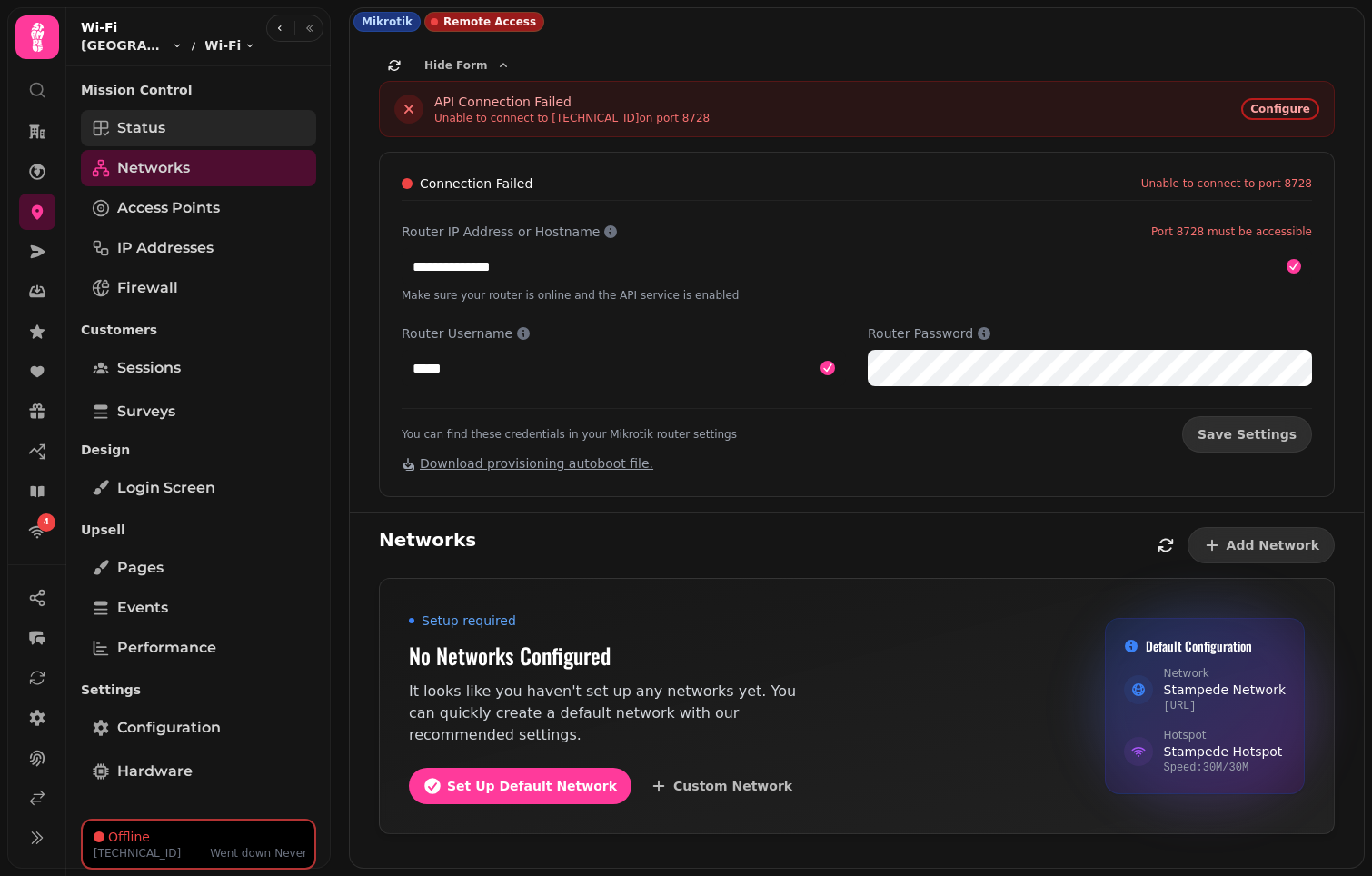
click at [202, 135] on link "Status" at bounding box center [198, 128] width 235 height 37
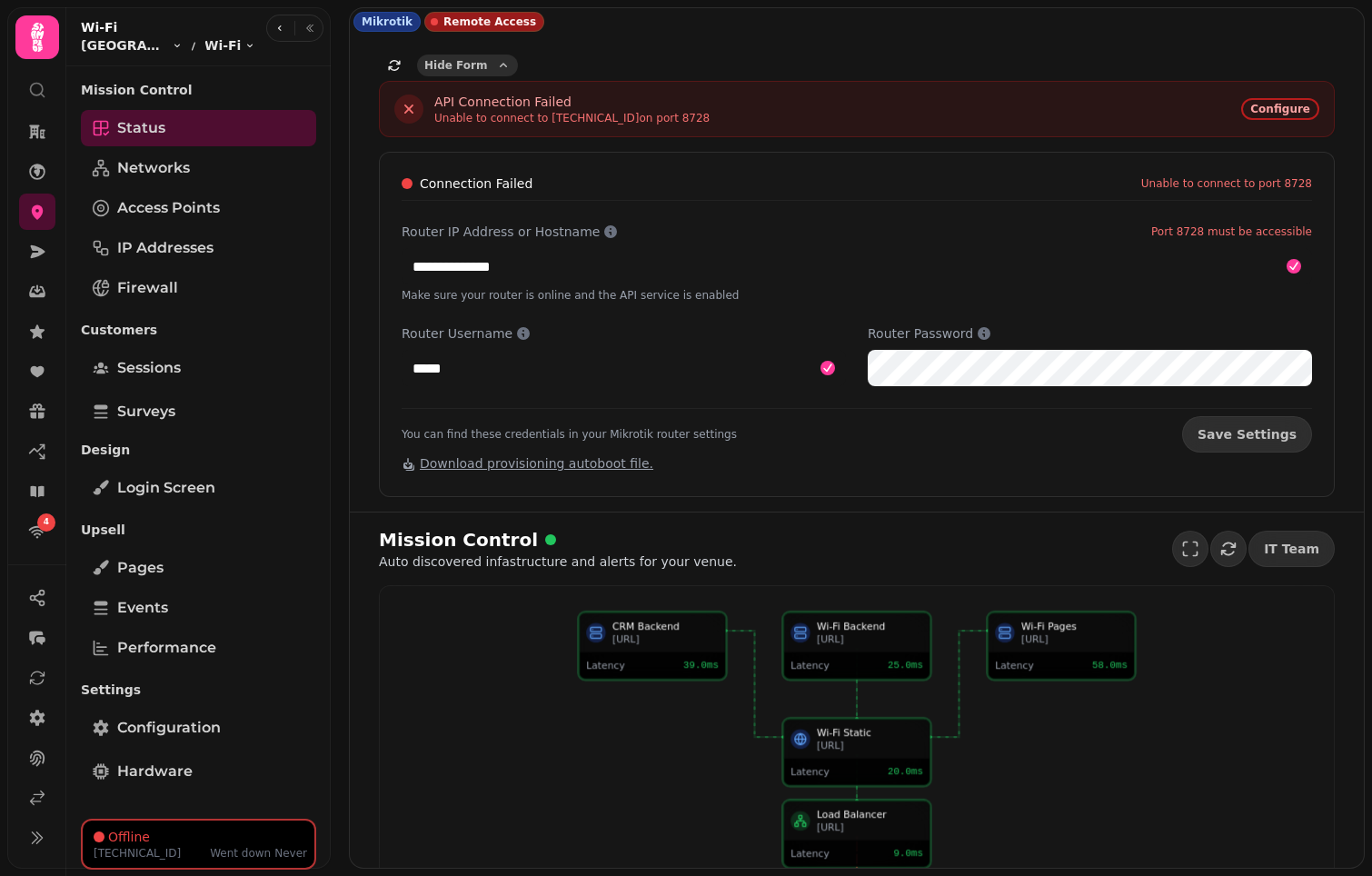
click at [461, 71] on span "Hide Form" at bounding box center [455, 64] width 63 height 11
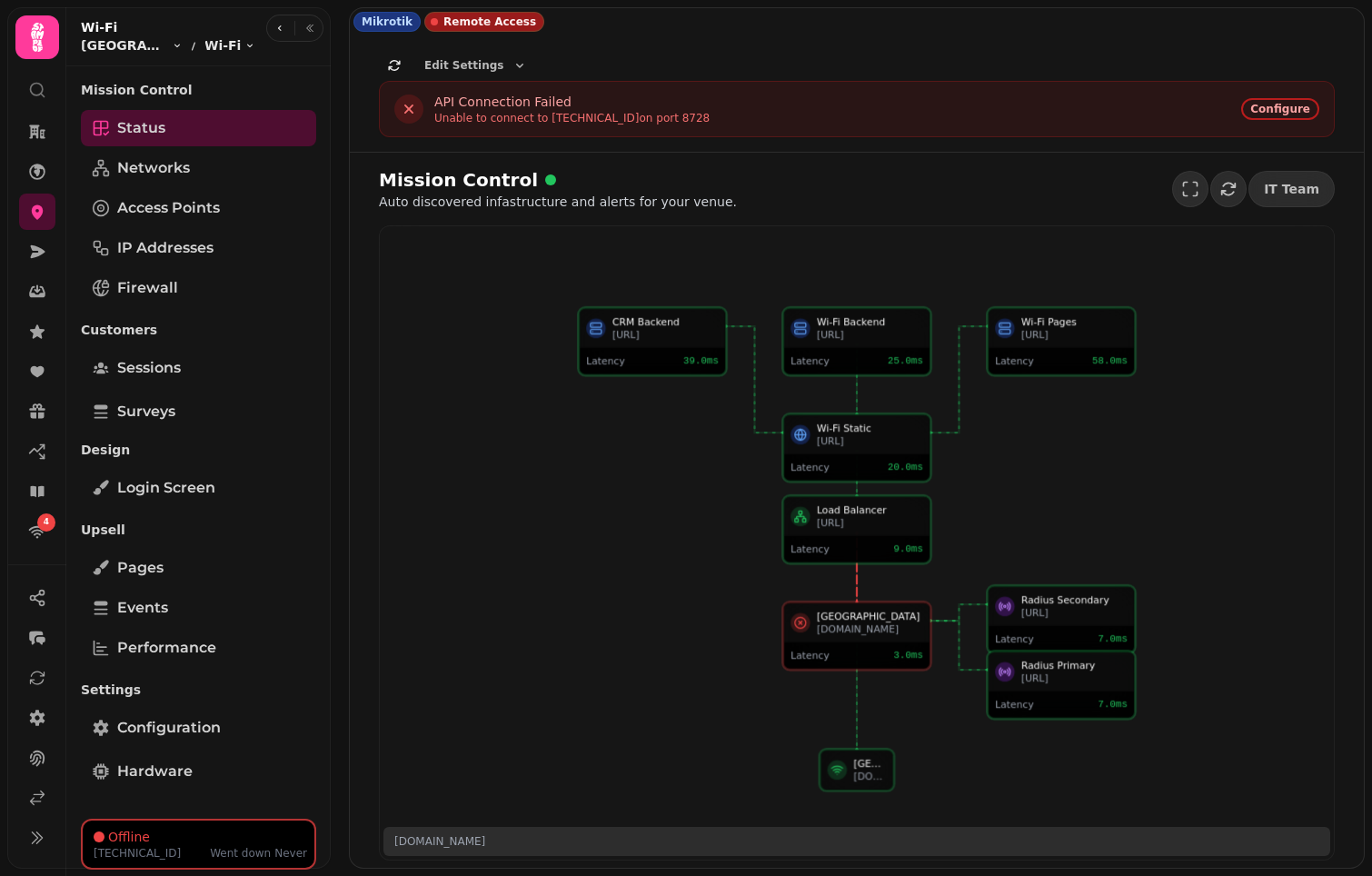
click at [444, 700] on p "[DOMAIN_NAME]" at bounding box center [440, 840] width 91 height 14
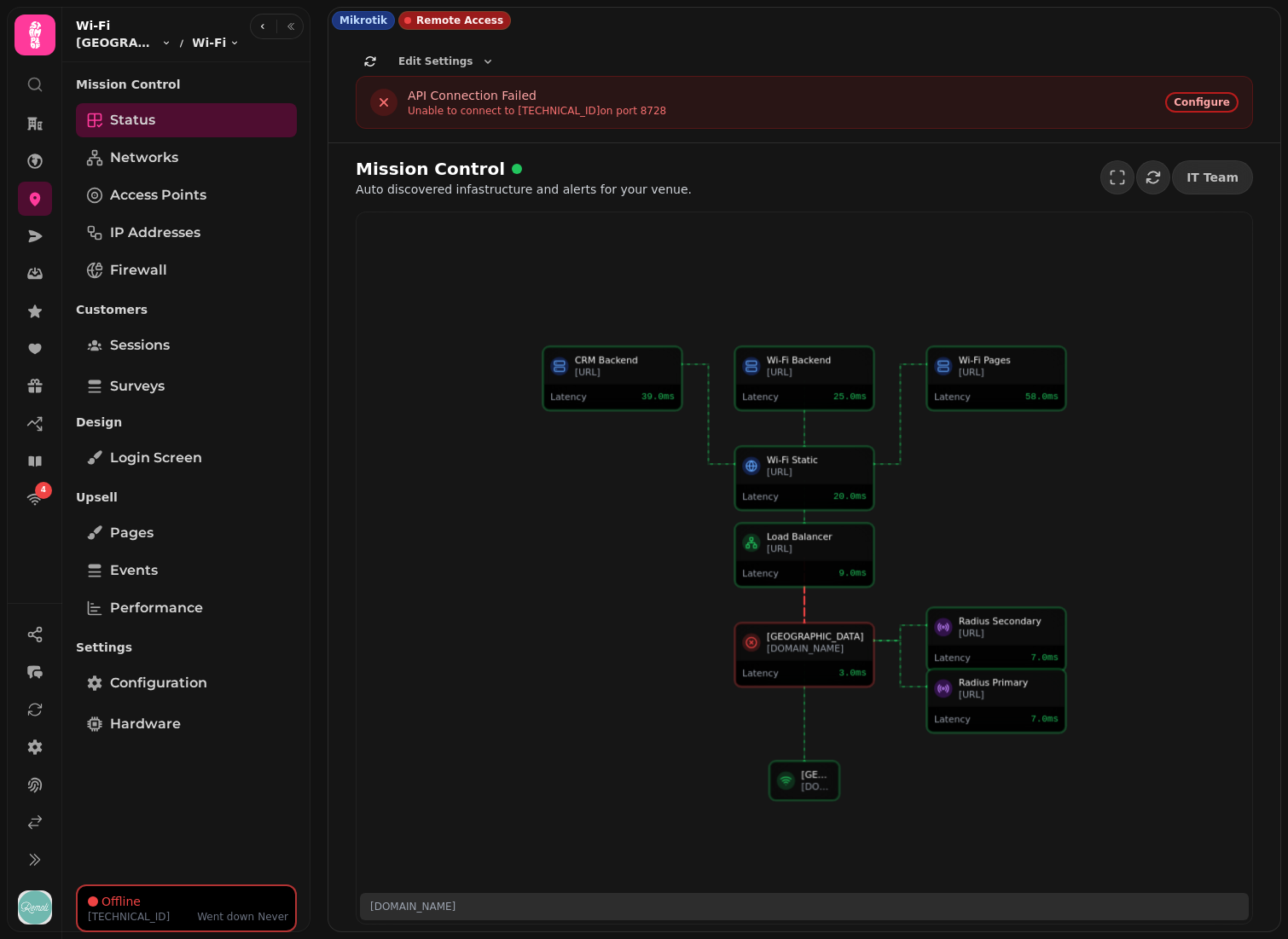
click at [364, 554] on div "Wi-Fi Static wifi.proxy.stampede.ai Latency 20.0 ms CRM Backend morpheus.stampe…" at bounding box center [804, 568] width 896 height 711
click at [636, 383] on div "CRM Backend morpheus.stampede.ai" at bounding box center [612, 366] width 136 height 37
click at [825, 486] on div "Latency 20.0 ms" at bounding box center [804, 496] width 136 height 24
click at [833, 356] on div "Wi-Fi Backend" at bounding box center [816, 360] width 99 height 12
click at [983, 383] on div "Wi-Fi Pages wifi.stampede.ai" at bounding box center [996, 366] width 136 height 37
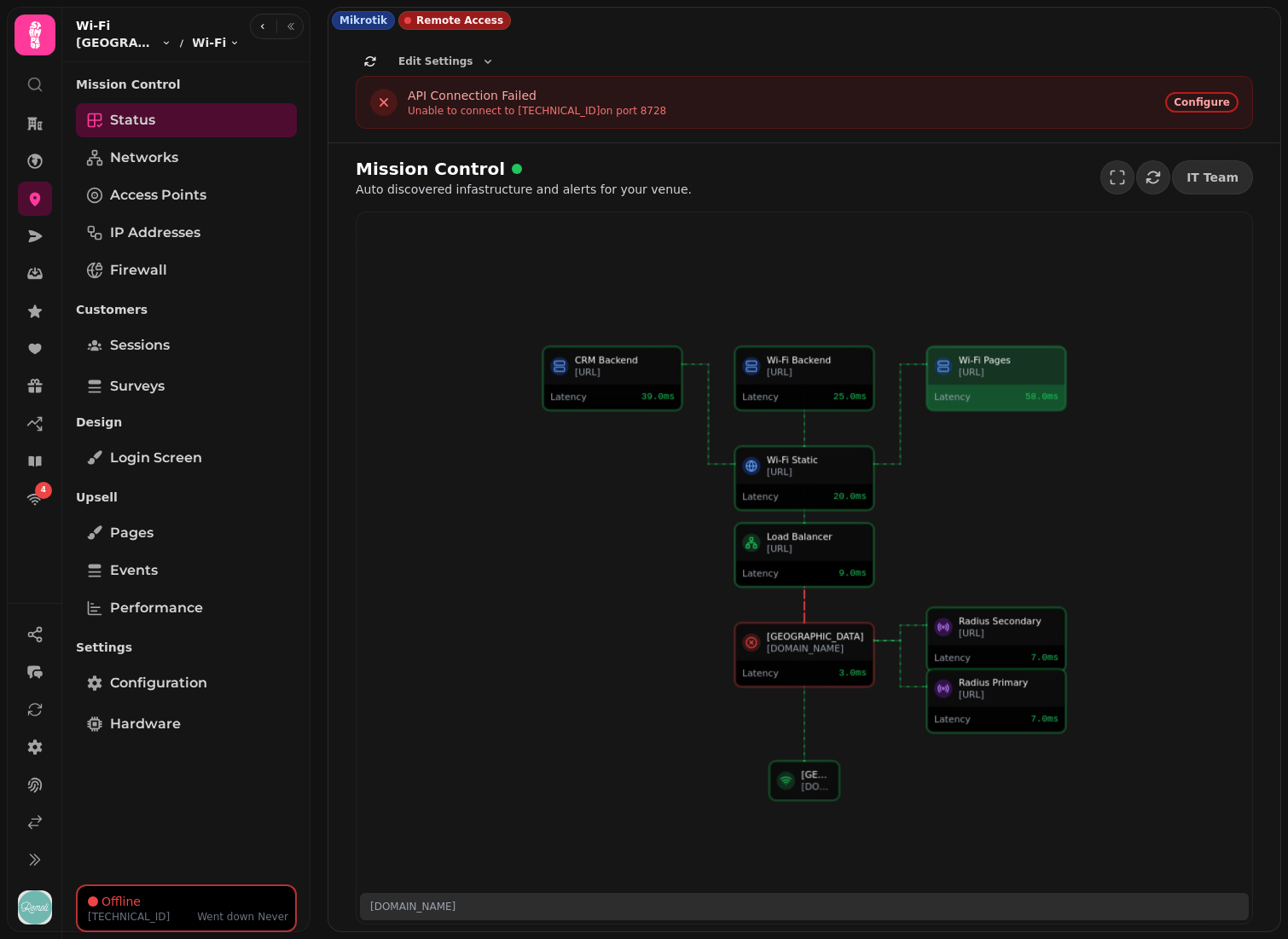
click at [824, 551] on div "[URL]" at bounding box center [816, 548] width 99 height 12
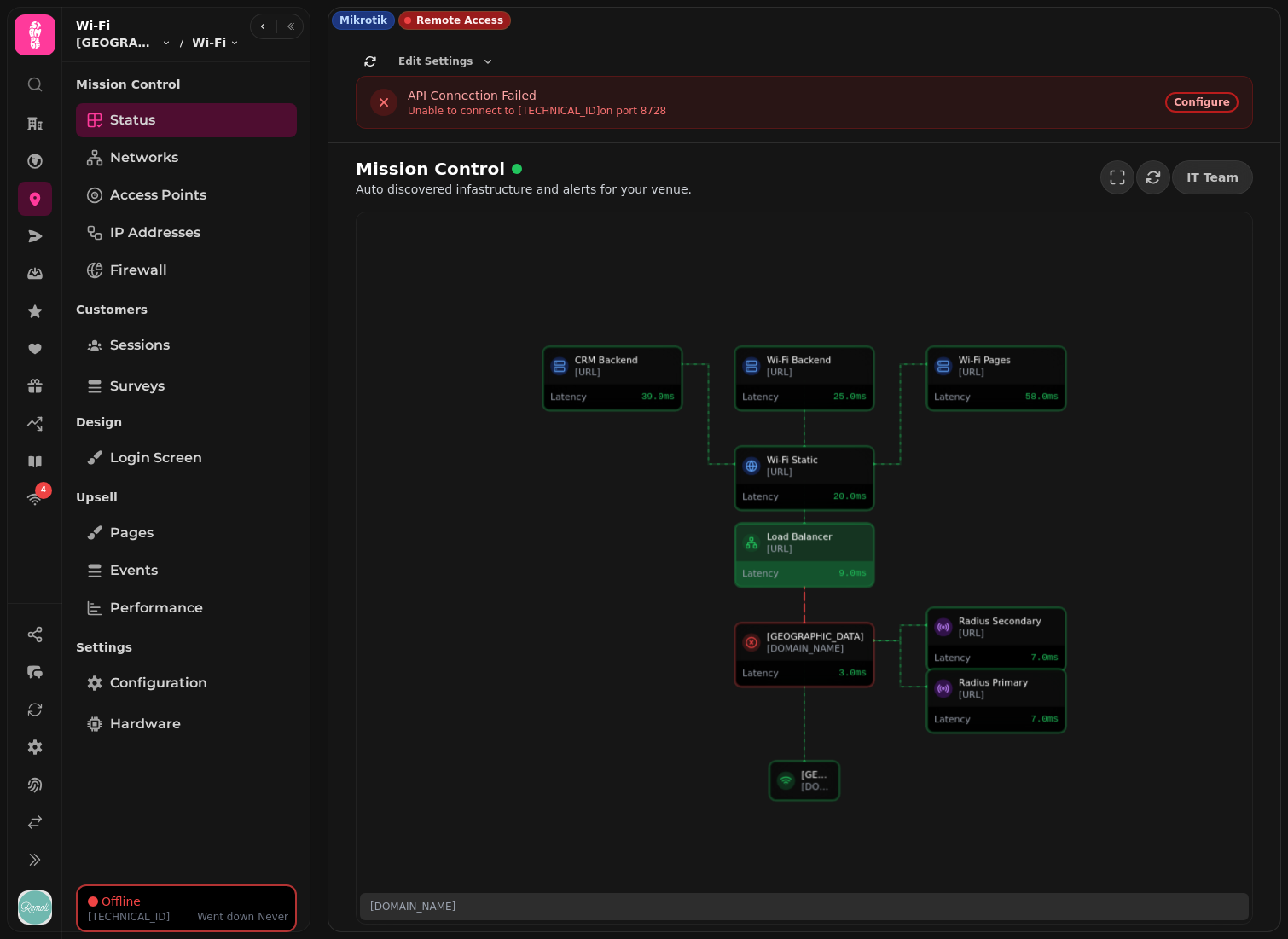
click at [994, 625] on div "Radius Secondary" at bounding box center [1009, 620] width 99 height 12
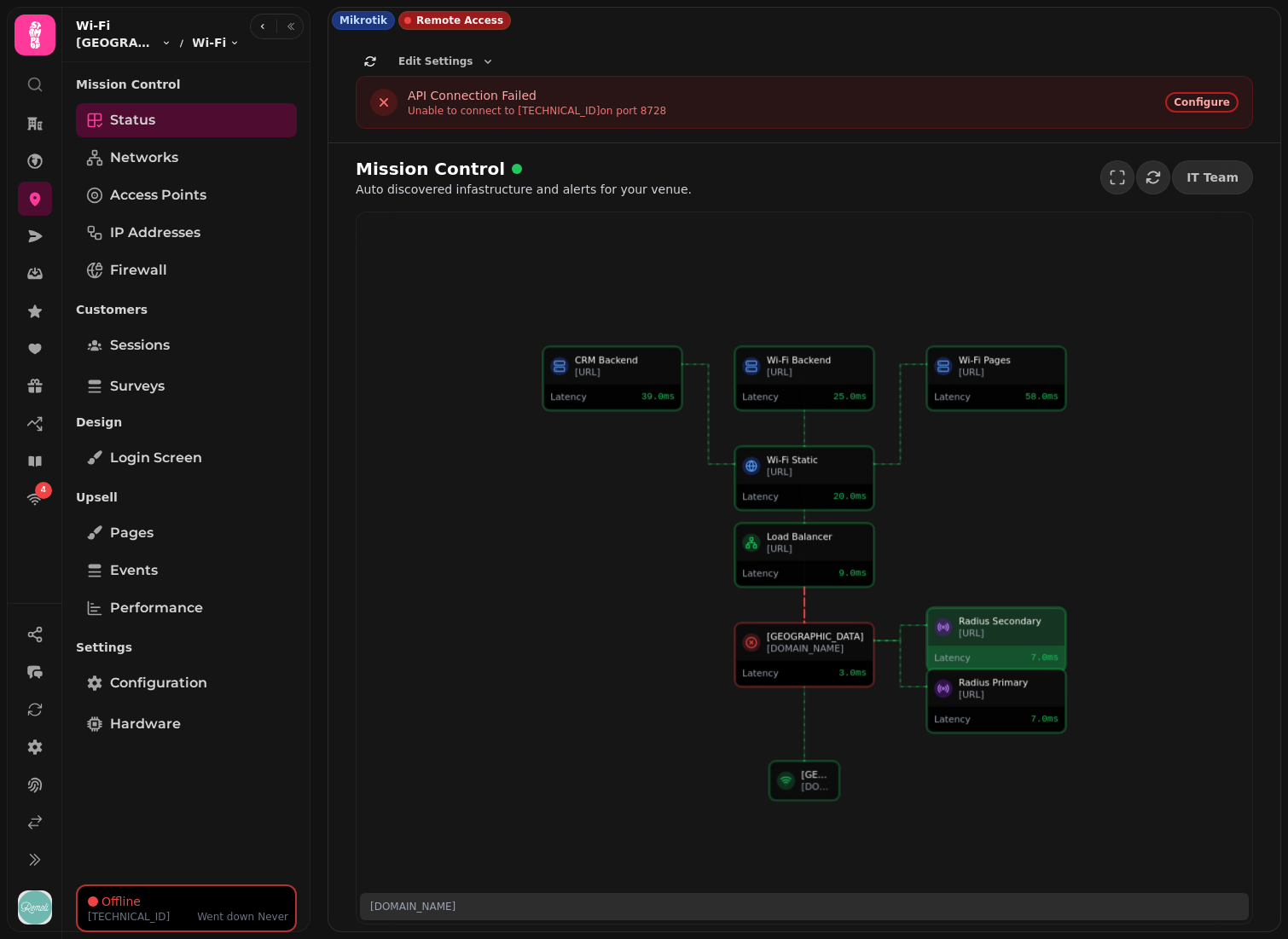
click at [834, 634] on div "[GEOGRAPHIC_DATA]" at bounding box center [816, 635] width 99 height 12
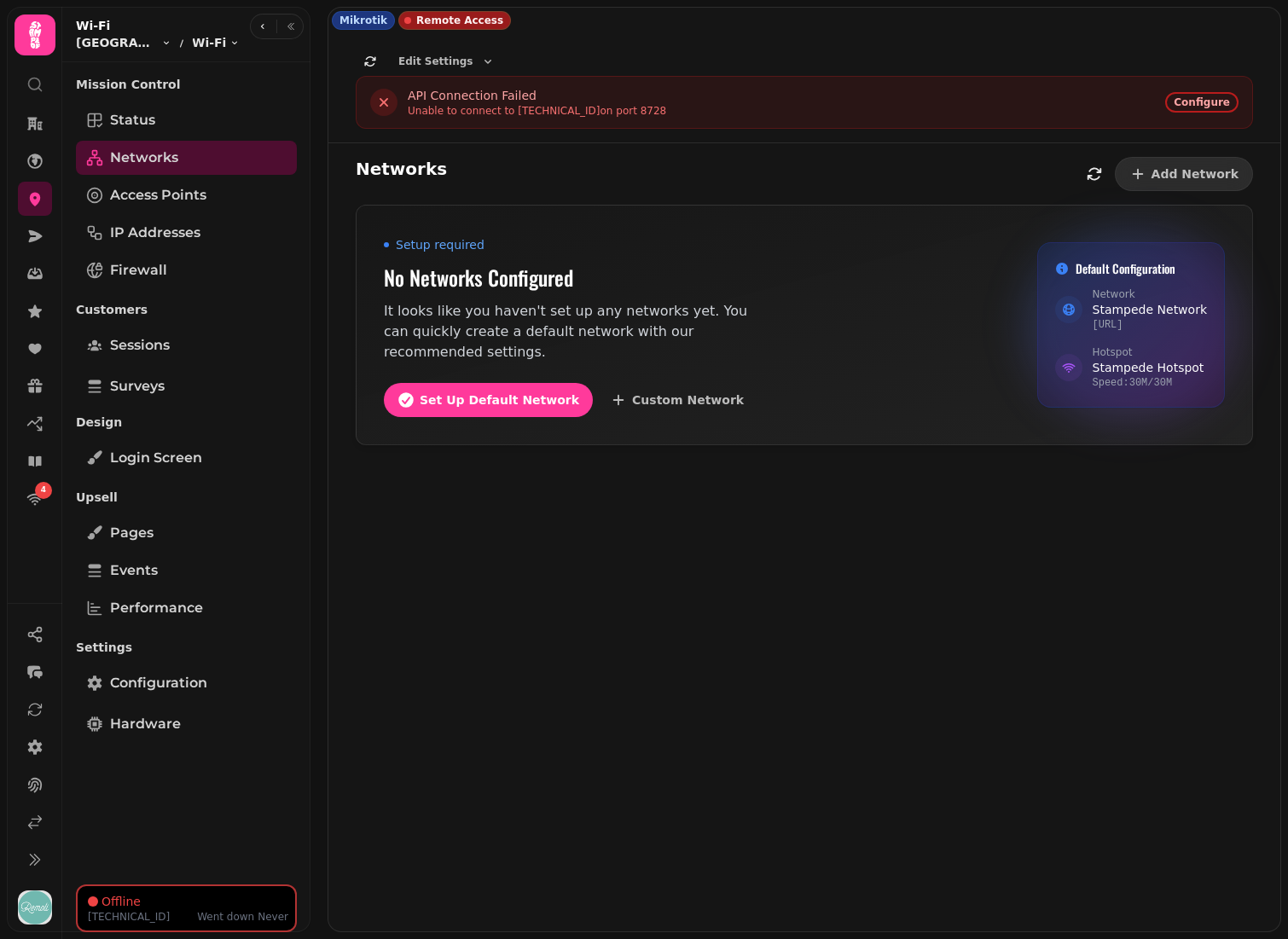
drag, startPoint x: 655, startPoint y: 406, endPoint x: 586, endPoint y: 461, distance: 88.2
click at [586, 461] on div "Networks Add Network Setup required No Networks Configured It looks like you ha…" at bounding box center [804, 538] width 952 height 788
click at [359, 18] on div "Mikrotik" at bounding box center [363, 20] width 63 height 19
click at [424, 21] on span "Remote Access" at bounding box center [460, 20] width 87 height 14
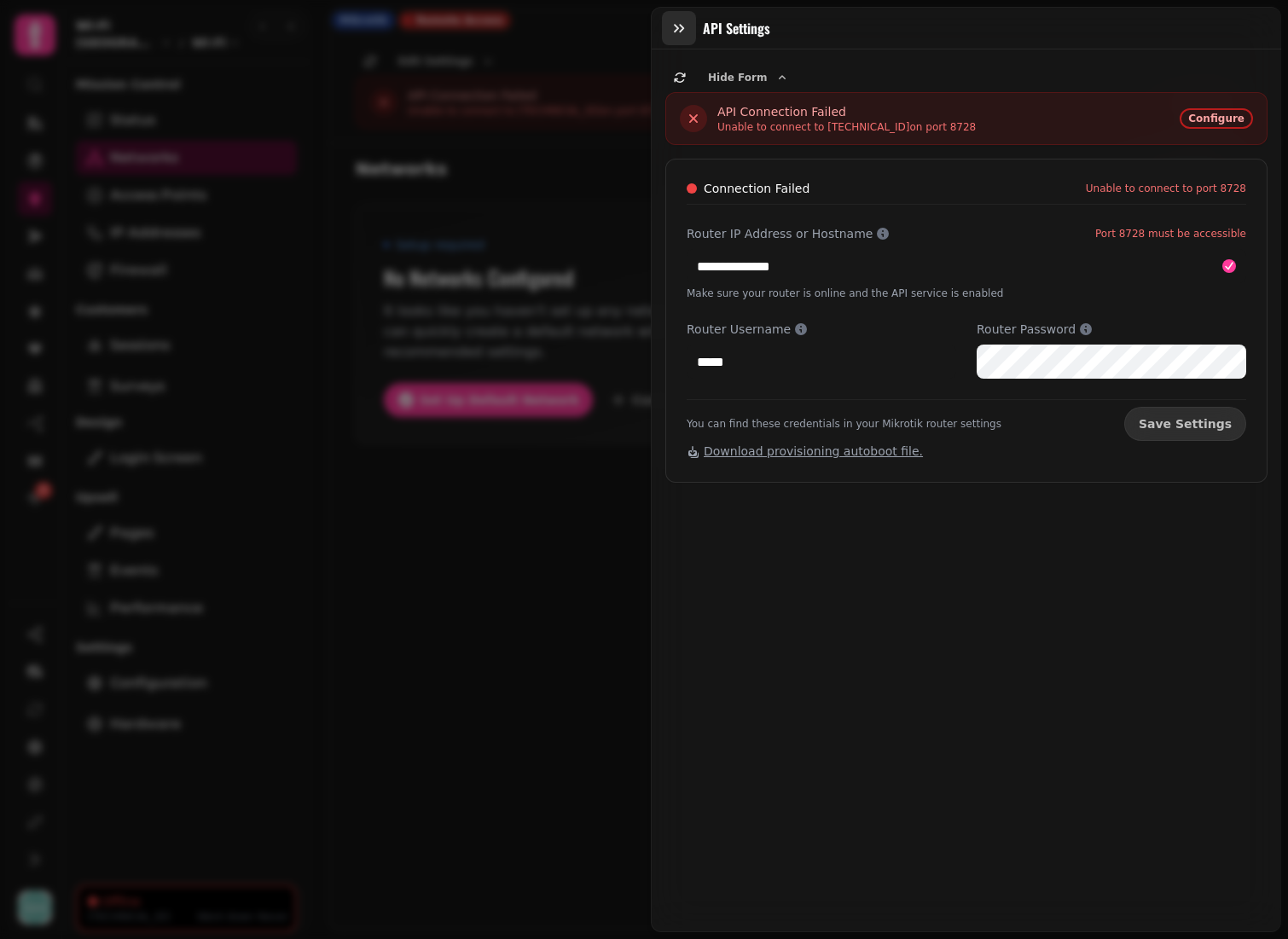
click at [683, 21] on icon "button" at bounding box center [679, 28] width 17 height 17
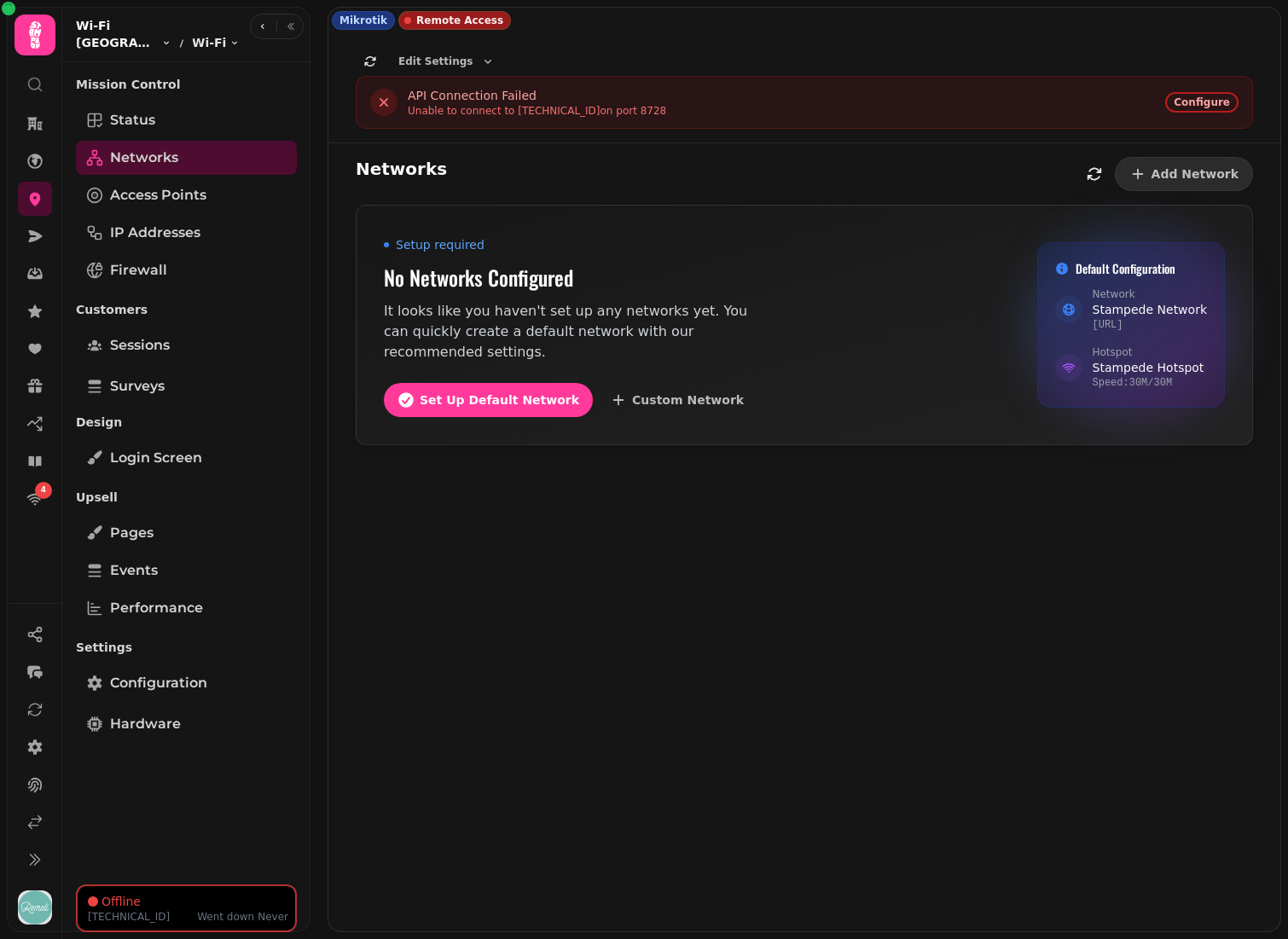
click at [121, 40] on span "[GEOGRAPHIC_DATA]" at bounding box center [117, 42] width 82 height 17
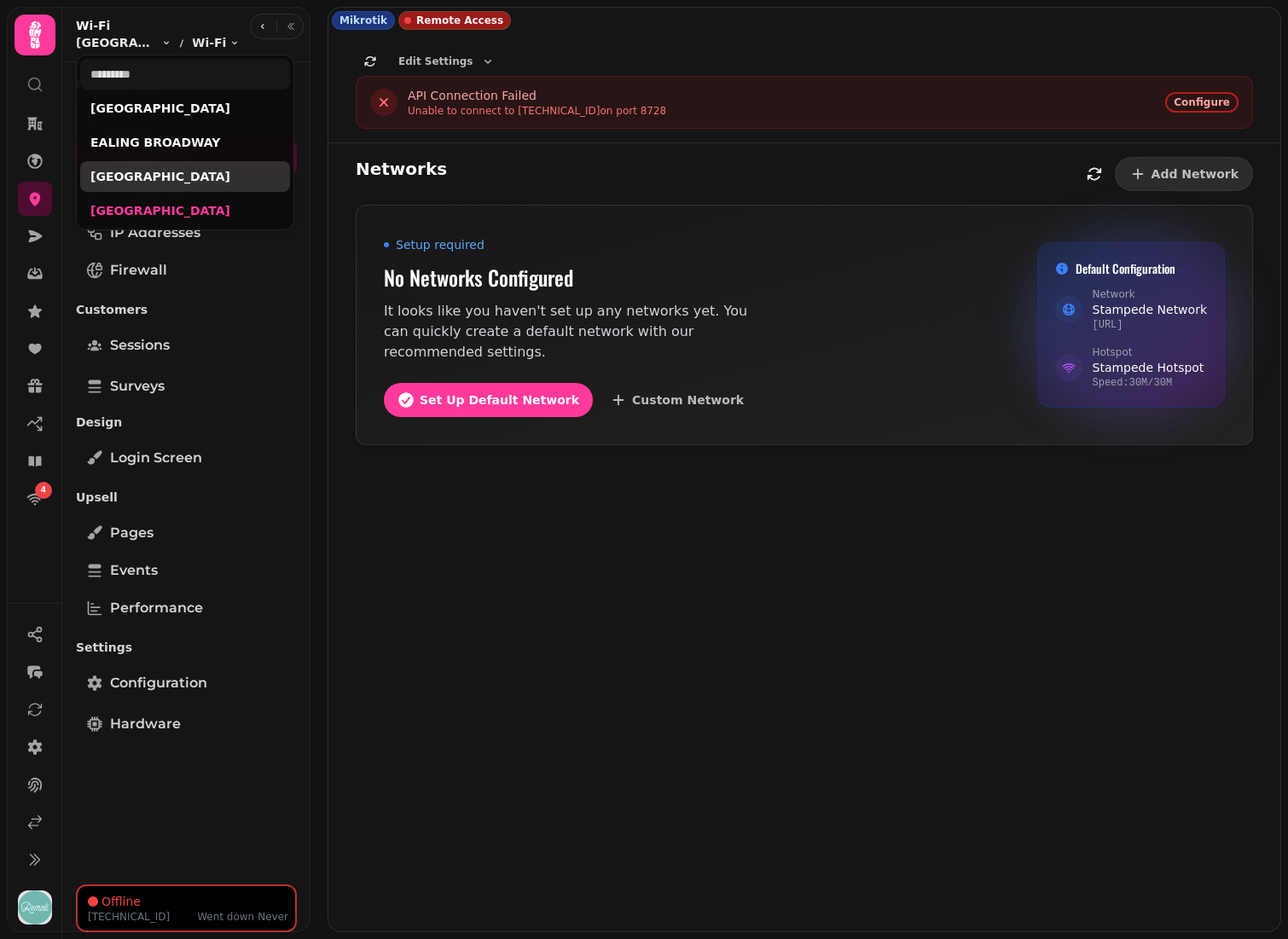
click at [145, 172] on link "WEMBLEY PARK" at bounding box center [184, 176] width 189 height 17
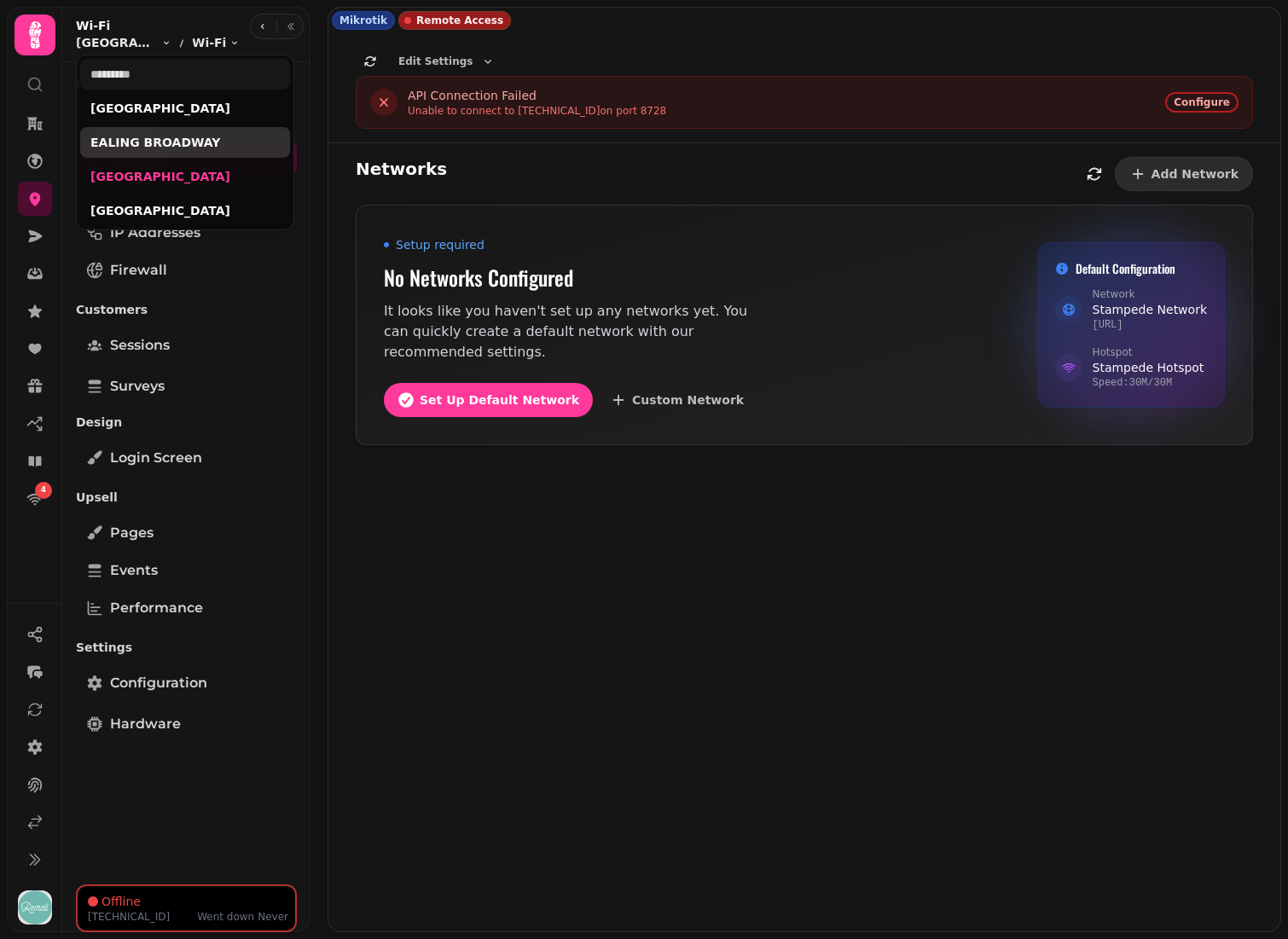
click at [155, 139] on link "EALING BROADWAY" at bounding box center [184, 142] width 189 height 17
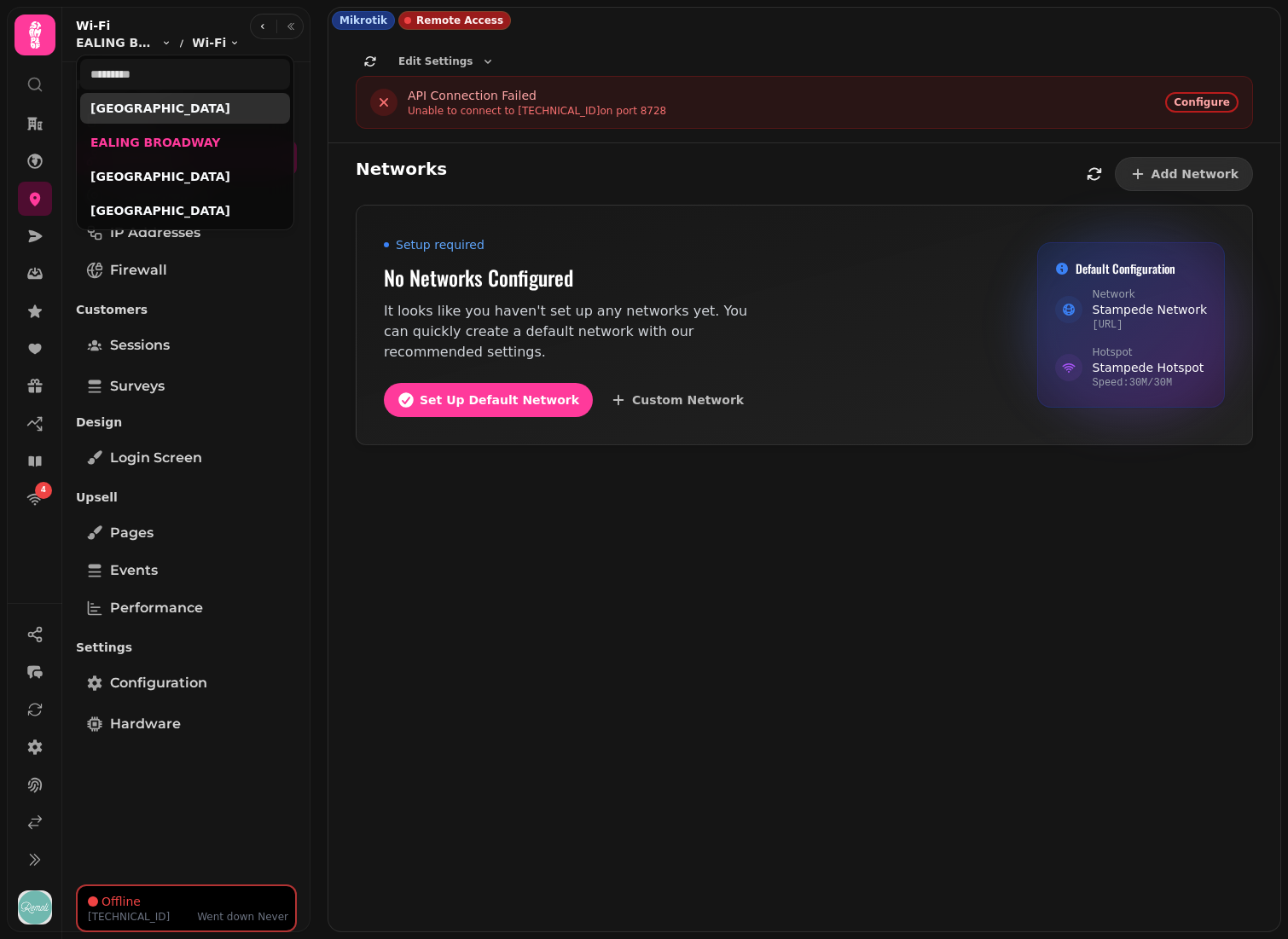
click at [160, 111] on link "BROMLEY SOUTH" at bounding box center [184, 108] width 189 height 17
click at [372, 657] on html "4 Mikrotik Remote Access Edit Settings SSL API STAMPEDE WWW SNAP SSL API rwe9zc…" at bounding box center [644, 469] width 1288 height 939
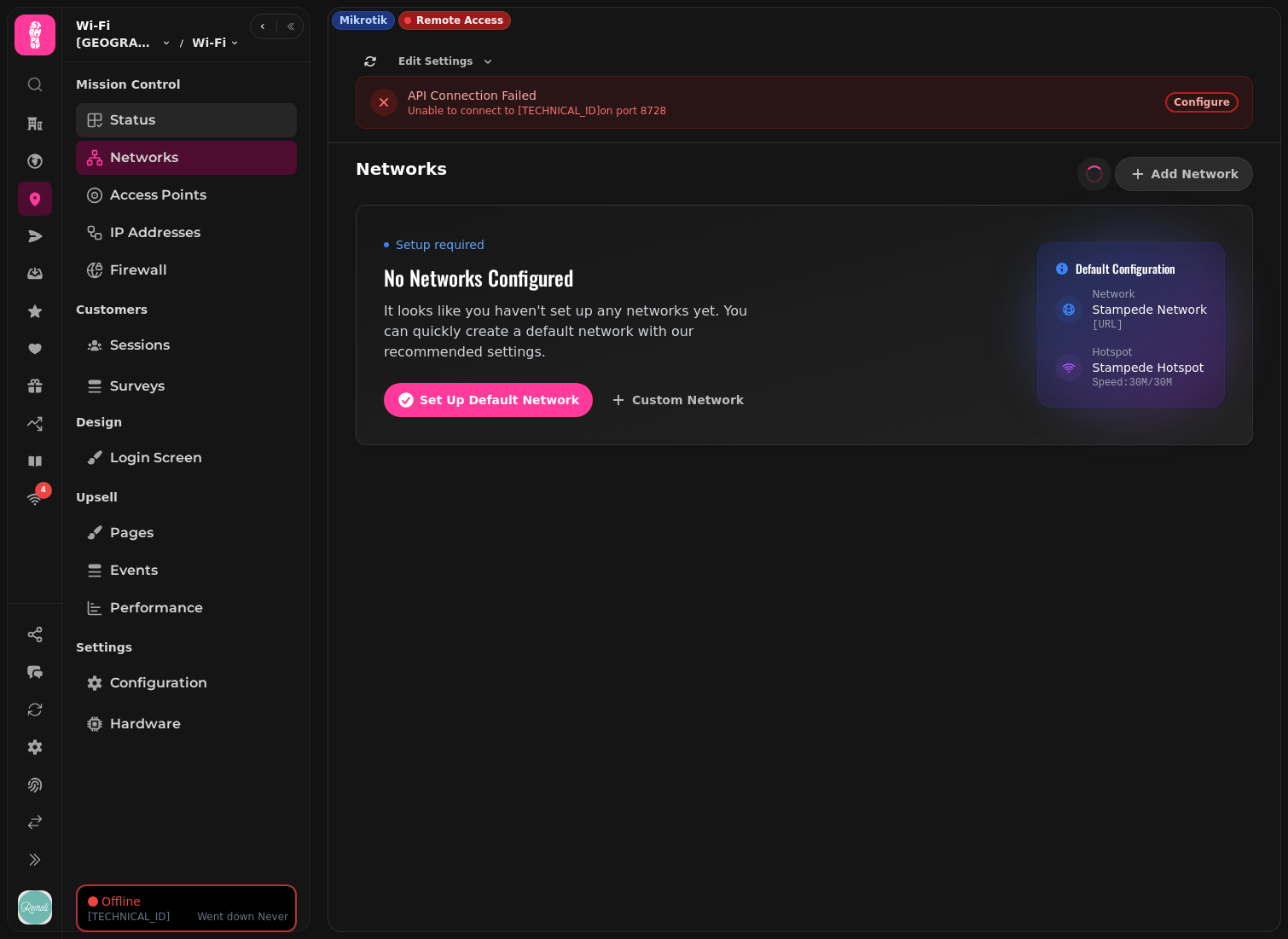
click at [174, 113] on link "Status" at bounding box center [186, 120] width 221 height 34
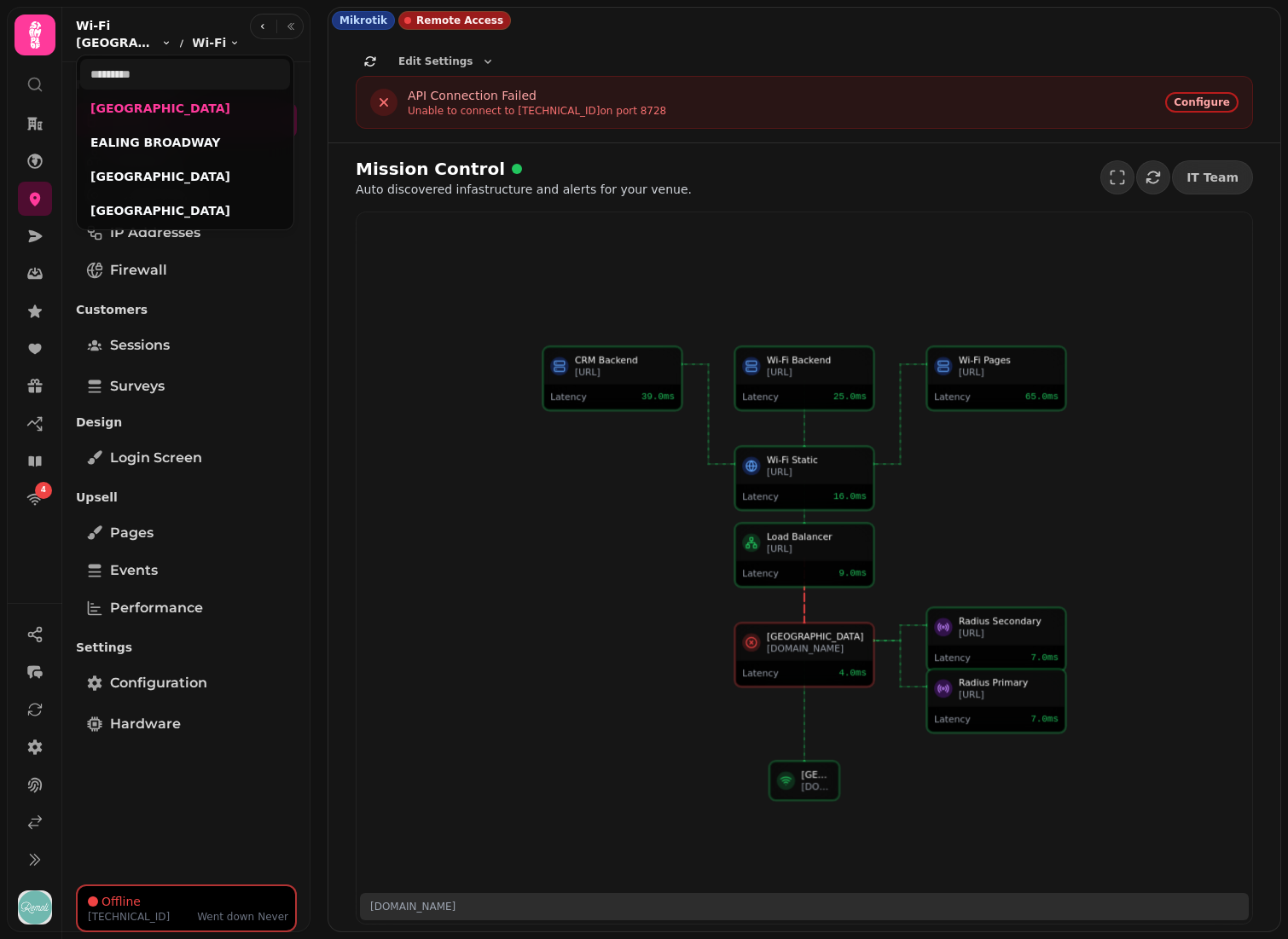
click at [131, 37] on span "BROMLEY SOUTH" at bounding box center [117, 42] width 82 height 17
click at [135, 138] on link "EALING BROADWAY" at bounding box center [184, 142] width 189 height 17
click at [149, 180] on link "WEMBLEY PARK" at bounding box center [184, 176] width 189 height 17
click at [148, 213] on link "[GEOGRAPHIC_DATA]" at bounding box center [184, 211] width 189 height 17
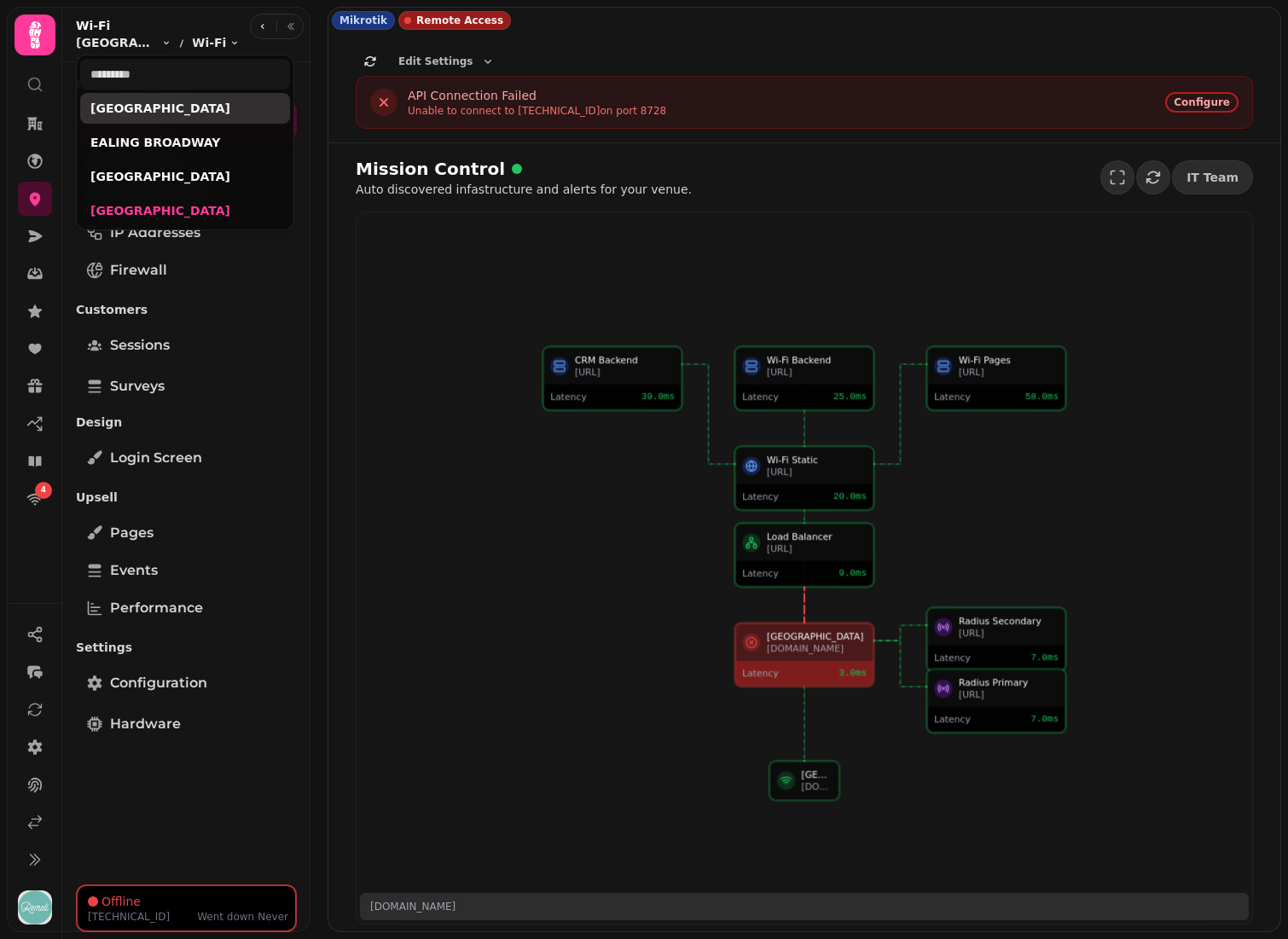
click at [145, 108] on link "BROMLEY SOUTH" at bounding box center [184, 108] width 189 height 17
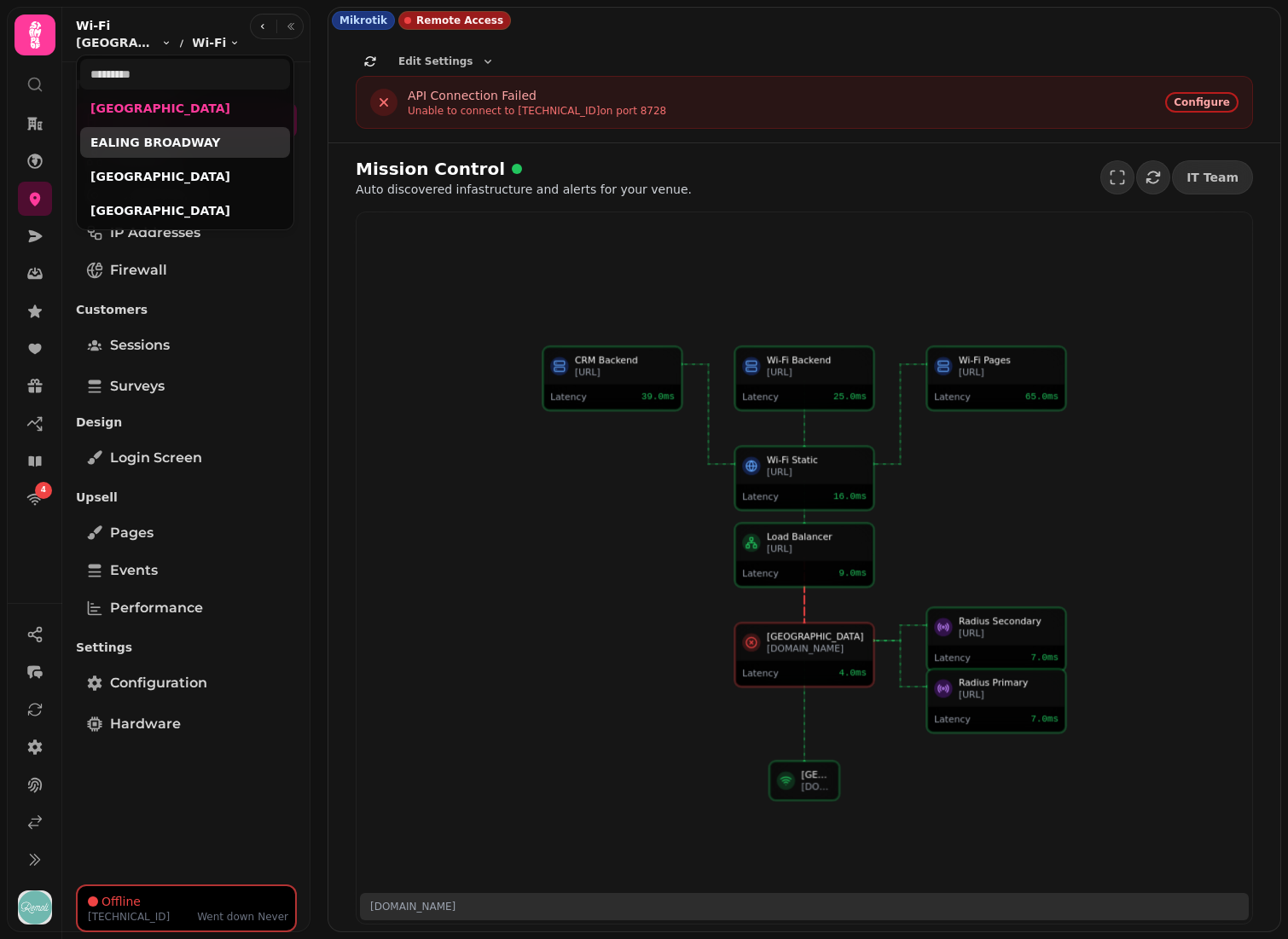
click at [143, 148] on link "EALING BROADWAY" at bounding box center [184, 142] width 189 height 17
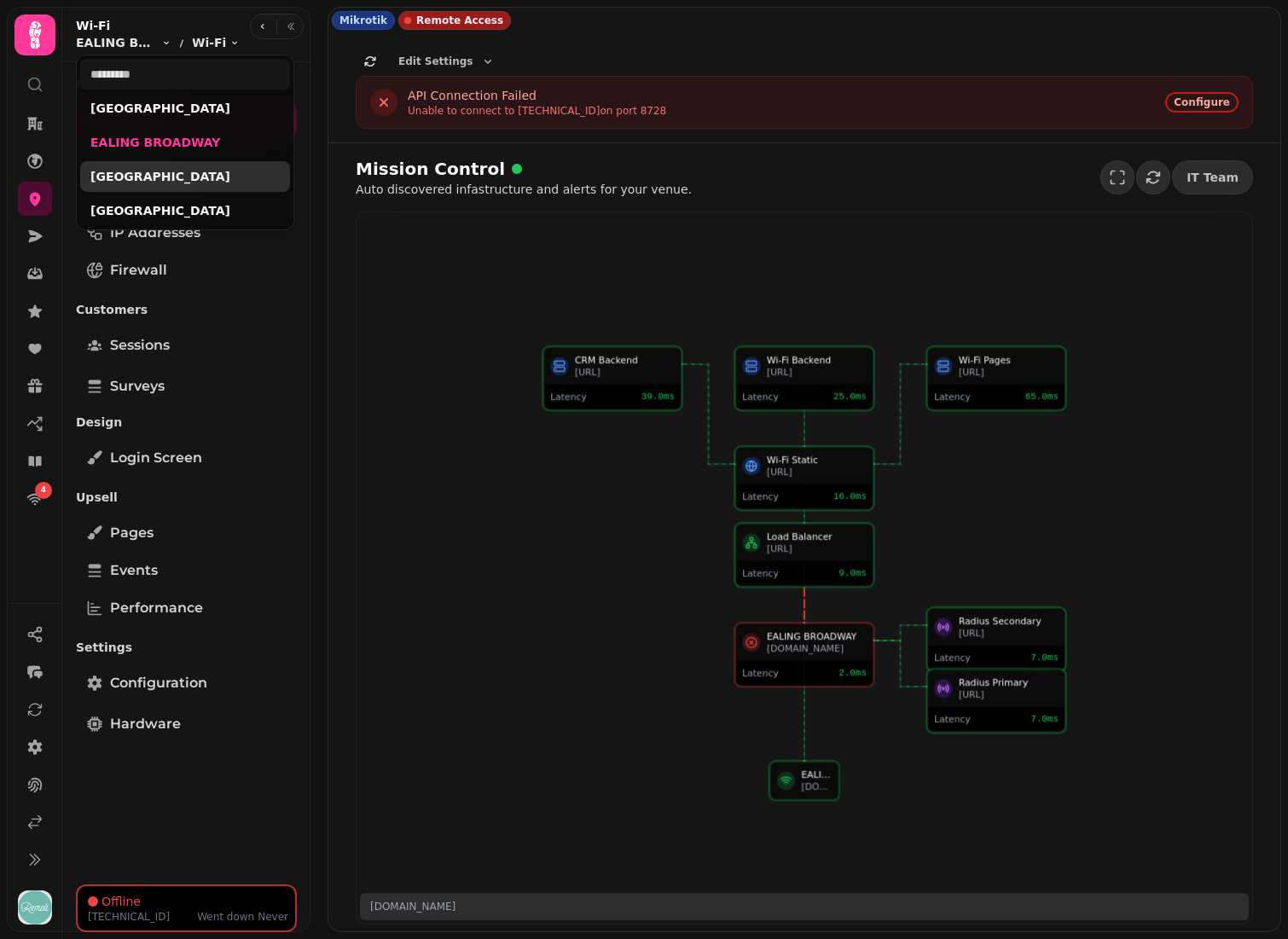
click at [142, 173] on link "WEMBLEY PARK" at bounding box center [184, 176] width 189 height 17
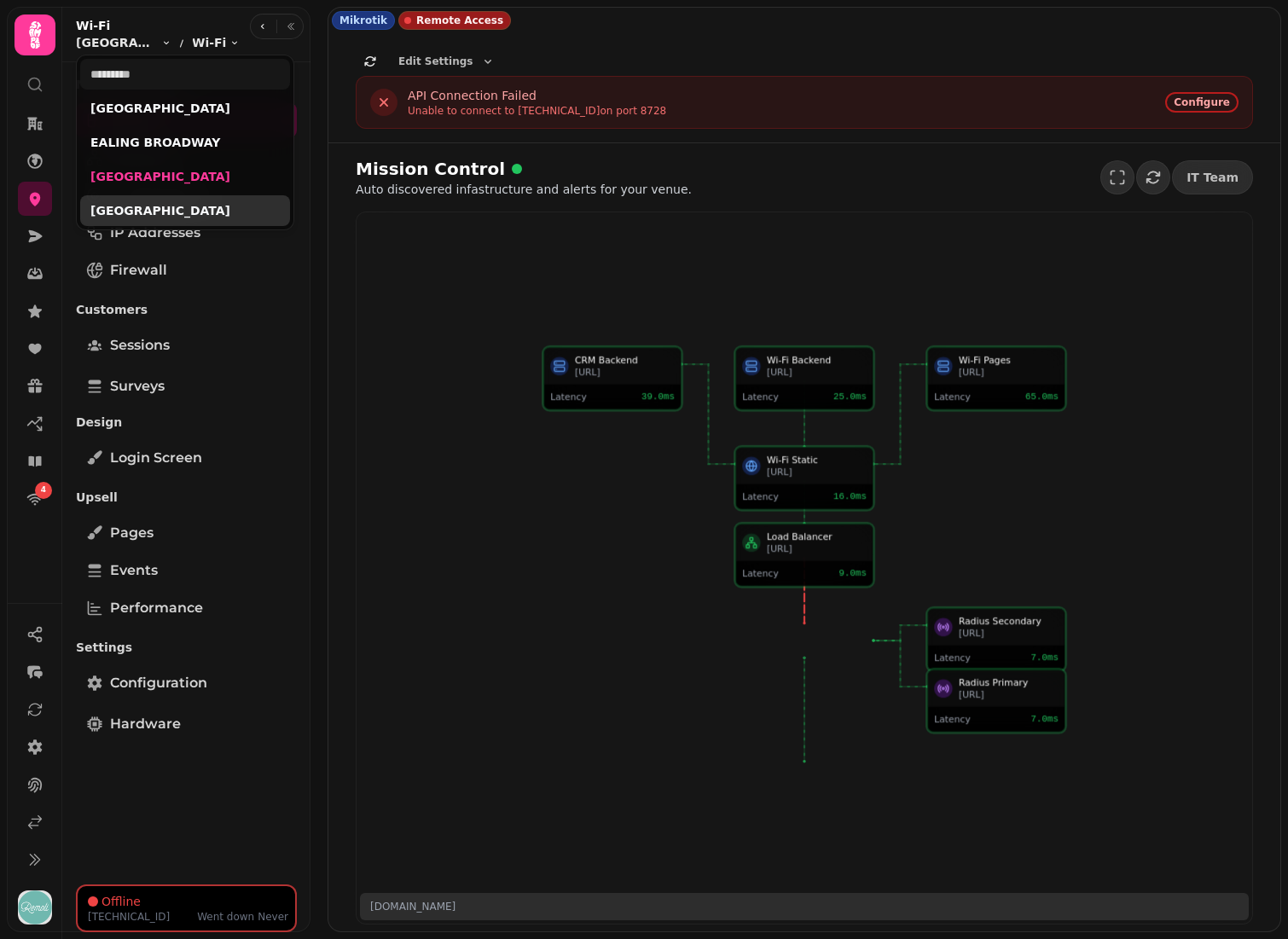
click at [141, 202] on div "[GEOGRAPHIC_DATA]" at bounding box center [185, 211] width 210 height 31
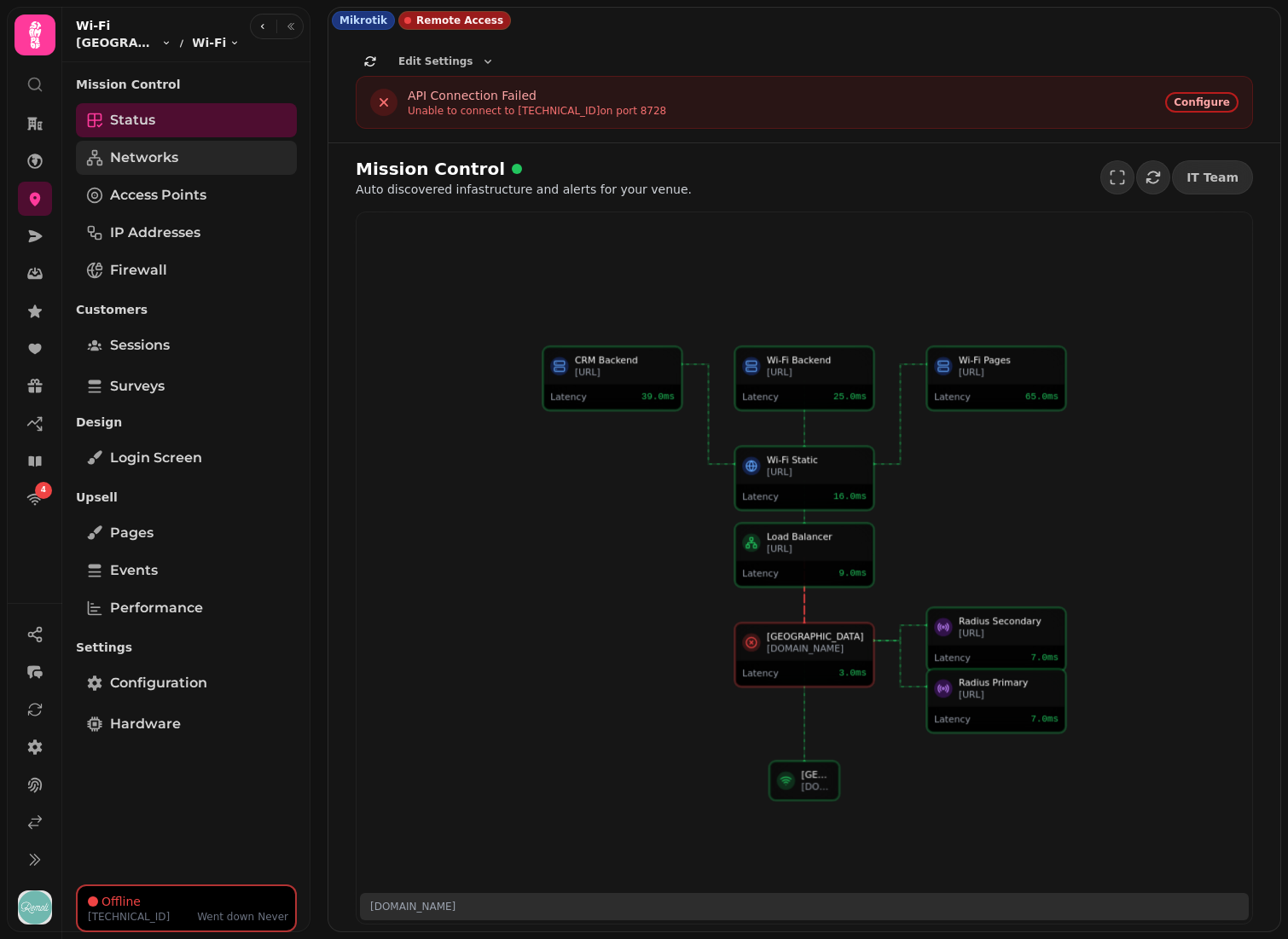
click at [183, 159] on link "Networks" at bounding box center [186, 158] width 221 height 34
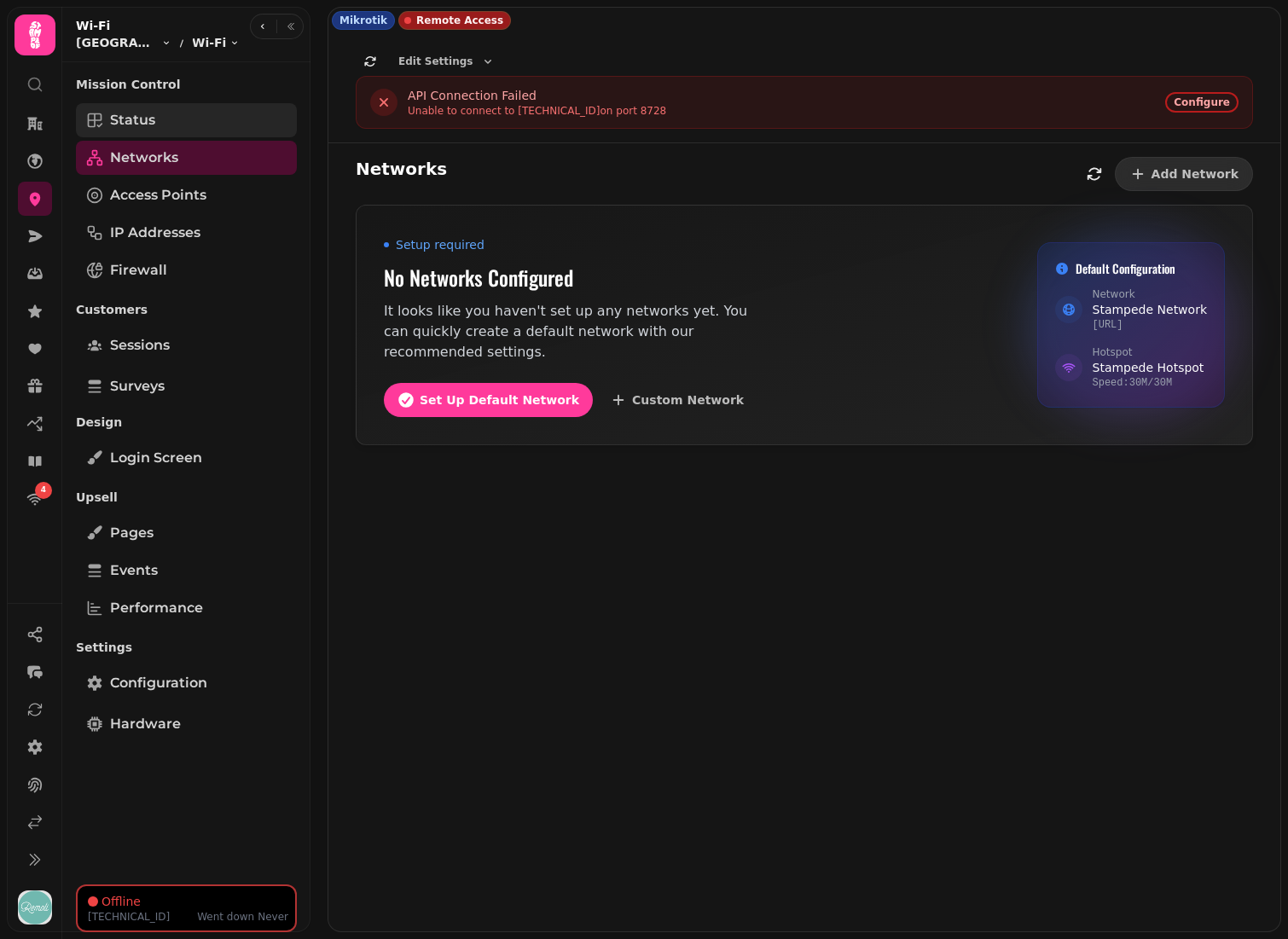
click at [194, 123] on link "Status" at bounding box center [186, 120] width 221 height 34
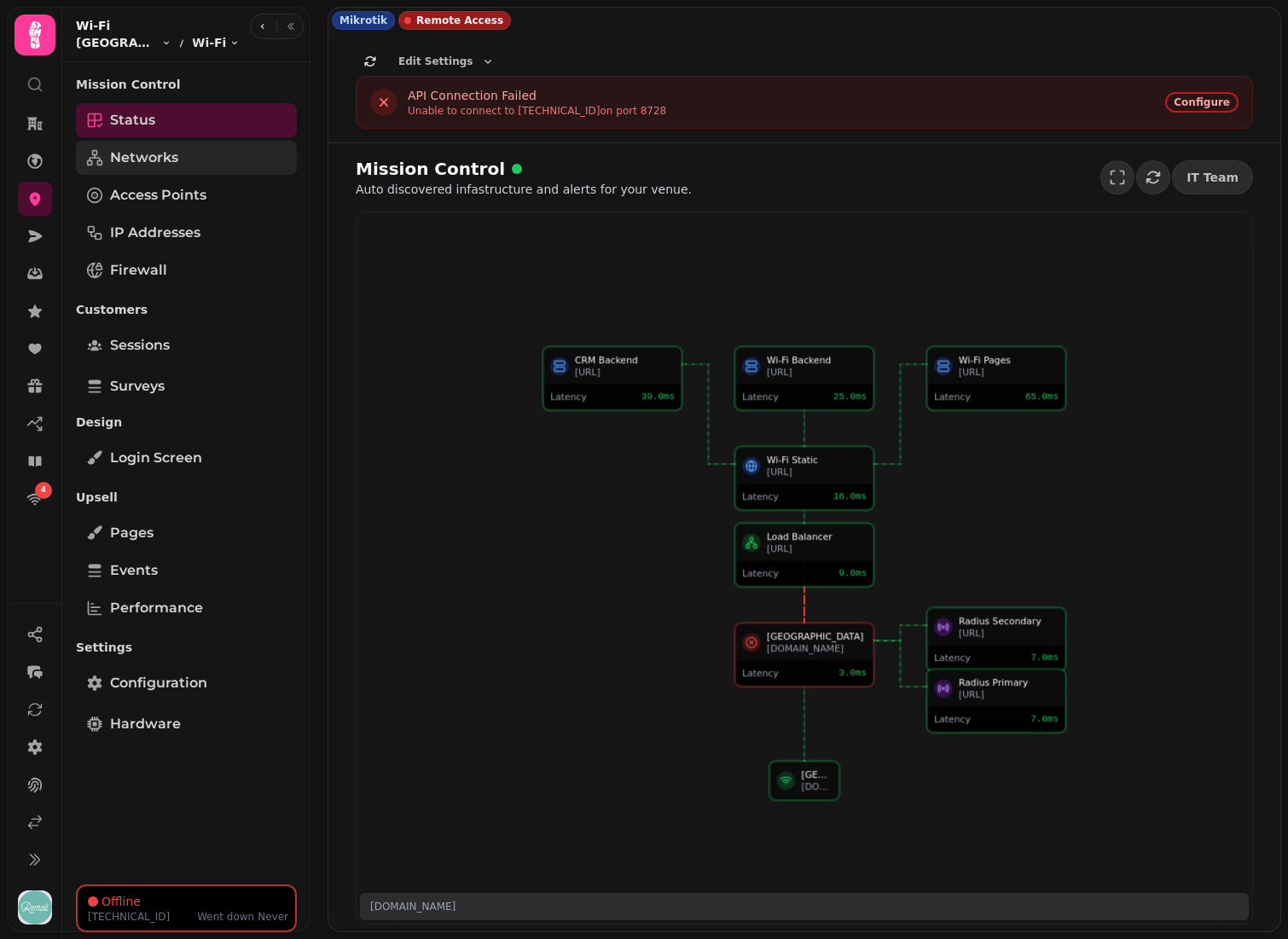
click at [142, 155] on span "Networks" at bounding box center [144, 157] width 68 height 21
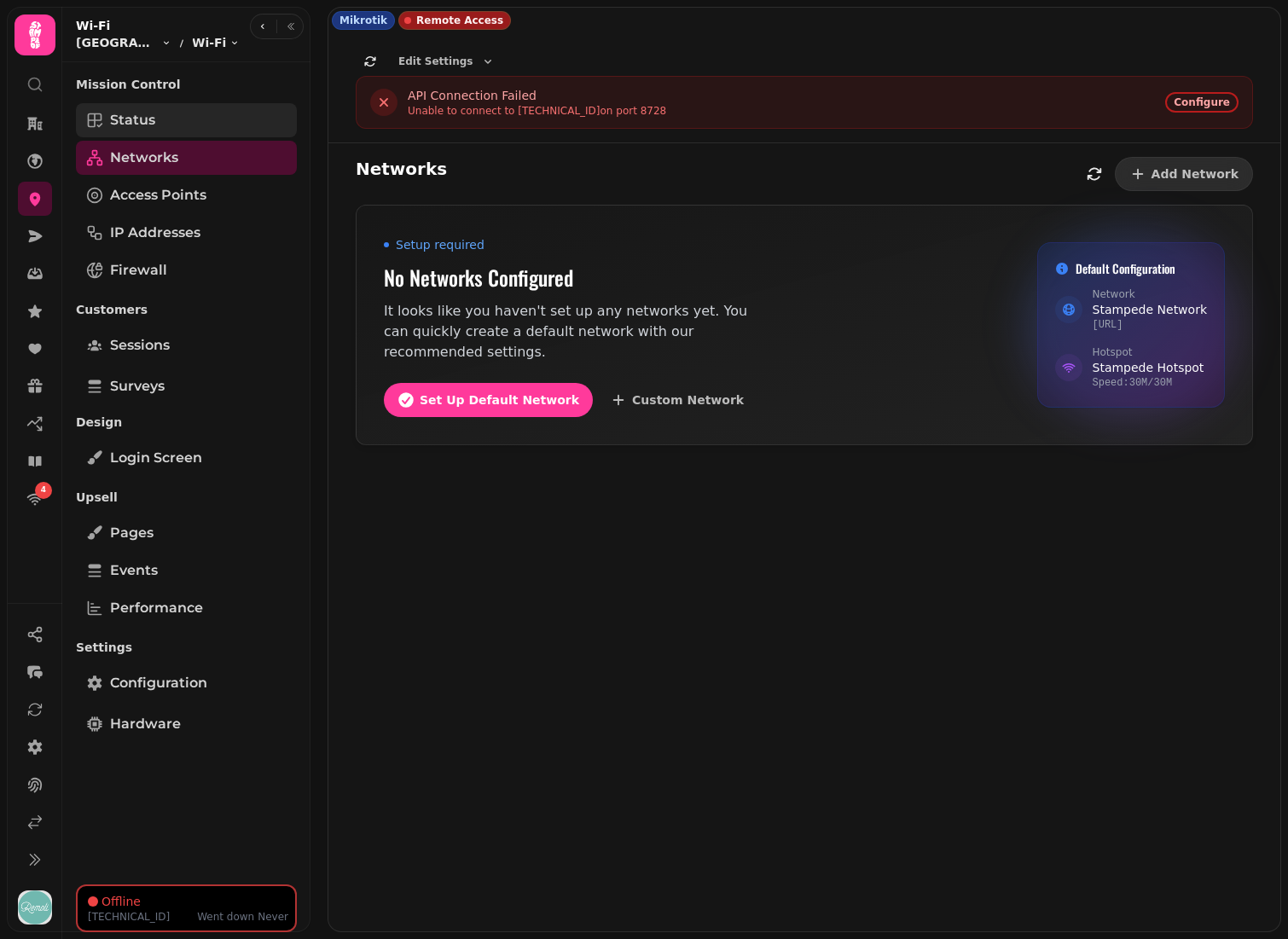
click at [181, 120] on link "Status" at bounding box center [186, 120] width 221 height 34
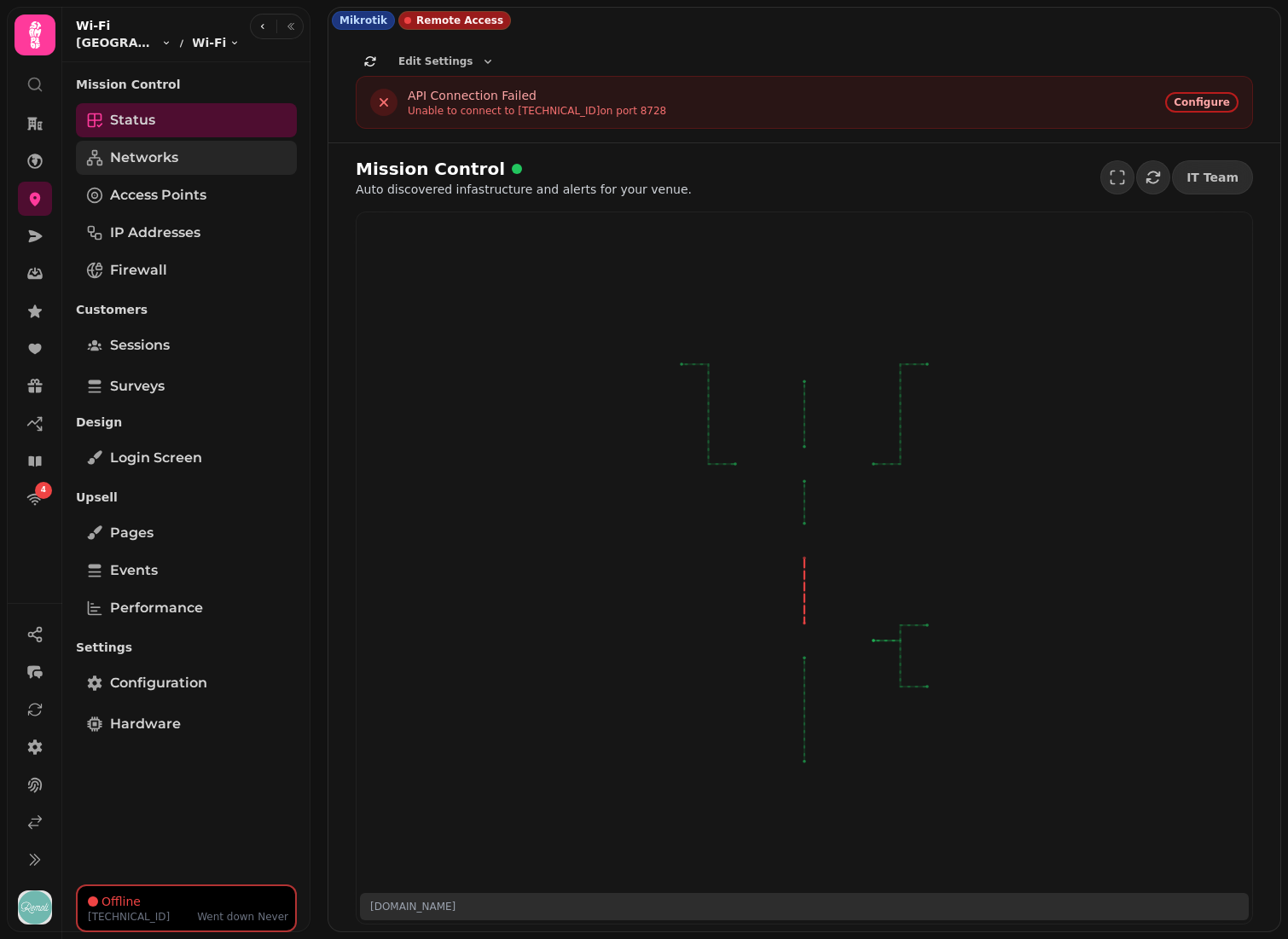
click at [171, 154] on span "Networks" at bounding box center [144, 157] width 68 height 21
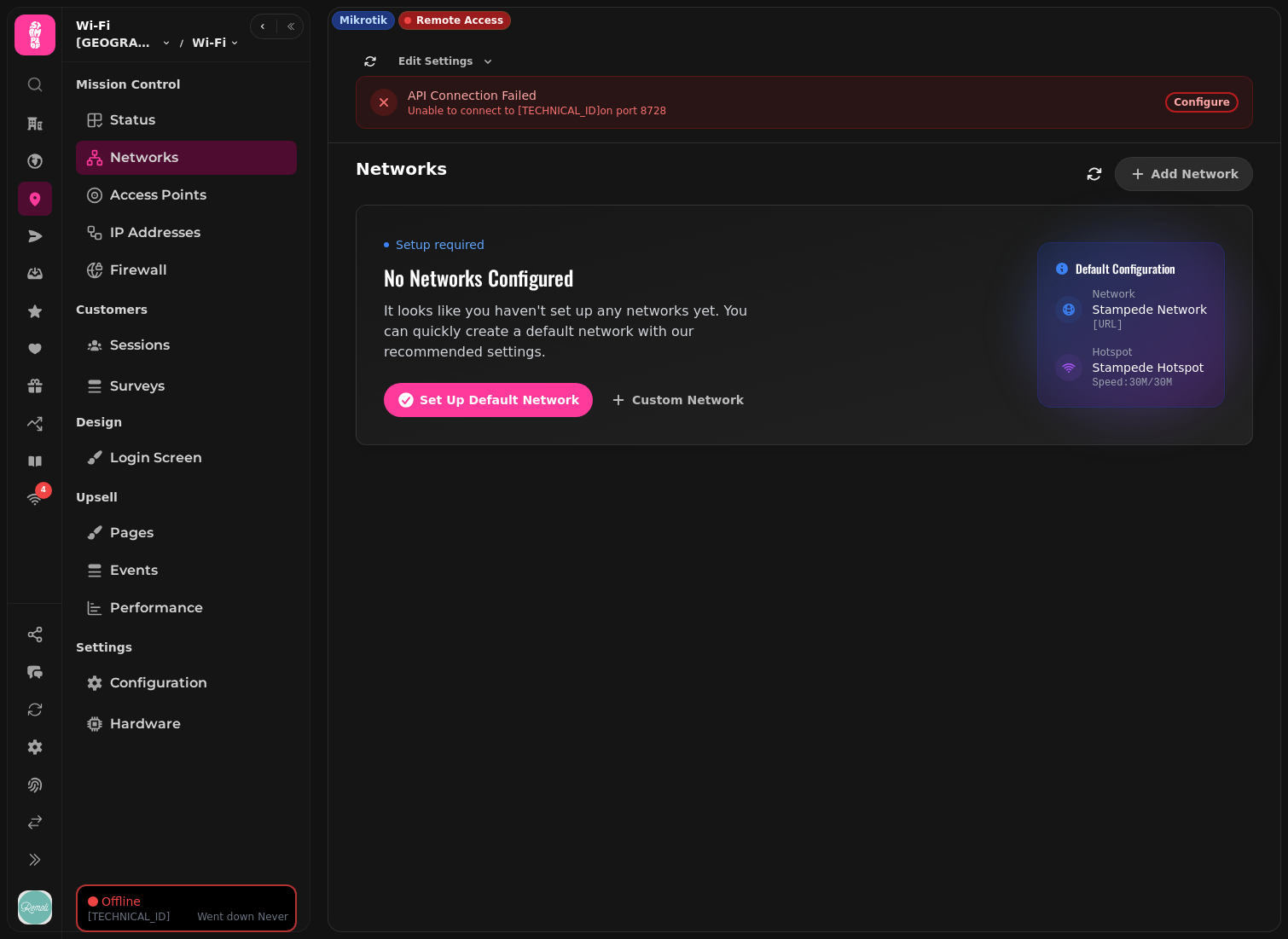
click at [428, 248] on span "Setup required" at bounding box center [440, 244] width 89 height 17
click at [445, 249] on span "Setup required" at bounding box center [440, 244] width 89 height 17
click at [482, 280] on h2 "No Networks Configured" at bounding box center [575, 277] width 382 height 27
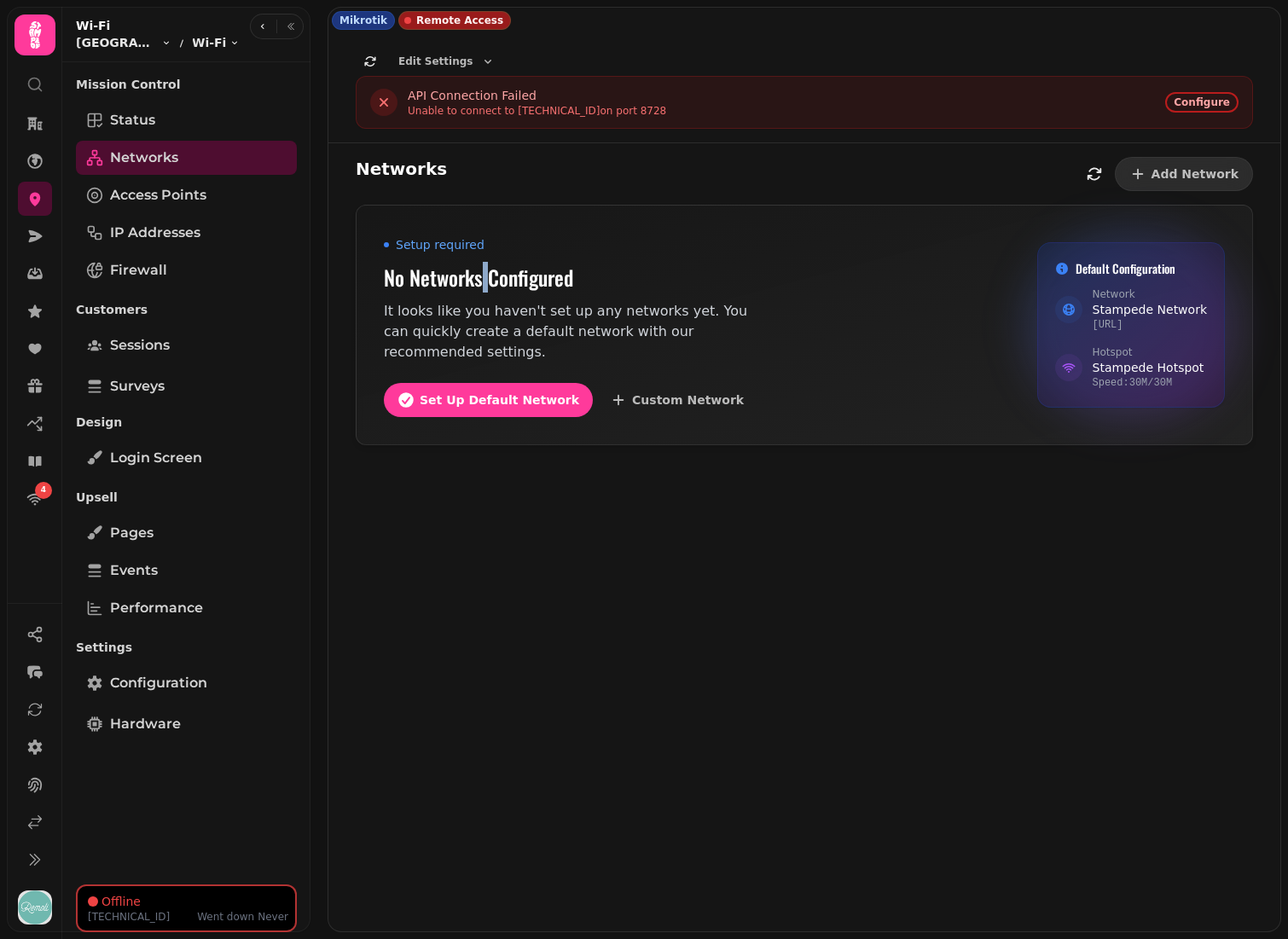
click at [482, 280] on h2 "No Networks Configured" at bounding box center [575, 277] width 382 height 27
click at [166, 116] on link "Status" at bounding box center [186, 120] width 221 height 34
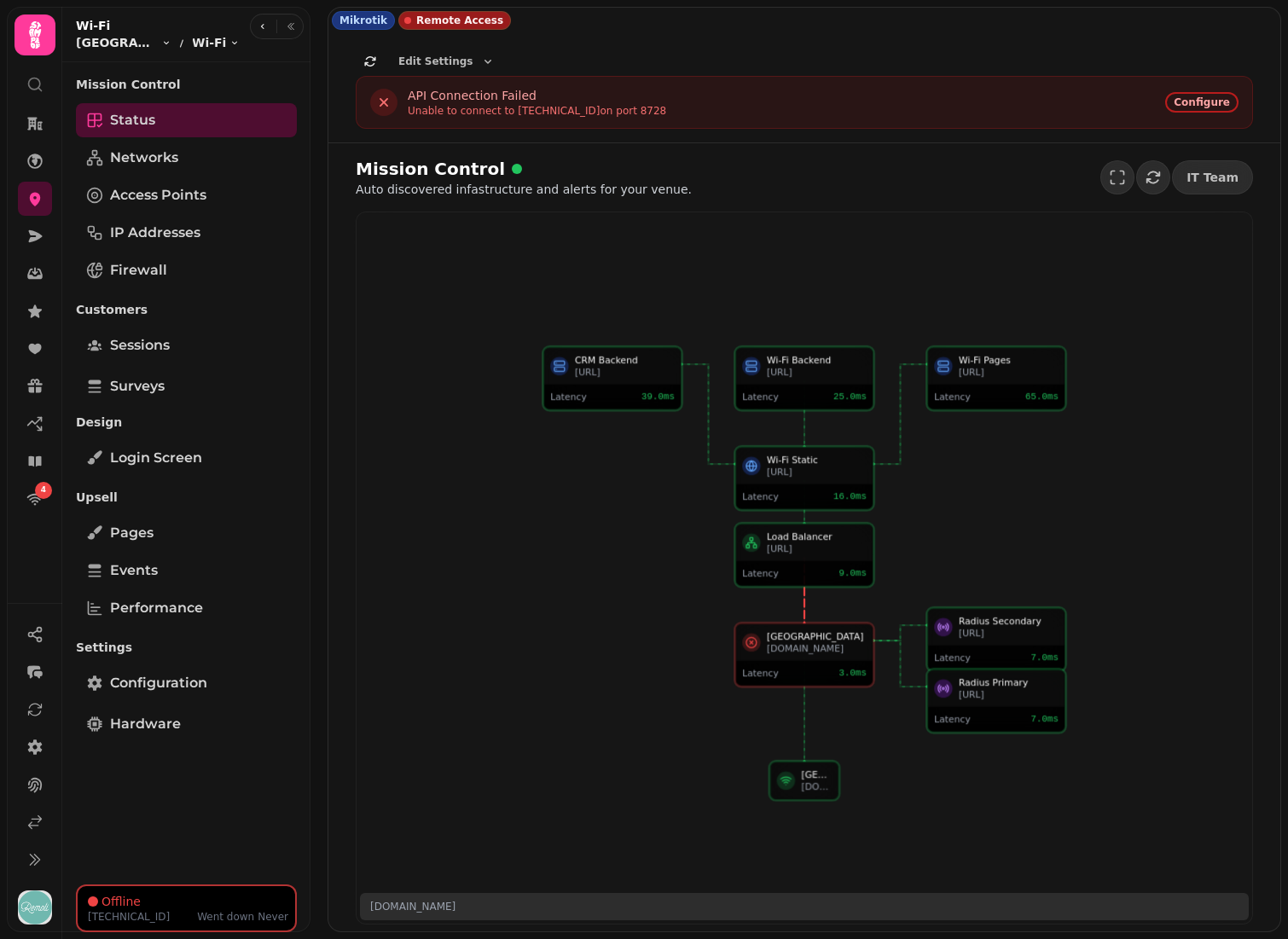
click at [456, 657] on p "a8oowmgwu0yg.simpleddns.io" at bounding box center [413, 906] width 85 height 14
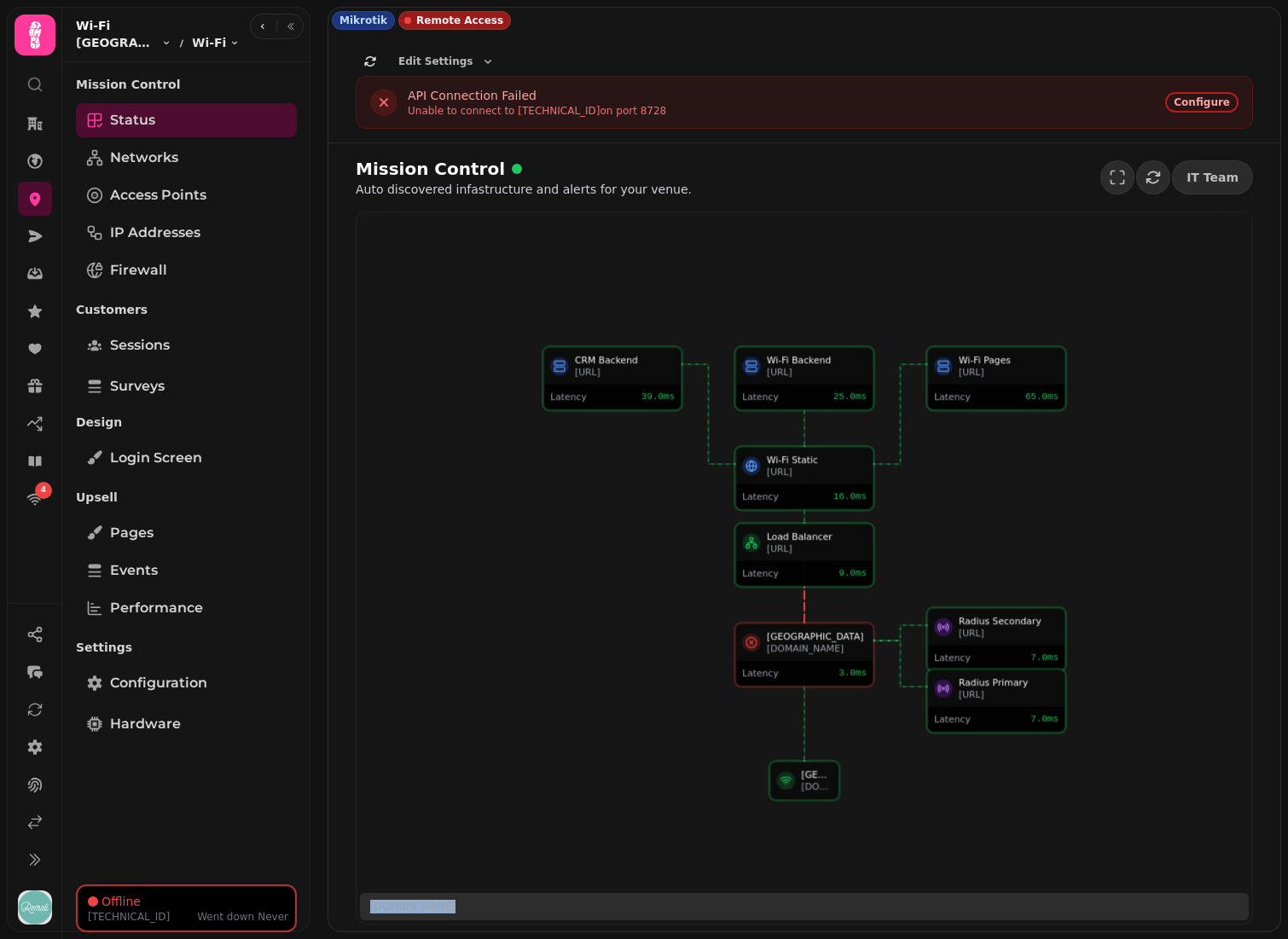
click at [577, 657] on div "a8oowmgwu0yg.simpleddns.io" at bounding box center [804, 906] width 888 height 27
click at [118, 44] on span "WEMBLEY PARK" at bounding box center [117, 42] width 82 height 17
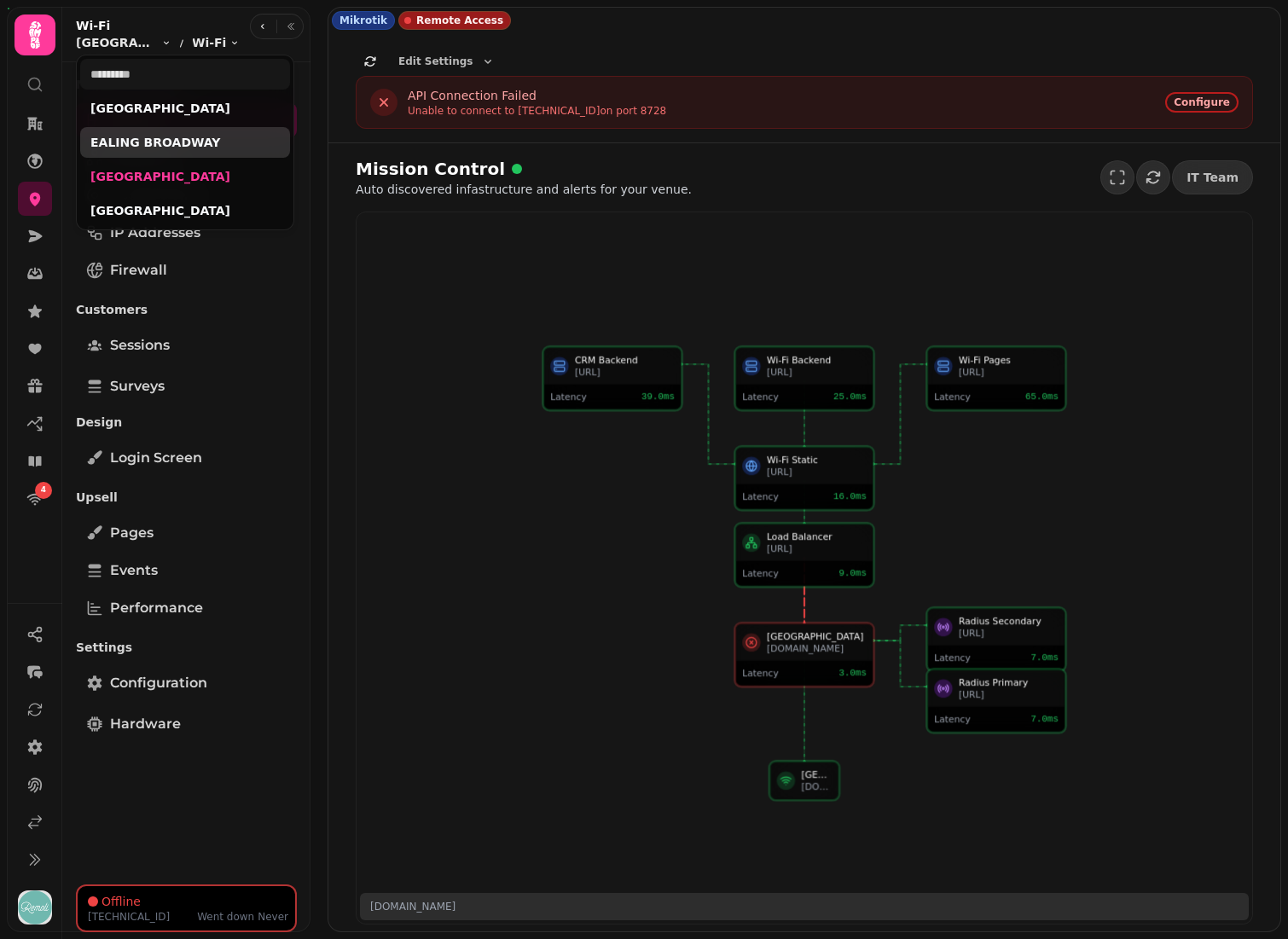
click at [125, 138] on link "EALING BROADWAY" at bounding box center [184, 142] width 189 height 17
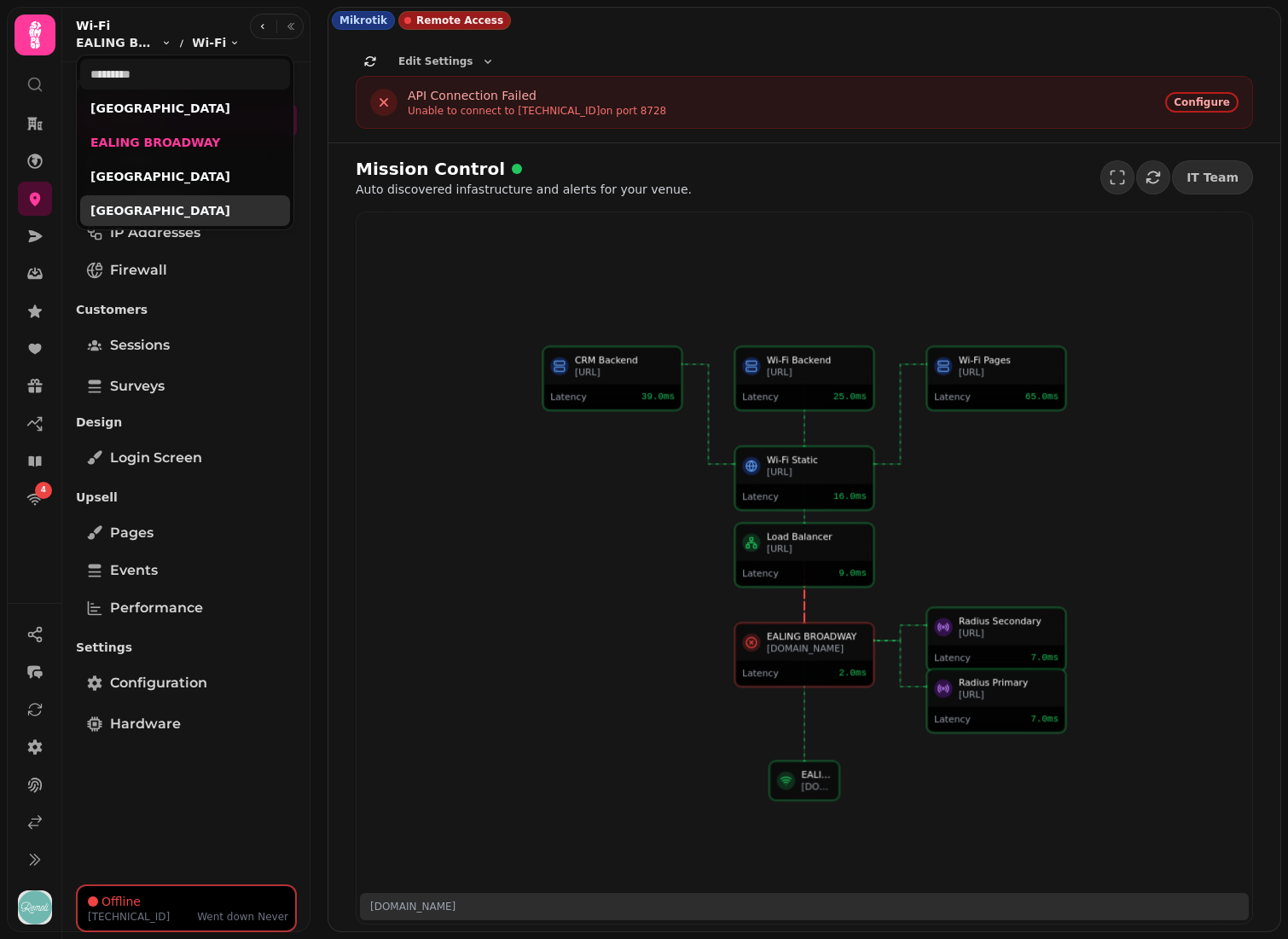
click at [131, 208] on link "[GEOGRAPHIC_DATA]" at bounding box center [184, 211] width 189 height 17
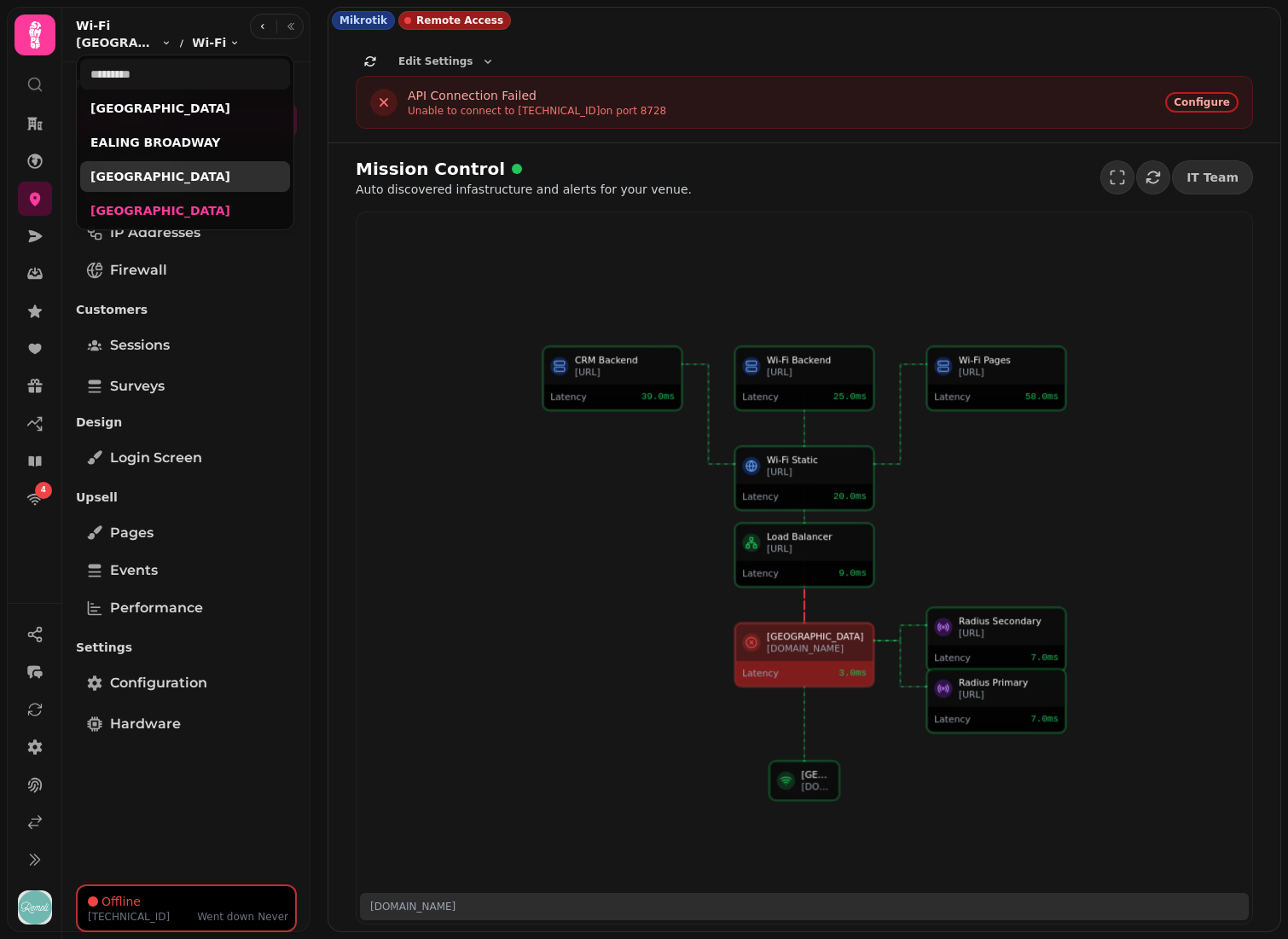
click at [150, 175] on link "WEMBLEY PARK" at bounding box center [184, 176] width 189 height 17
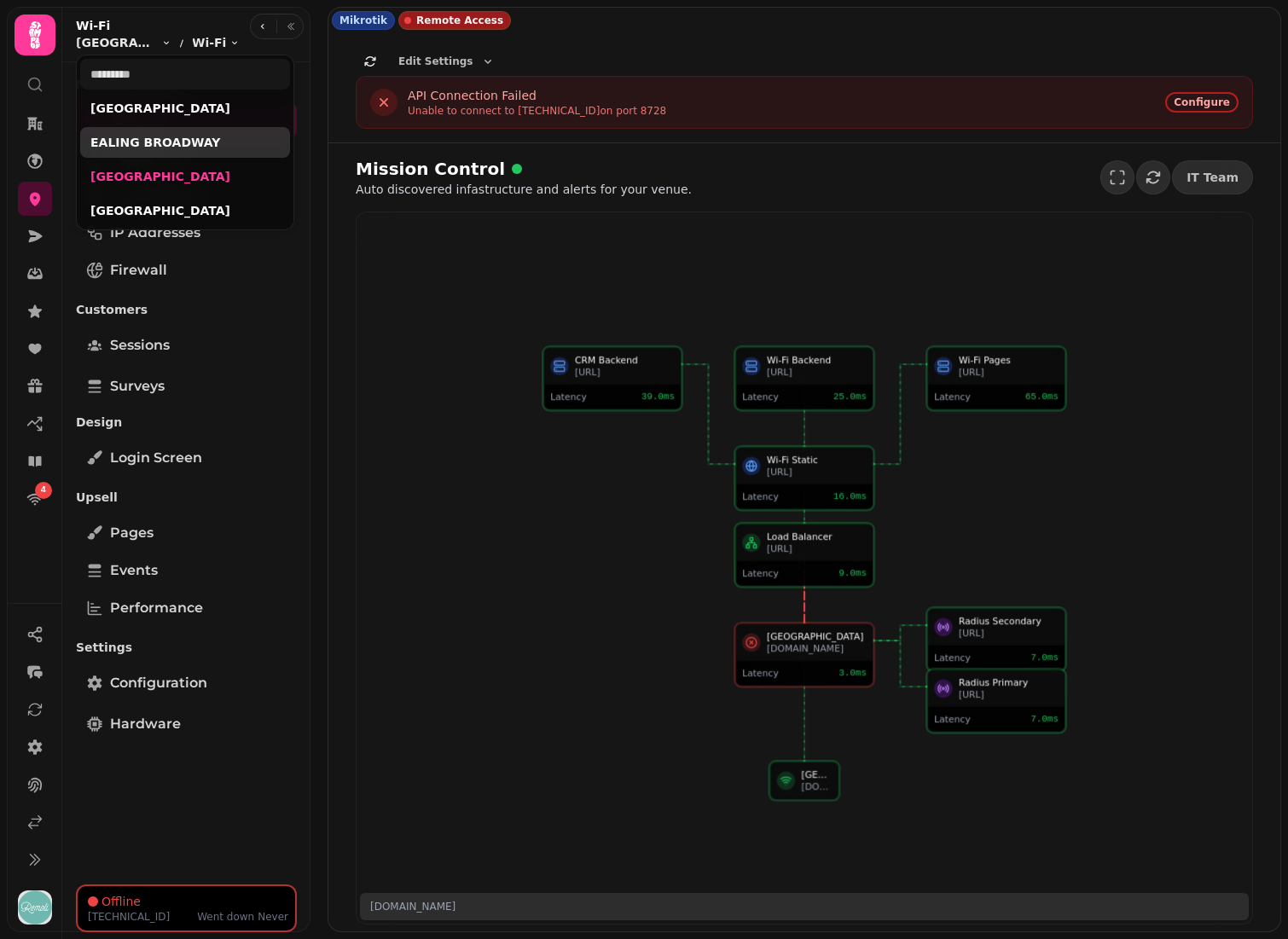
click at [165, 146] on link "EALING BROADWAY" at bounding box center [184, 142] width 189 height 17
click at [155, 178] on link "WEMBLEY PARK" at bounding box center [184, 176] width 189 height 17
click at [159, 206] on link "[GEOGRAPHIC_DATA]" at bounding box center [184, 211] width 189 height 17
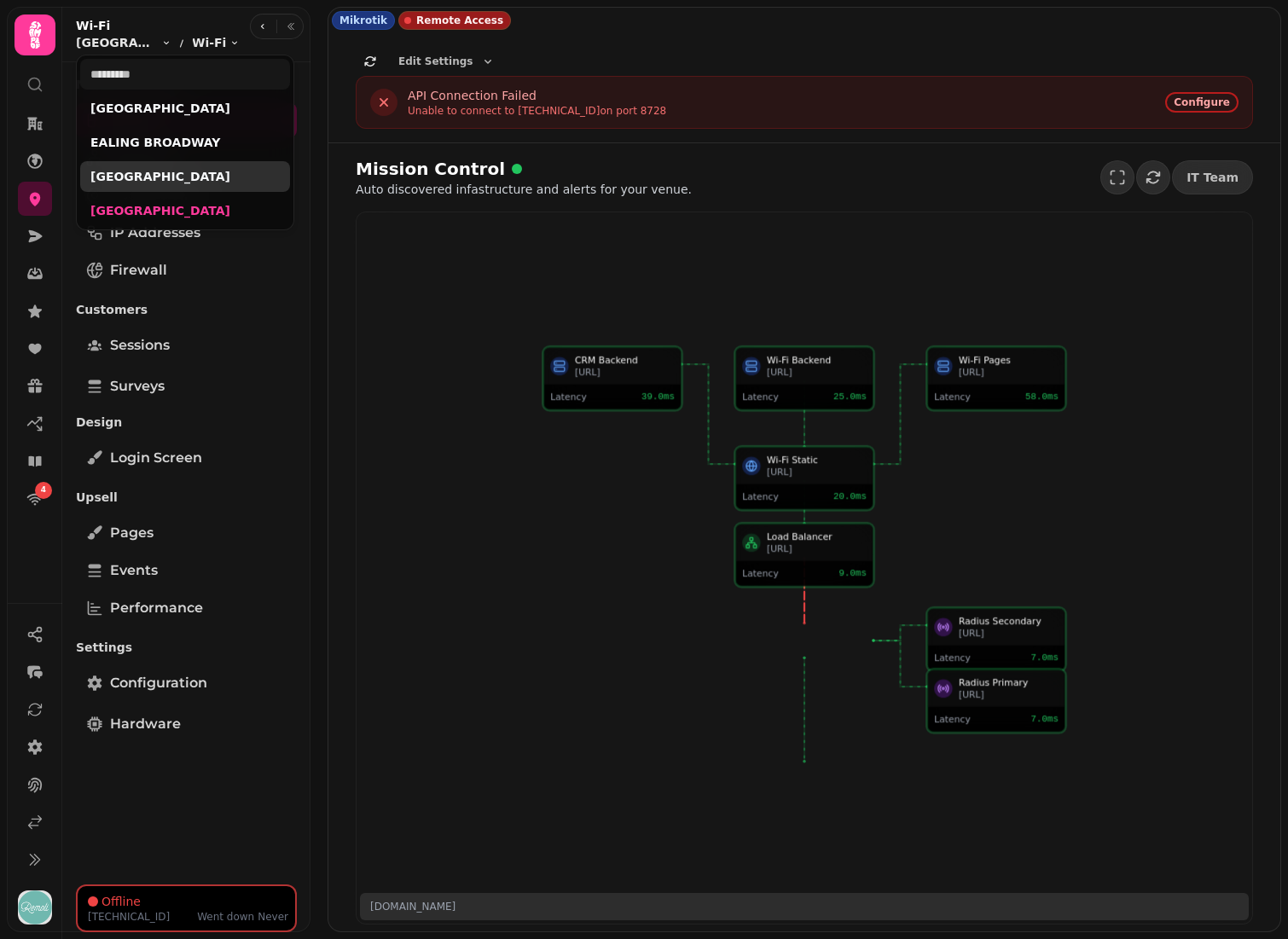
click at [170, 177] on link "WEMBLEY PARK" at bounding box center [184, 176] width 189 height 17
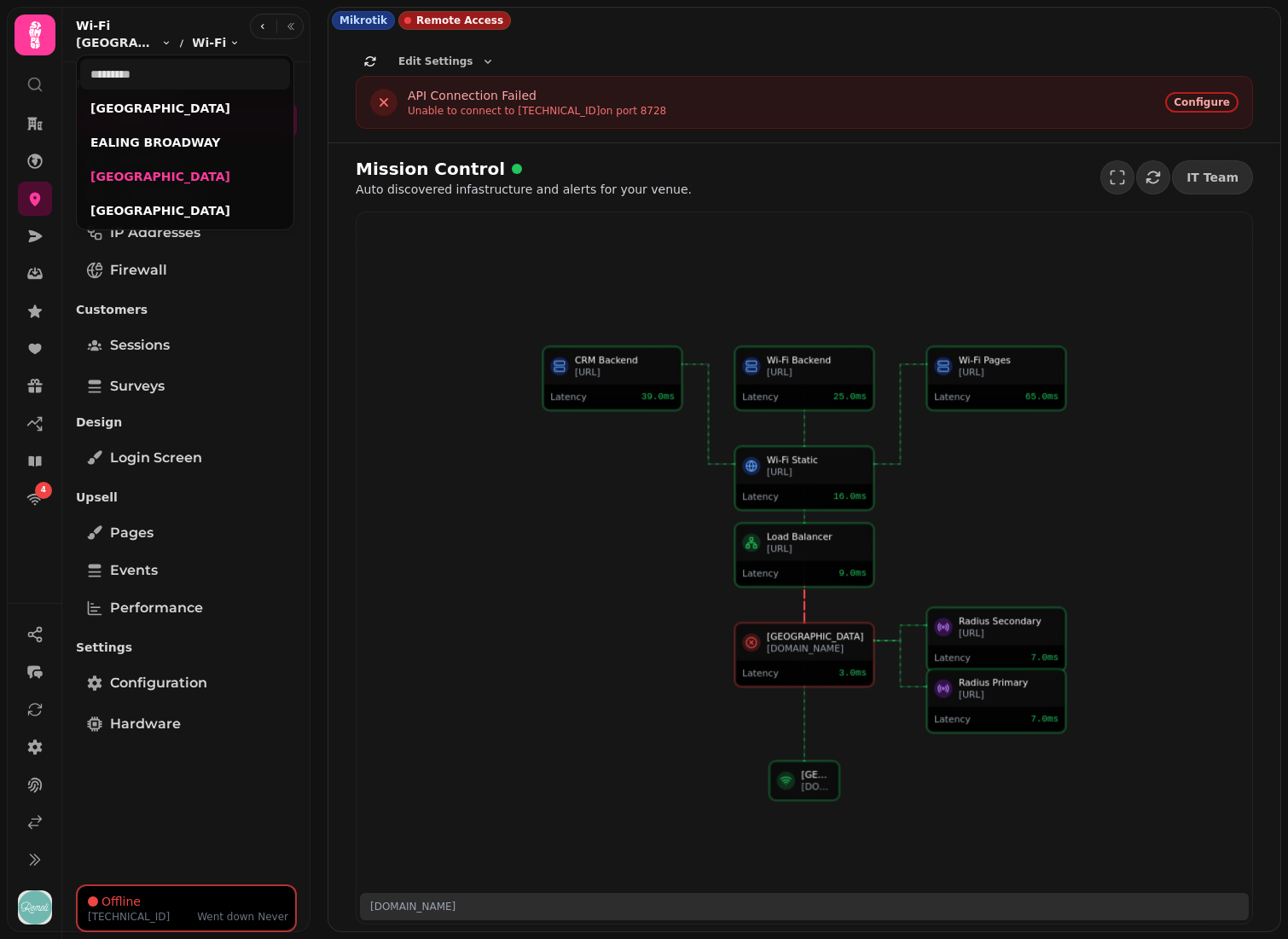
click at [398, 526] on html "4 Mikrotik Remote Access Edit Settings SSL API STAMPEDE WWW SNAP SSL API a8oowm…" at bounding box center [644, 469] width 1288 height 939
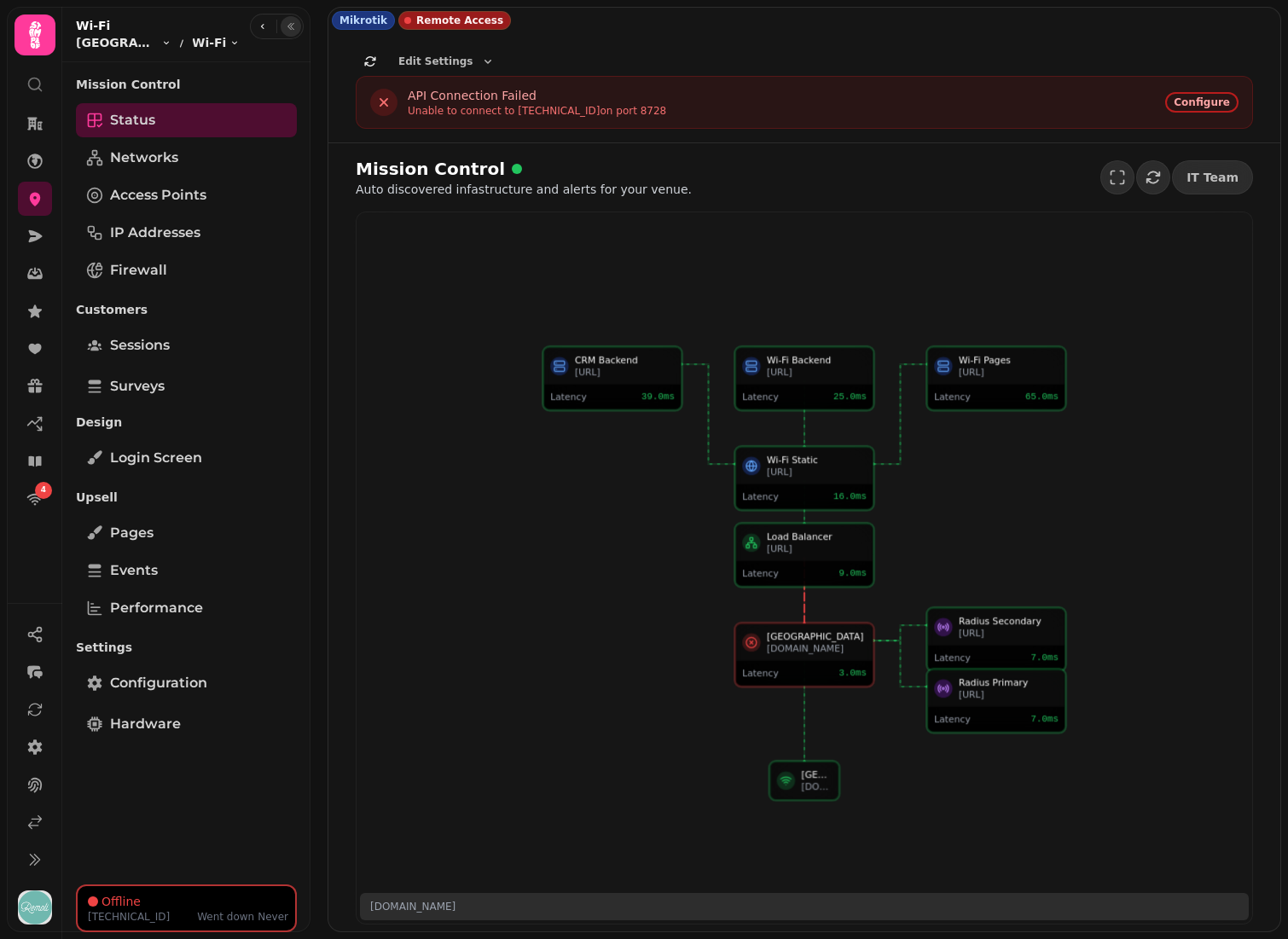
click at [294, 24] on icon "button" at bounding box center [290, 26] width 10 height 10
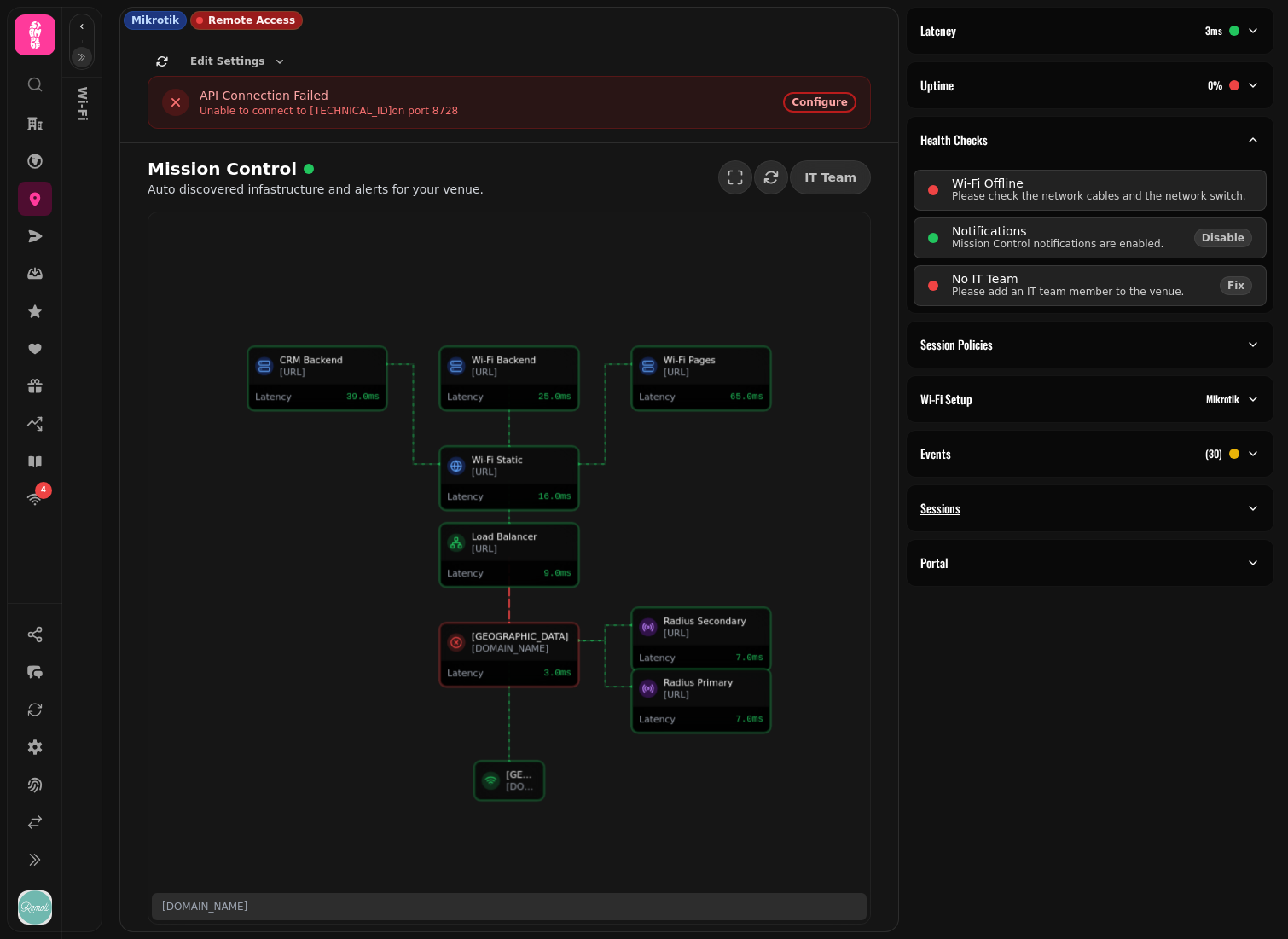
click at [992, 499] on button "Sessions" at bounding box center [1090, 508] width 367 height 46
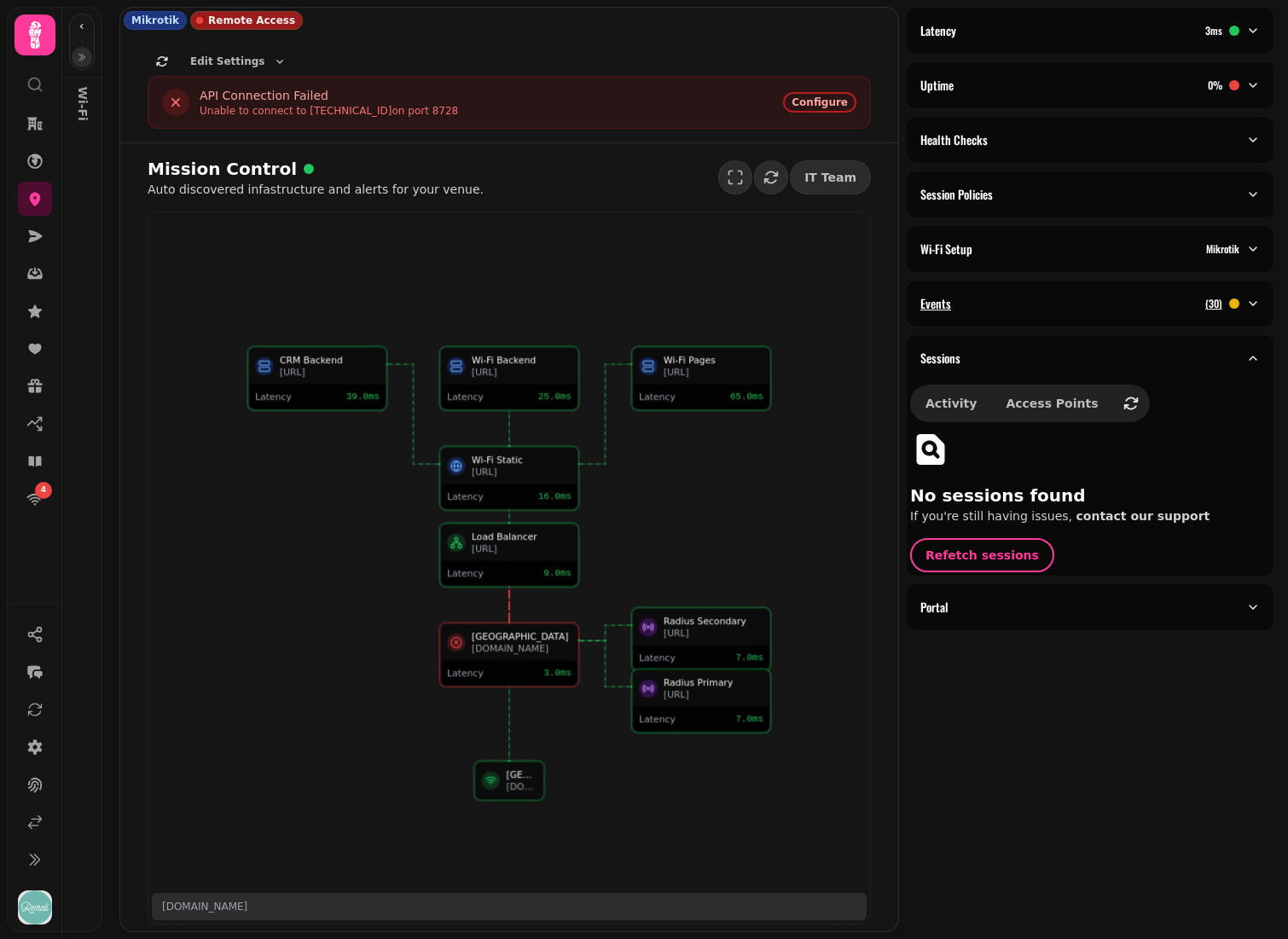
click at [1098, 297] on div "Events ( 30 )" at bounding box center [1083, 304] width 325 height 17
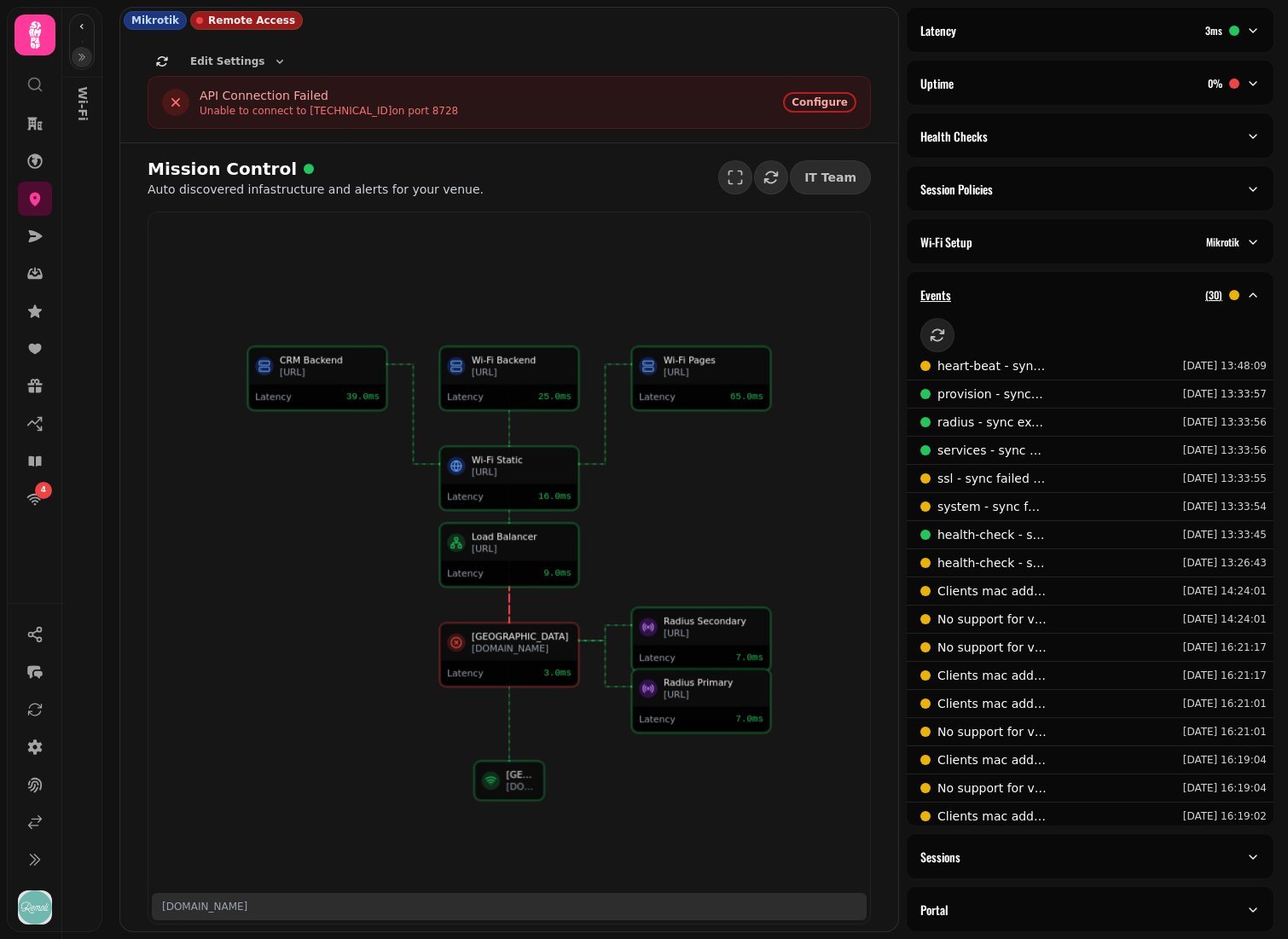
click at [1011, 290] on div "Events ( 30 )" at bounding box center [1083, 295] width 325 height 17
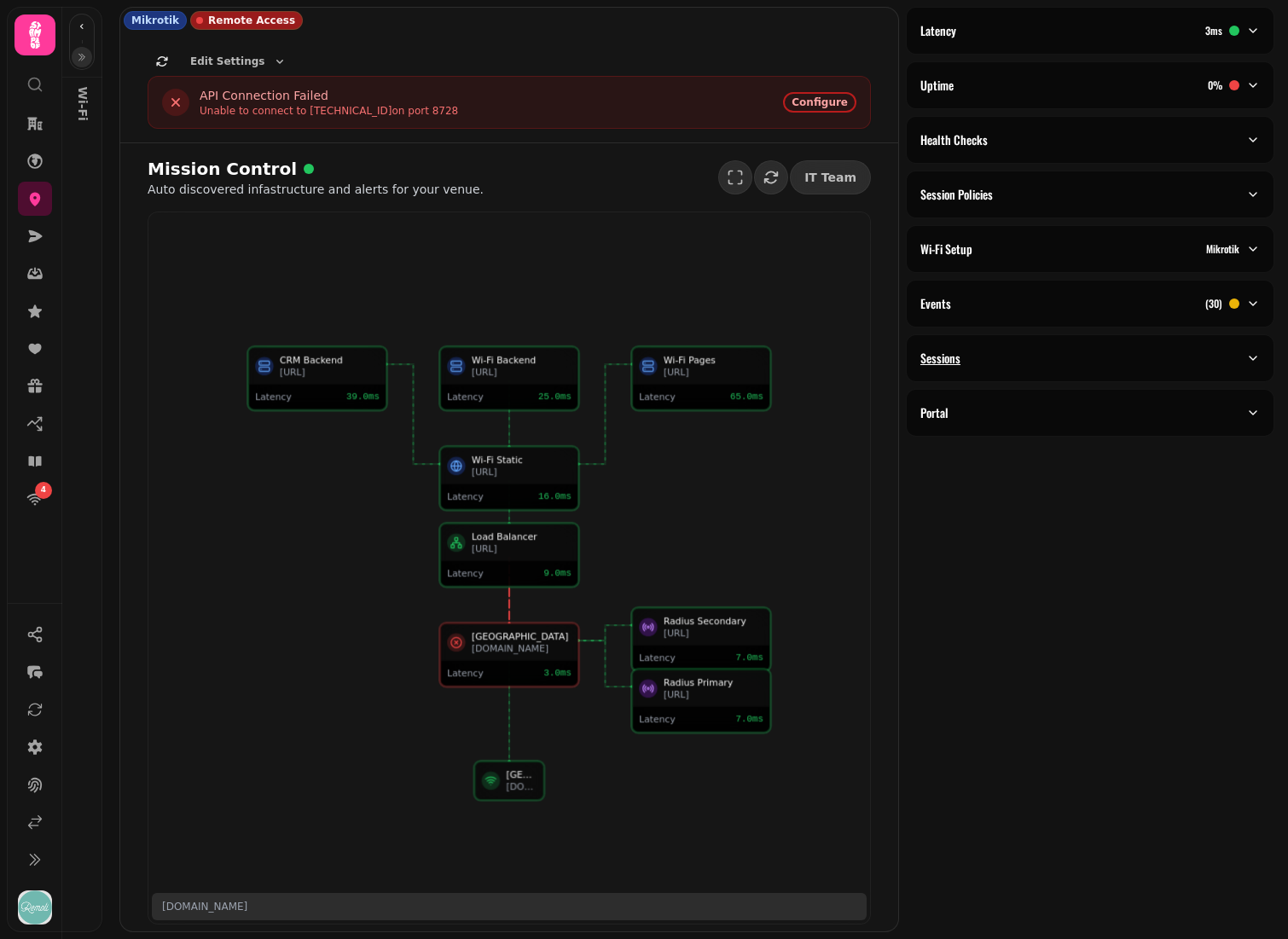
click at [963, 363] on div "Sessions" at bounding box center [1083, 358] width 325 height 17
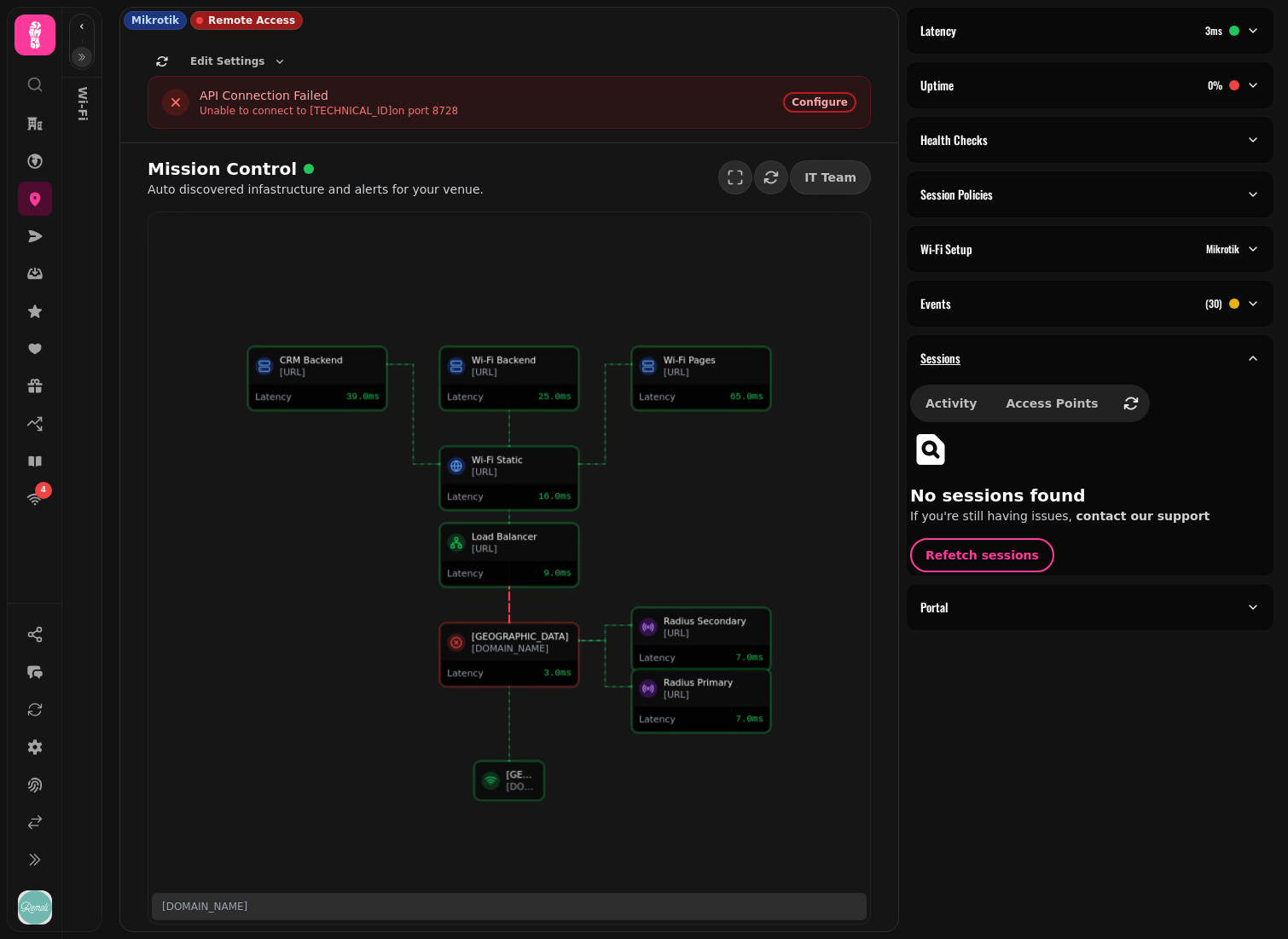
click at [963, 363] on div "Sessions" at bounding box center [1083, 358] width 325 height 17
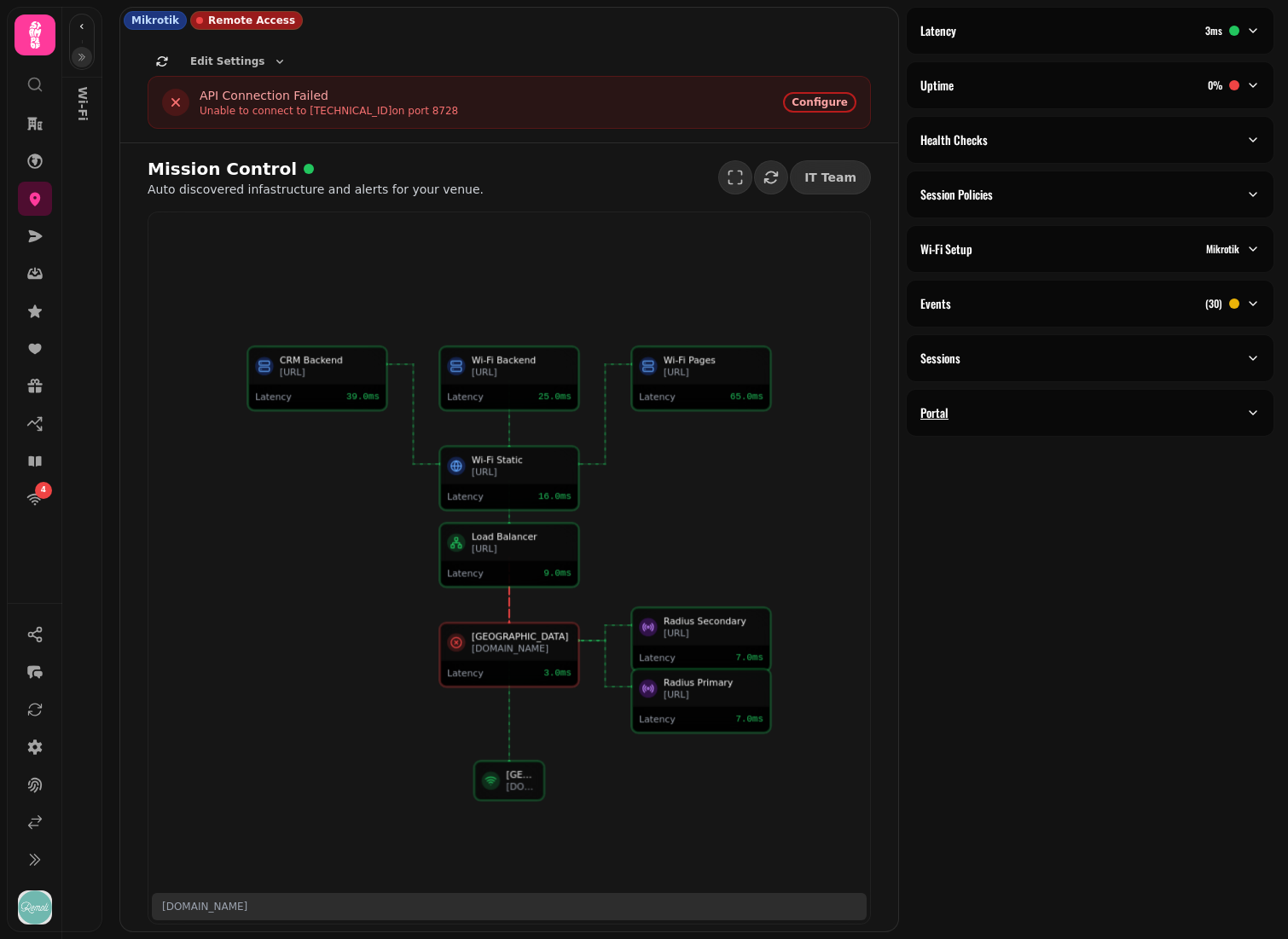
click at [968, 417] on div "Portal" at bounding box center [1083, 412] width 325 height 17
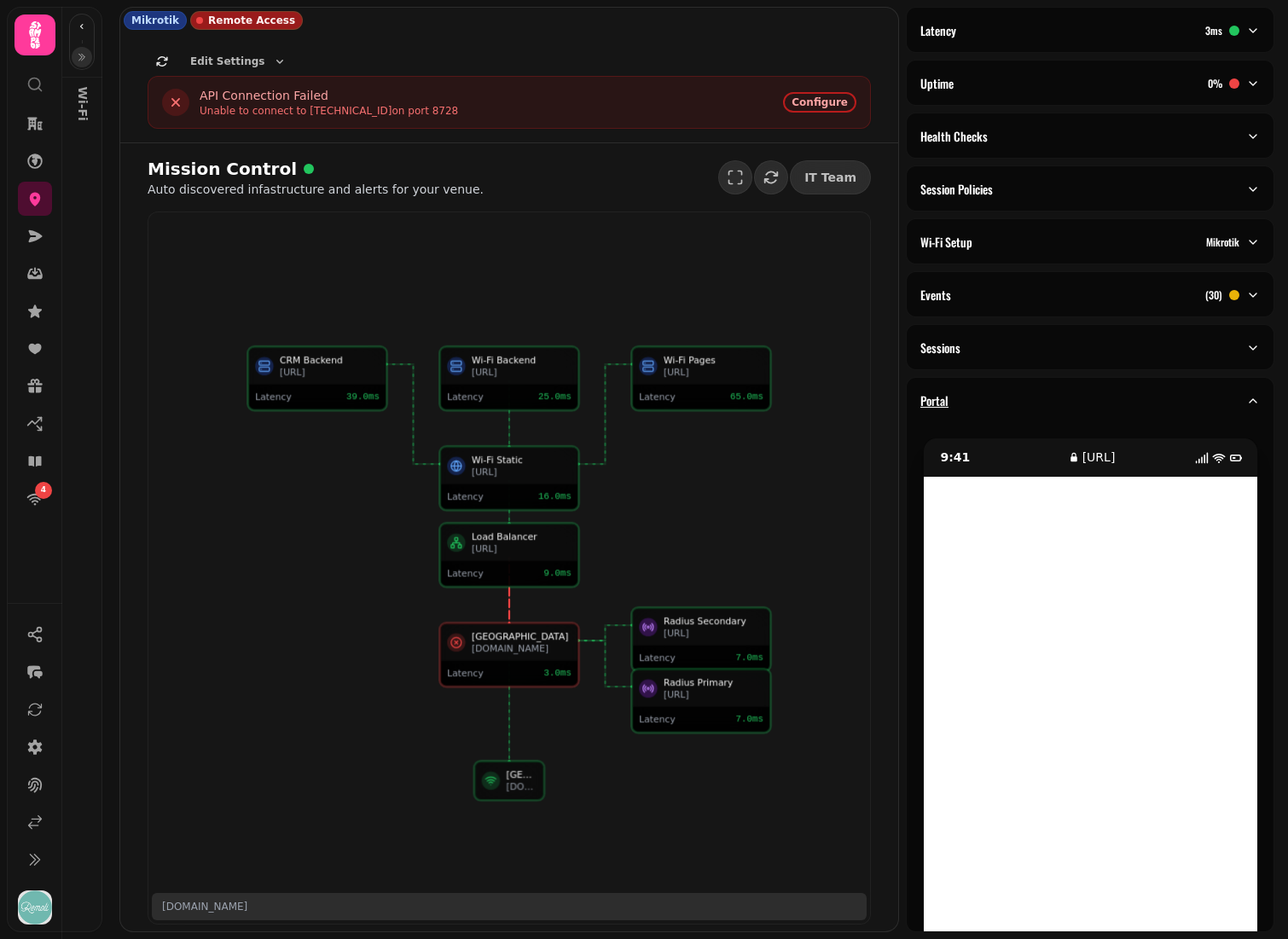
click at [979, 403] on div "Portal" at bounding box center [1083, 400] width 325 height 17
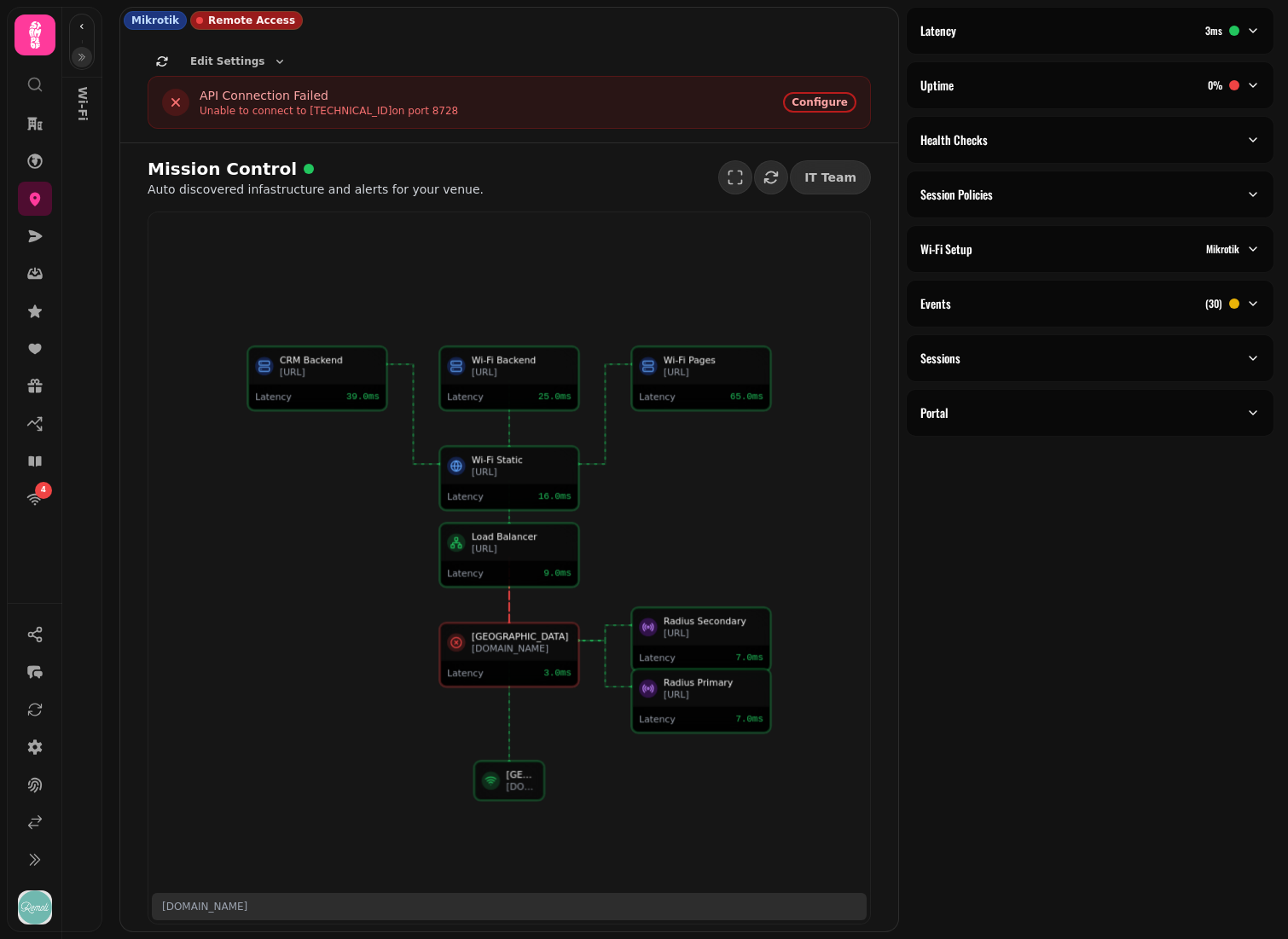
click at [957, 388] on div "Latency 3 ms Uptime 0 % Health Checks Session Policies Wi-Fi Setup Mikrotik Eve…" at bounding box center [1096, 469] width 382 height 939
click at [945, 411] on p "Portal" at bounding box center [934, 412] width 28 height 17
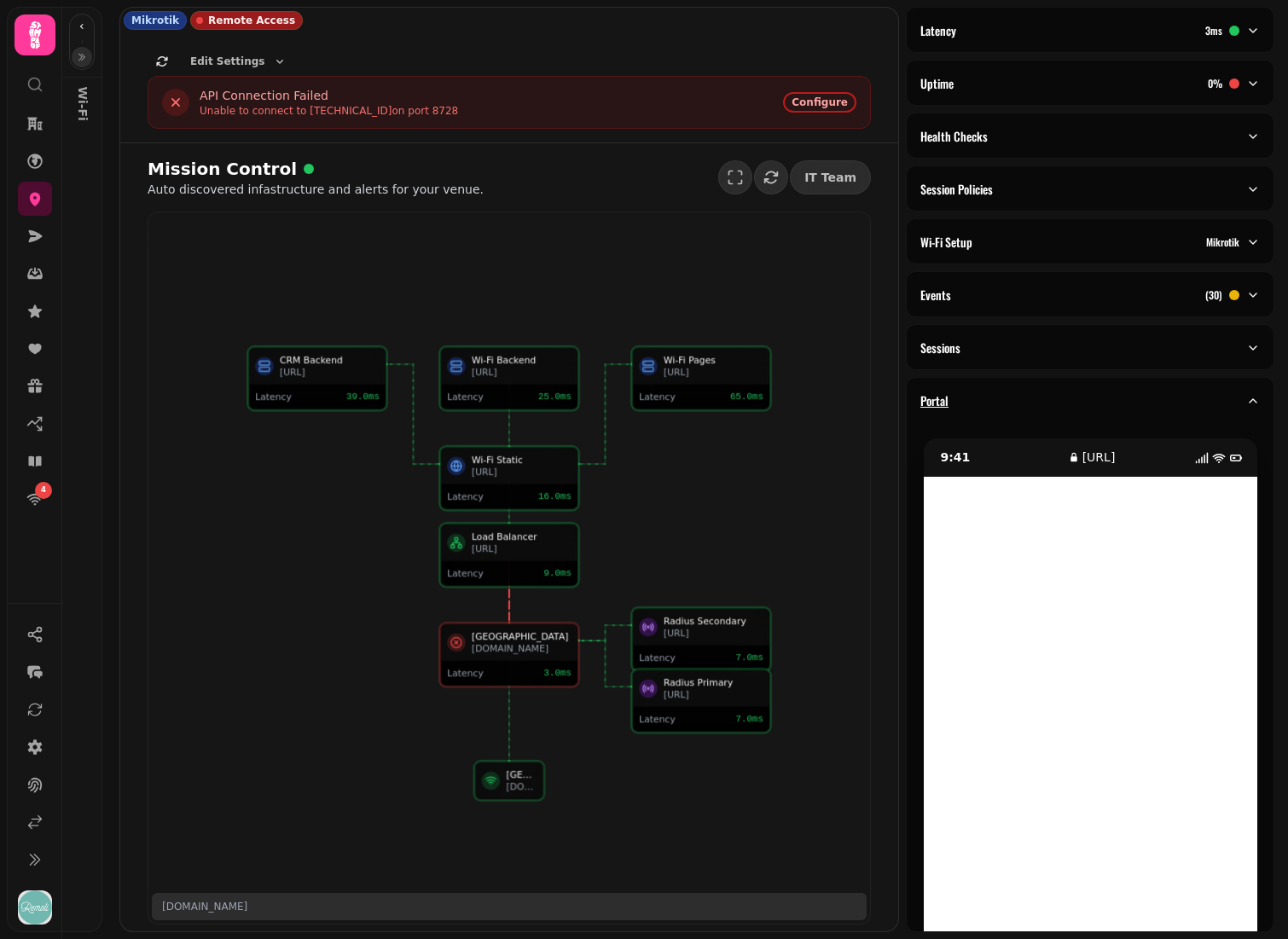
click at [1012, 400] on div "Portal" at bounding box center [1083, 400] width 325 height 17
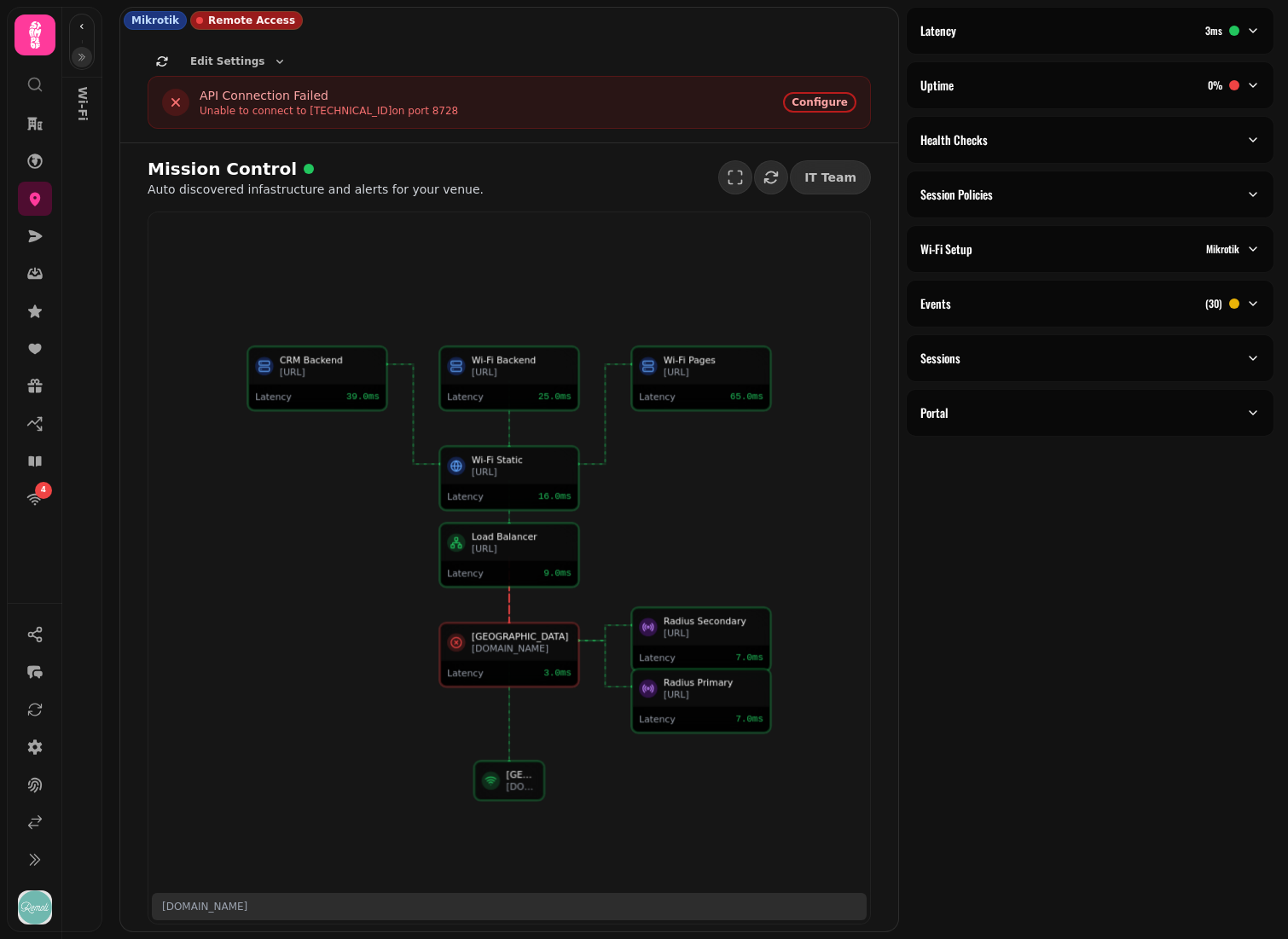
click at [80, 54] on icon "button" at bounding box center [81, 57] width 10 height 10
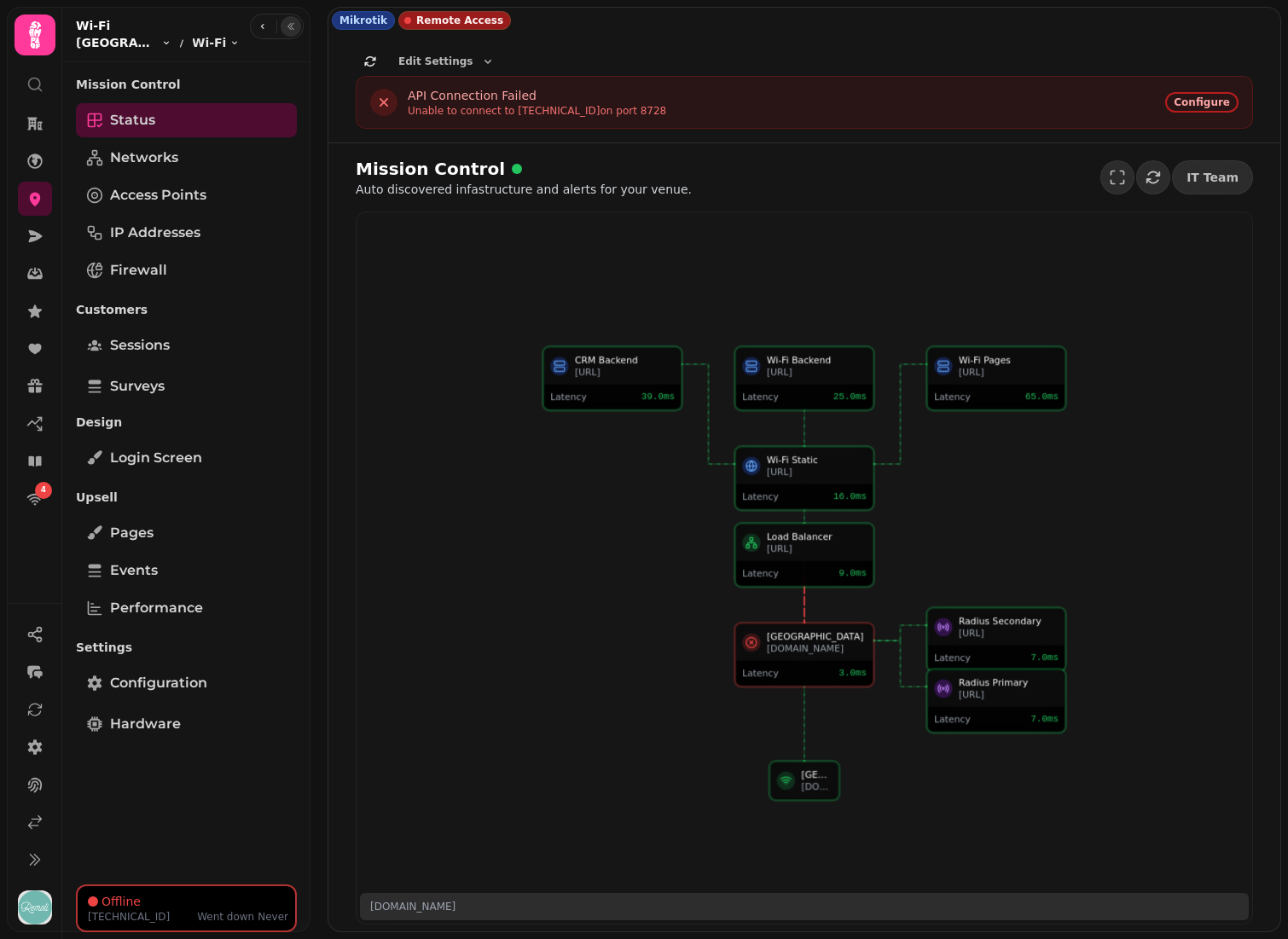
click at [110, 43] on span "WEMBLEY PARK" at bounding box center [117, 42] width 82 height 17
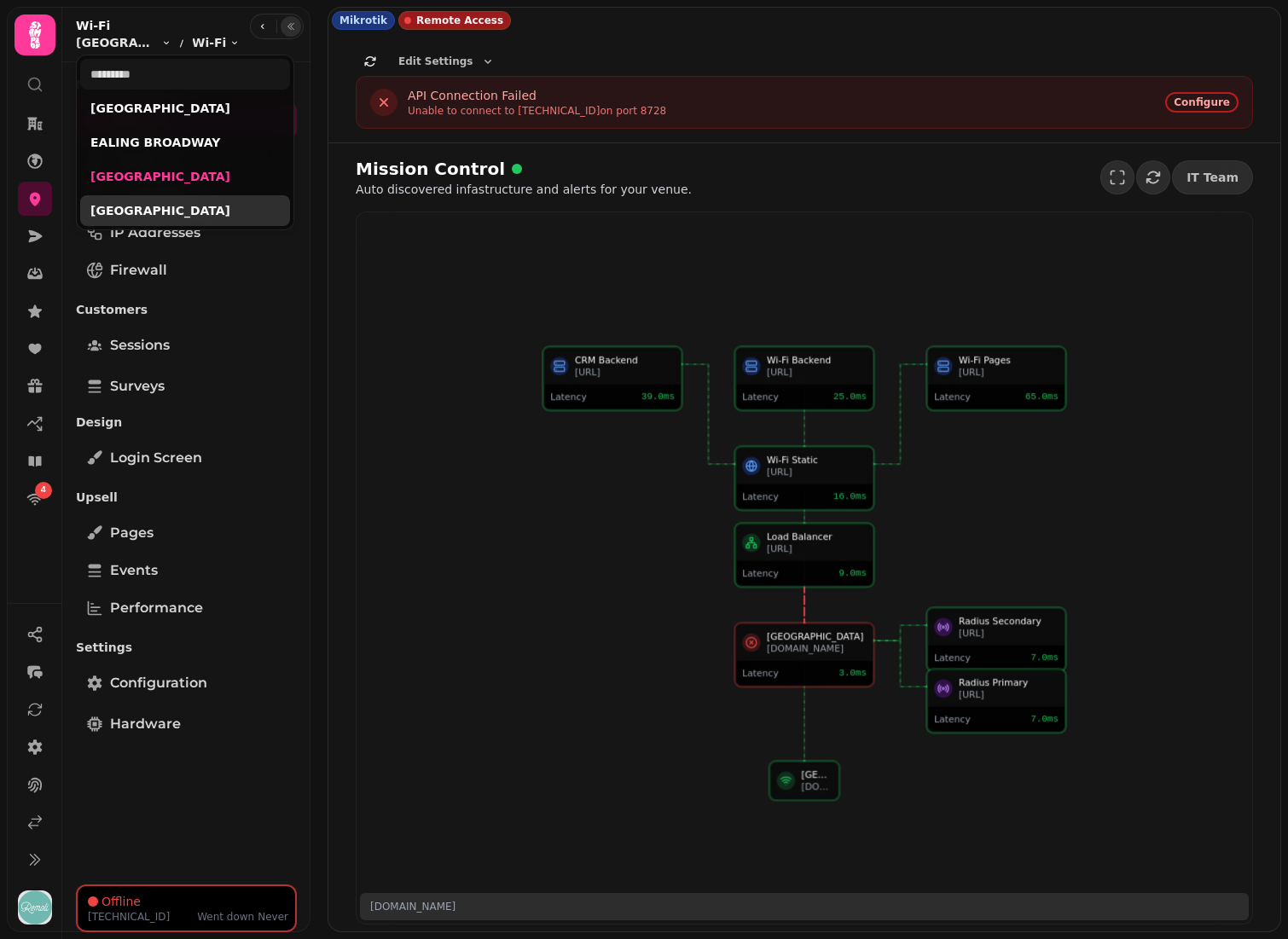
click at [146, 203] on link "[GEOGRAPHIC_DATA]" at bounding box center [184, 211] width 189 height 17
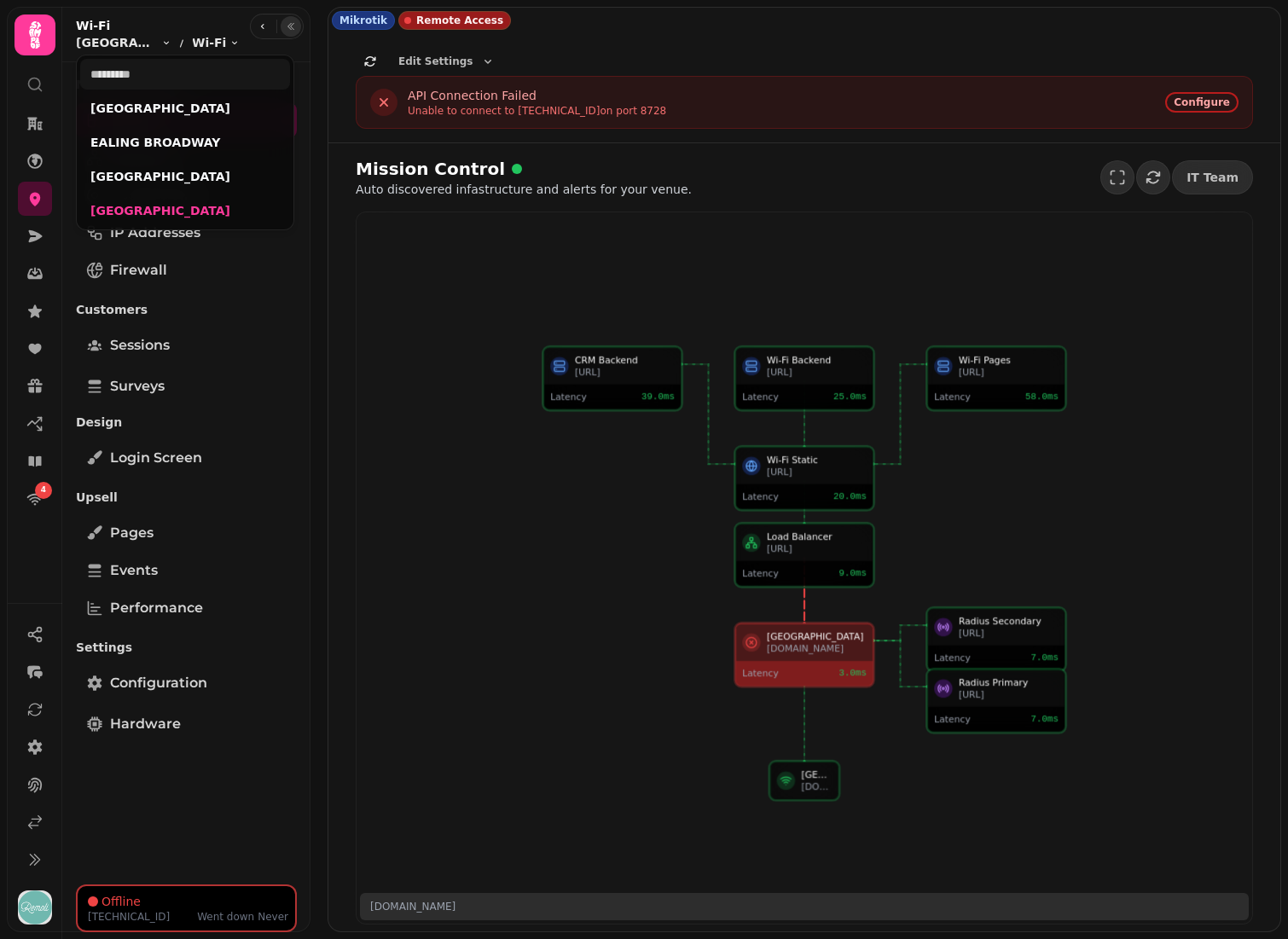
click at [478, 431] on html "4 Mikrotik Remote Access Edit Settings SSL API STAMPEDE WWW SNAP SSL API 2tpy03…" at bounding box center [644, 469] width 1288 height 939
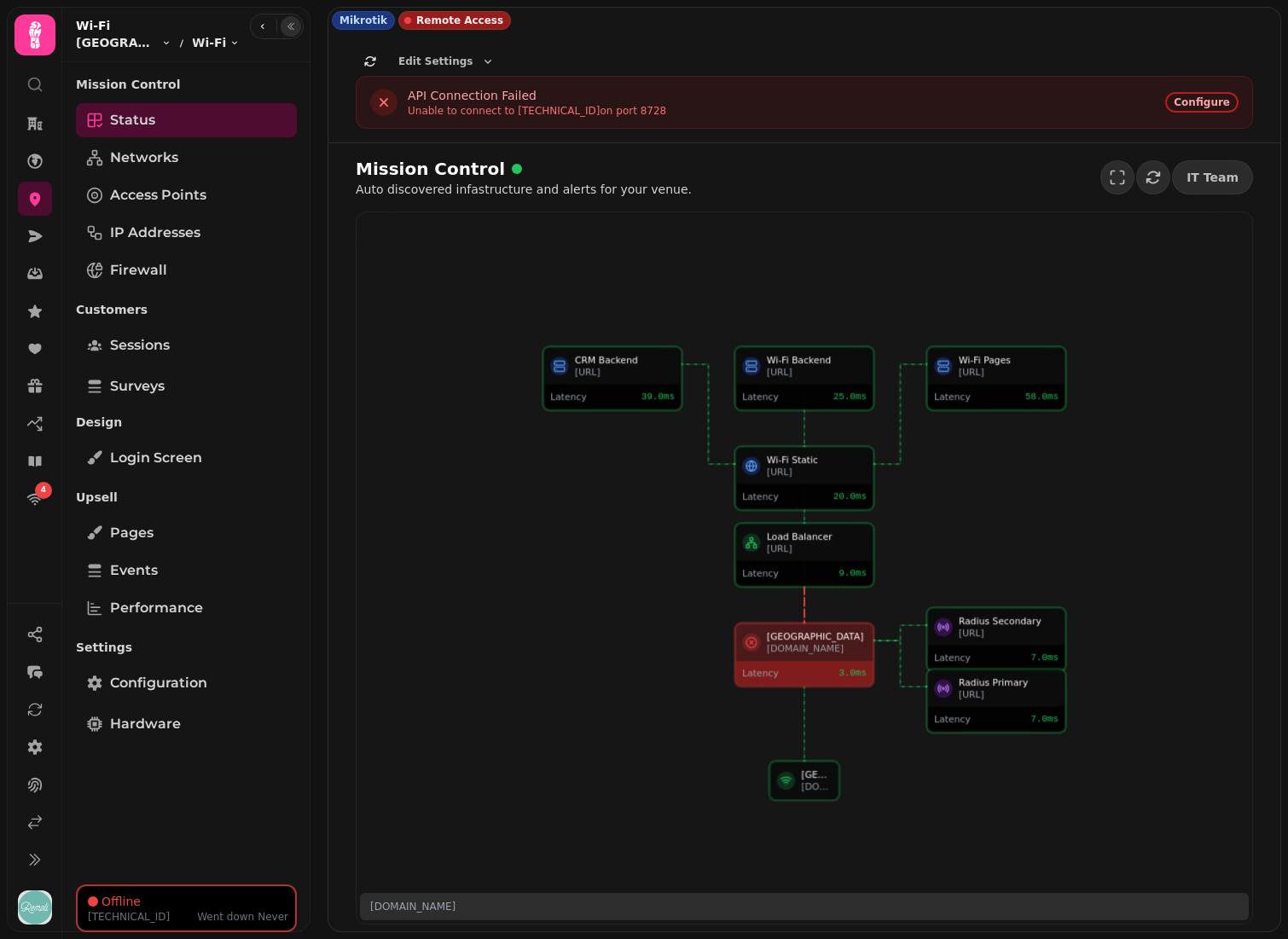
click at [288, 24] on icon "button" at bounding box center [290, 26] width 10 height 10
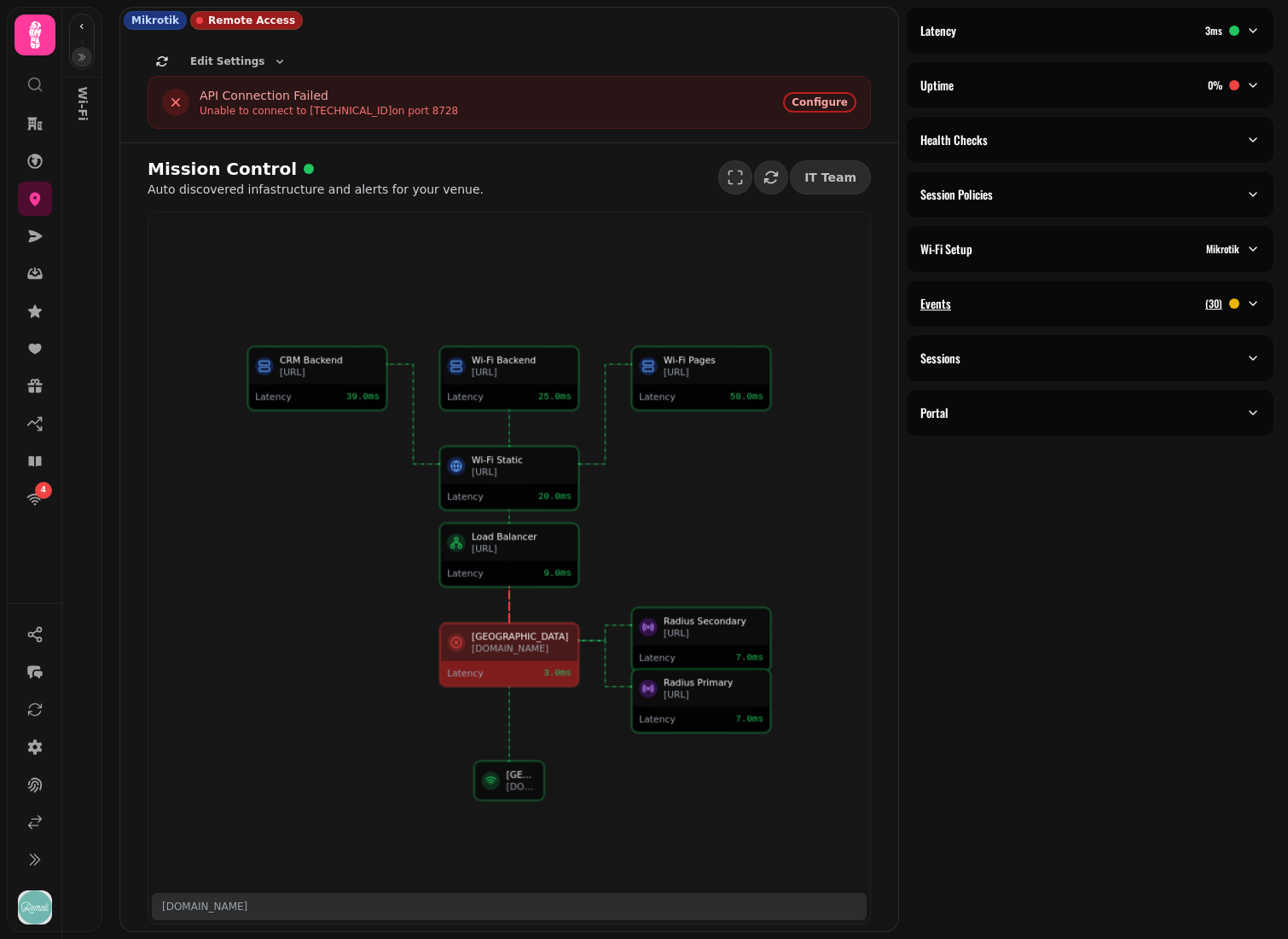
click at [1056, 301] on div "Events ( 30 )" at bounding box center [1083, 304] width 325 height 17
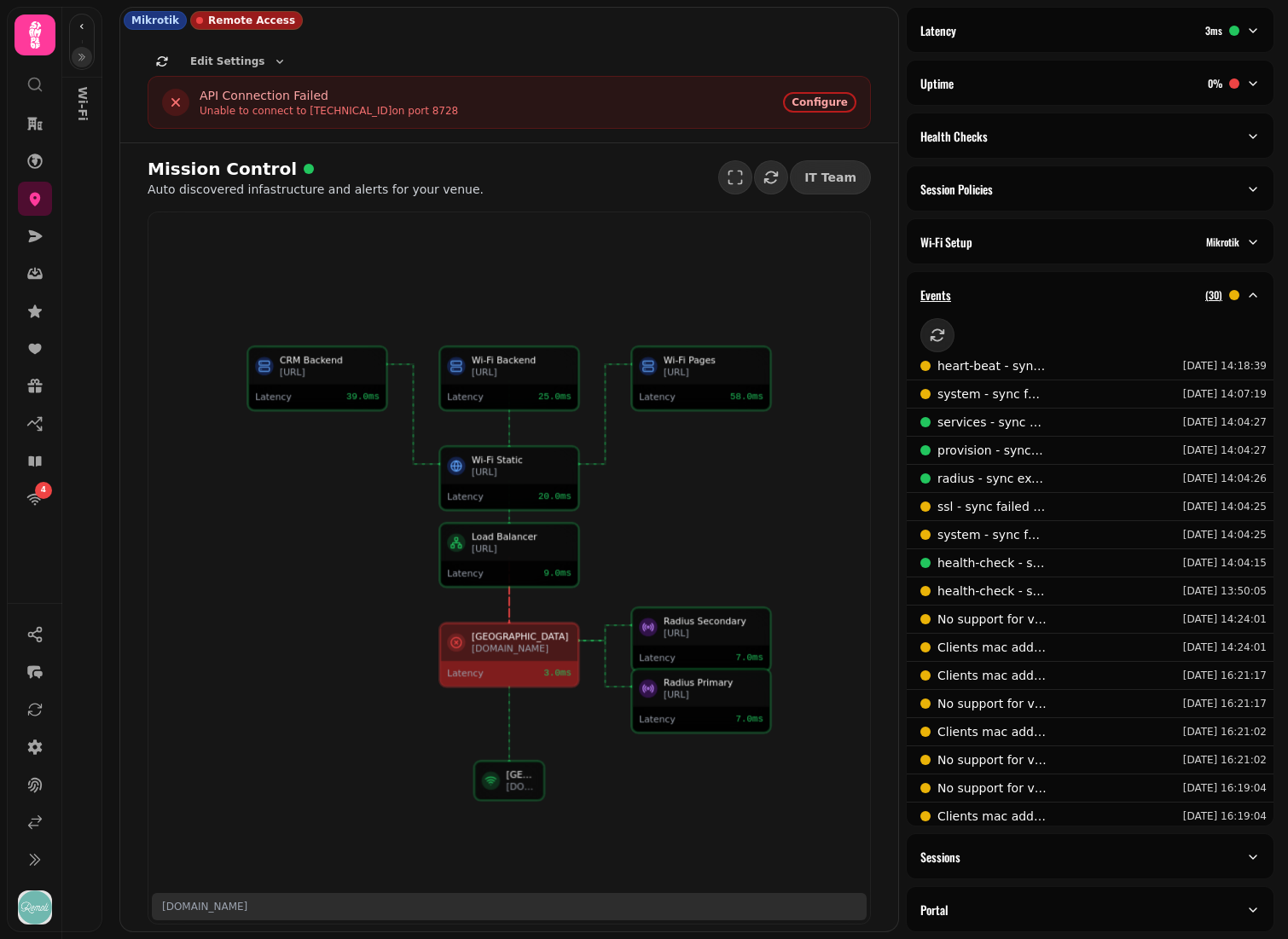
click at [1012, 295] on div "Events ( 30 )" at bounding box center [1083, 295] width 325 height 17
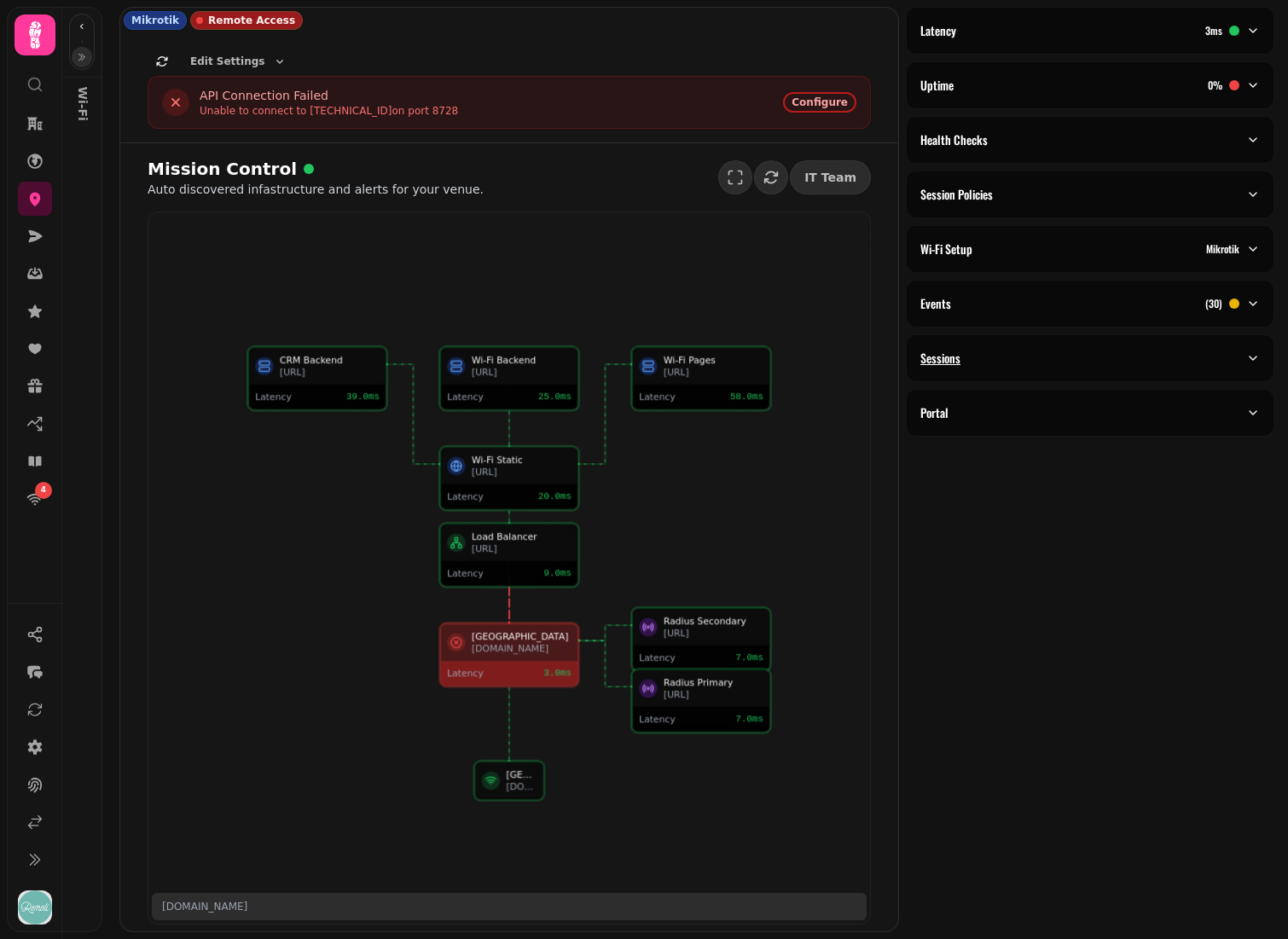
click at [1015, 371] on button "Sessions" at bounding box center [1090, 358] width 367 height 46
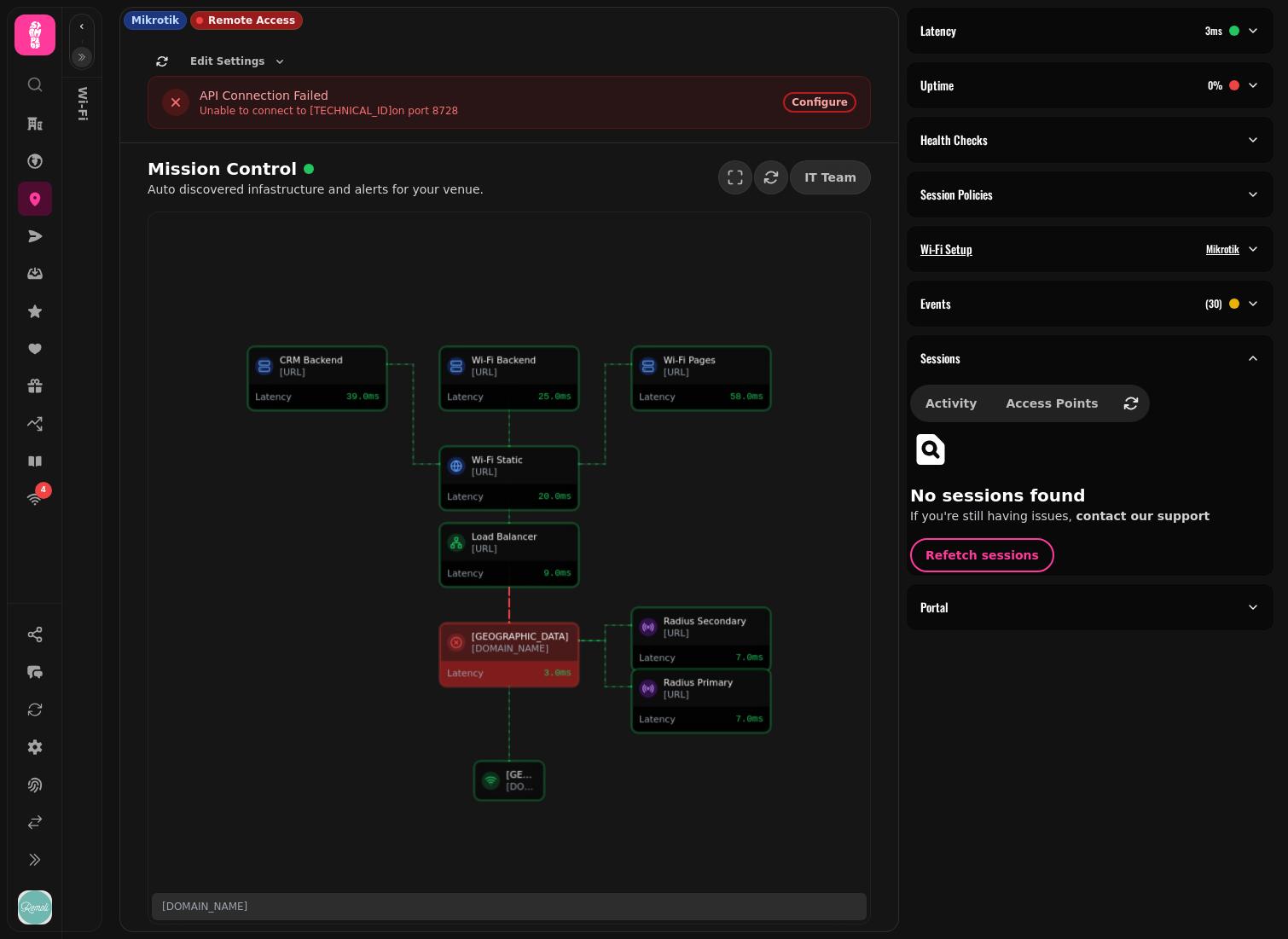
click at [1069, 254] on div "Wi-Fi Setup Mikrotik" at bounding box center [1083, 249] width 325 height 17
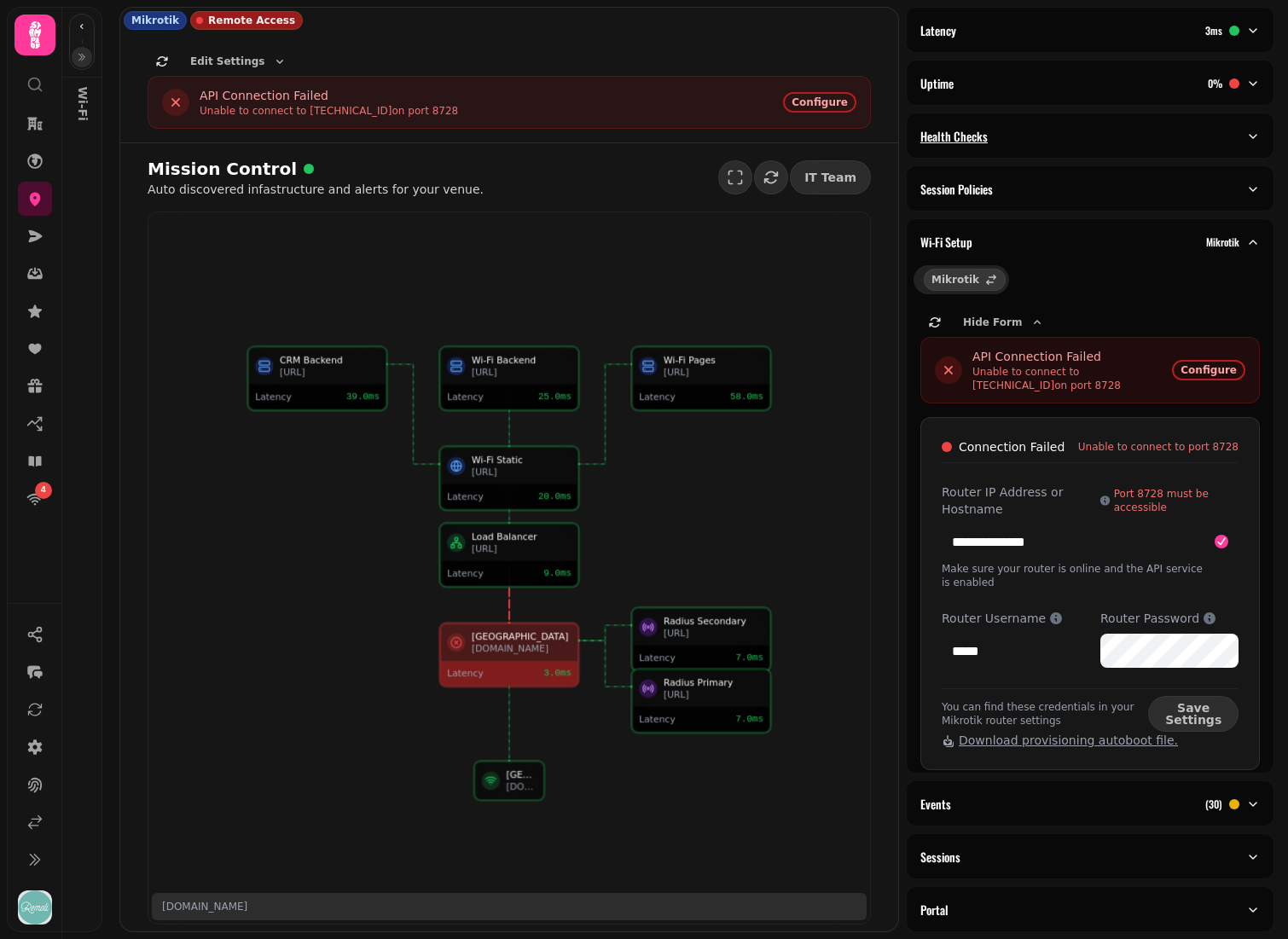
click at [1068, 144] on div "Health Checks" at bounding box center [1083, 136] width 325 height 17
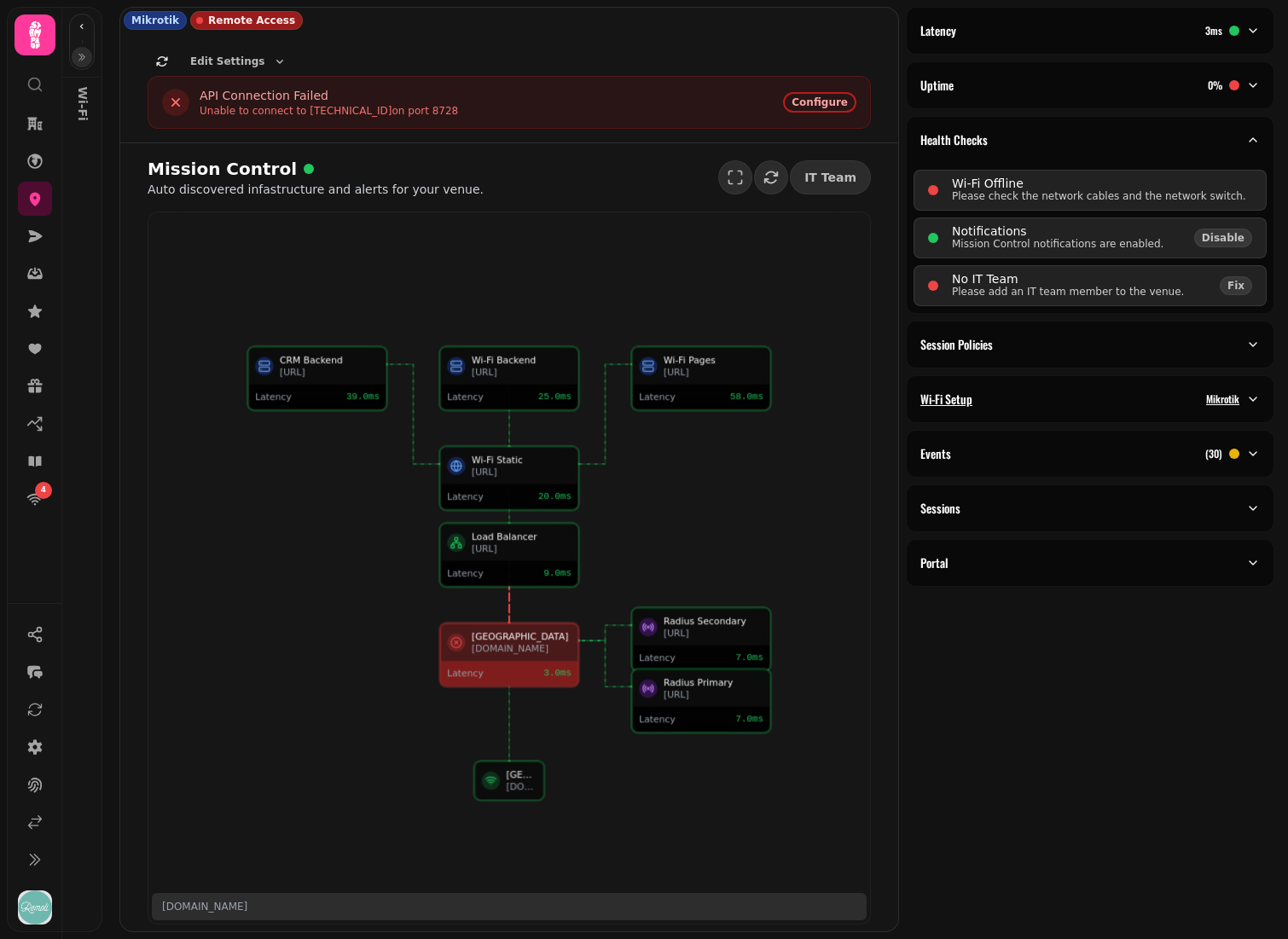
click at [1031, 404] on div "Wi-Fi Setup Mikrotik" at bounding box center [1083, 399] width 325 height 17
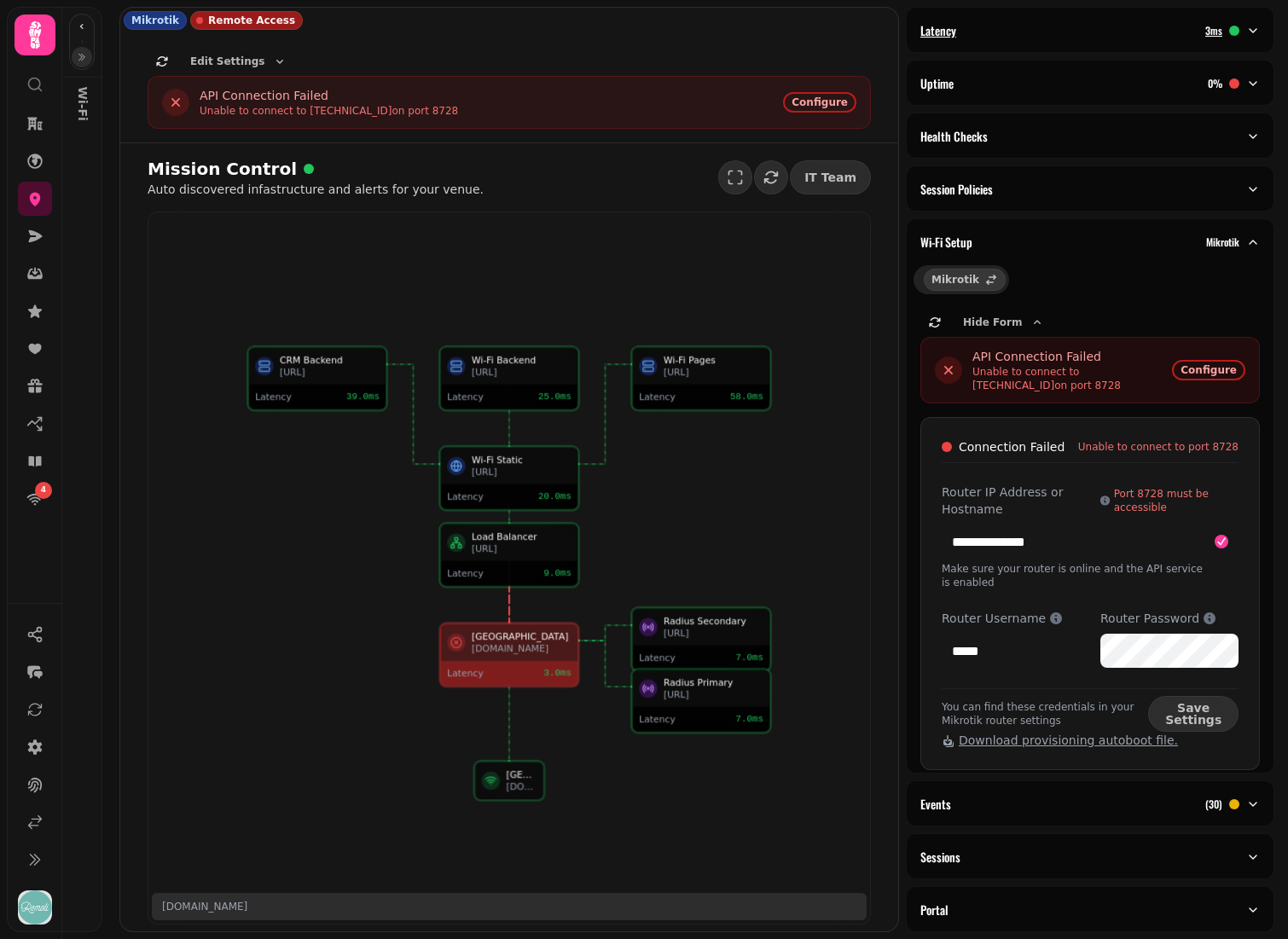
click at [1089, 31] on div "Latency 3 ms" at bounding box center [1083, 31] width 325 height 17
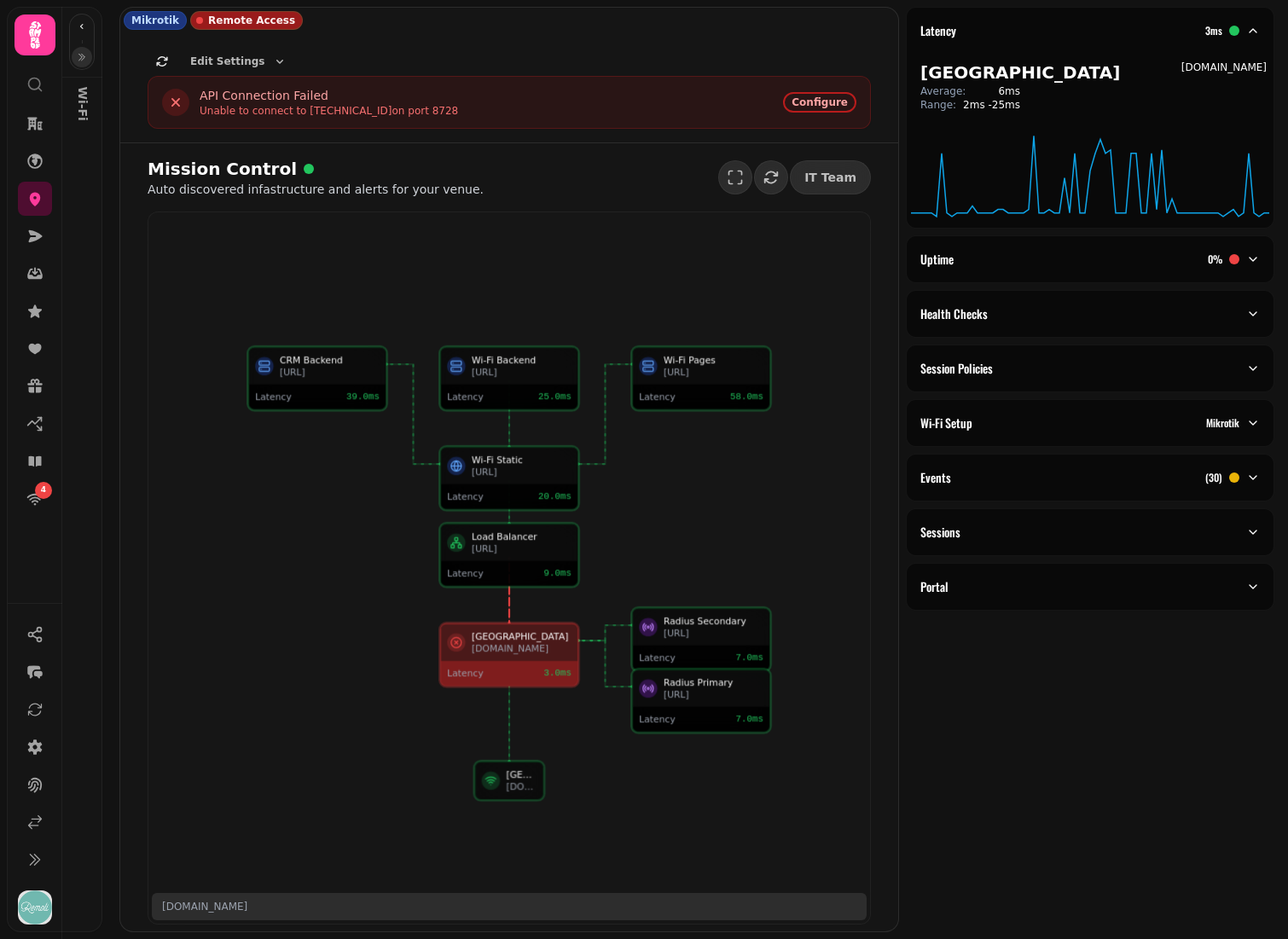
click at [1181, 64] on p "[DOMAIN_NAME]" at bounding box center [1224, 67] width 85 height 14
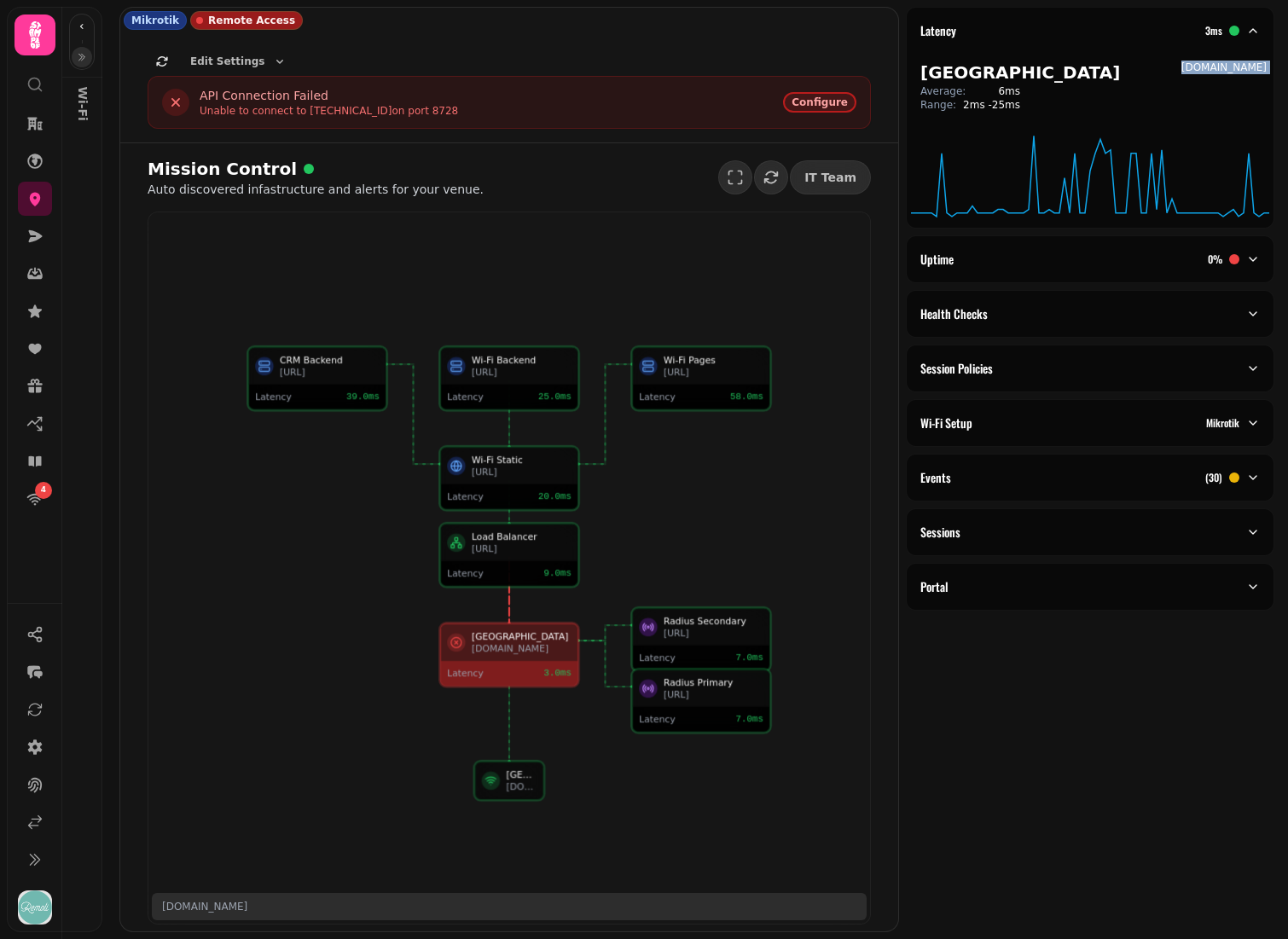
click at [823, 100] on span "Configure" at bounding box center [820, 102] width 56 height 10
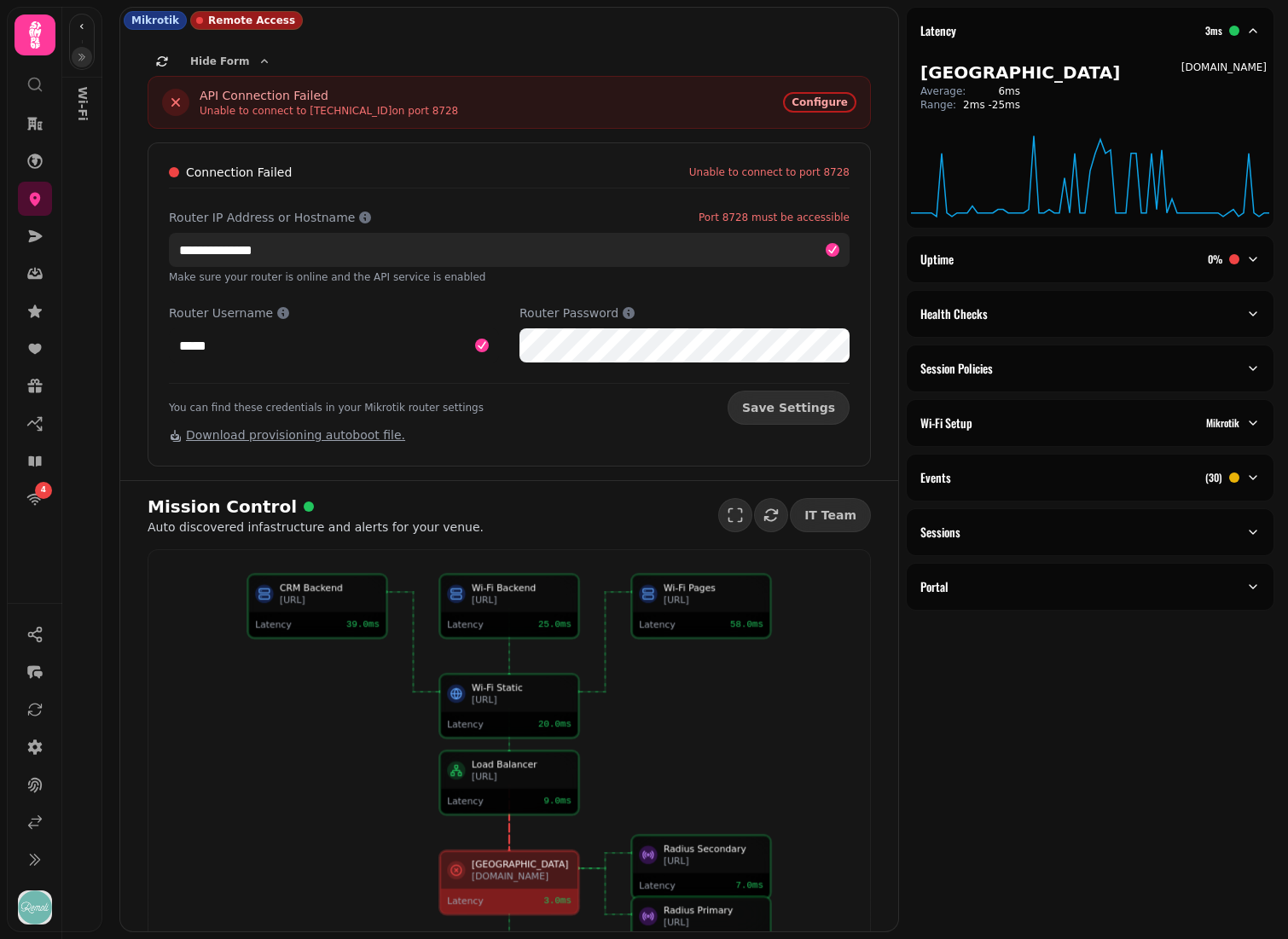
click at [341, 251] on input "**********" at bounding box center [509, 250] width 681 height 34
paste input "**********"
type input "**********"
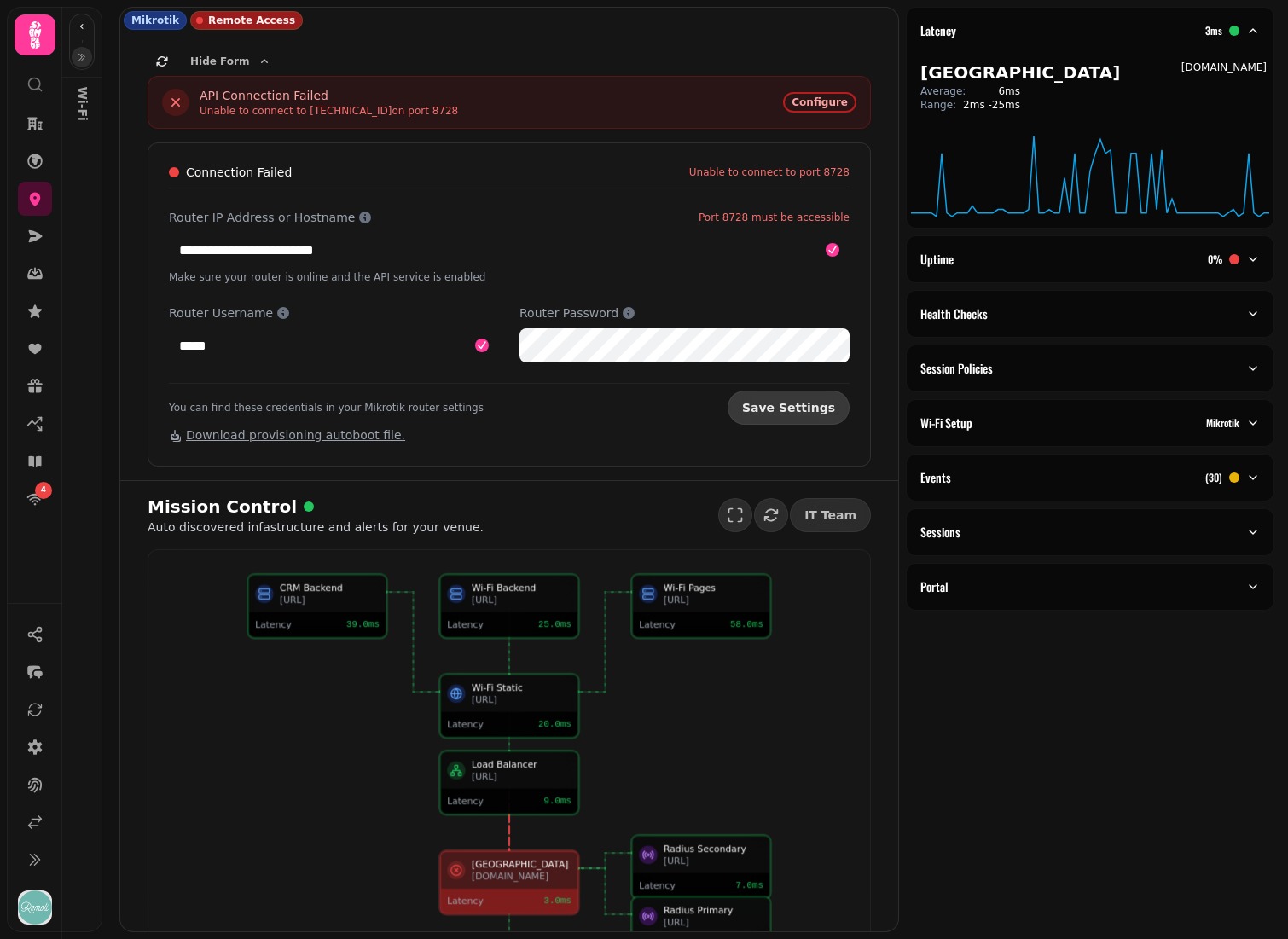
click at [796, 412] on span "Save Settings" at bounding box center [788, 407] width 93 height 12
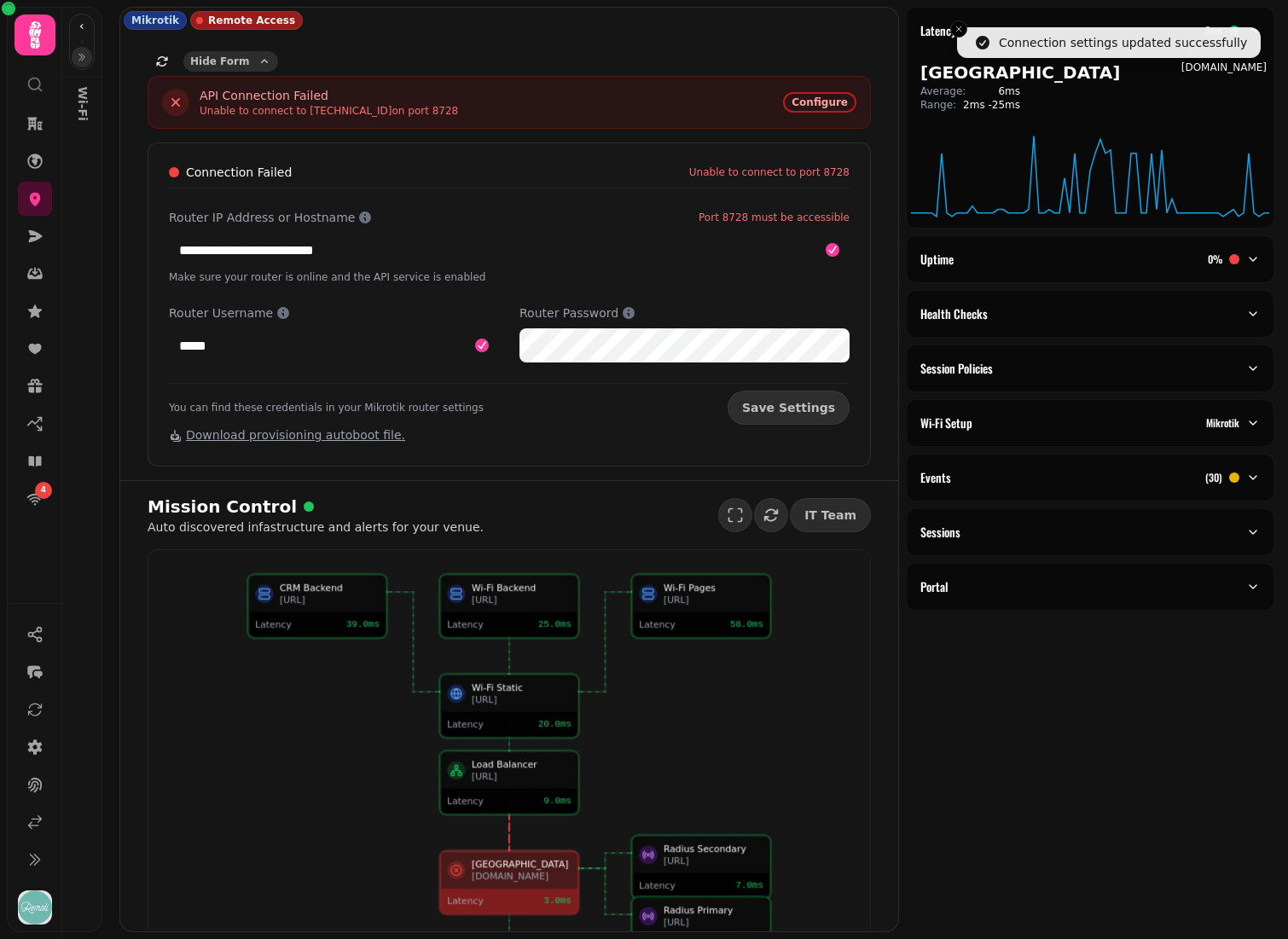
click at [212, 62] on span "Hide Form" at bounding box center [219, 61] width 59 height 10
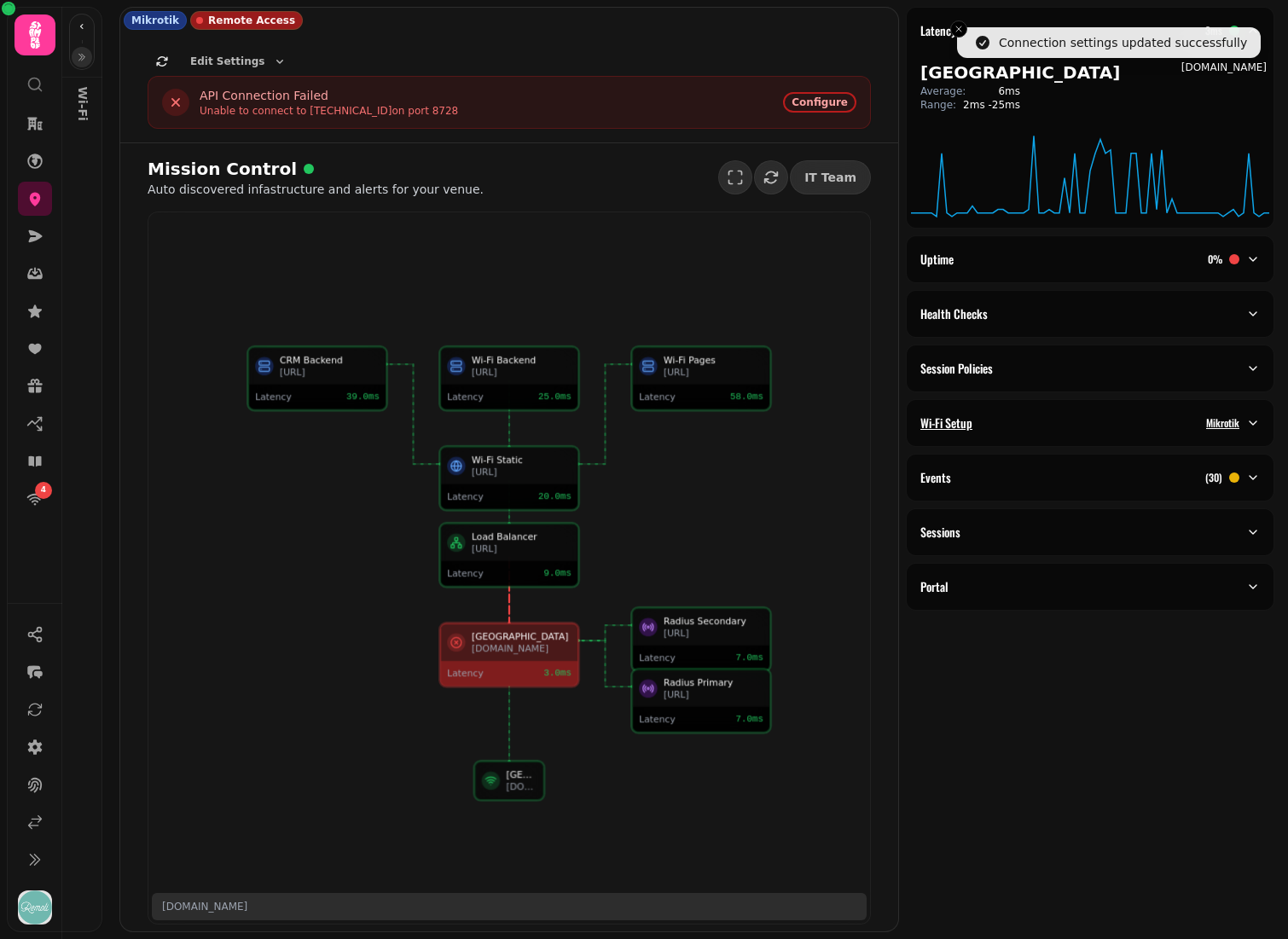
click at [1046, 427] on div "Wi-Fi Setup Mikrotik" at bounding box center [1083, 423] width 325 height 17
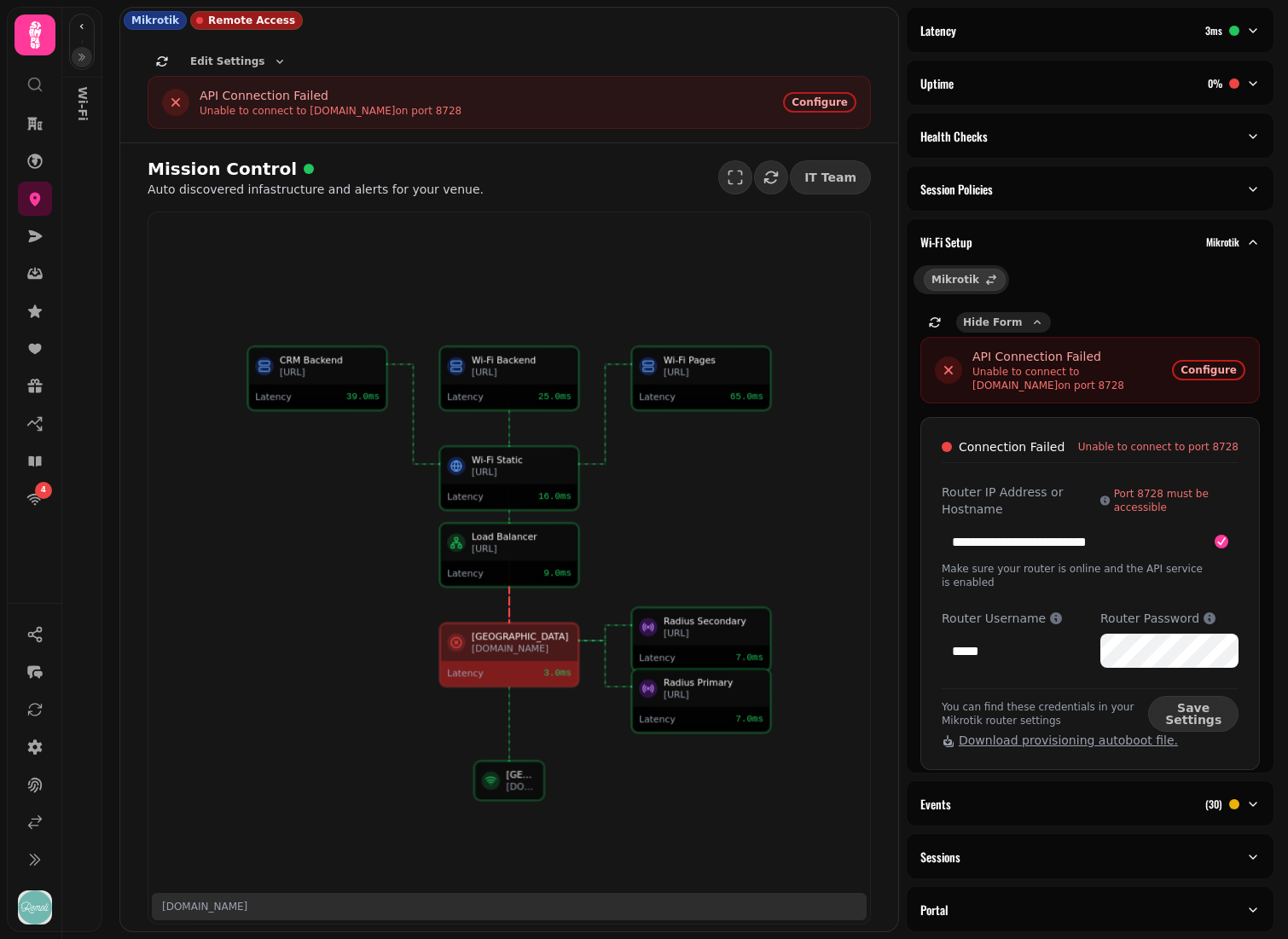
click at [982, 315] on button "Hide Form" at bounding box center [1003, 322] width 95 height 21
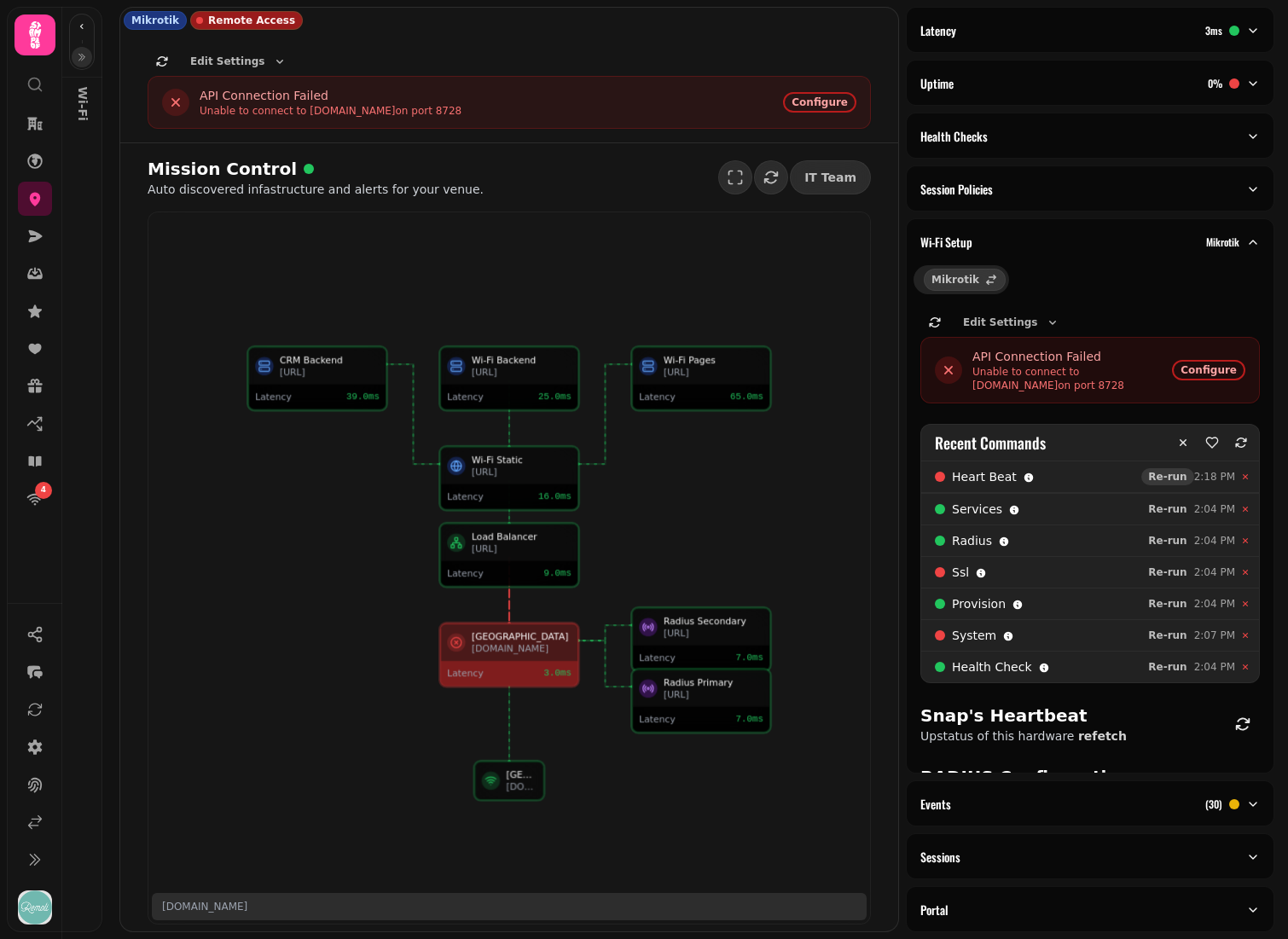
click at [1165, 477] on span "Re-run" at bounding box center [1167, 476] width 38 height 10
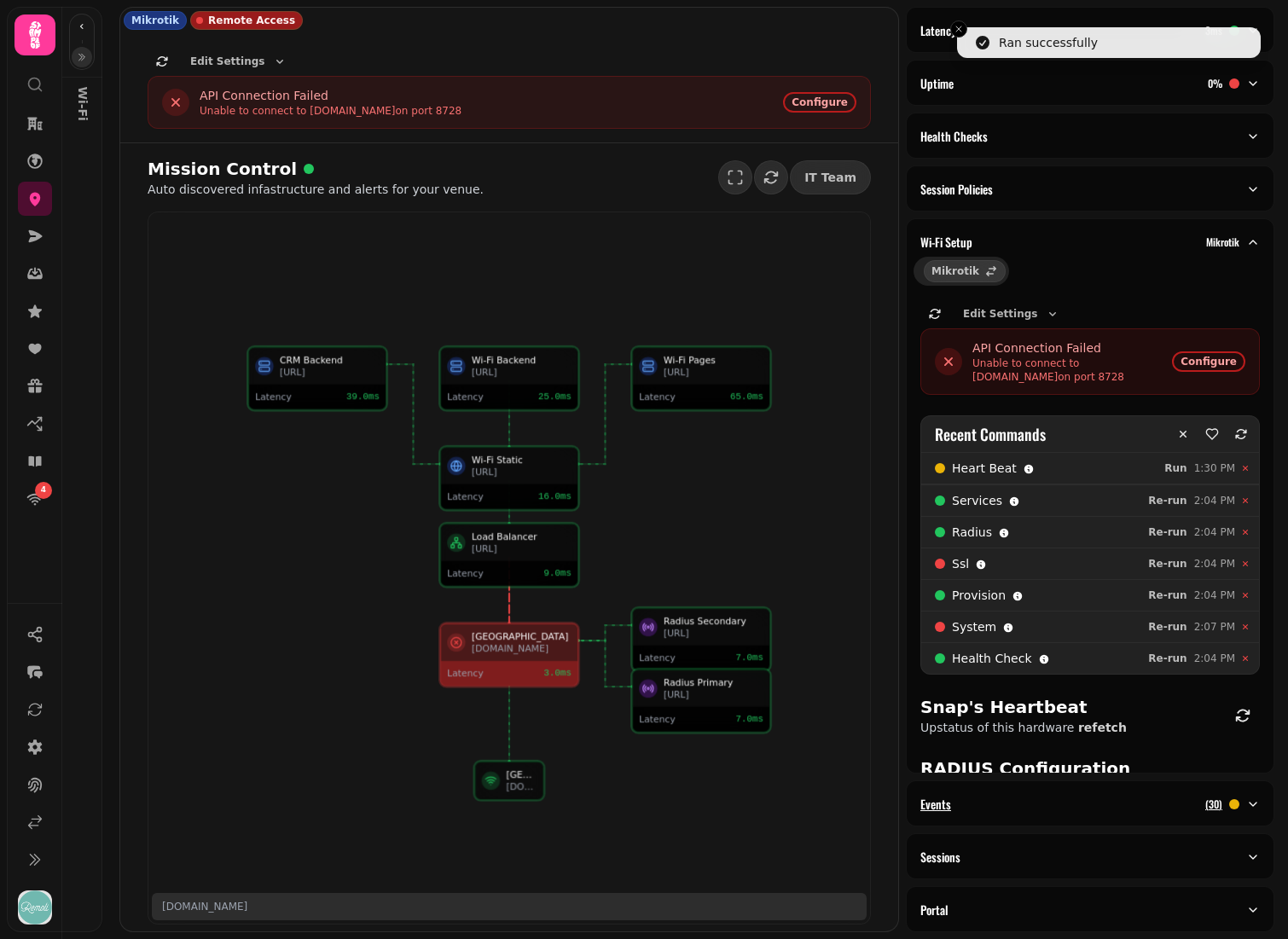
click at [1044, 657] on div "Events ( 30 )" at bounding box center [1083, 803] width 325 height 17
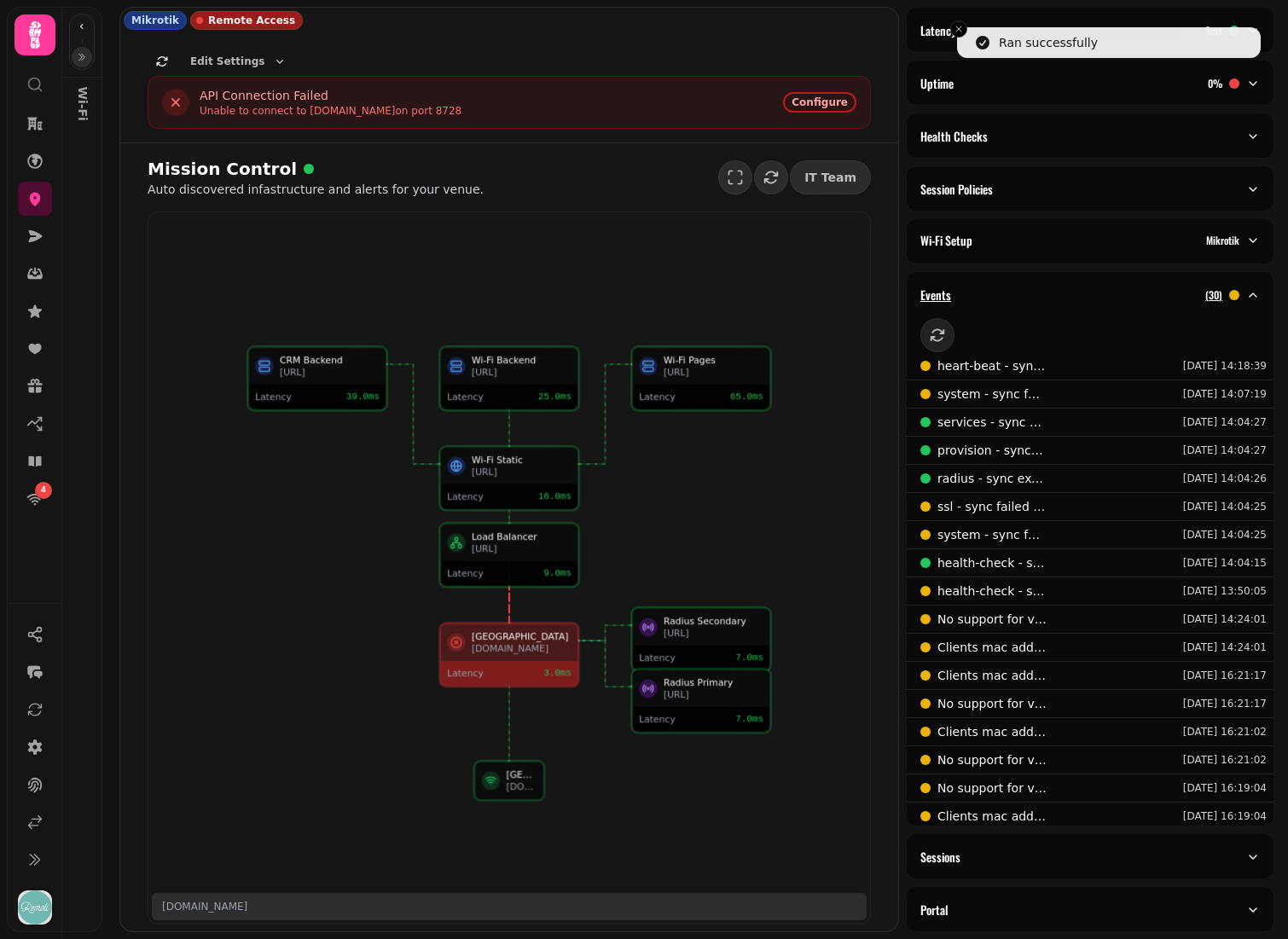
scroll to position [2, 0]
click at [941, 332] on icon "button" at bounding box center [937, 334] width 14 height 13
click at [1039, 291] on div "Events ( 30 )" at bounding box center [1083, 295] width 325 height 17
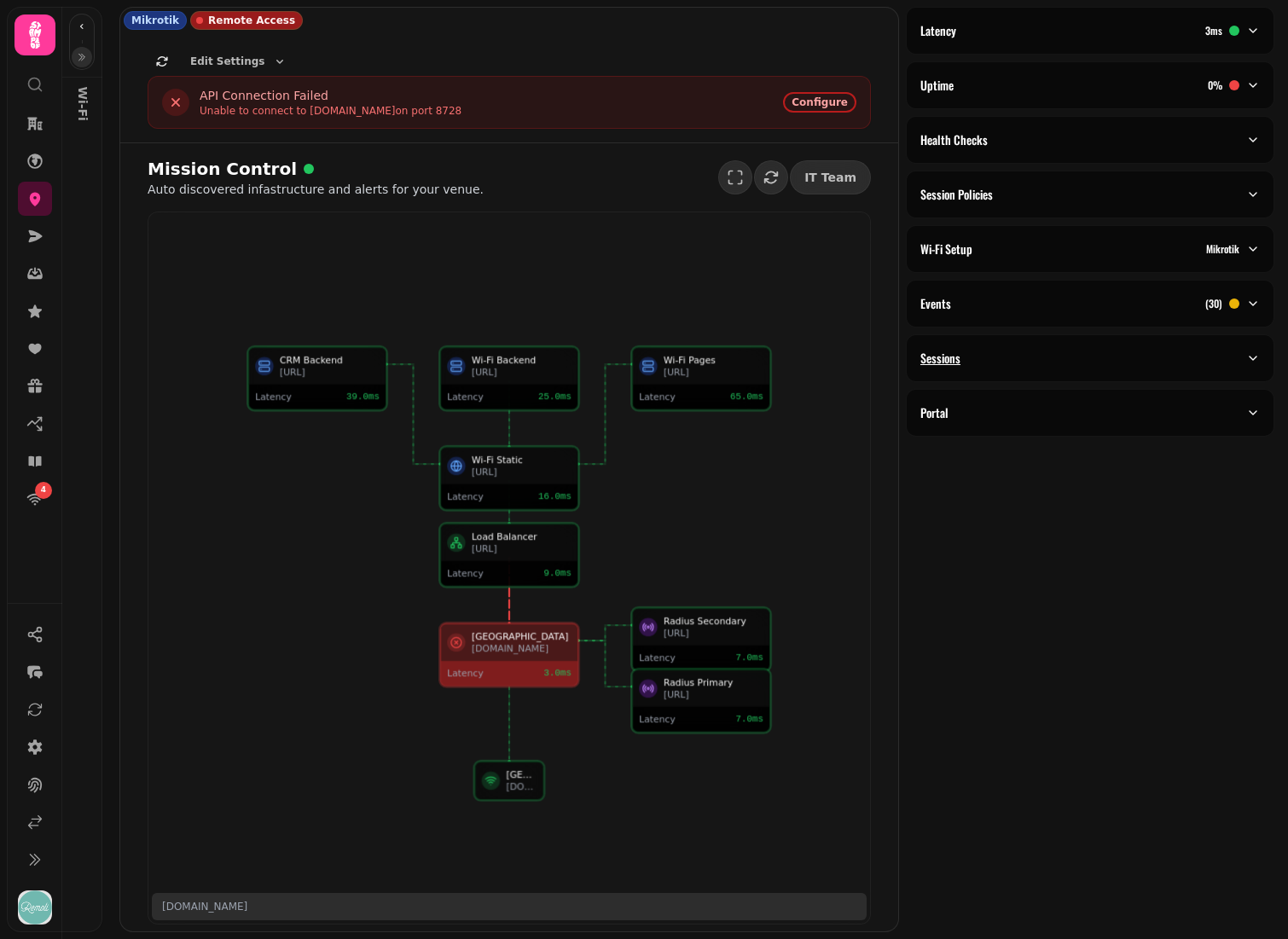
click at [1039, 366] on div "Sessions" at bounding box center [1083, 358] width 325 height 17
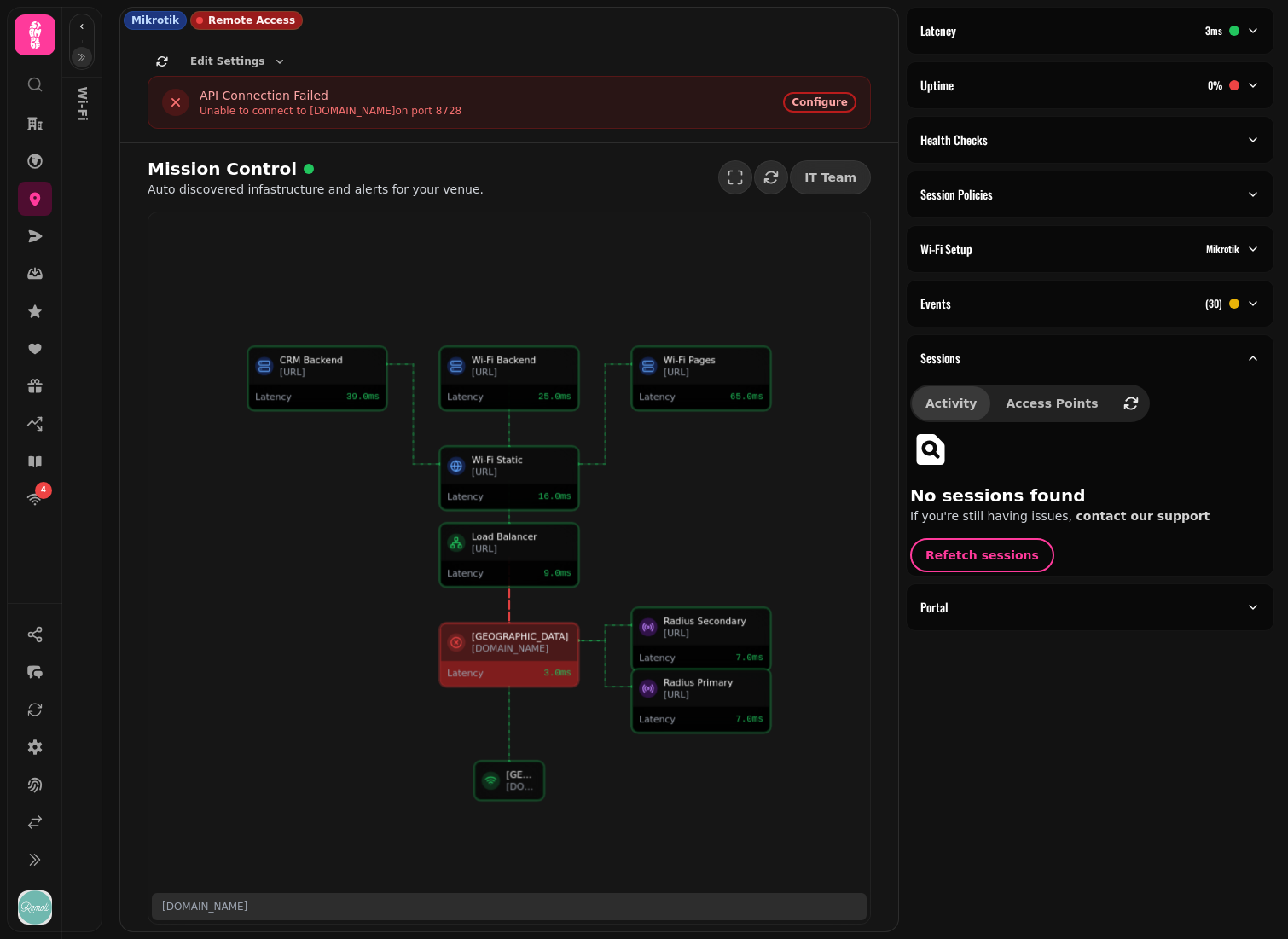
click at [940, 401] on span "Activity" at bounding box center [951, 403] width 52 height 12
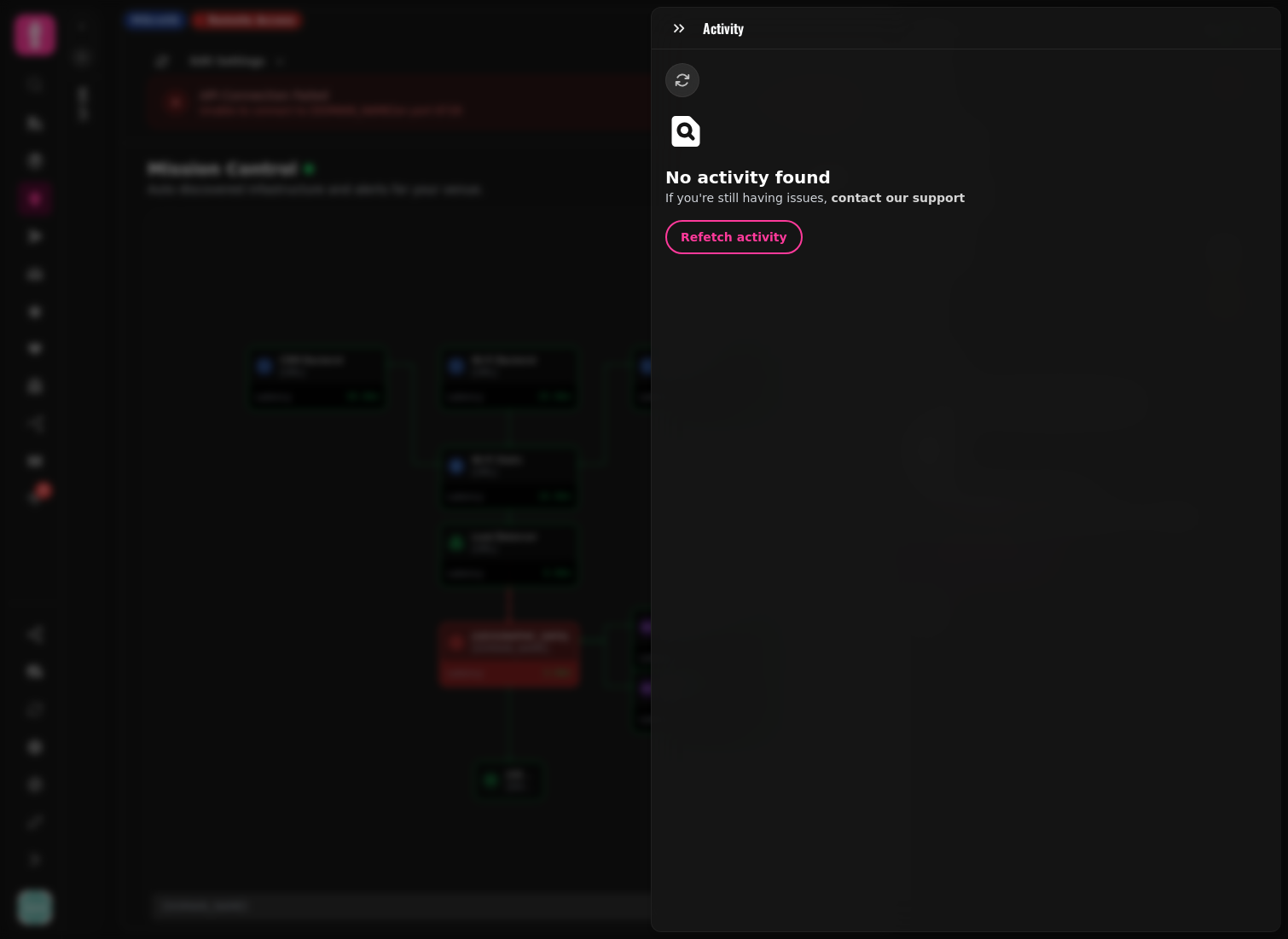
click at [544, 259] on div "Activity No activity found If you're still having issues, contact our support R…" at bounding box center [644, 483] width 1288 height 912
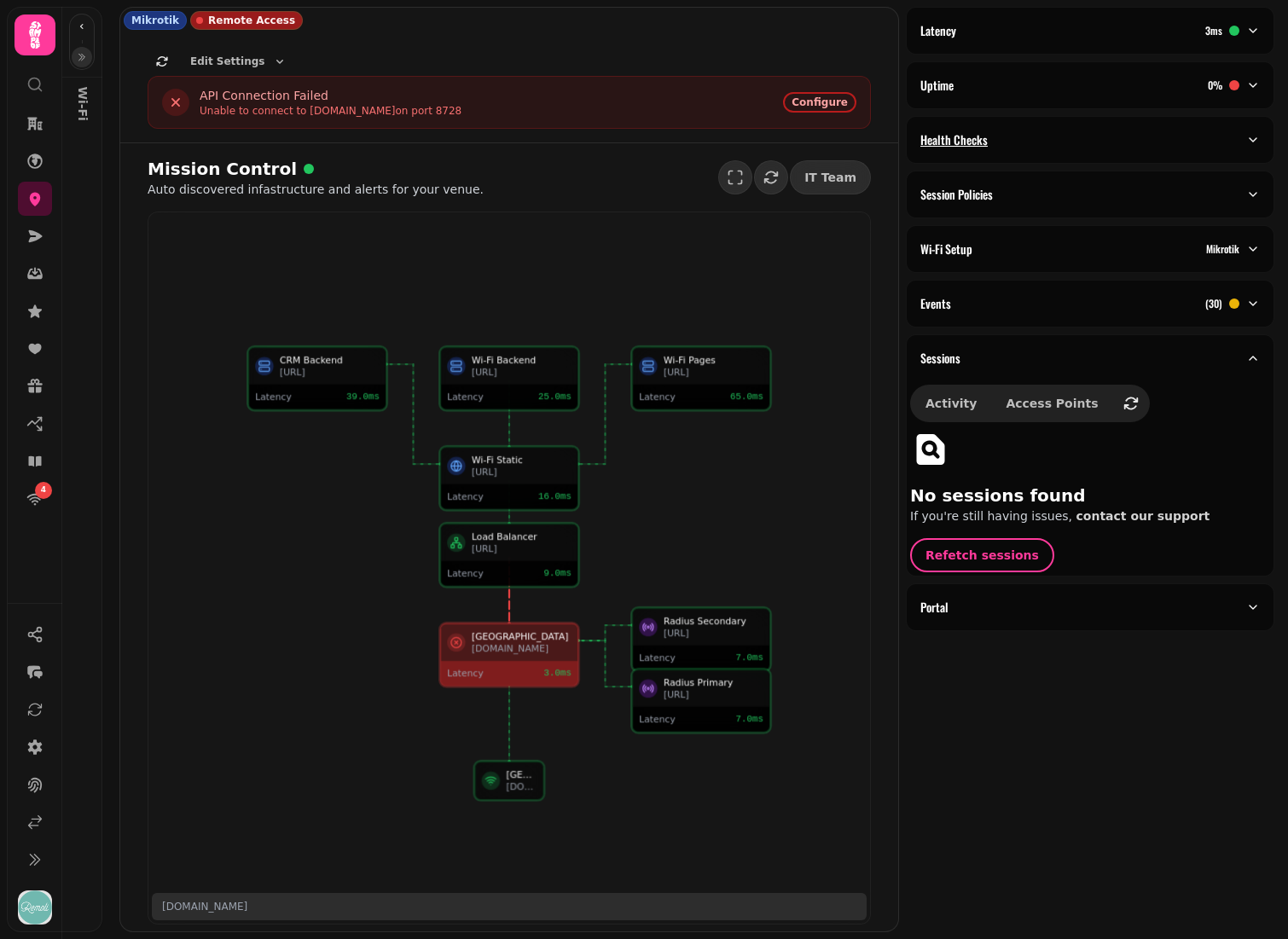
click at [962, 142] on p "Health Checks" at bounding box center [954, 139] width 68 height 17
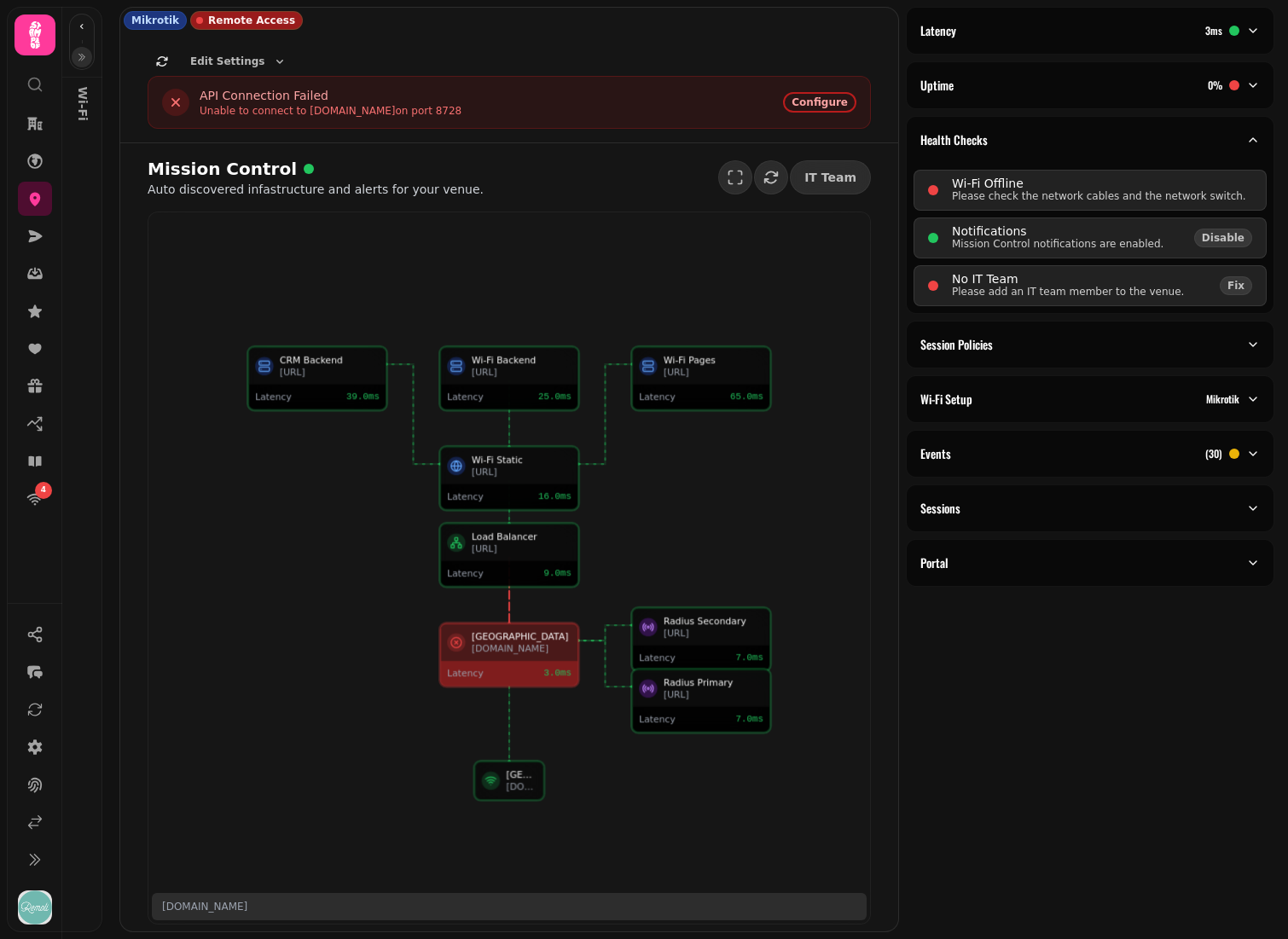
click at [80, 52] on button "button" at bounding box center [81, 57] width 21 height 21
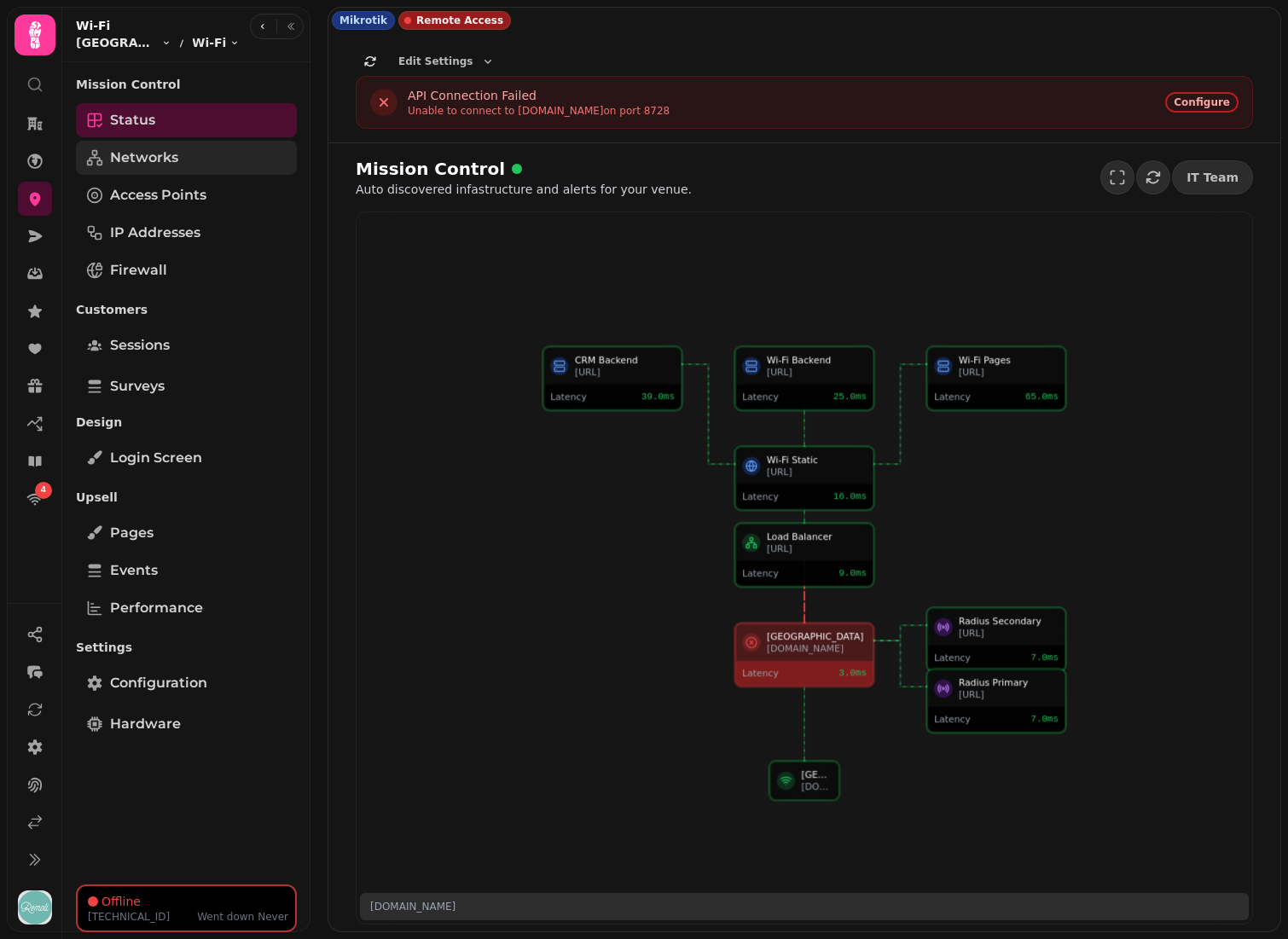
click at [173, 161] on span "Networks" at bounding box center [144, 157] width 68 height 21
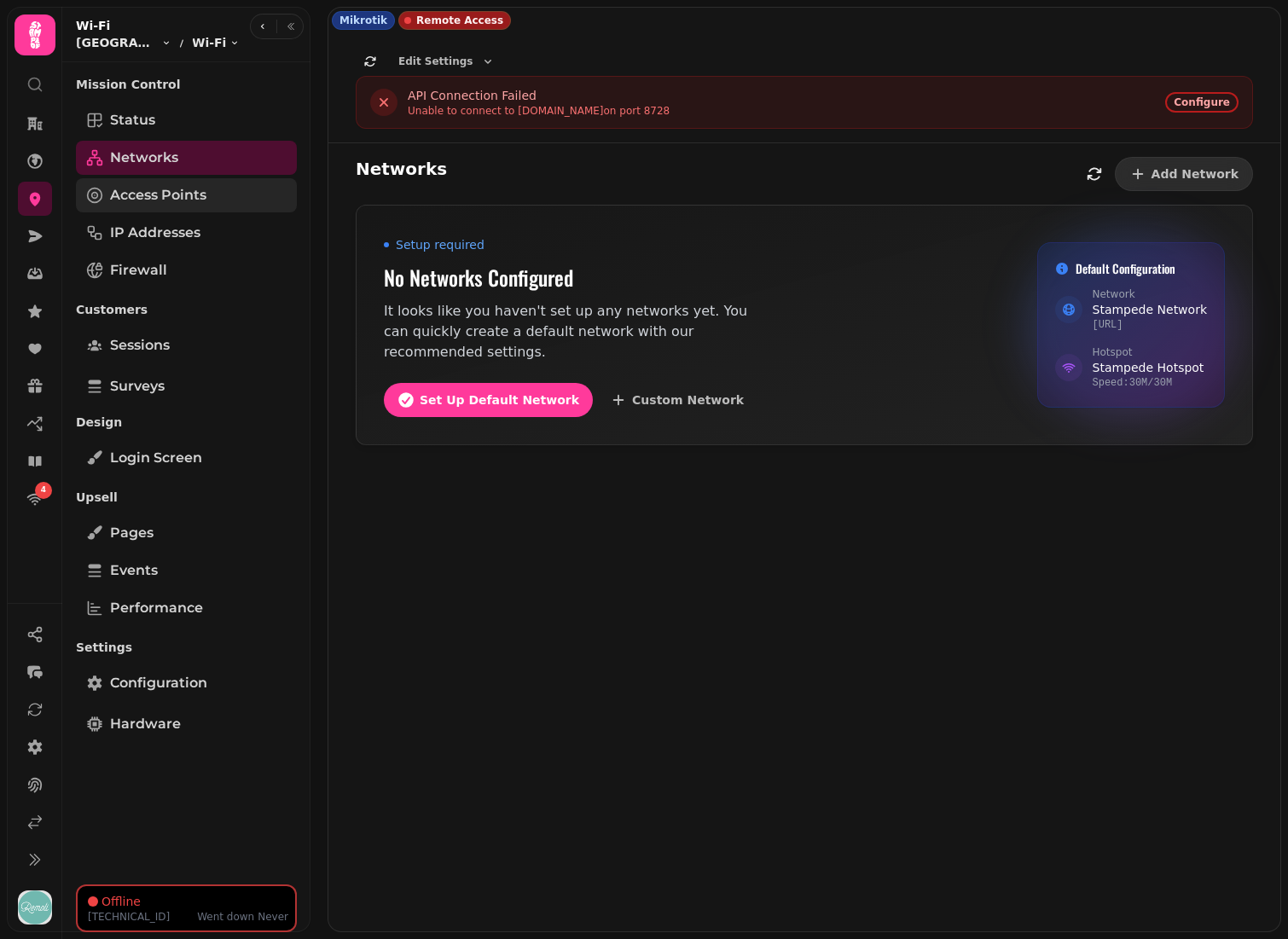
click at [206, 197] on span "Access Points" at bounding box center [158, 195] width 97 height 21
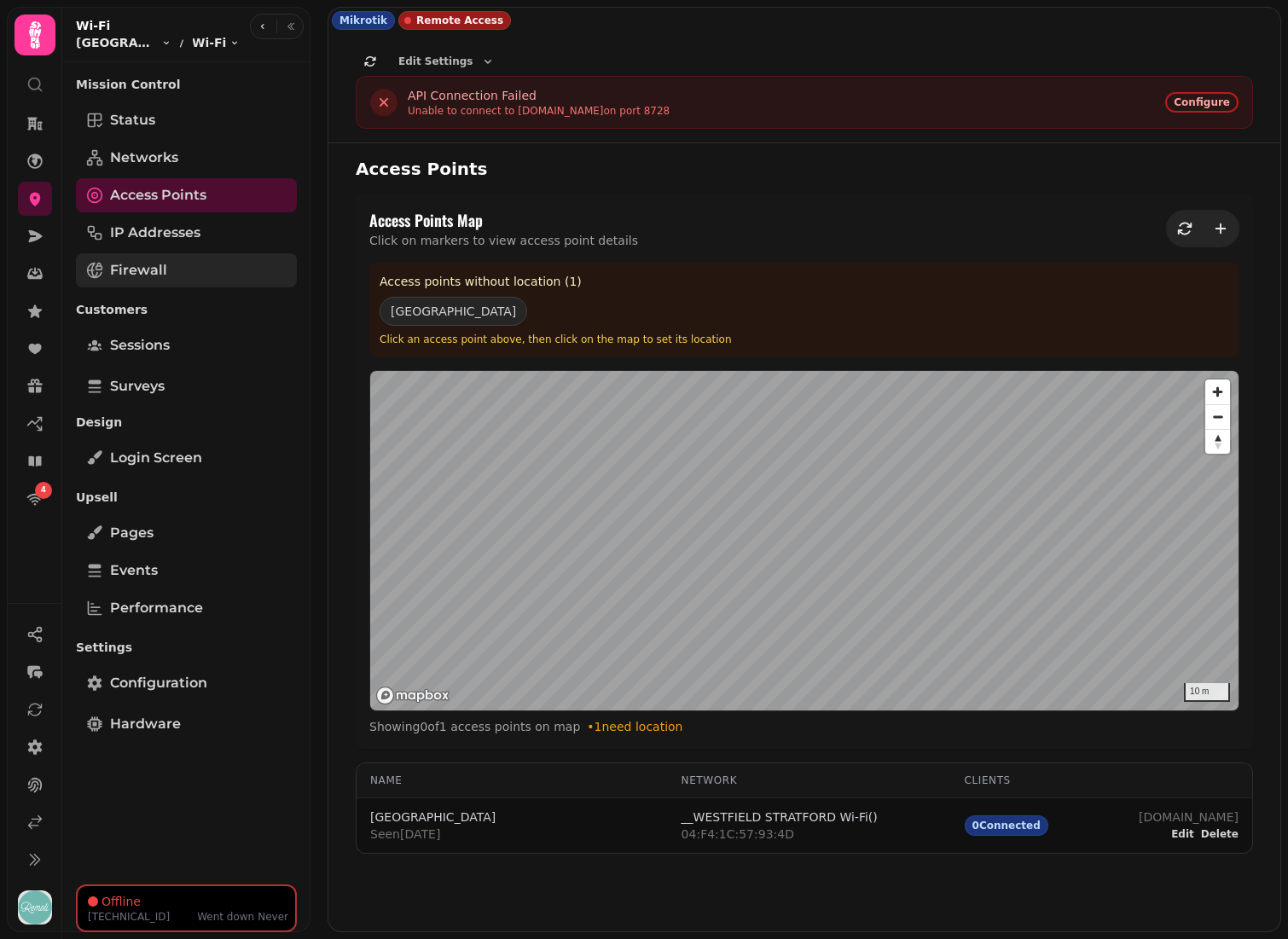
click at [176, 266] on link "Firewall" at bounding box center [186, 270] width 221 height 34
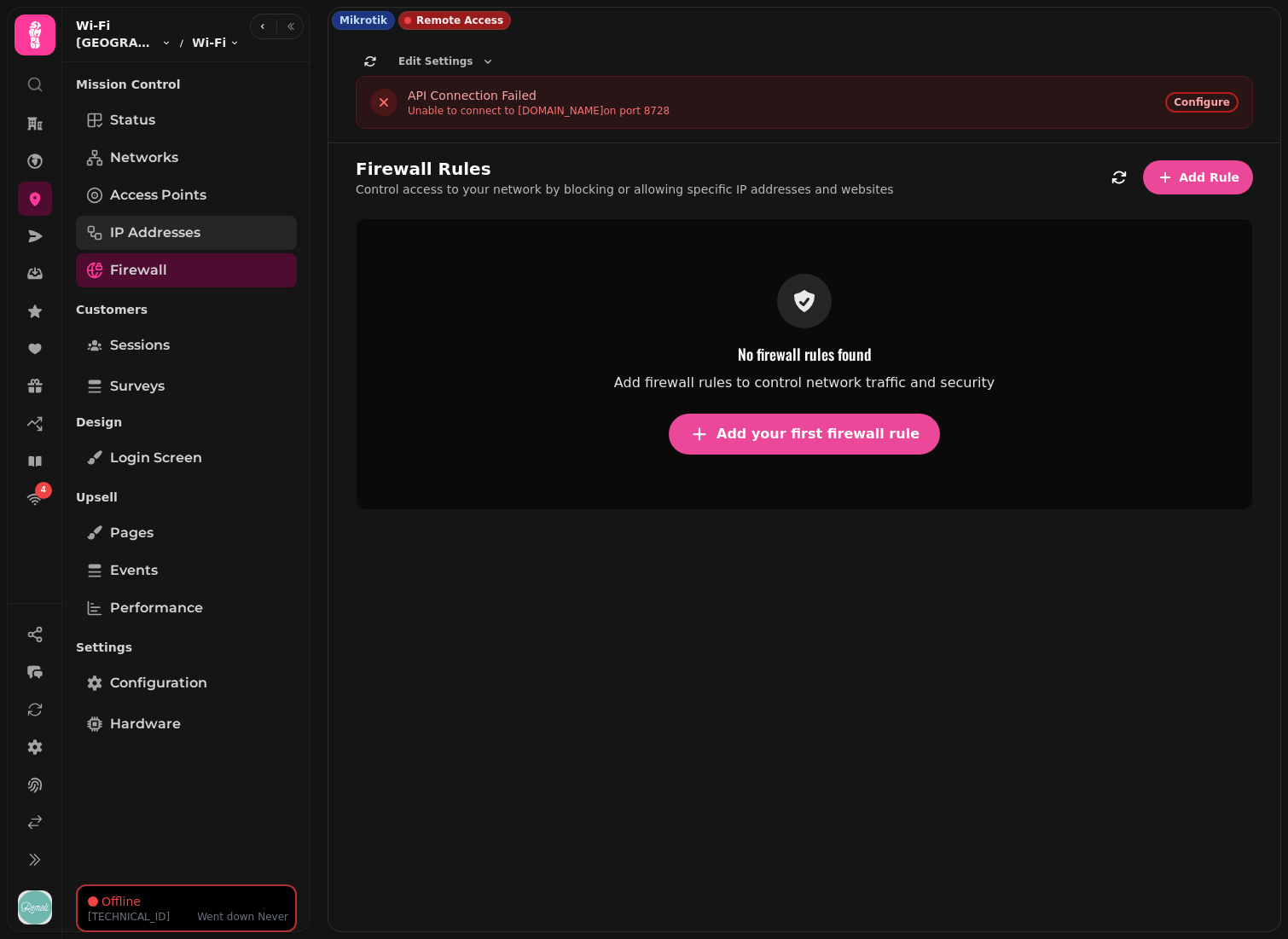
click at [199, 233] on span "IP Addresses" at bounding box center [155, 232] width 90 height 21
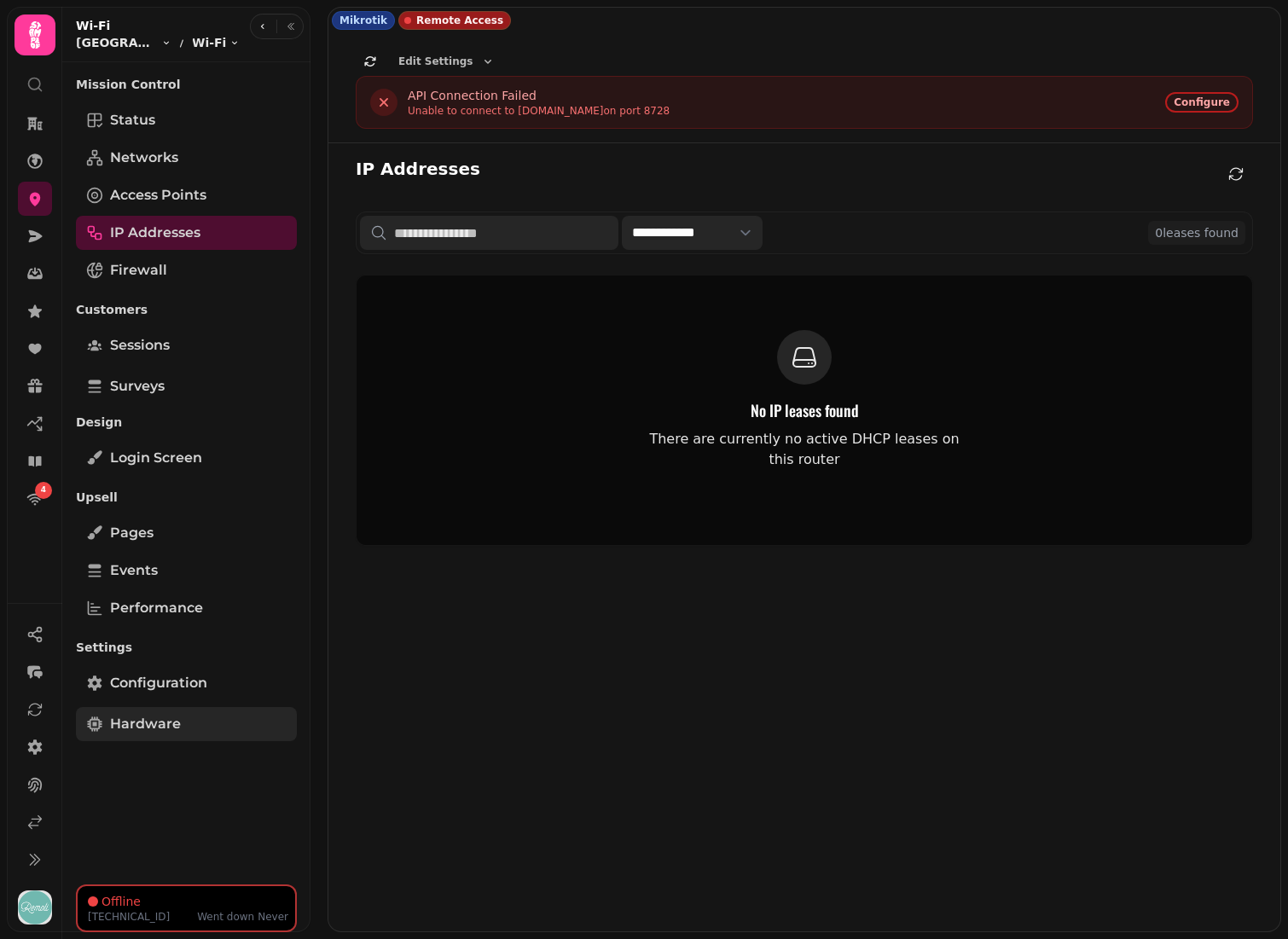
click at [139, 657] on span "Hardware" at bounding box center [146, 724] width 71 height 21
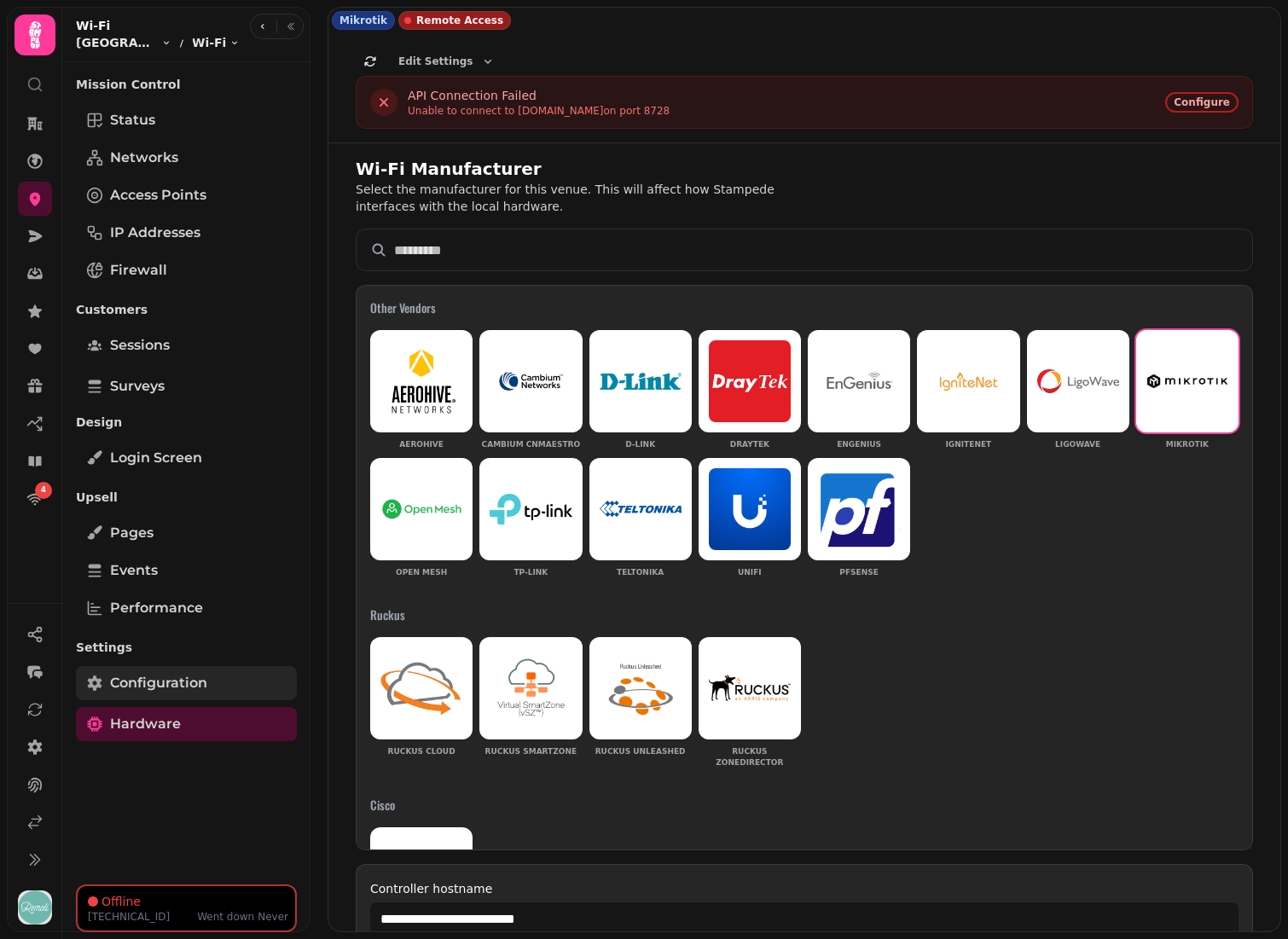
click at [164, 657] on span "Configuration" at bounding box center [159, 683] width 98 height 21
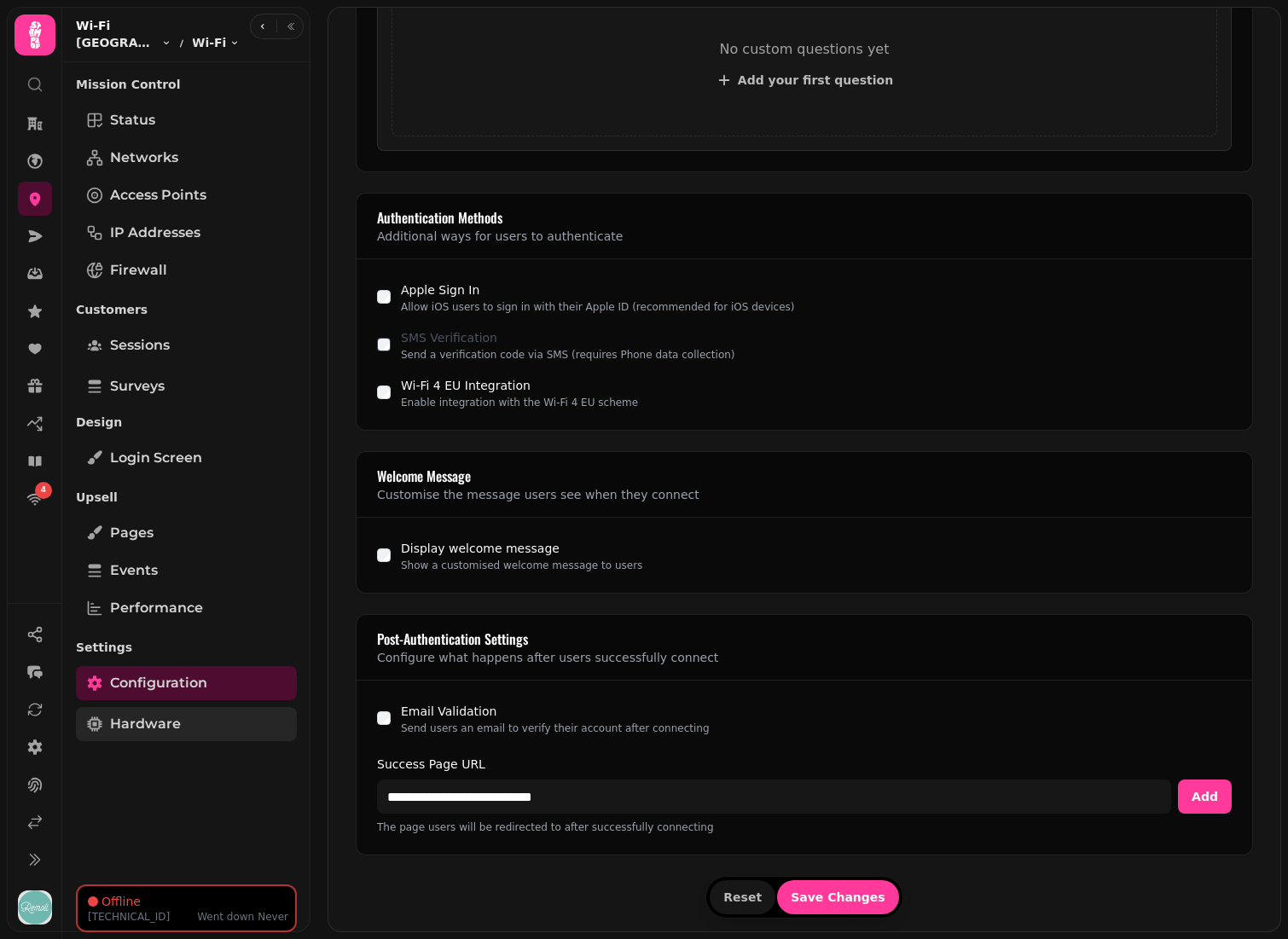
click at [120, 657] on span "Hardware" at bounding box center [146, 724] width 71 height 21
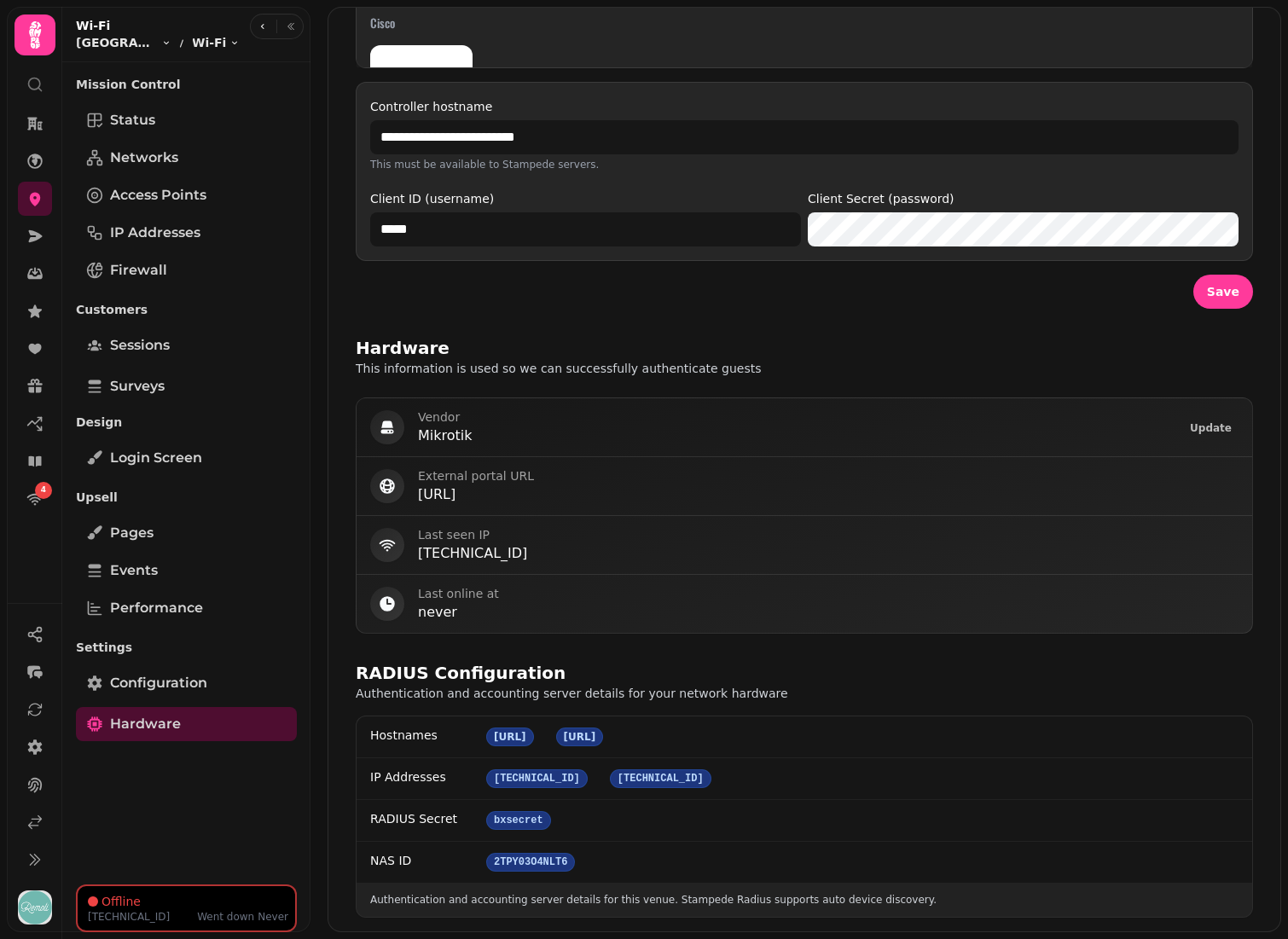
scroll to position [782, 0]
click at [146, 120] on span "Status" at bounding box center [133, 120] width 45 height 21
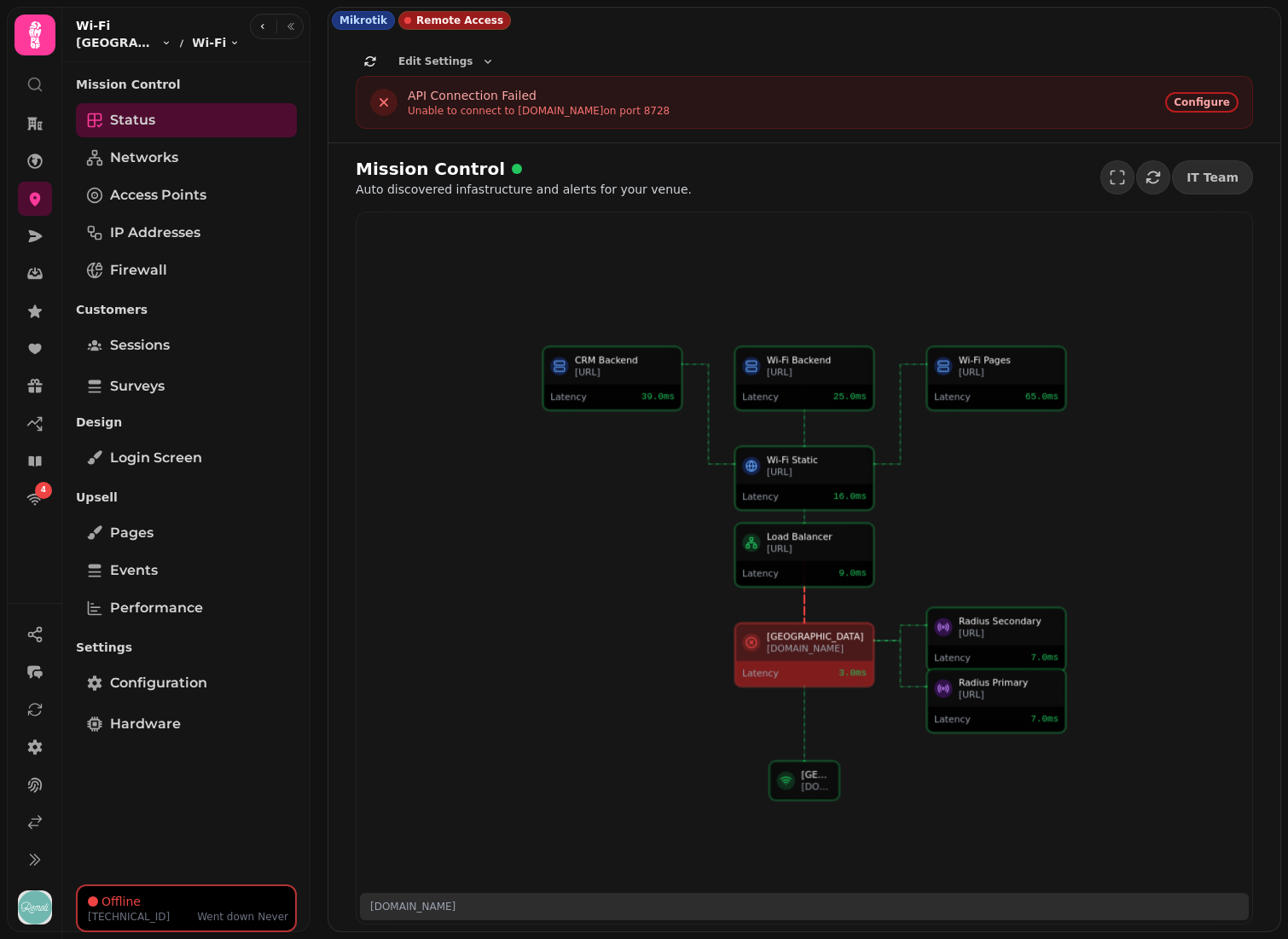
click at [577, 191] on p "Auto discovered infastructure and alerts for your venue." at bounding box center [524, 189] width 336 height 17
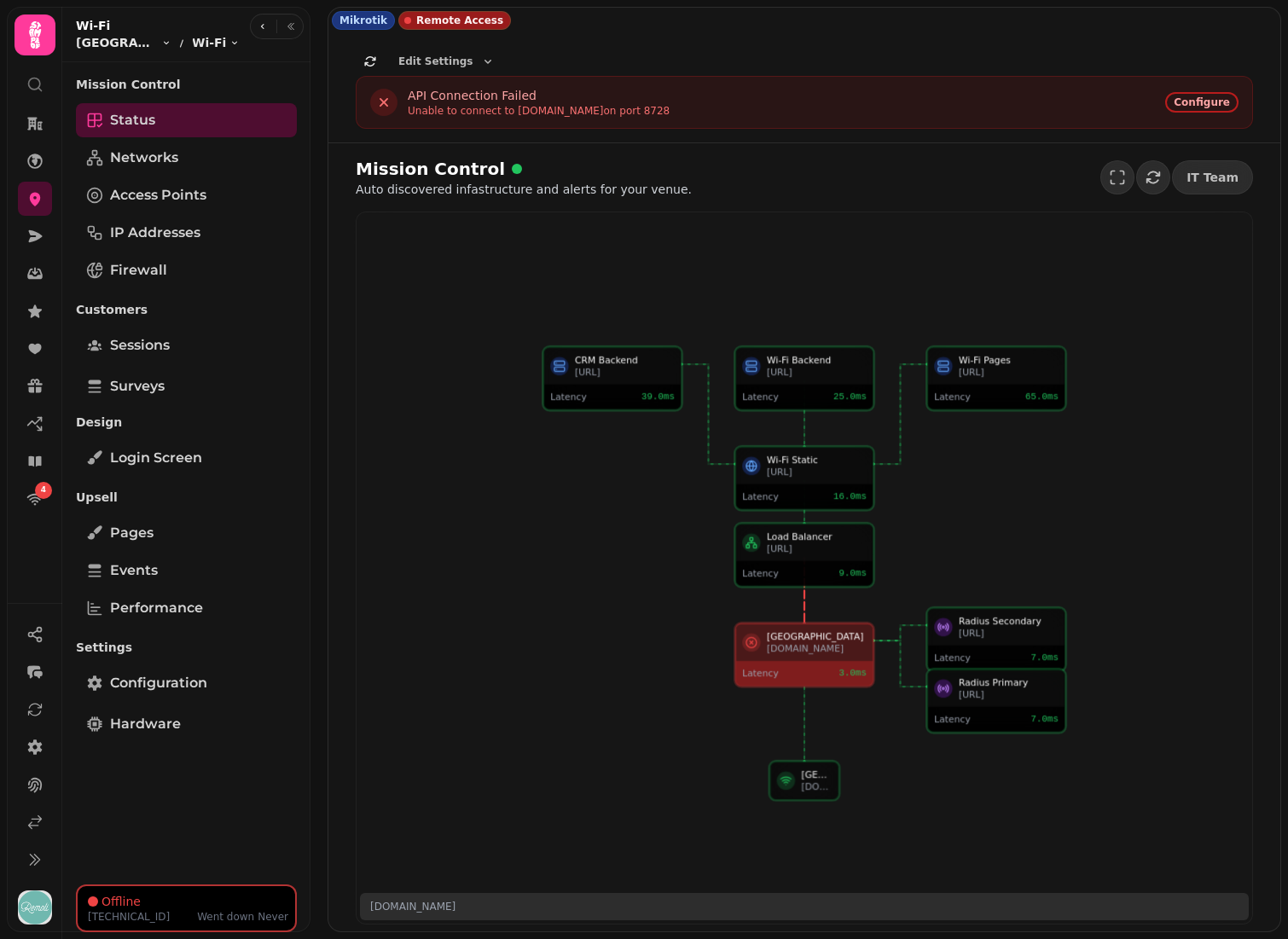
click at [577, 191] on p "Auto discovered infastructure and alerts for your venue." at bounding box center [524, 189] width 336 height 17
click at [39, 498] on link "4" at bounding box center [35, 499] width 34 height 34
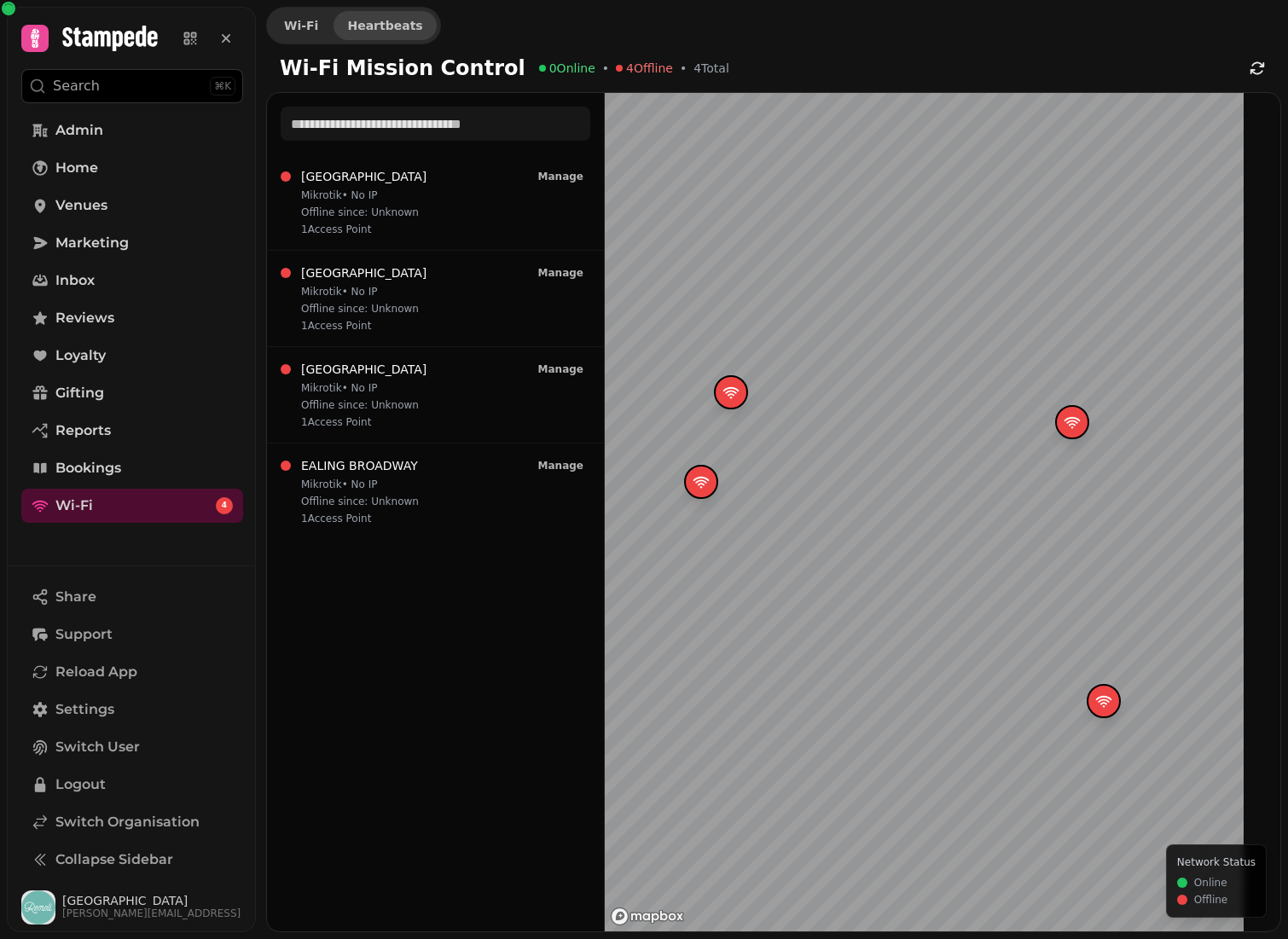
click at [356, 23] on span "Heartbeats" at bounding box center [384, 25] width 75 height 12
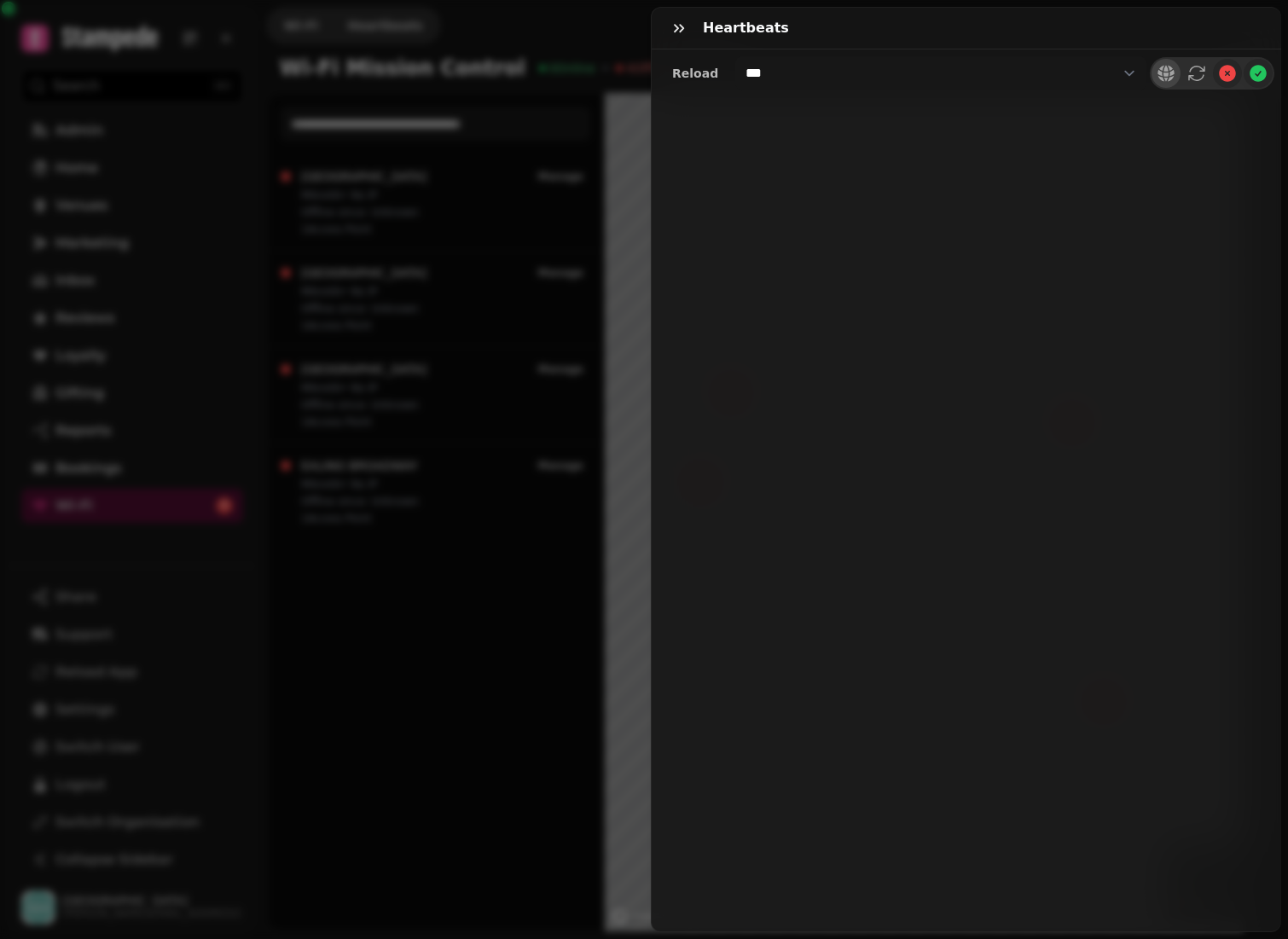
click at [1171, 77] on icon at bounding box center [1166, 73] width 21 height 21
click at [1126, 70] on icon at bounding box center [1127, 73] width 21 height 21
click at [1194, 74] on icon at bounding box center [1189, 73] width 17 height 17
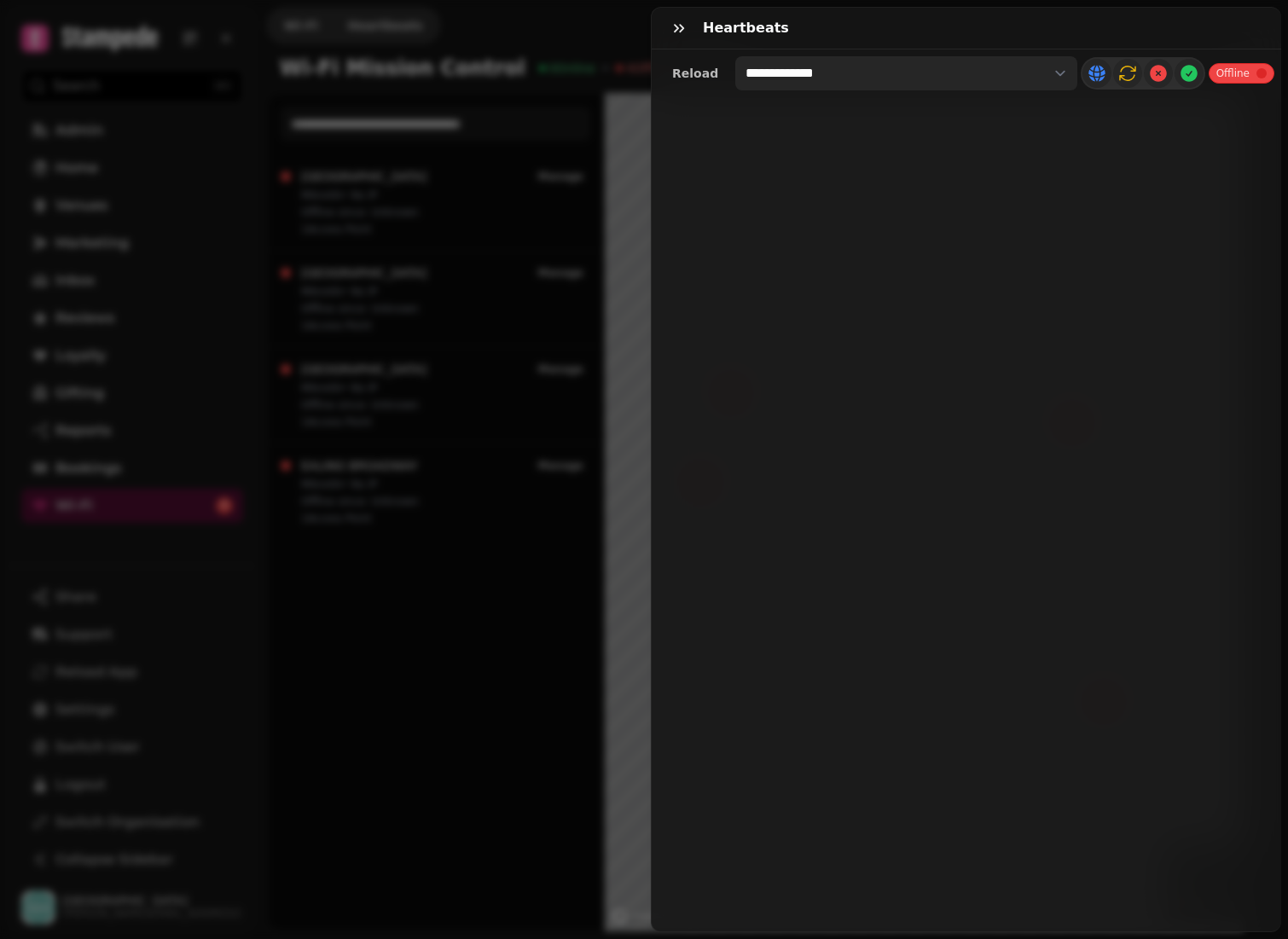
select select "**********"
click at [539, 169] on div "**********" at bounding box center [644, 483] width 1288 height 912
click at [499, 205] on div "**********" at bounding box center [644, 483] width 1288 height 912
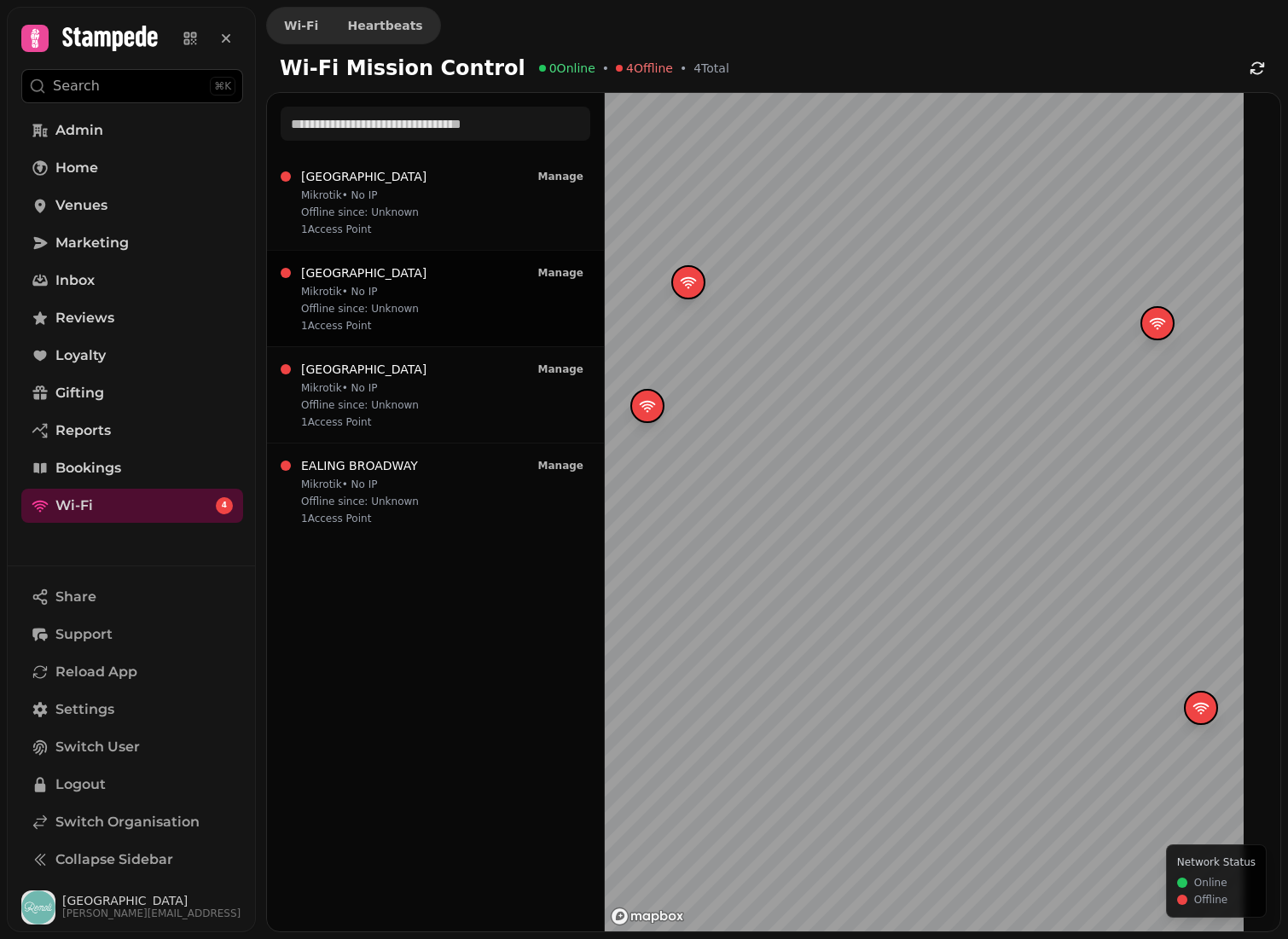
click at [427, 292] on p "Mikrotik • No IP" at bounding box center [363, 291] width 126 height 14
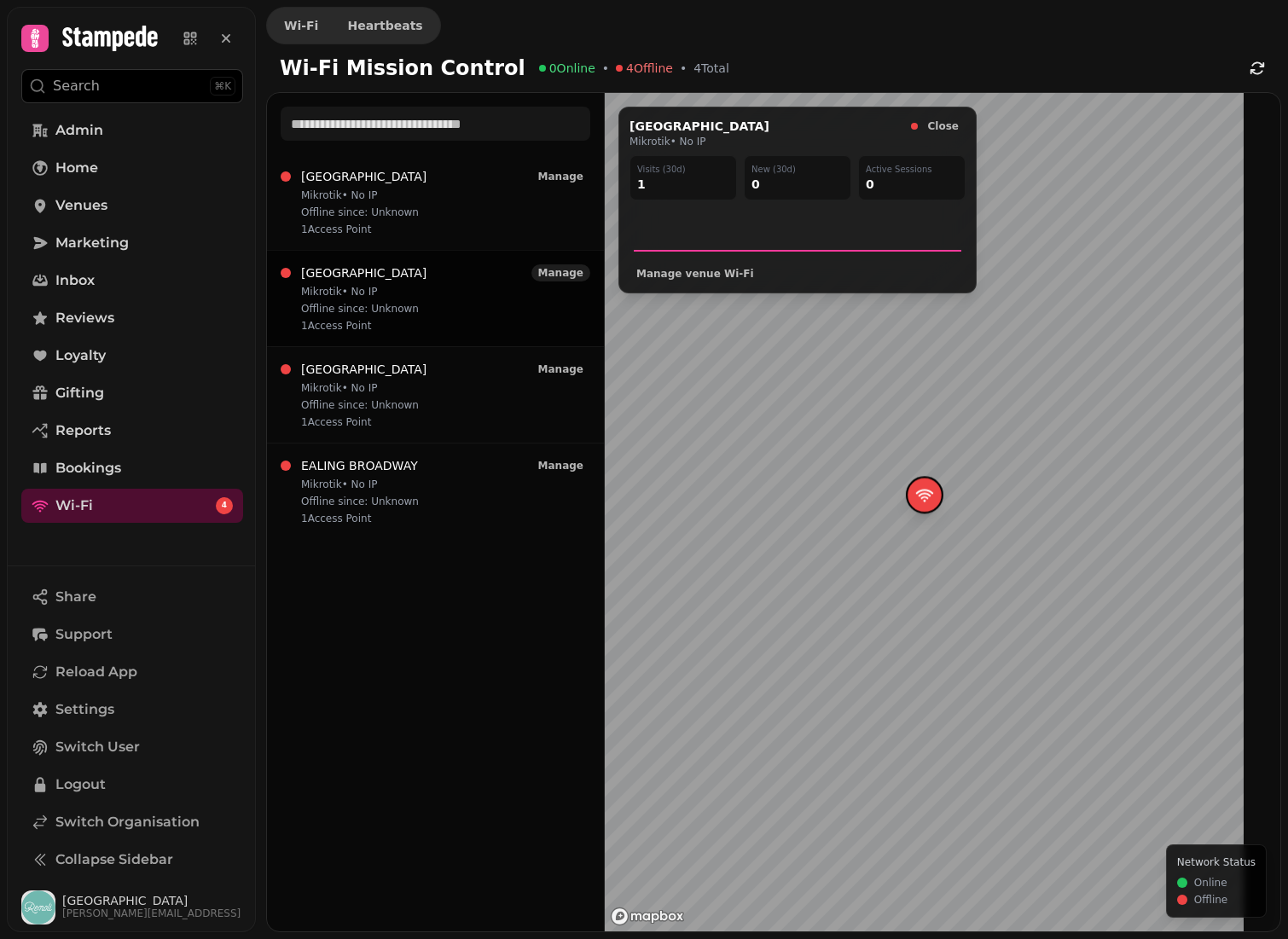
click at [572, 269] on span "Manage" at bounding box center [560, 272] width 45 height 10
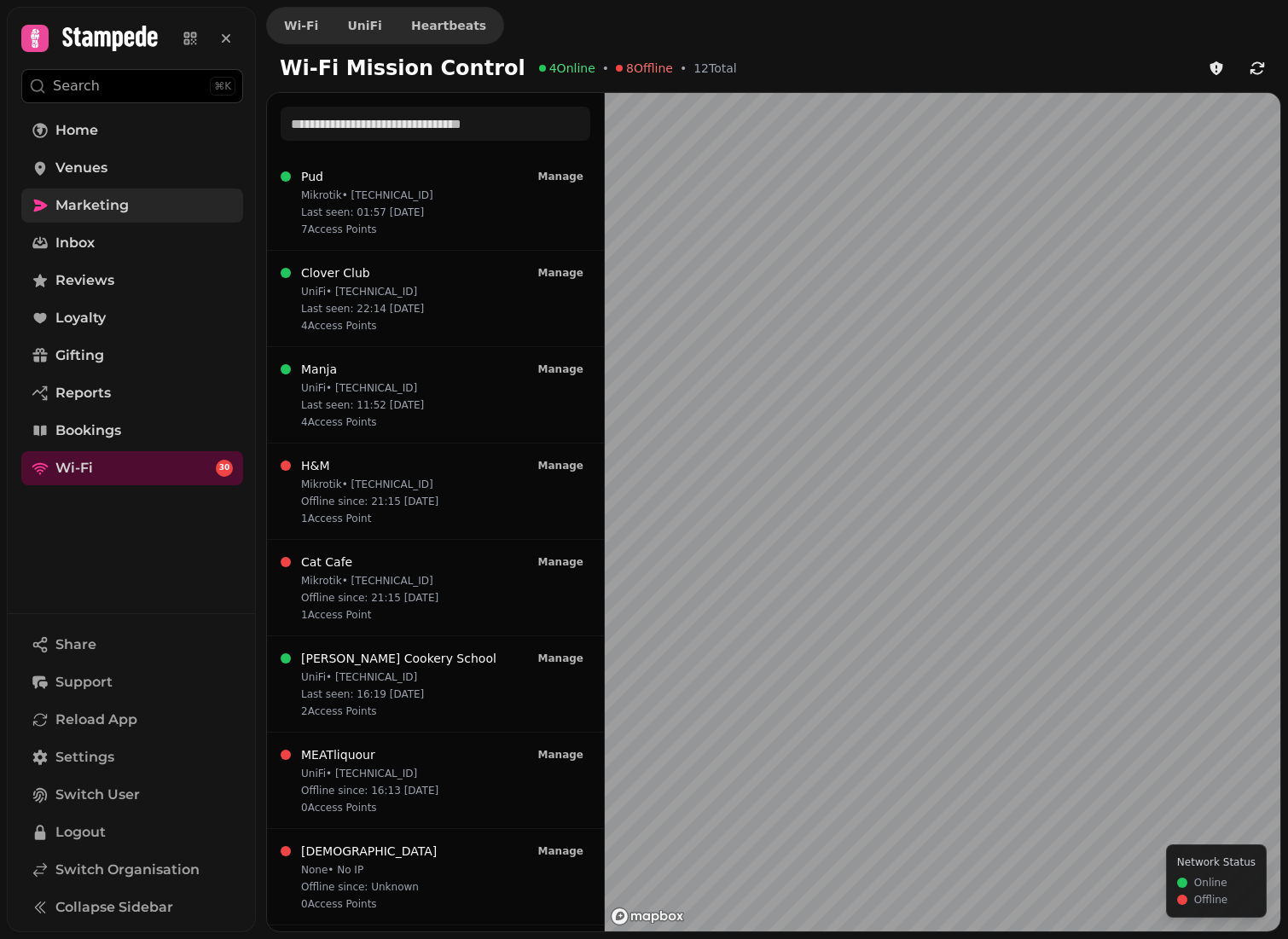
click at [144, 206] on link "Marketing" at bounding box center [132, 206] width 221 height 34
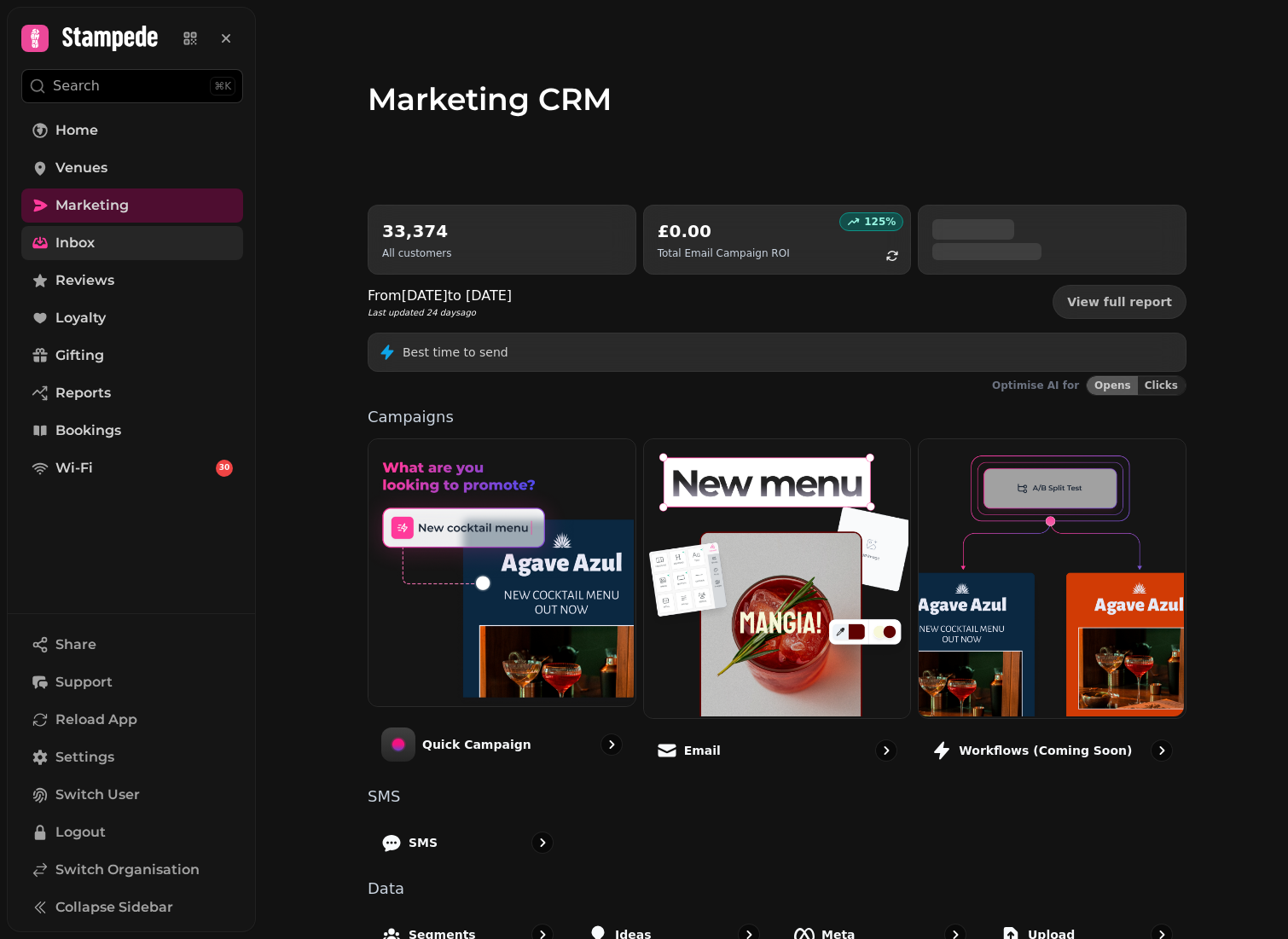
click at [127, 239] on link "Inbox" at bounding box center [132, 243] width 221 height 34
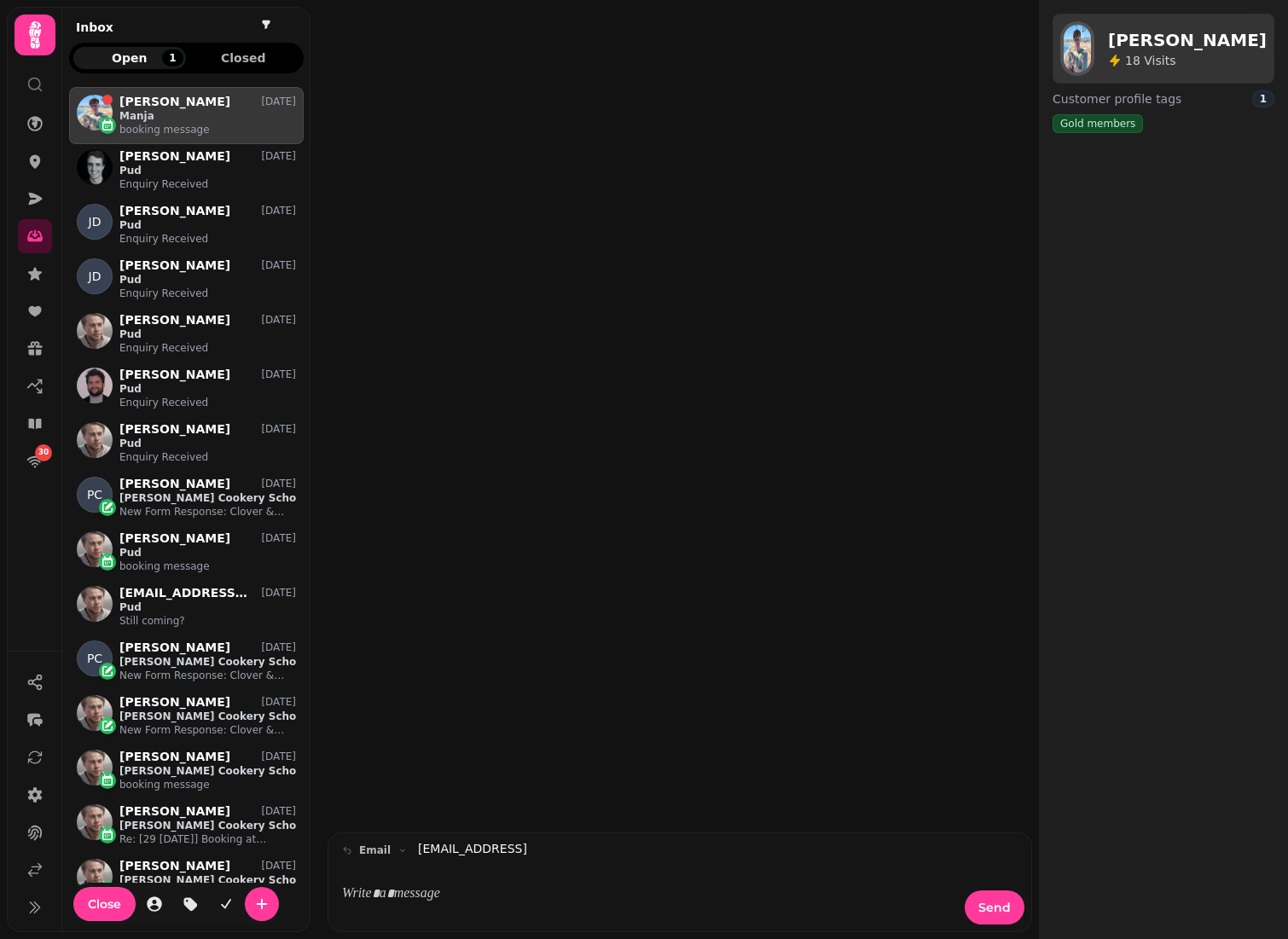
scroll to position [838, 235]
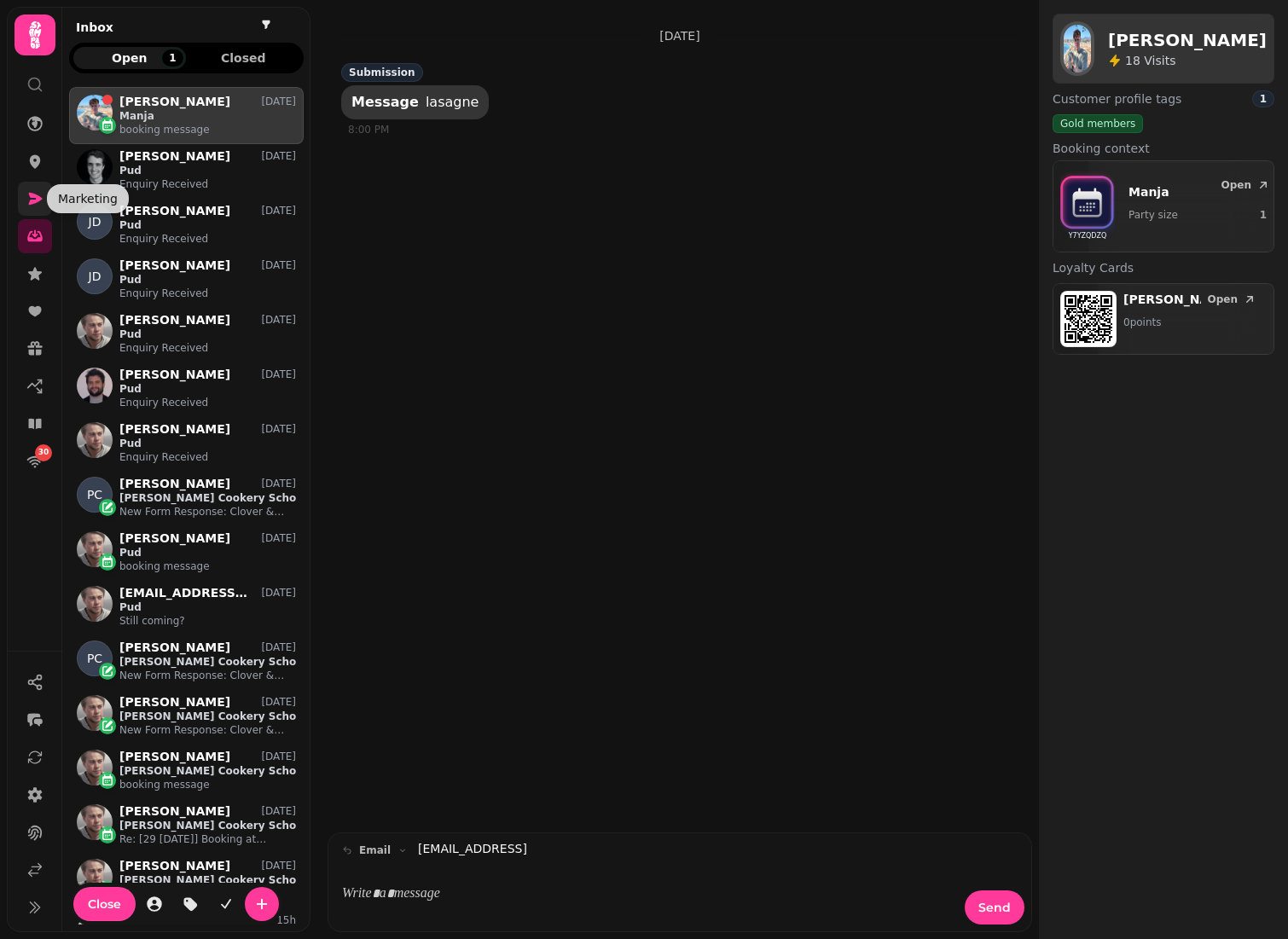
click at [33, 199] on icon at bounding box center [34, 198] width 17 height 17
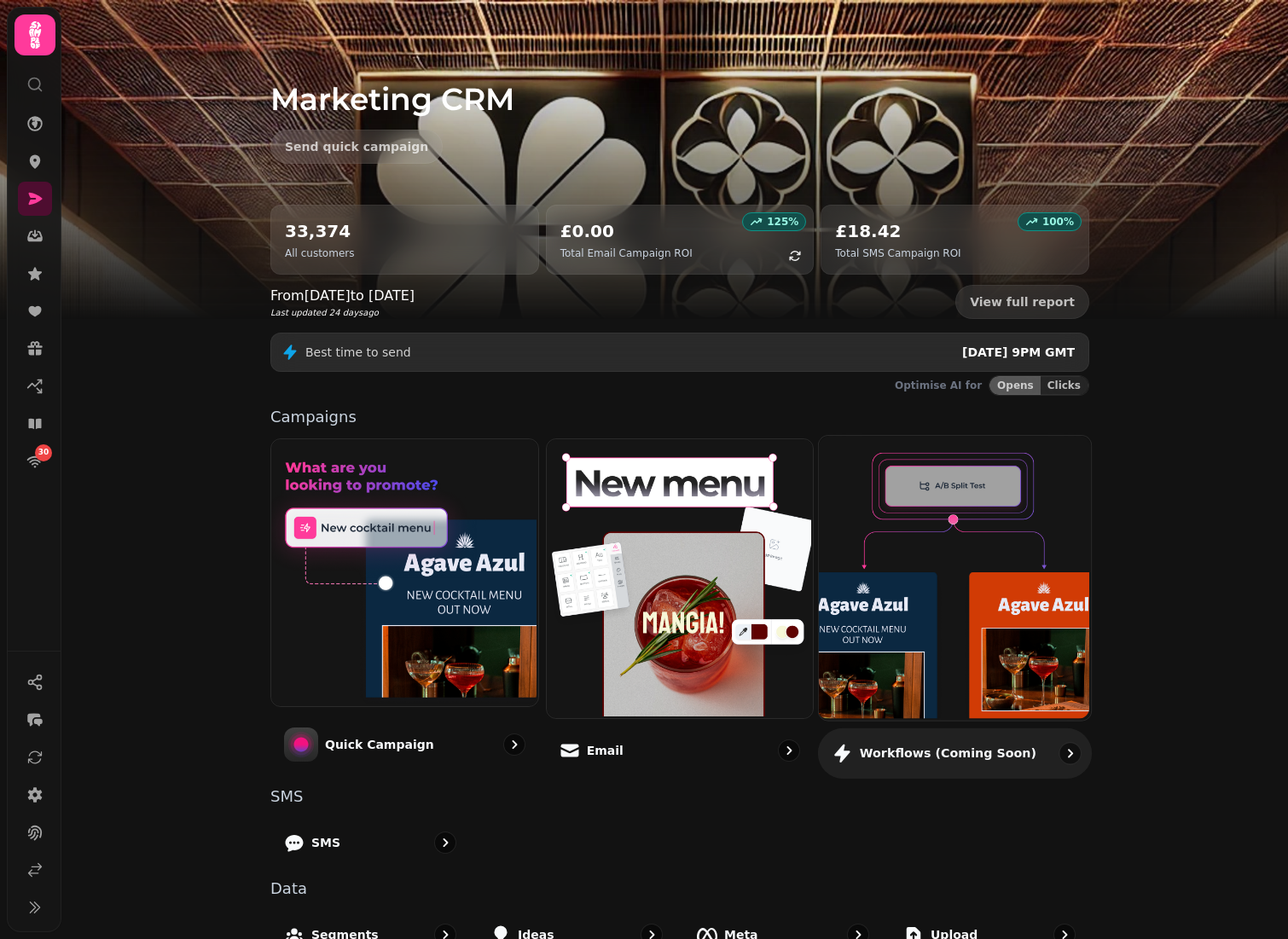
click at [916, 532] on img at bounding box center [953, 576] width 272 height 284
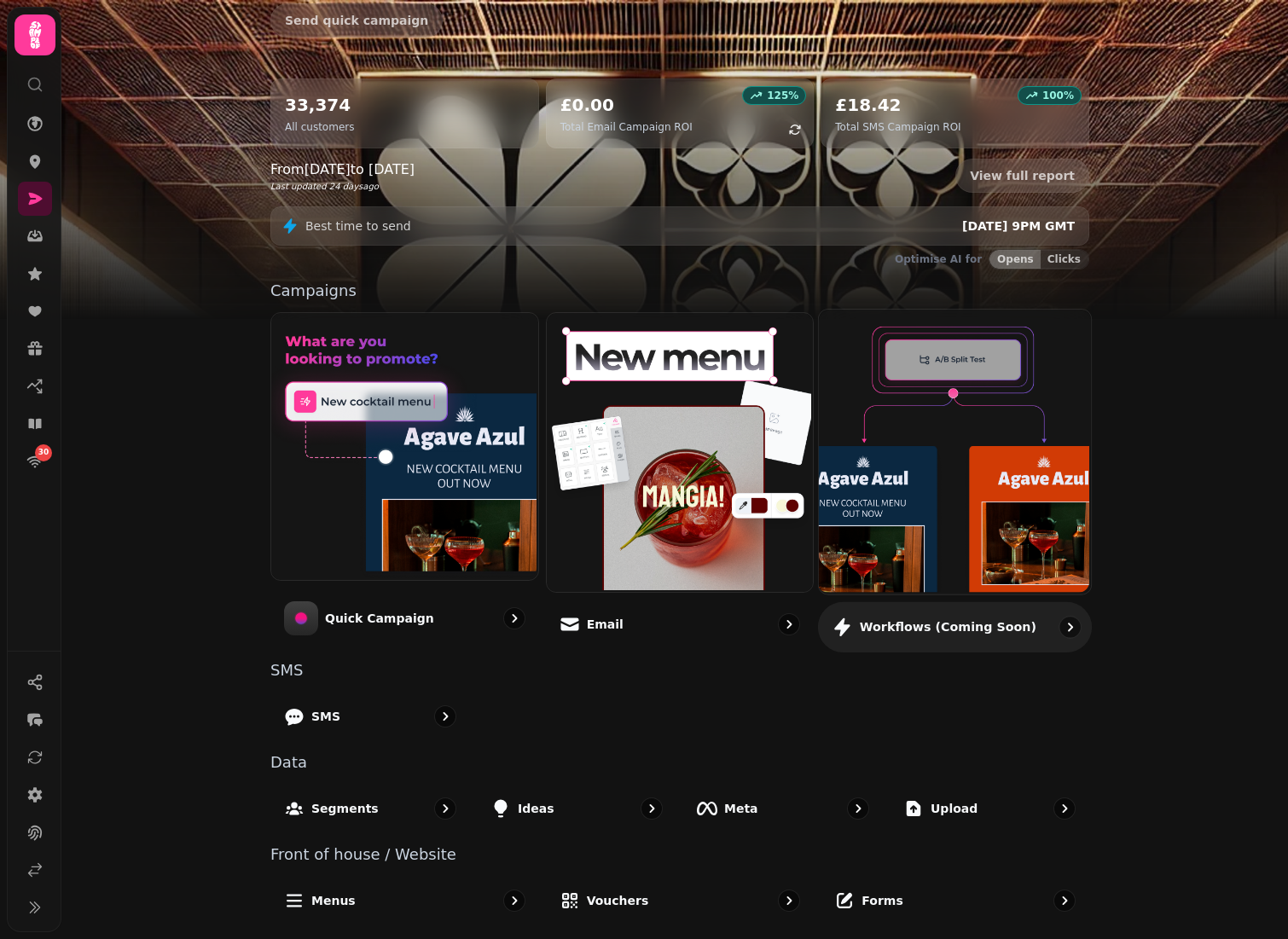
scroll to position [127, 0]
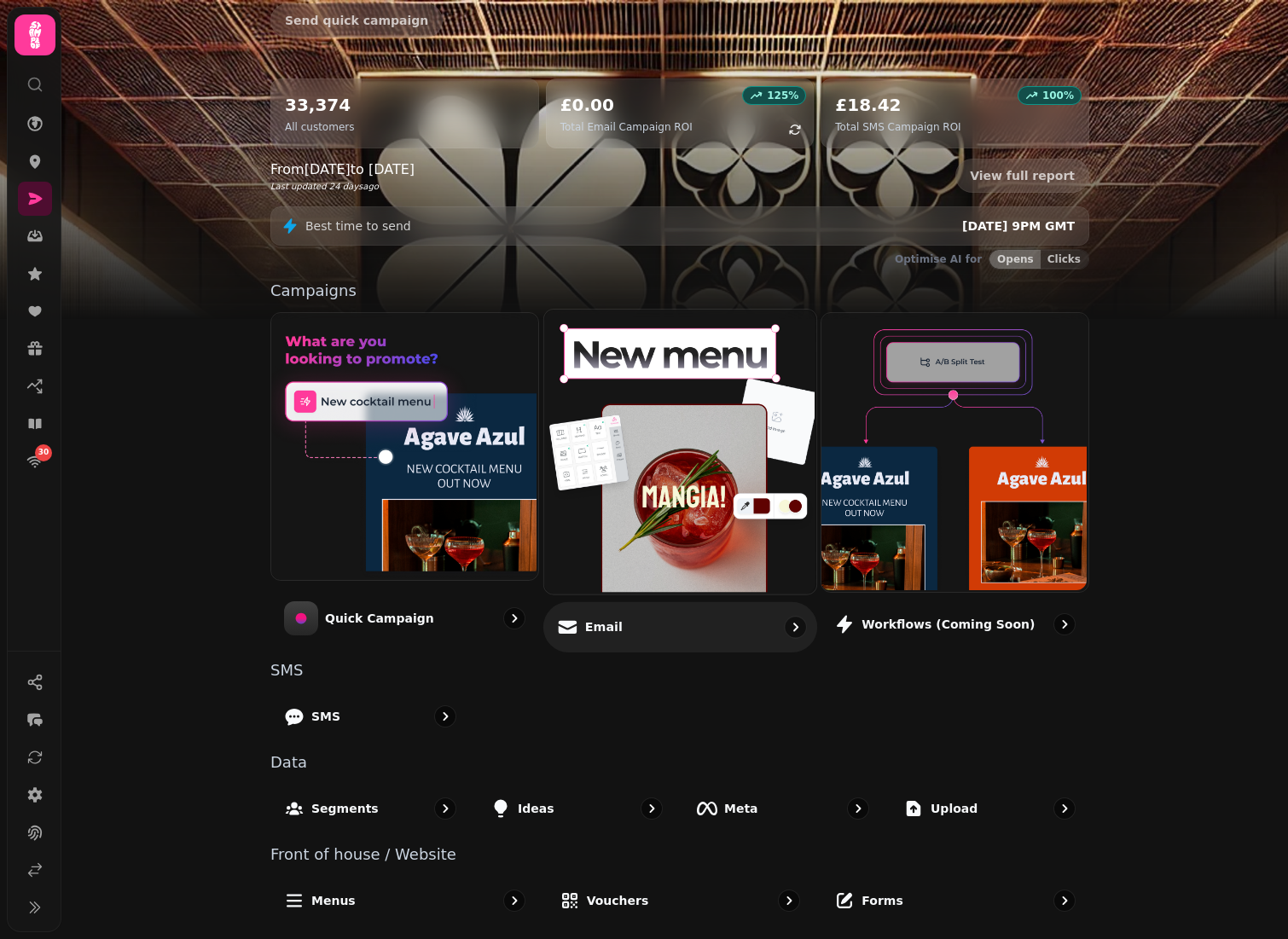
click at [649, 433] on img at bounding box center [677, 450] width 272 height 284
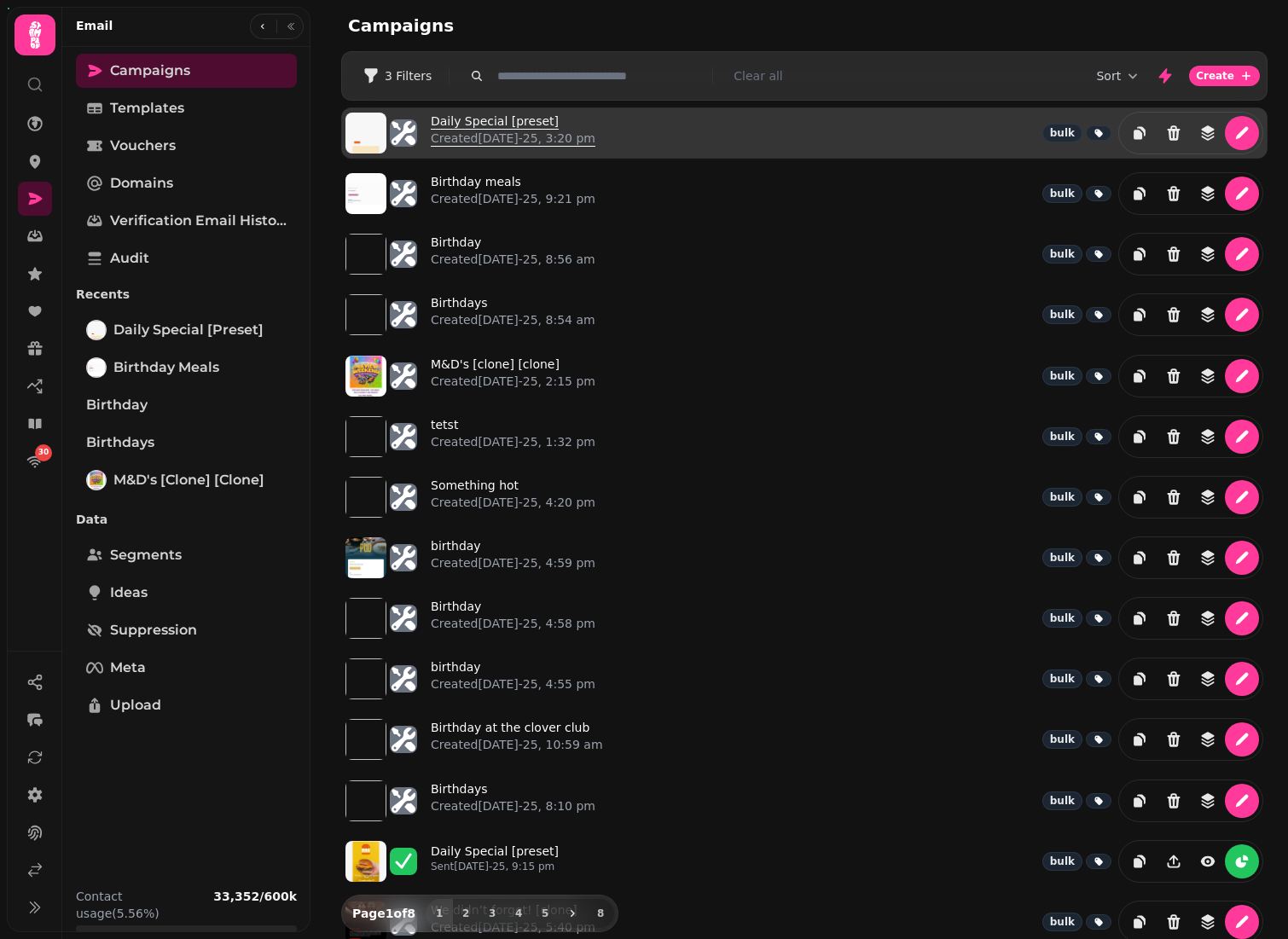
click at [486, 127] on link "Daily Special [preset] Created [DATE]-25, 3:20 pm" at bounding box center [513, 133] width 165 height 41
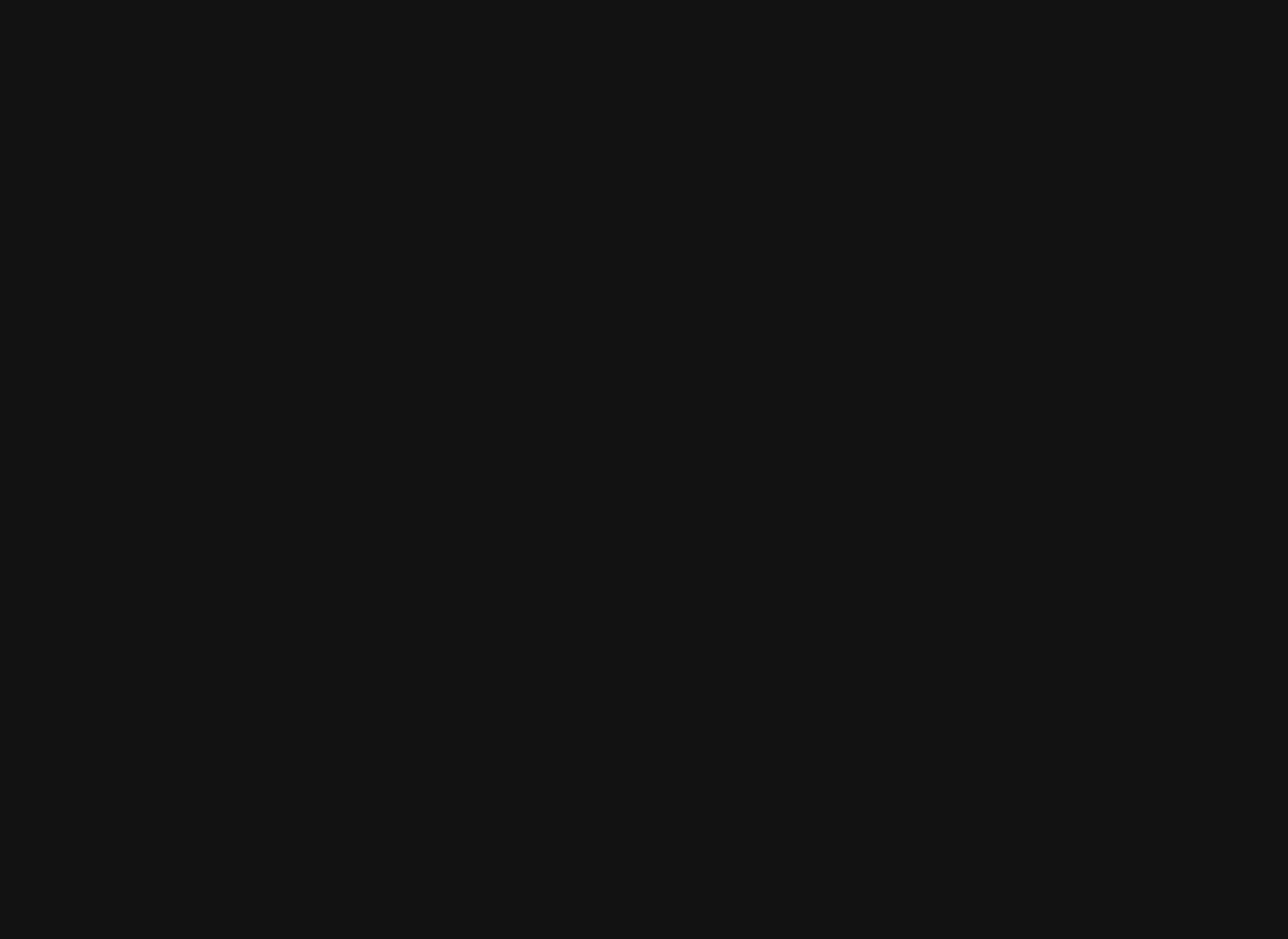
select select "**********"
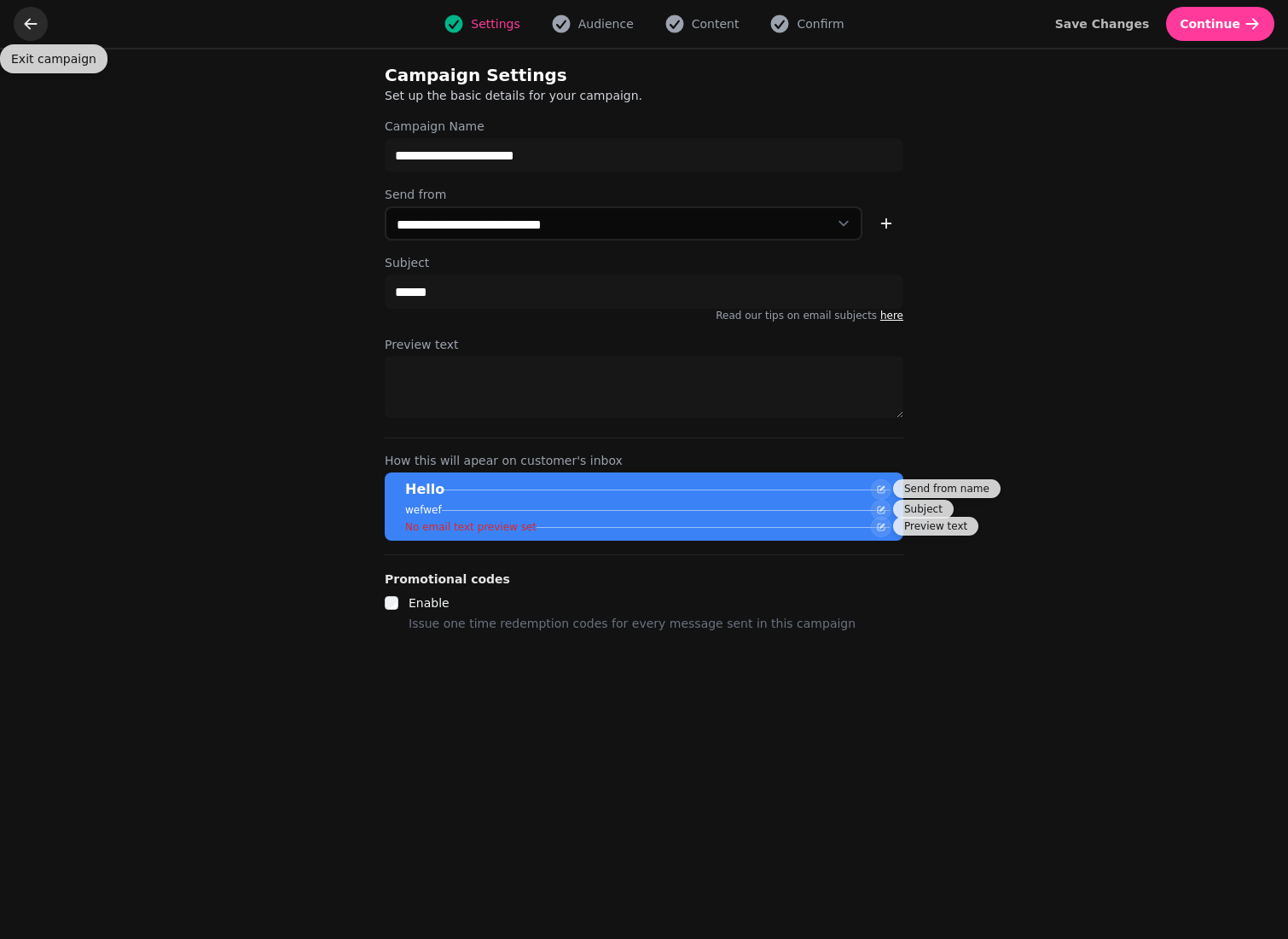
click at [39, 24] on button "go back" at bounding box center [31, 24] width 34 height 34
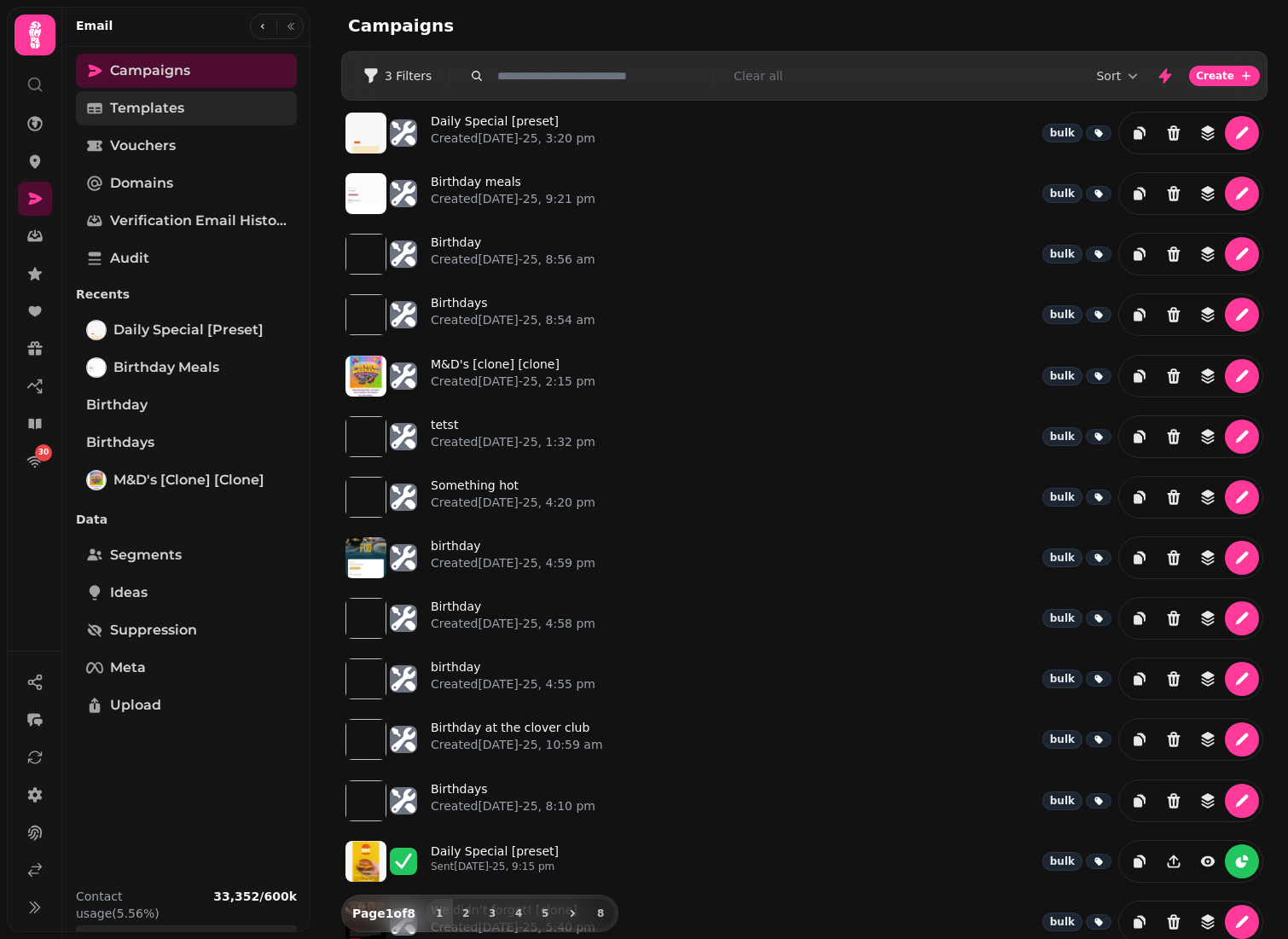
click at [146, 113] on span "Templates" at bounding box center [147, 108] width 74 height 21
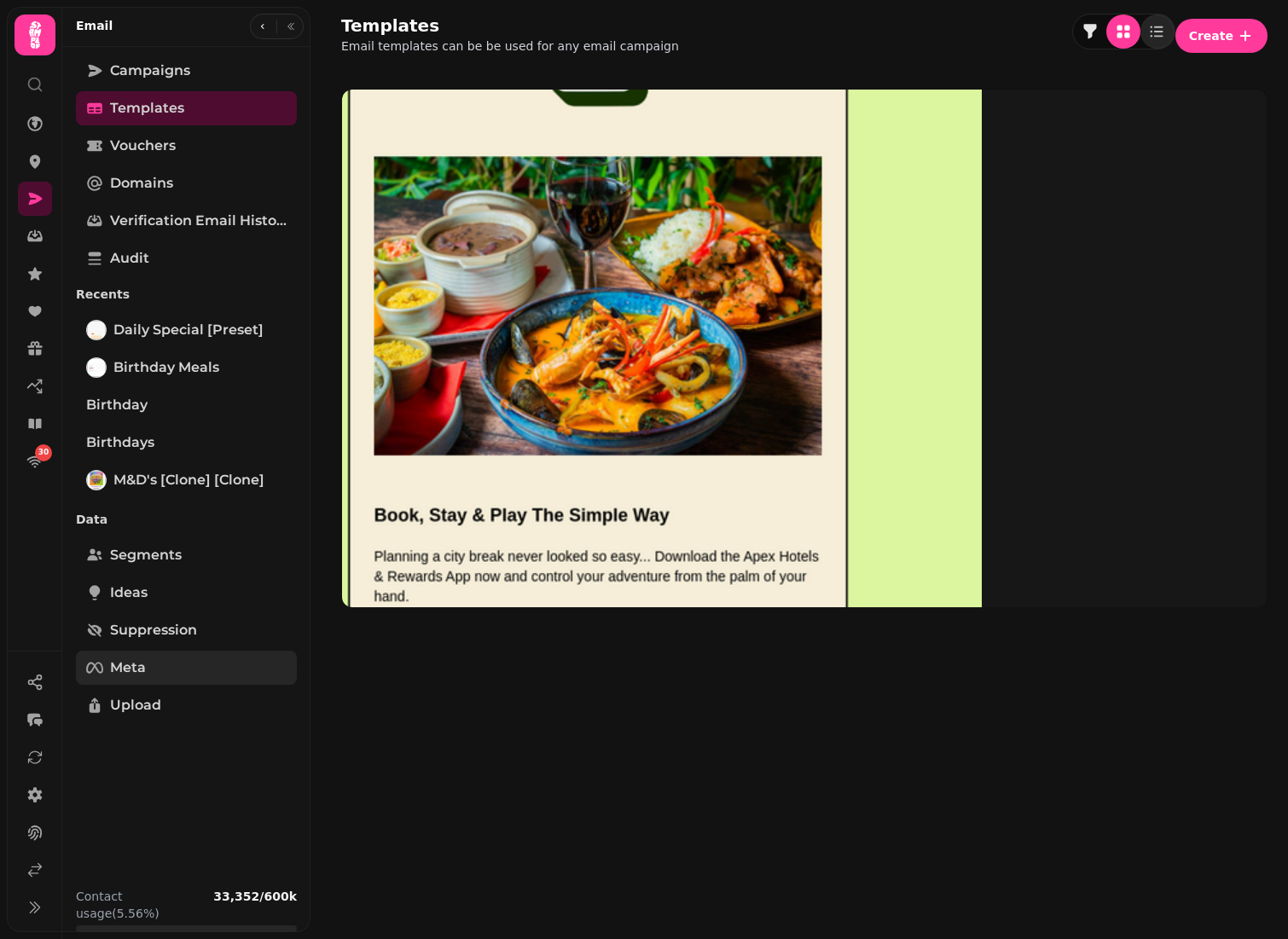
click at [129, 661] on span "Meta" at bounding box center [128, 668] width 36 height 21
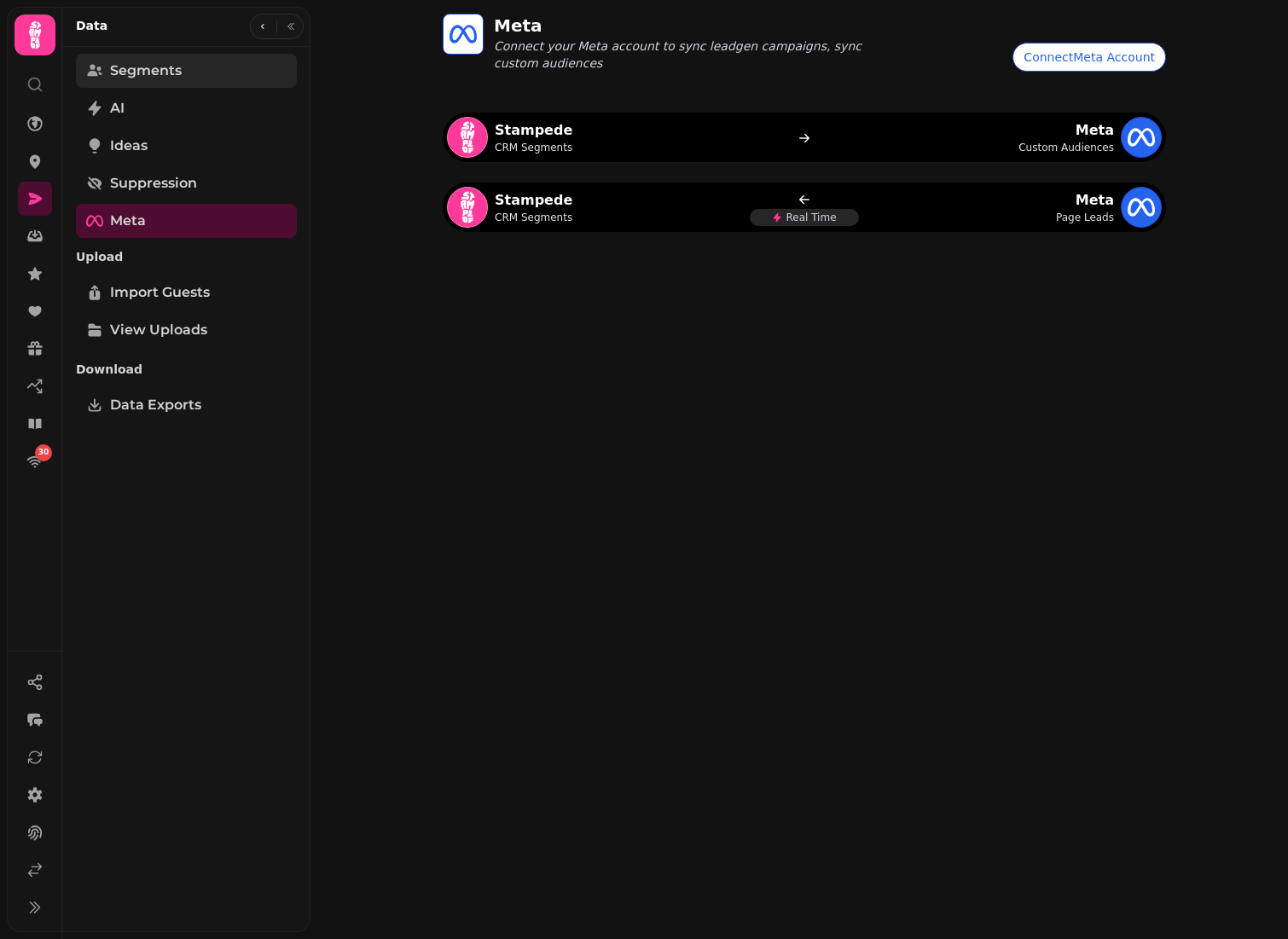
click at [175, 70] on span "Segments" at bounding box center [146, 70] width 71 height 21
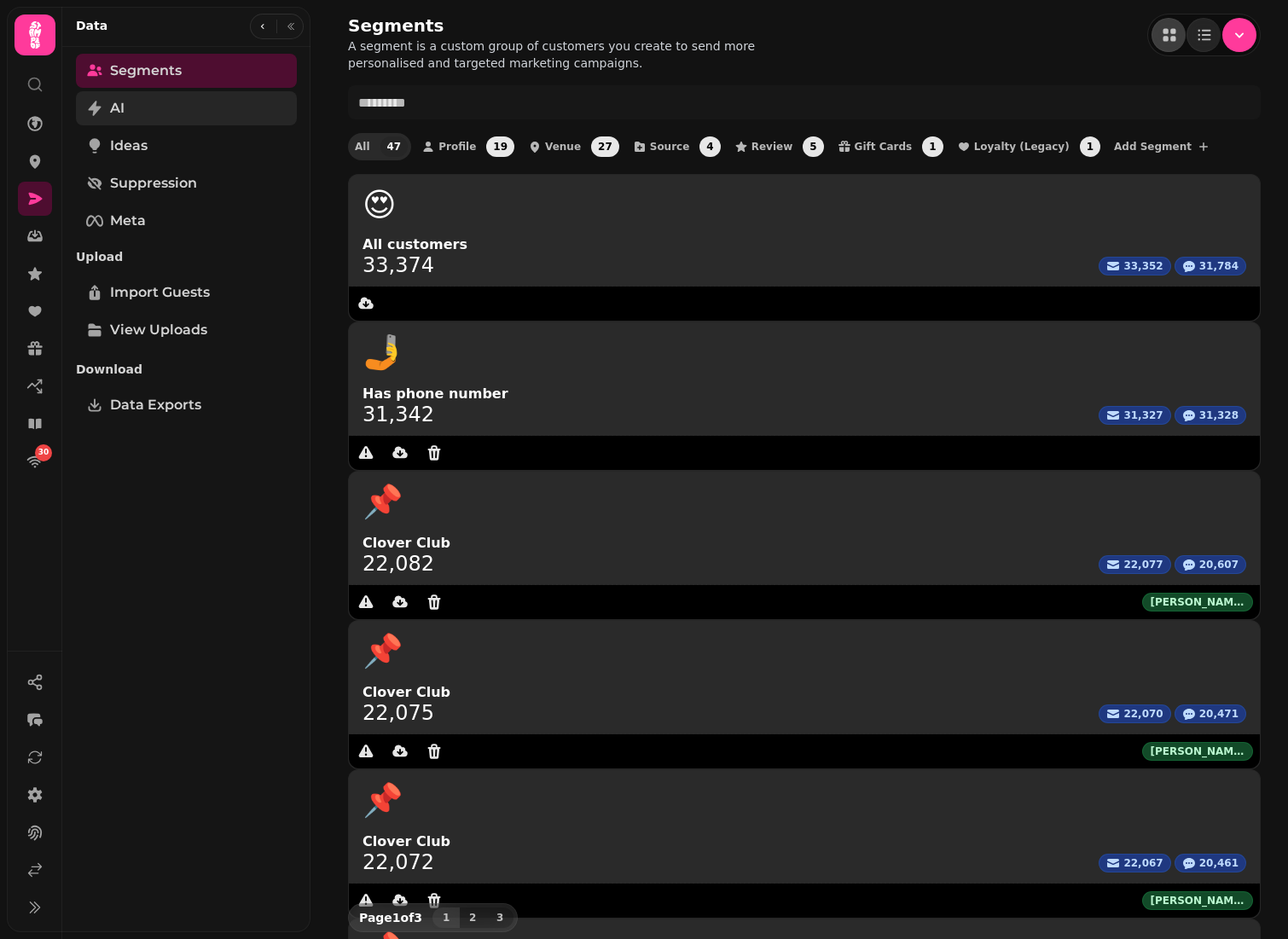
click at [160, 105] on link "AI" at bounding box center [186, 108] width 221 height 34
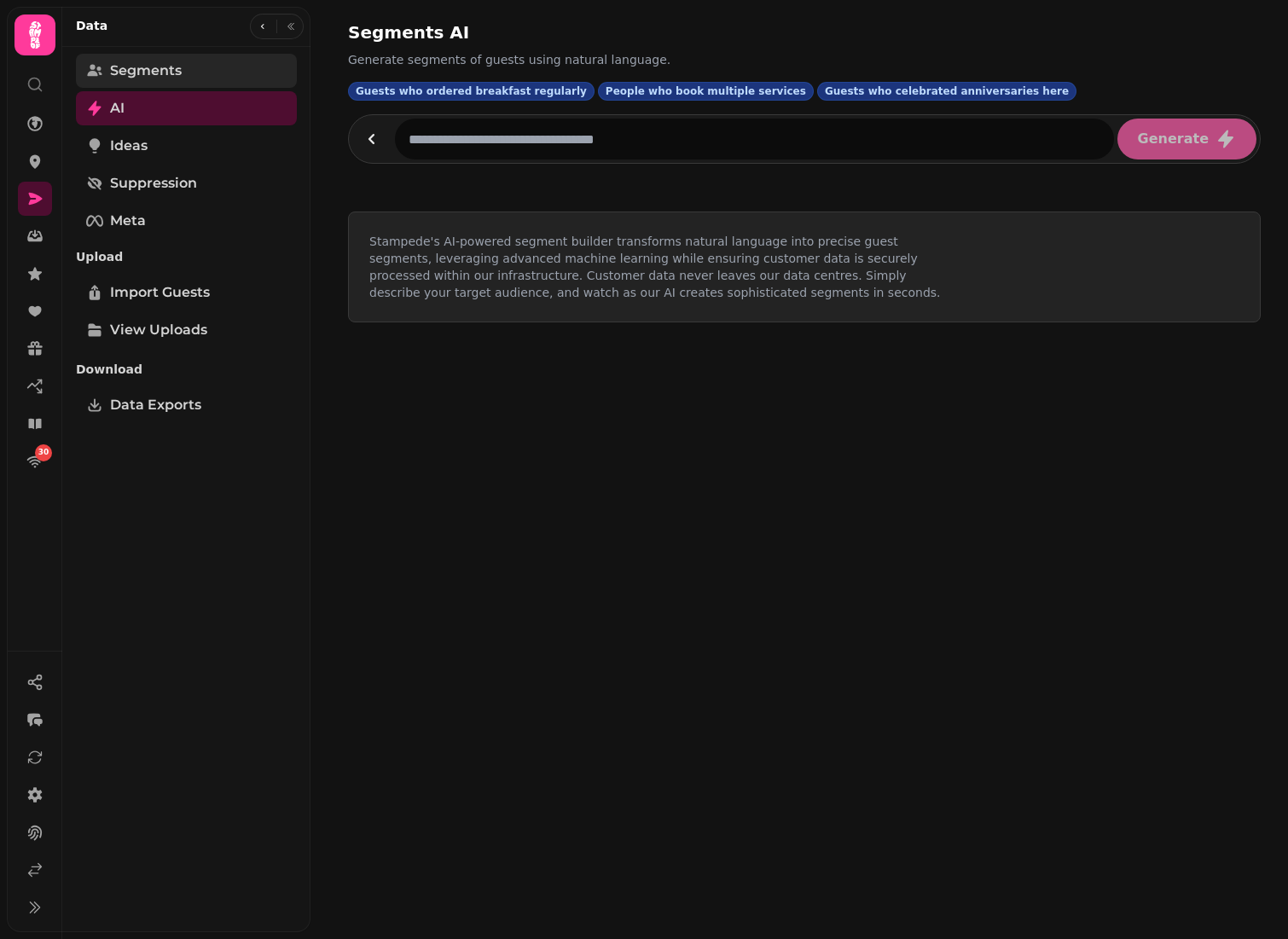
click at [187, 68] on link "Segments" at bounding box center [186, 70] width 221 height 34
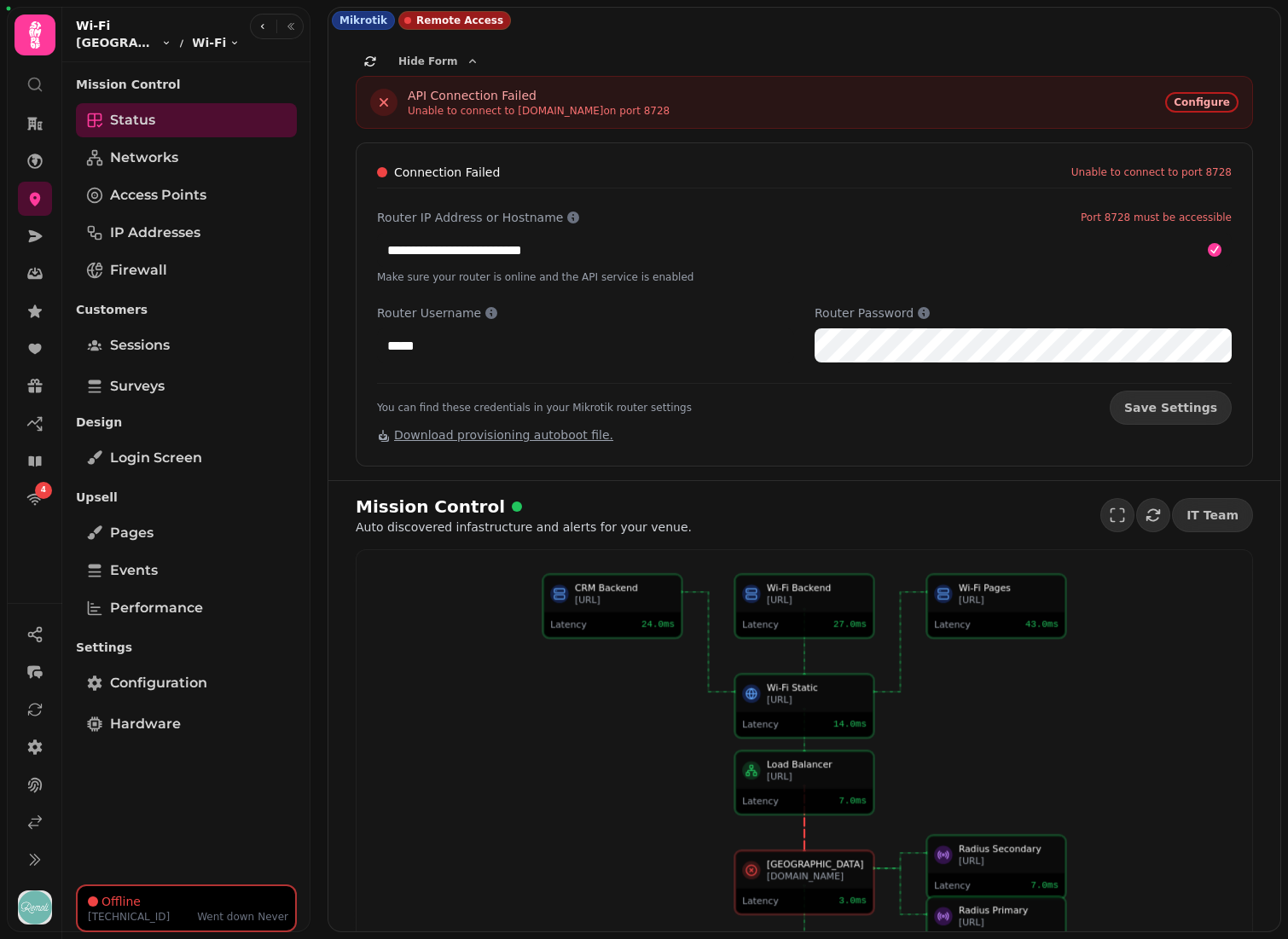
click at [852, 83] on div "API Connection Failed Unable to connect to [DOMAIN_NAME] on port 8728 Configure" at bounding box center [804, 102] width 898 height 53
